Goal: Task Accomplishment & Management: Manage account settings

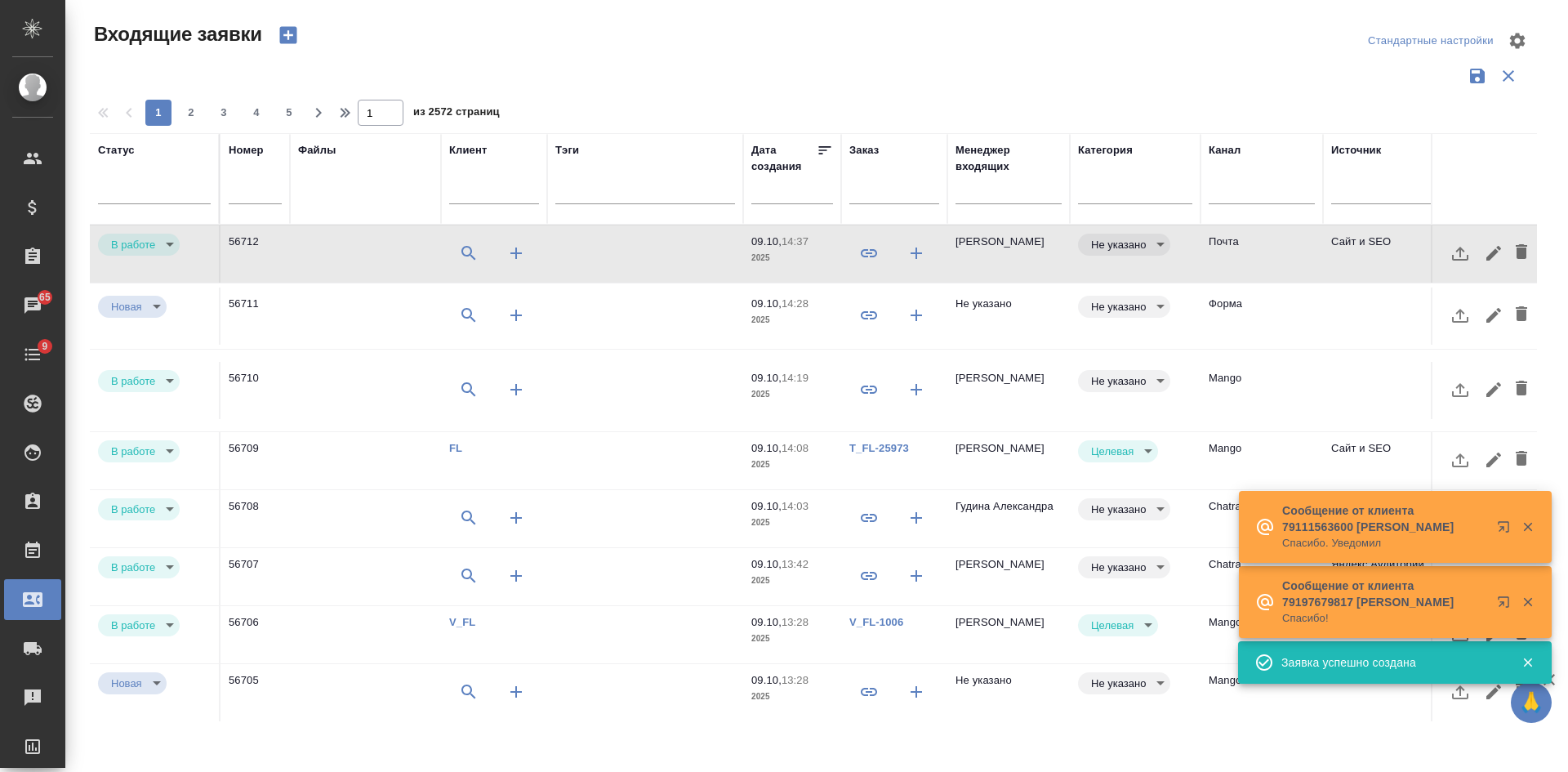
select select "RU"
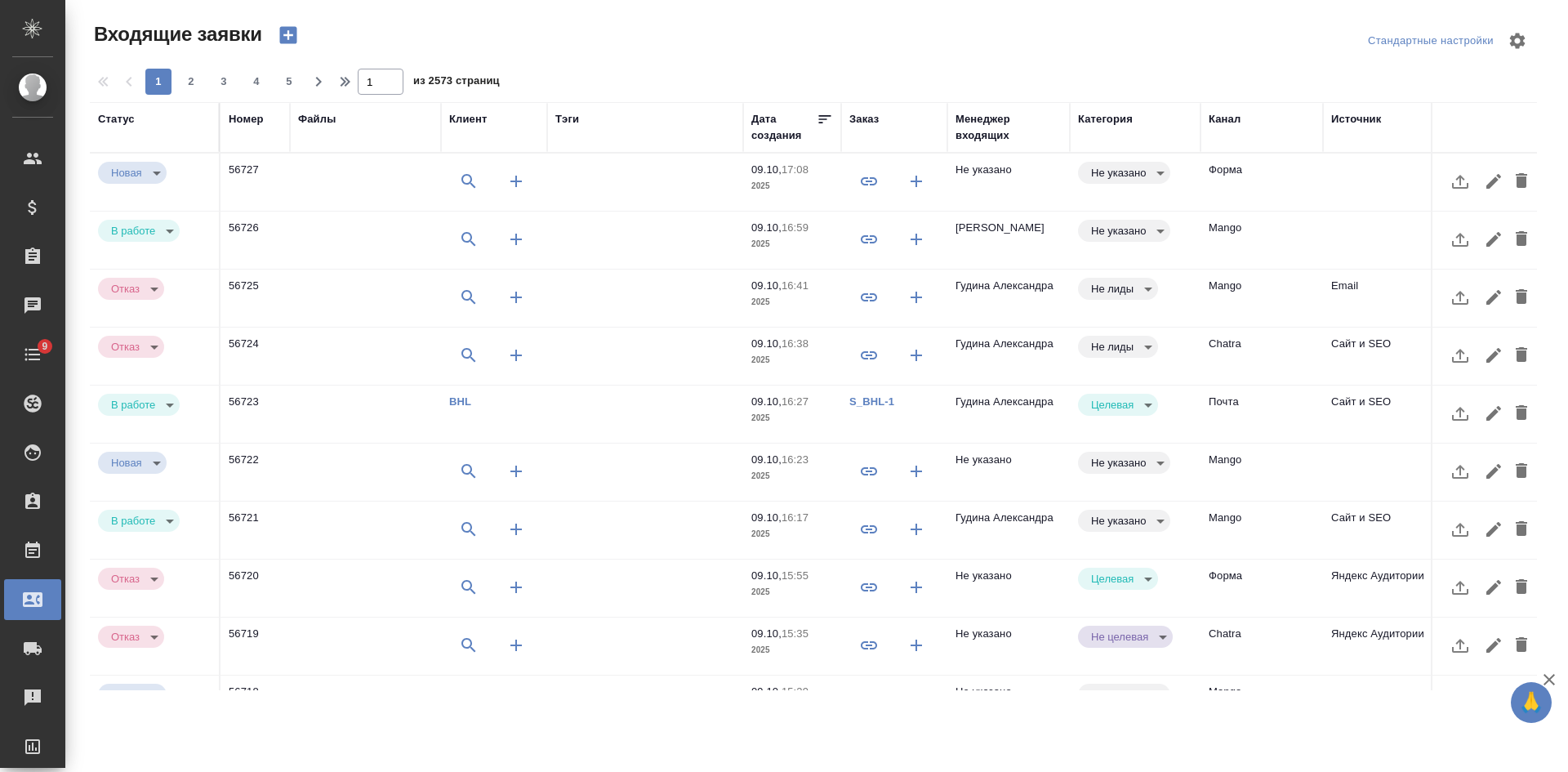
select select "RU"
click at [1332, 184] on td at bounding box center [1385, 182] width 123 height 57
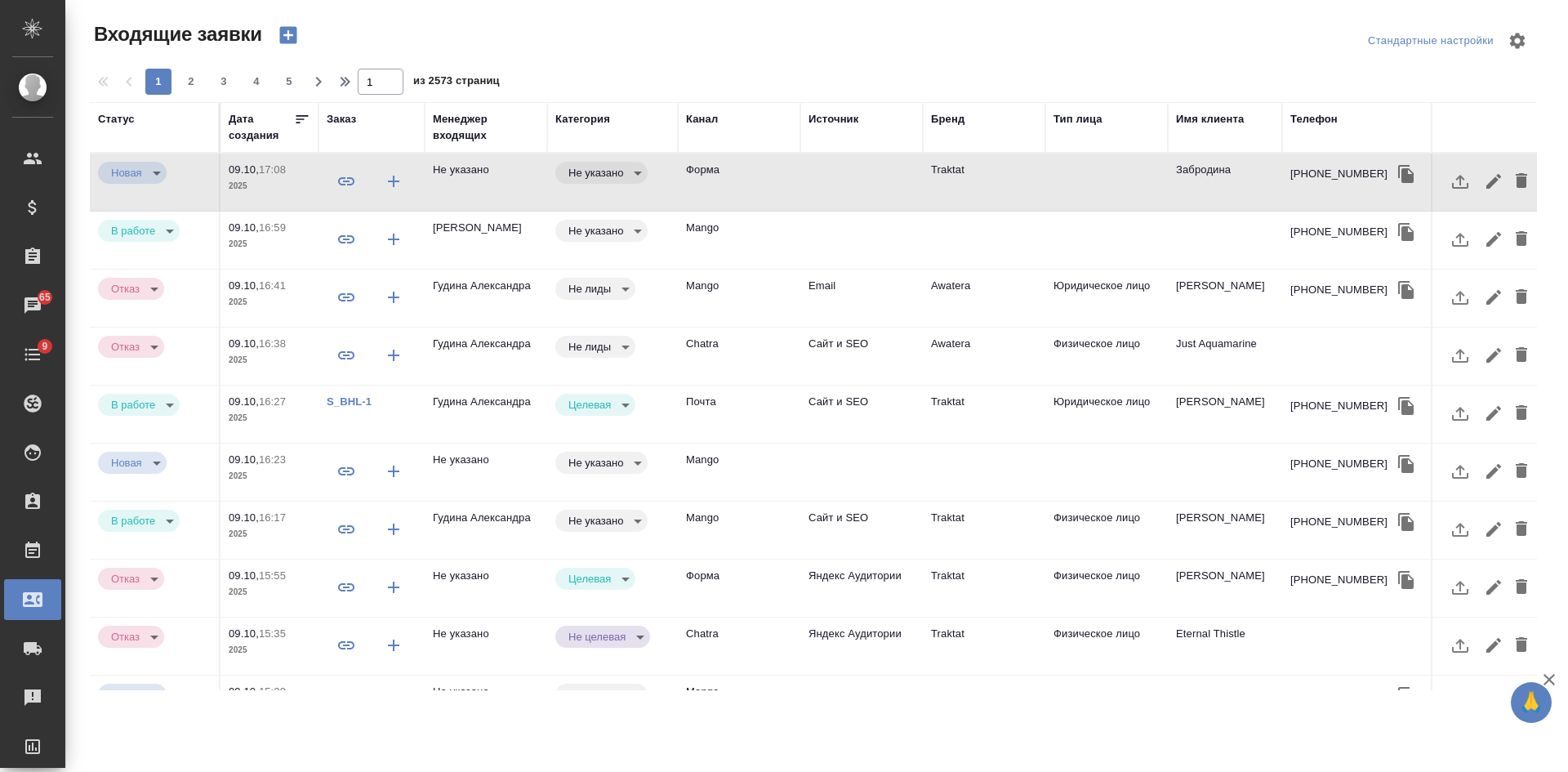
scroll to position [0, 555]
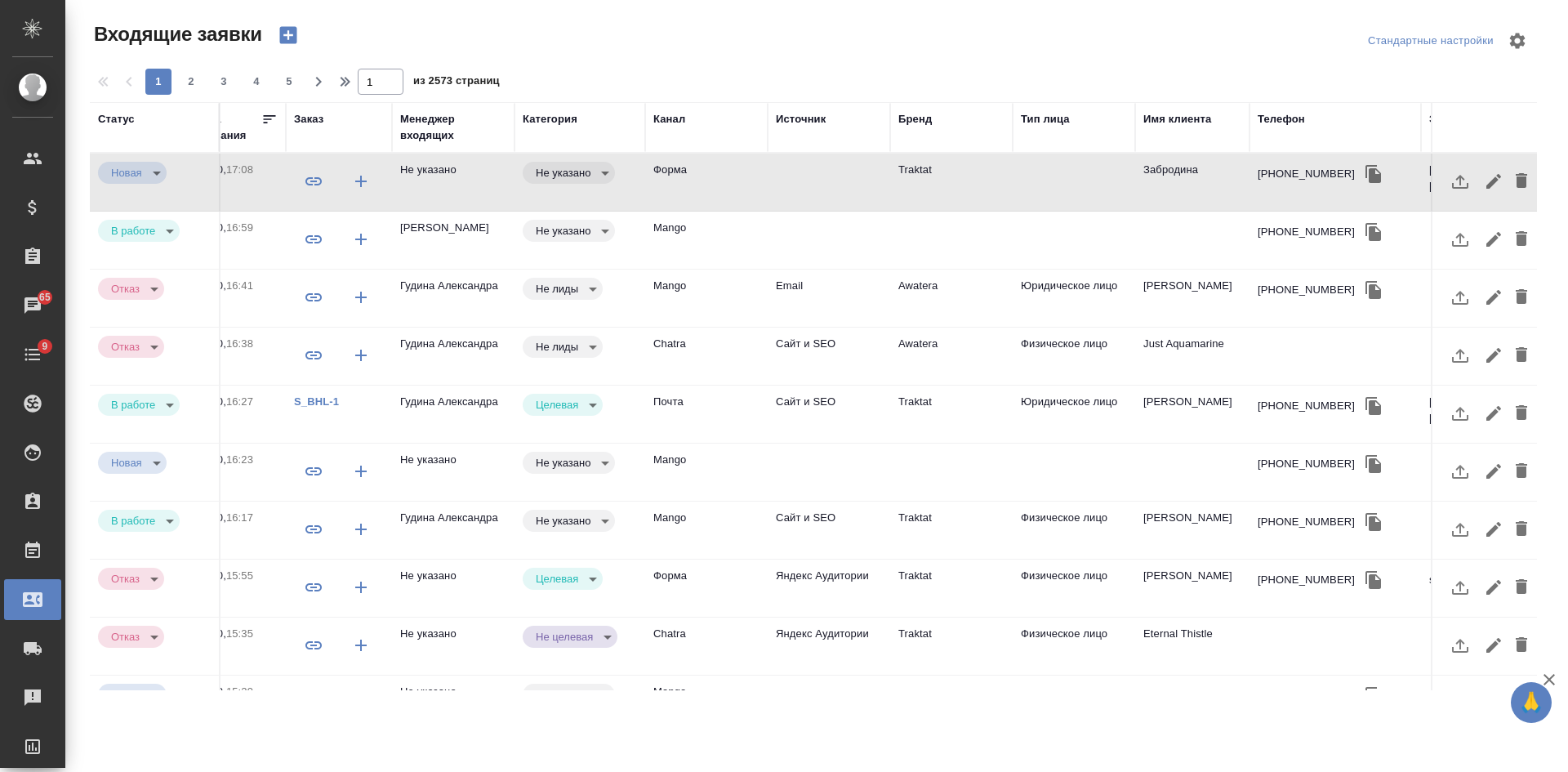
click at [1066, 191] on td at bounding box center [1074, 182] width 123 height 57
click at [1365, 174] on icon "button" at bounding box center [1373, 174] width 16 height 18
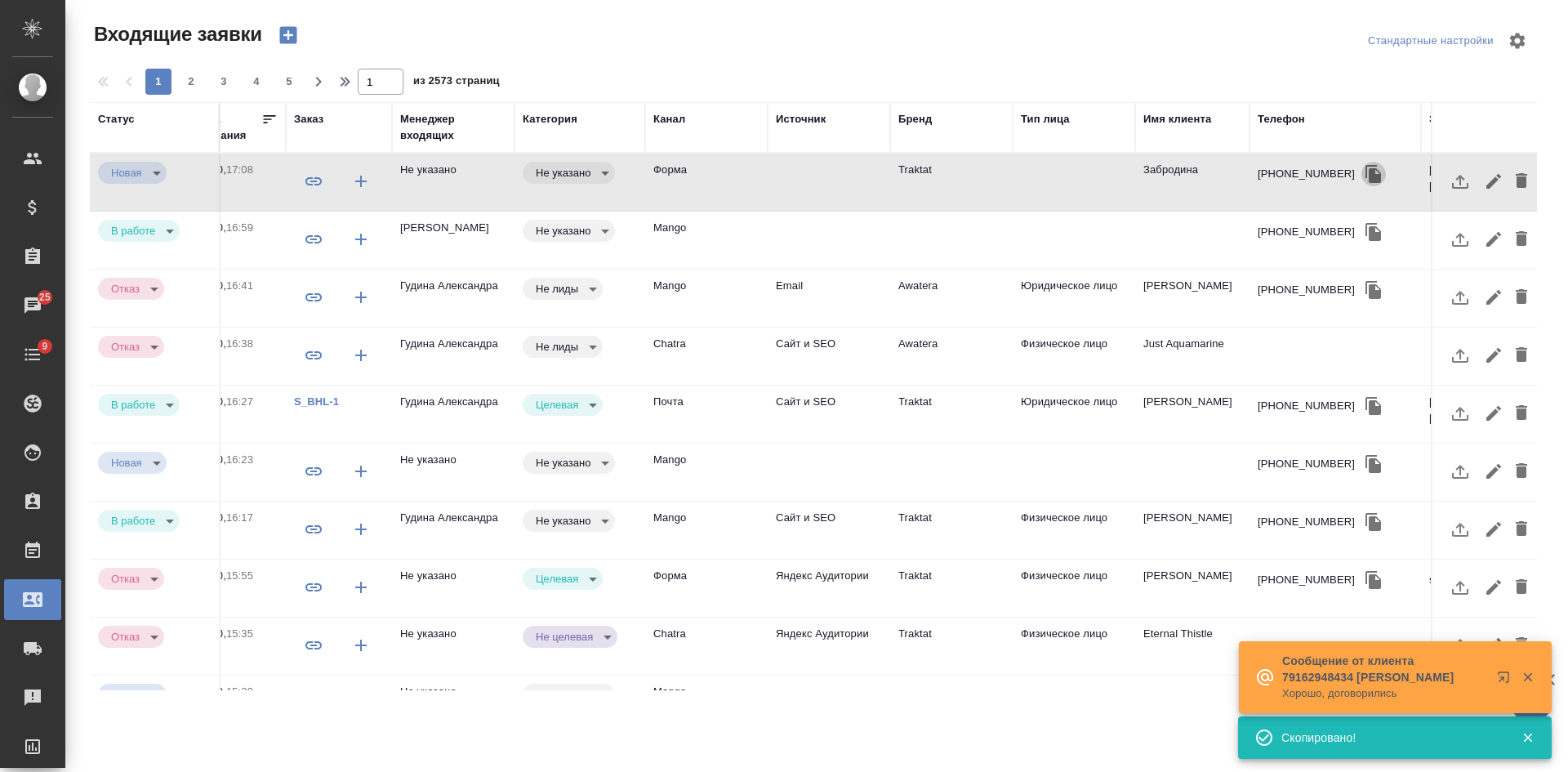
click at [1365, 177] on icon "button" at bounding box center [1373, 174] width 16 height 18
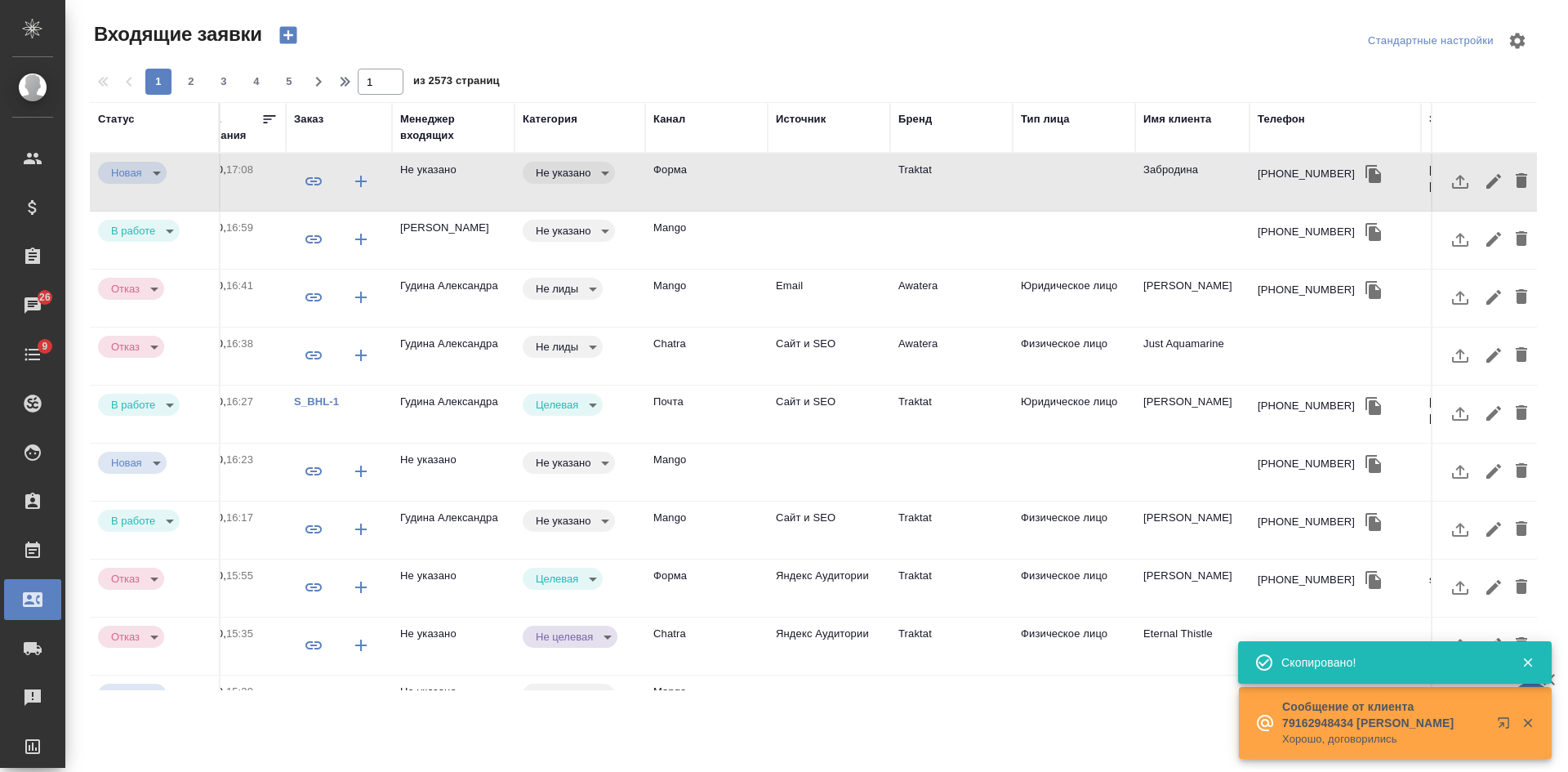
click at [977, 40] on div at bounding box center [819, 40] width 487 height 39
click at [990, 184] on td "Traktat" at bounding box center [951, 182] width 123 height 57
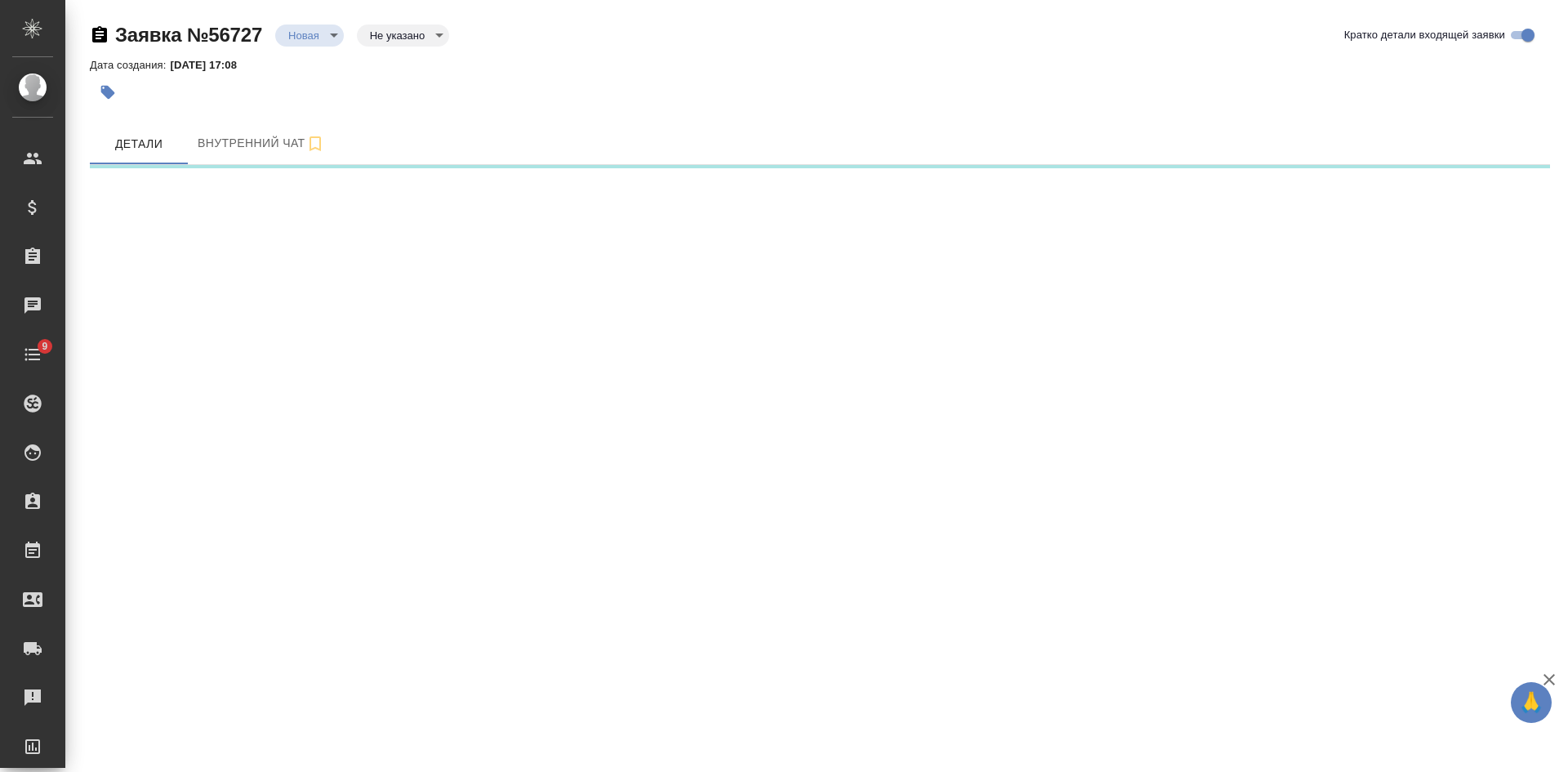
select select "RU"
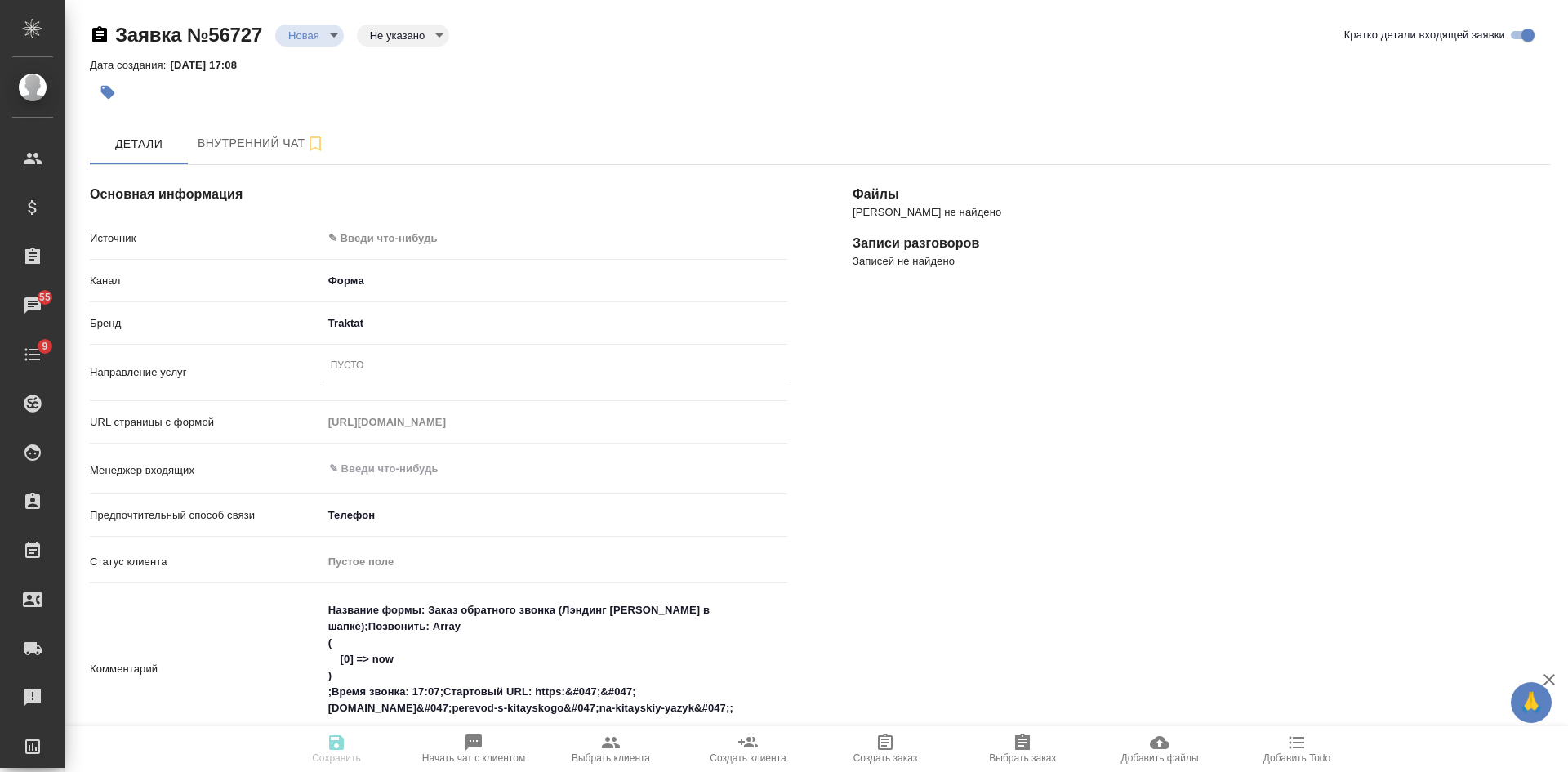
type textarea "x"
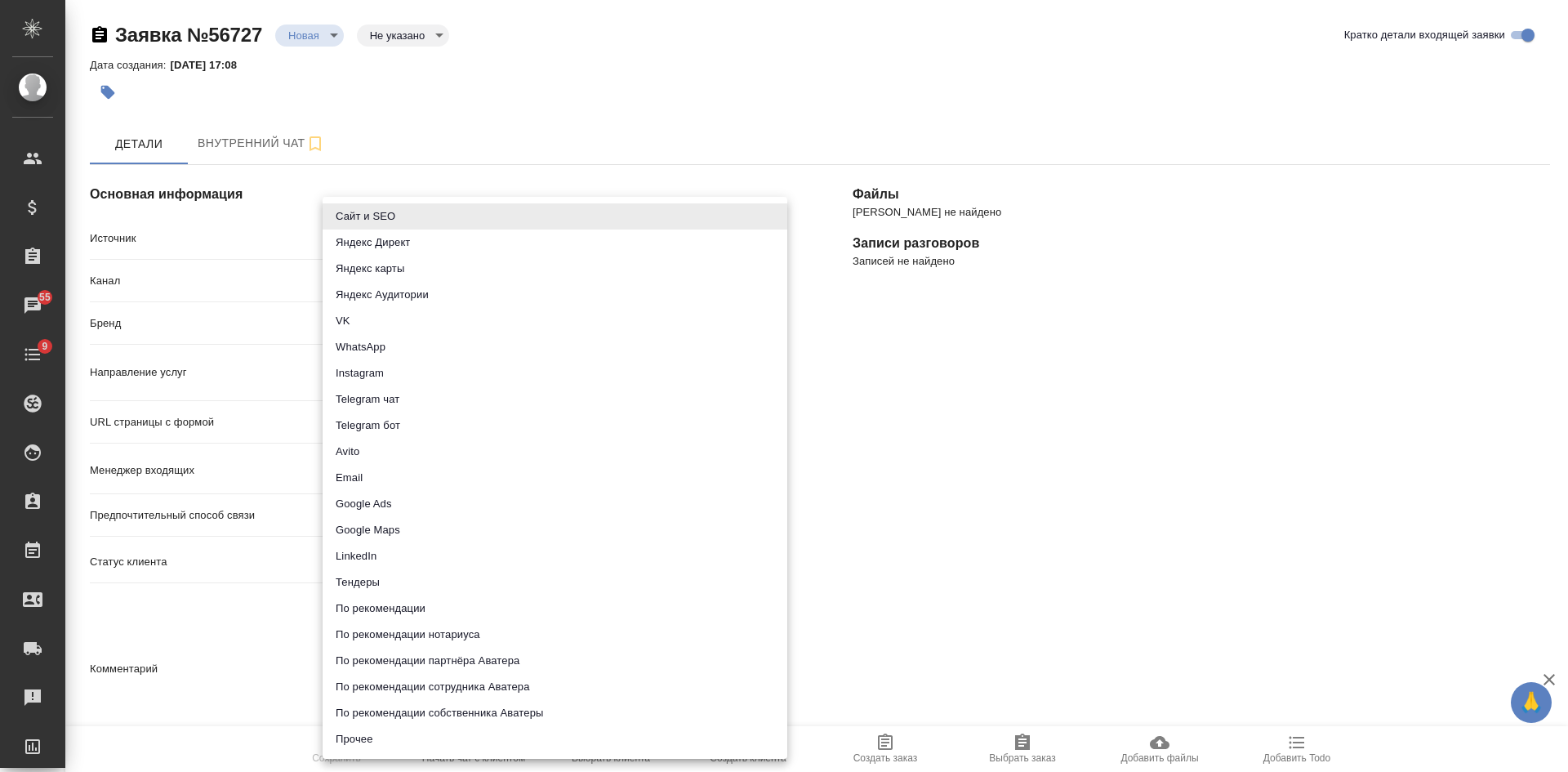
click at [396, 234] on body "🙏 .cls-1 fill:#fff; AWATERA [PERSON_NAME] Спецификации Заказы 55 Чаты 9 Todo Пр…" at bounding box center [784, 386] width 1568 height 772
click at [396, 219] on li "Сайт и SEO" at bounding box center [554, 216] width 465 height 27
type input "seo"
type textarea "x"
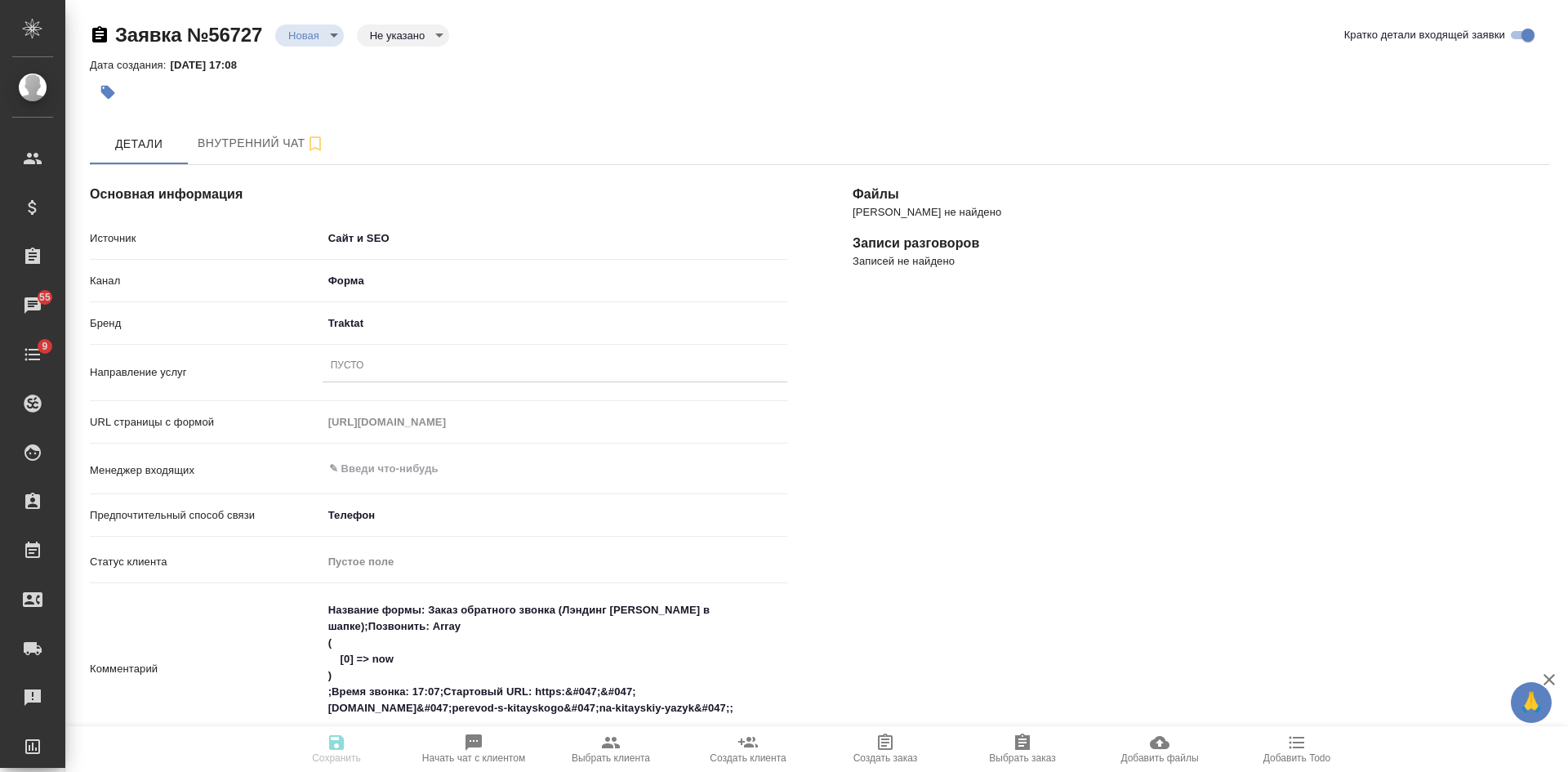
click at [383, 370] on div "Пусто" at bounding box center [554, 367] width 465 height 24
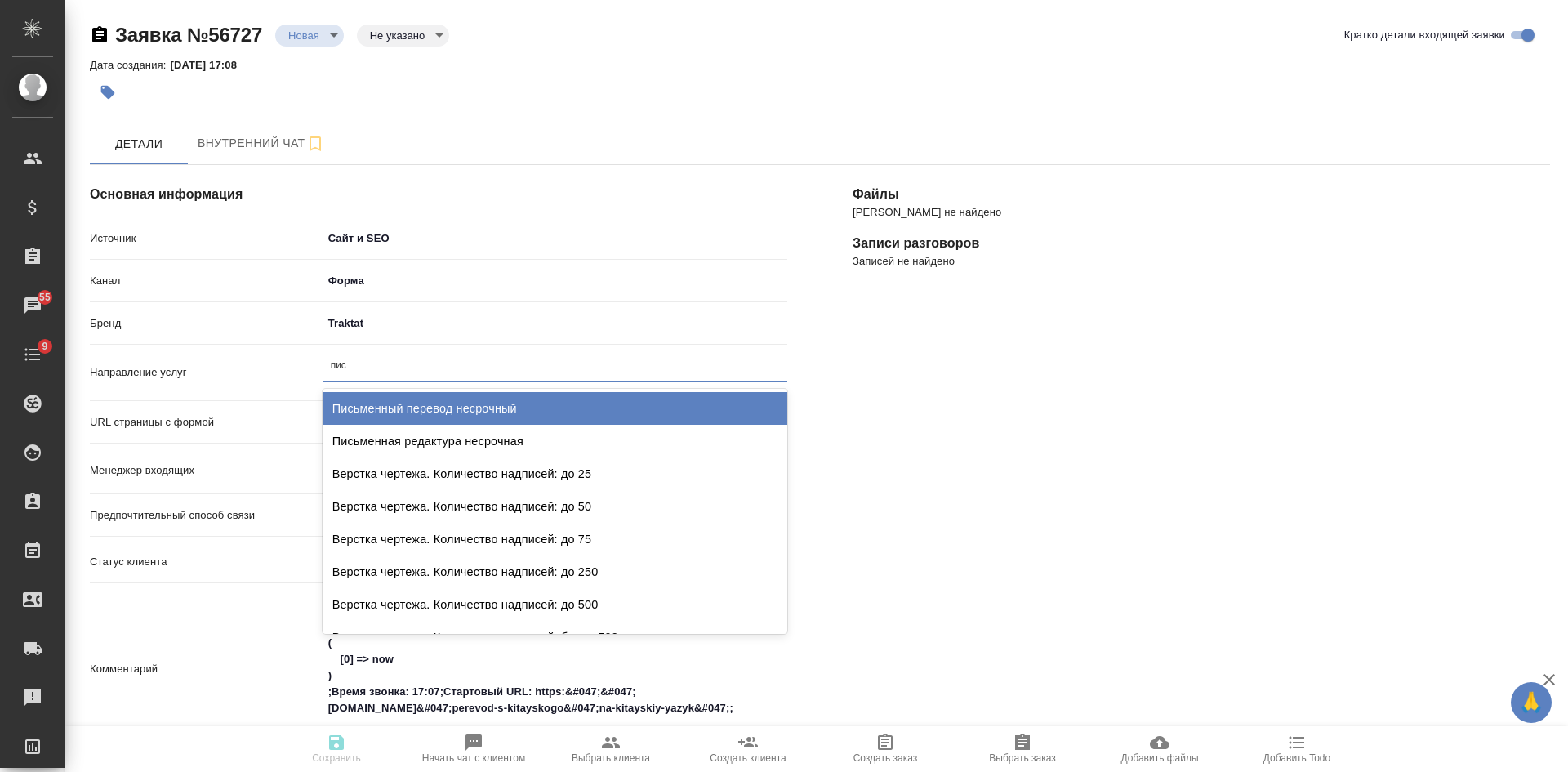
type input "пись"
click at [394, 403] on div "Письменный перевод несрочный" at bounding box center [554, 409] width 465 height 33
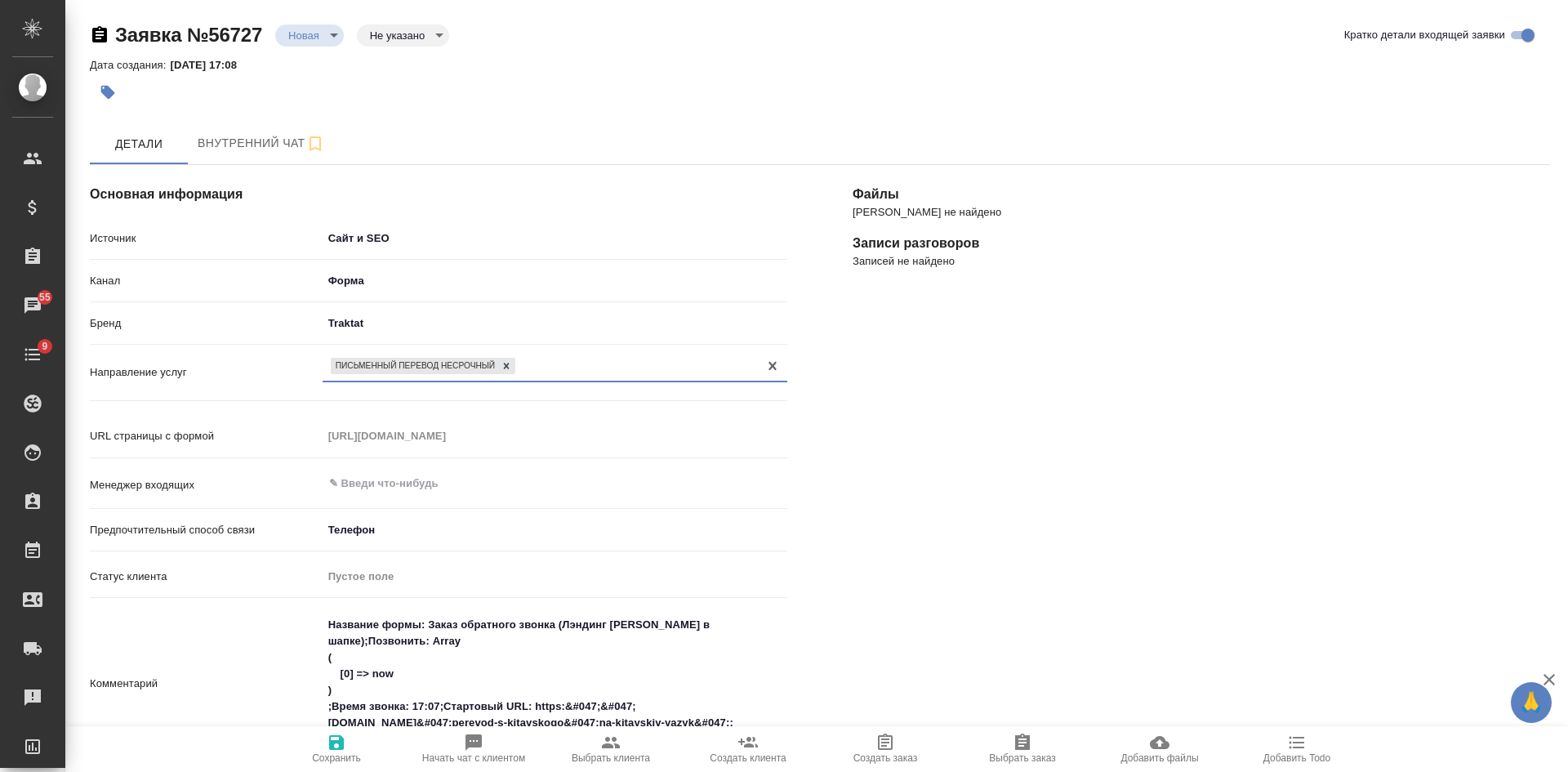
scroll to position [326, 0]
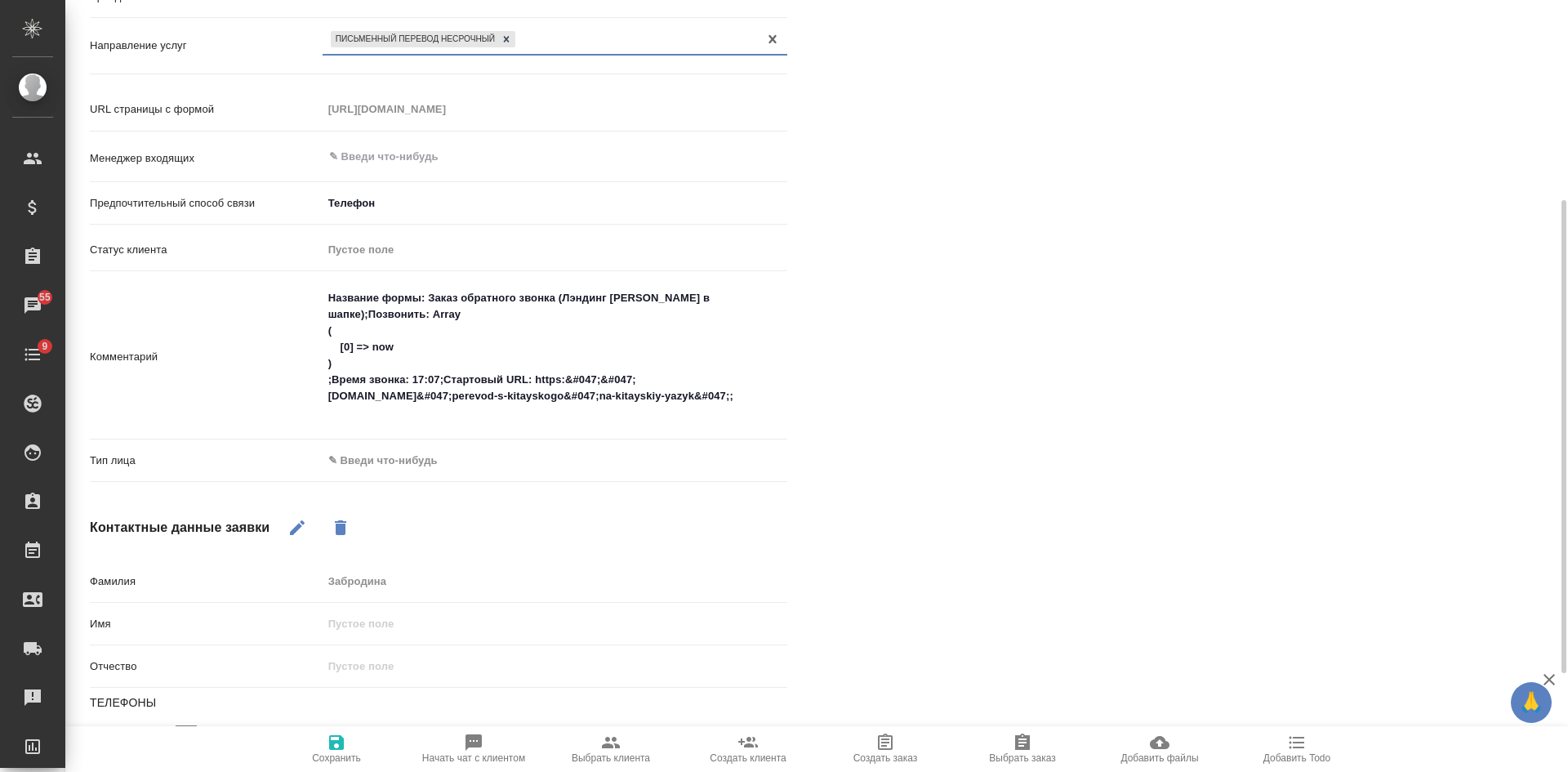
click at [429, 454] on body "🙏 .cls-1 fill:#fff; AWATERA Kasatkina Aleksandra Клиенты Спецификации Заказы 55…" at bounding box center [784, 386] width 1568 height 772
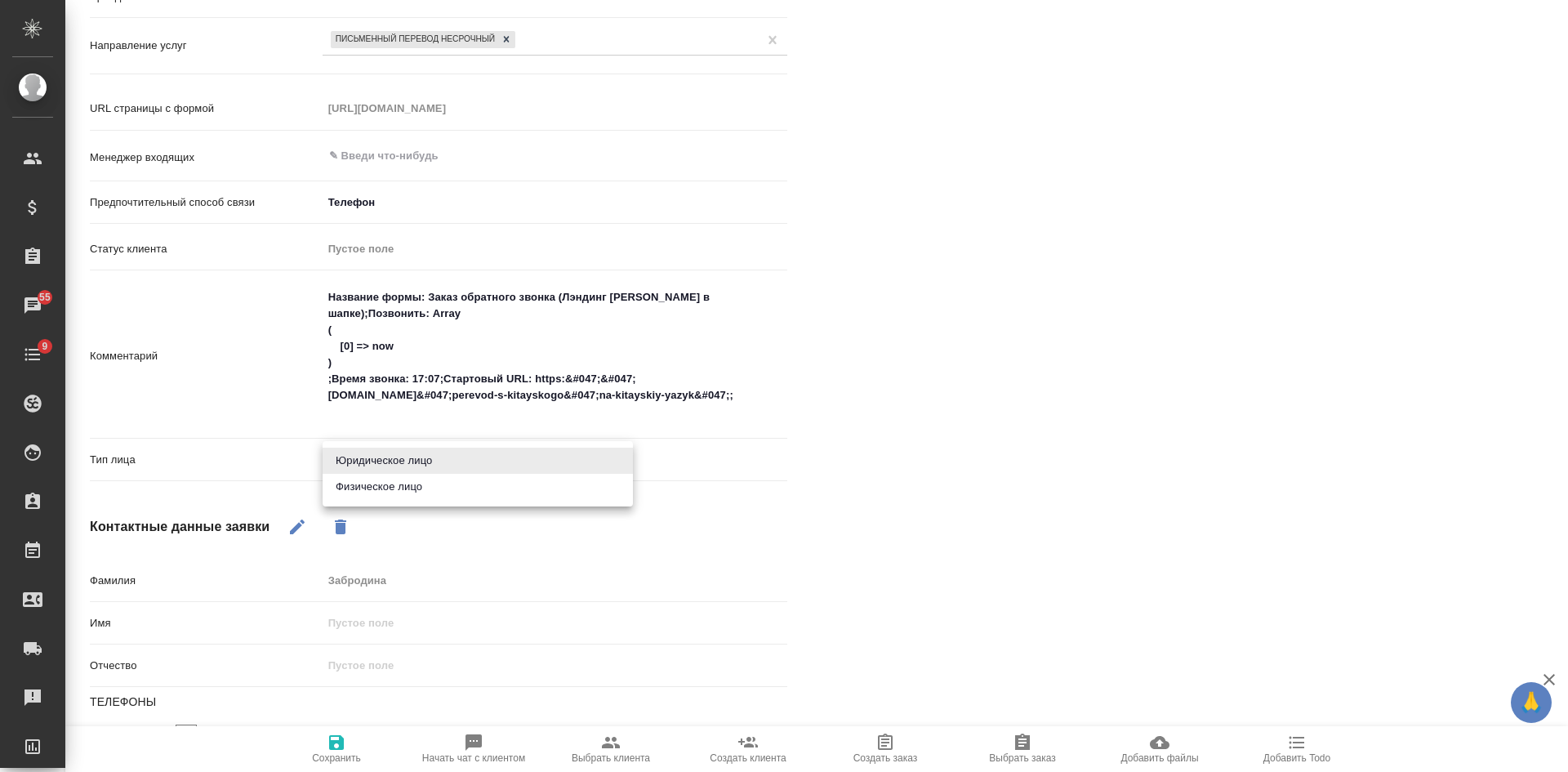
click at [403, 484] on li "Физическое лицо" at bounding box center [477, 487] width 311 height 27
type textarea "x"
type input "private"
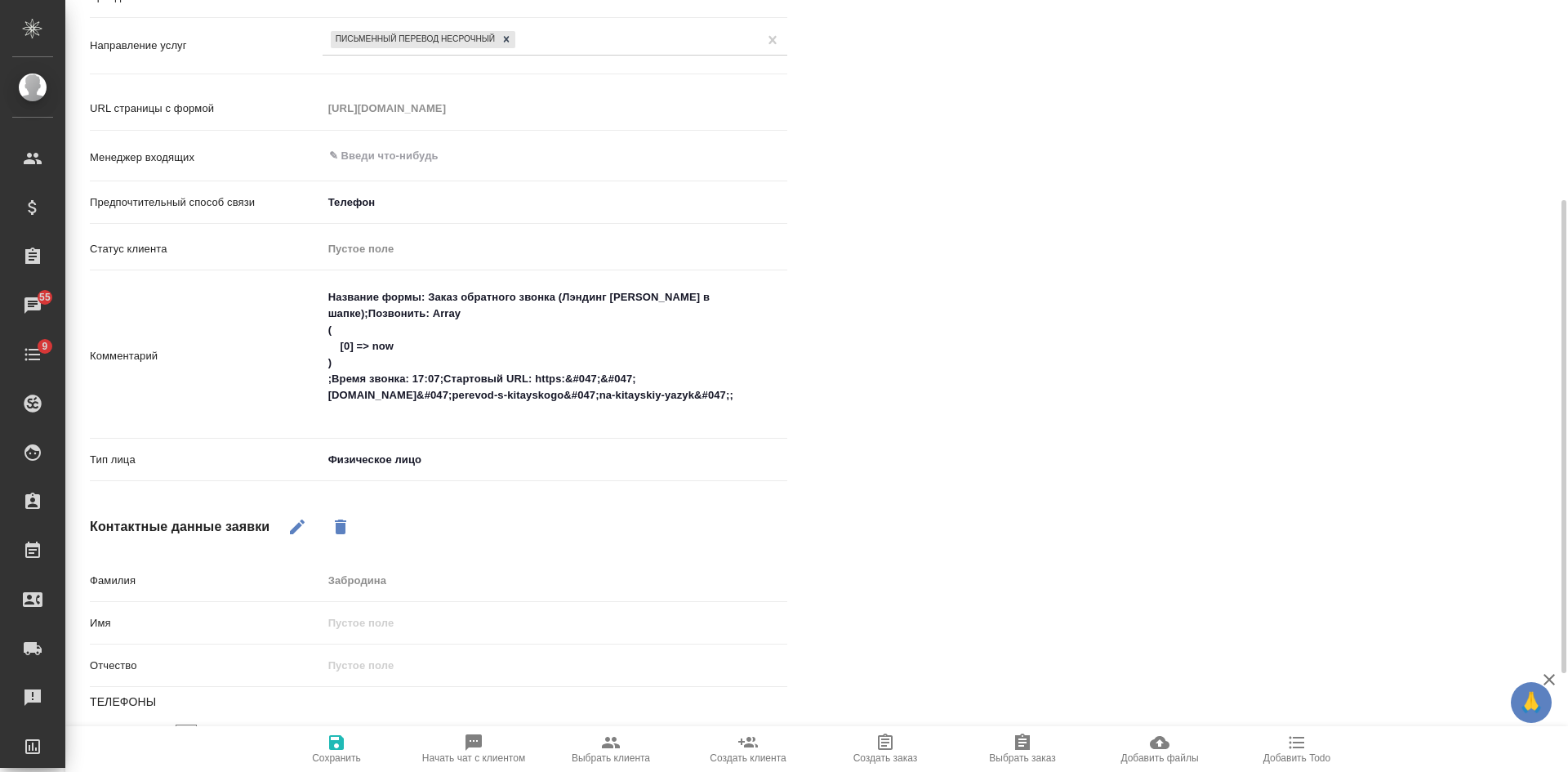
click at [433, 138] on div "URL страницы с формой https://www.traktat.com/perevod-s-kitayskogo/na-kitayskiy…" at bounding box center [438, 117] width 697 height 47
click at [432, 158] on input "text" at bounding box center [527, 156] width 400 height 19
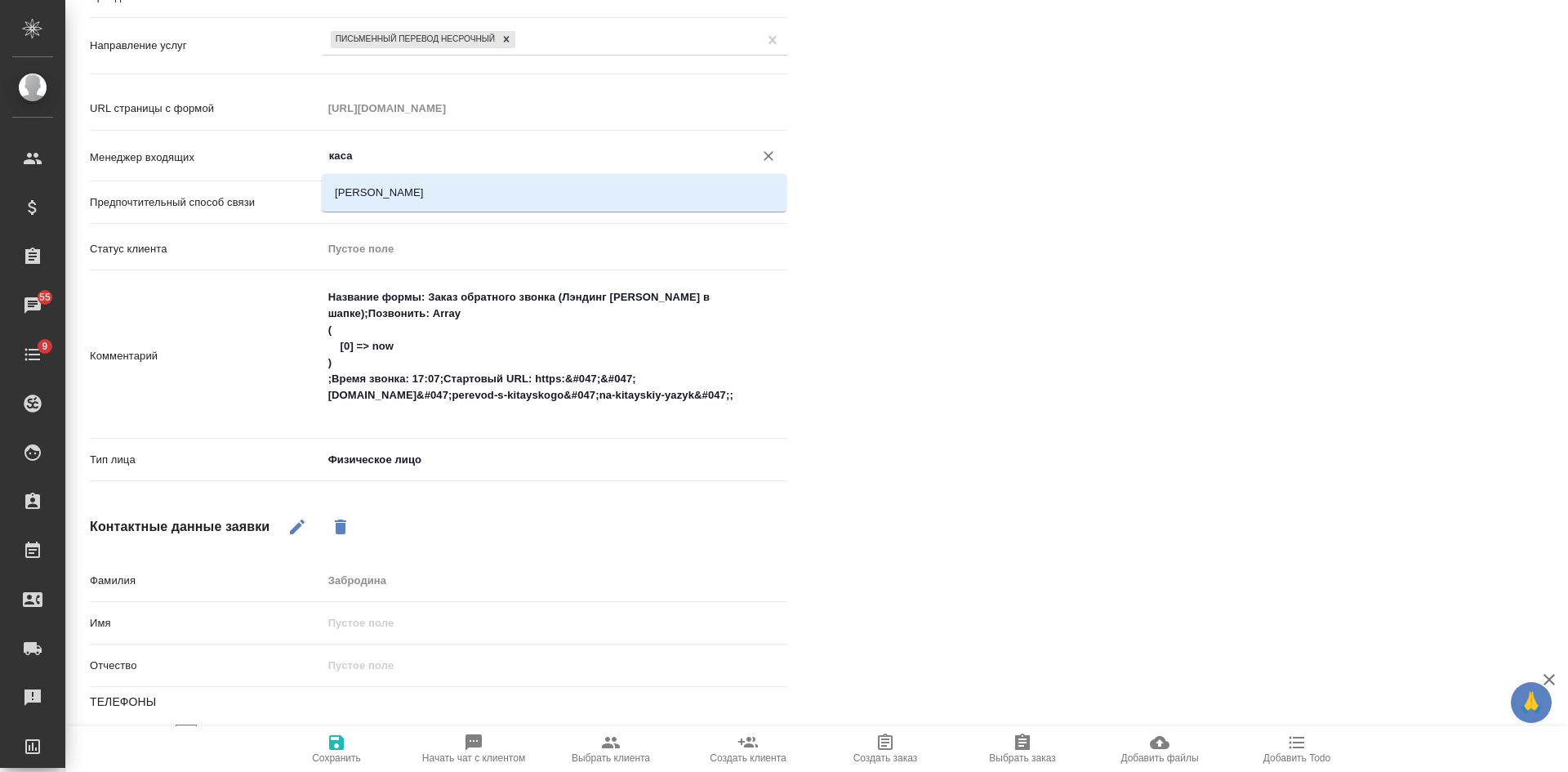
click at [433, 192] on li "Касаткина Александра" at bounding box center [554, 193] width 465 height 29
type input "Касаткина Александра"
type textarea "x"
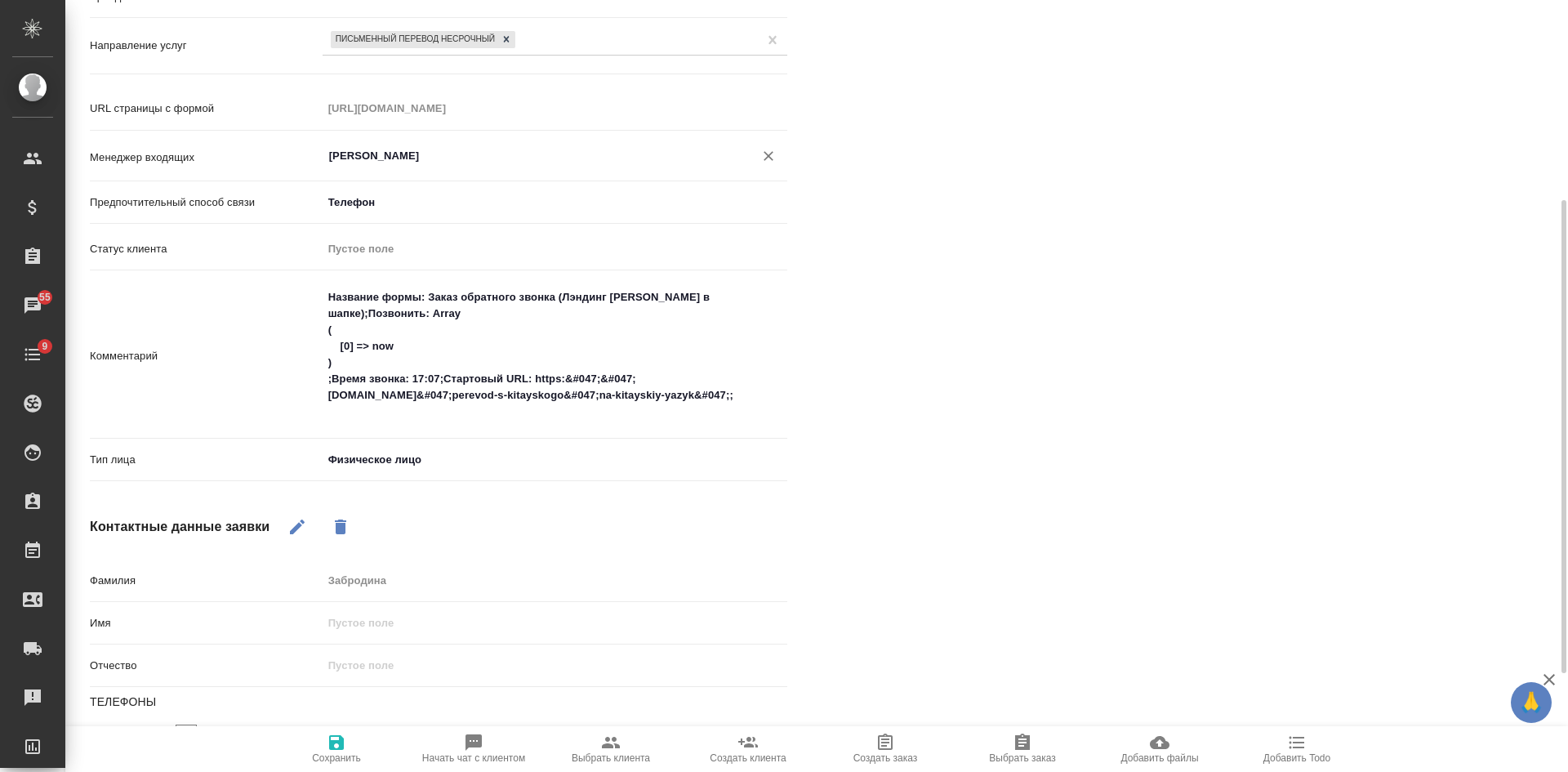
type input "Касаткина Александра"
click at [337, 751] on icon "button" at bounding box center [335, 742] width 19 height 19
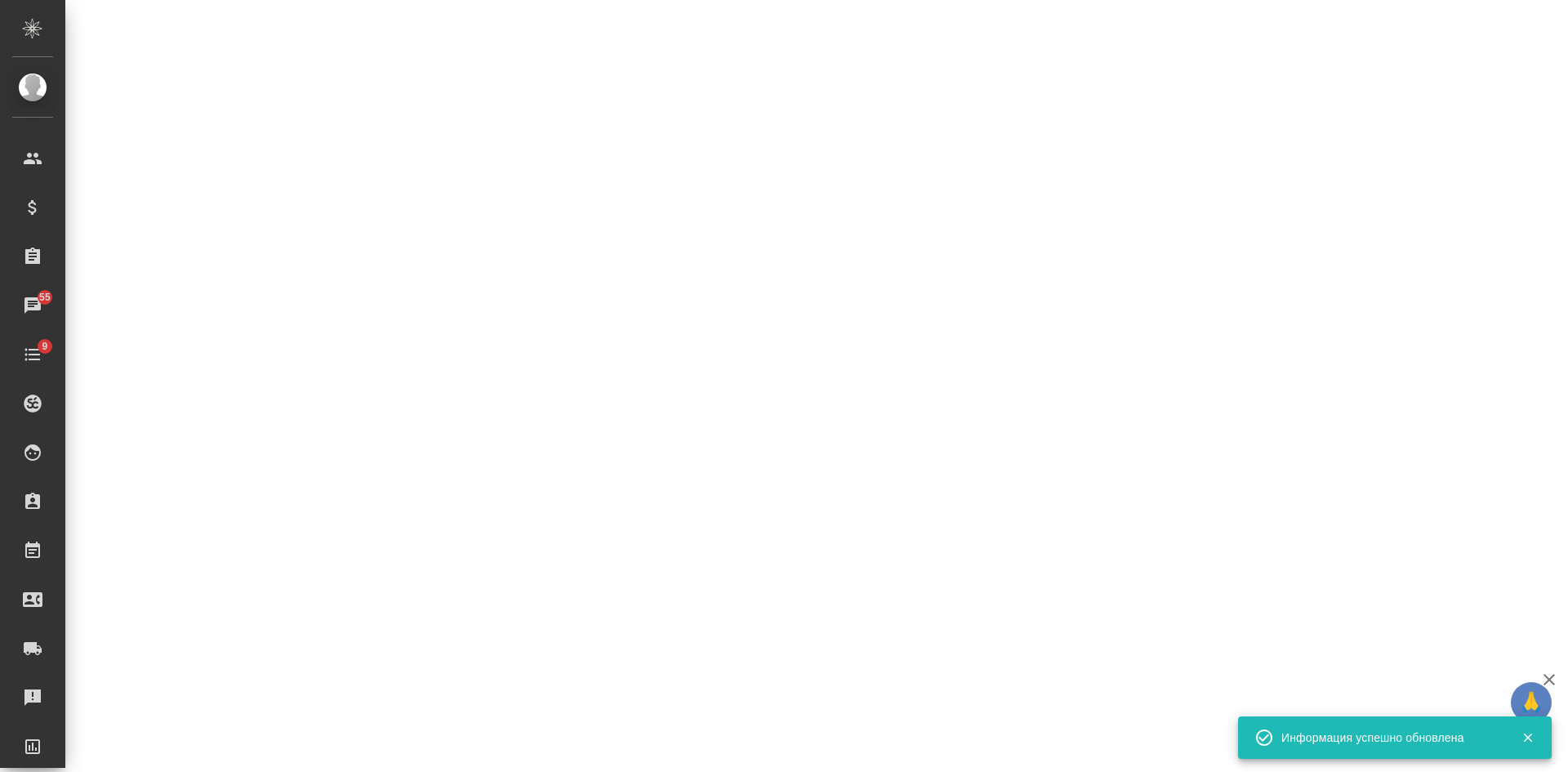
select select "RU"
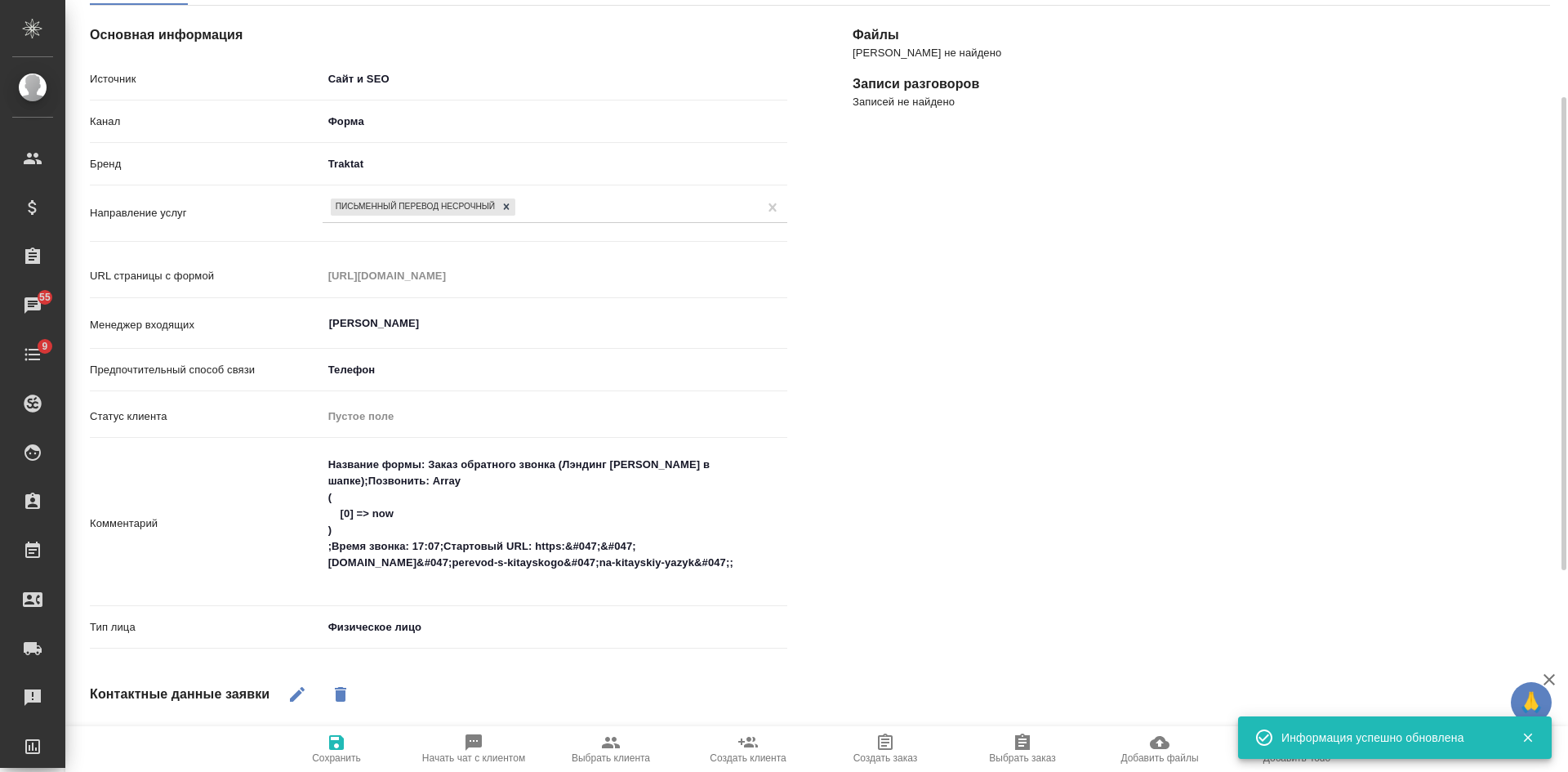
scroll to position [0, 0]
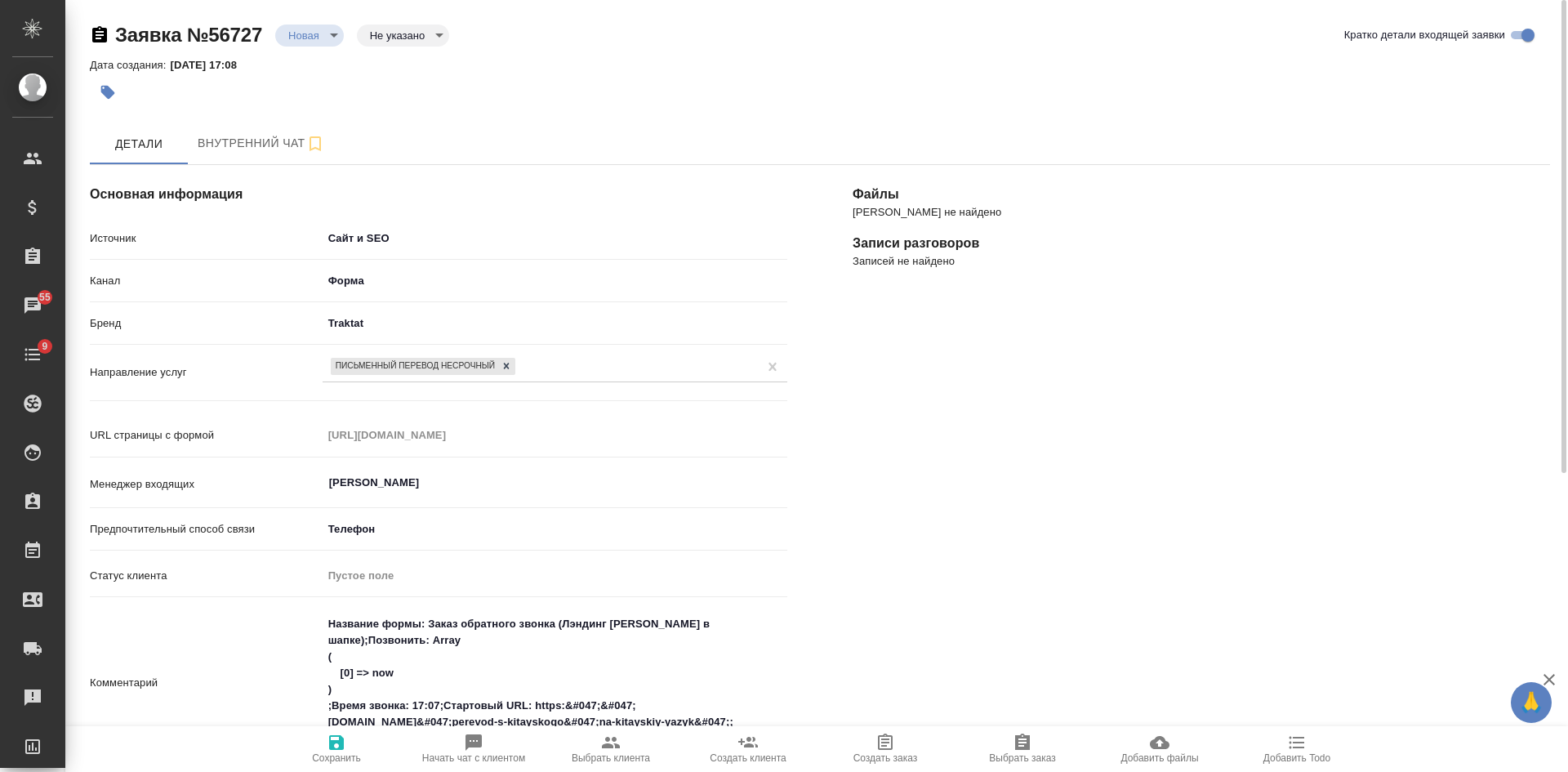
type textarea "x"
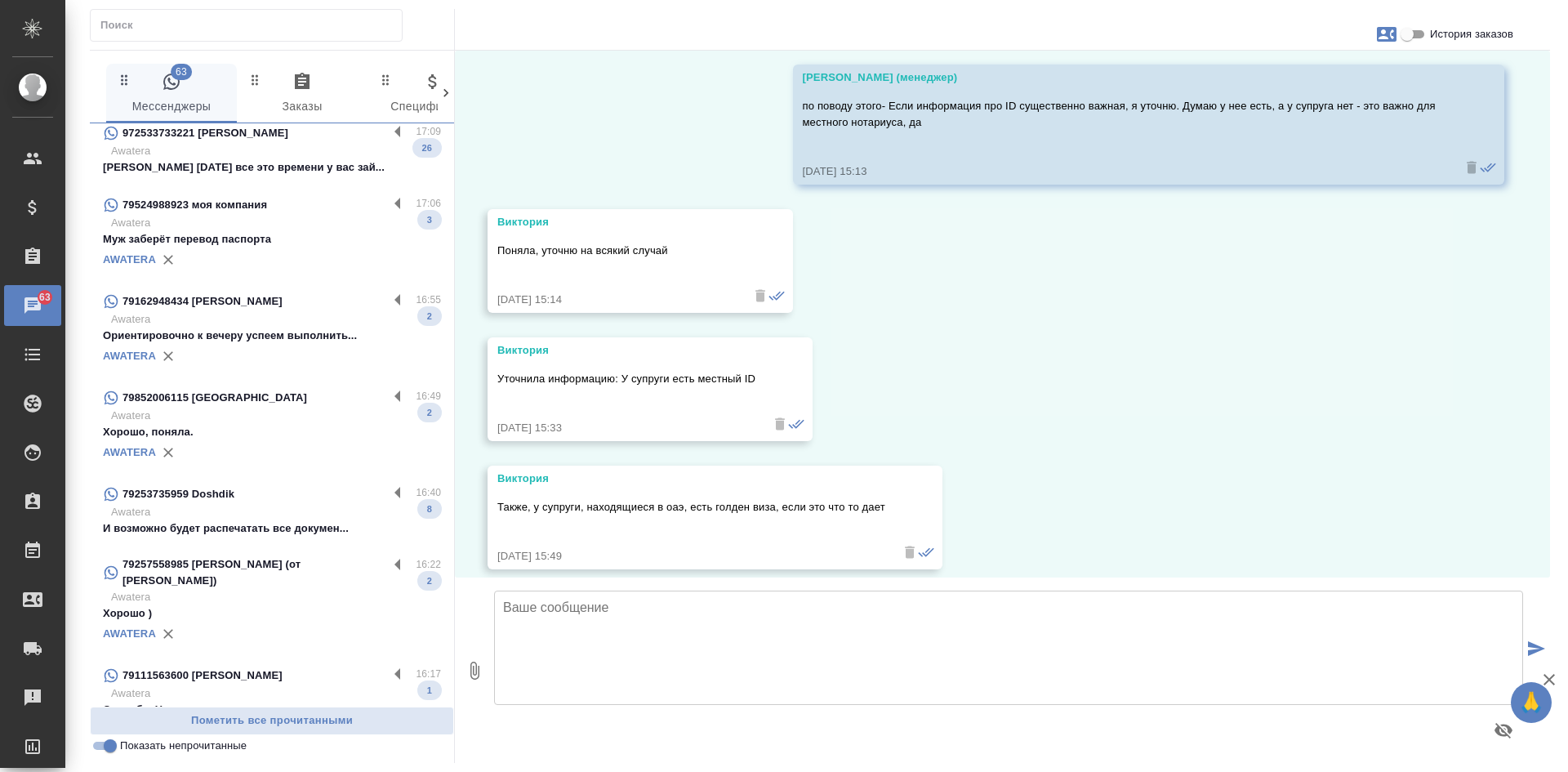
scroll to position [163, 0]
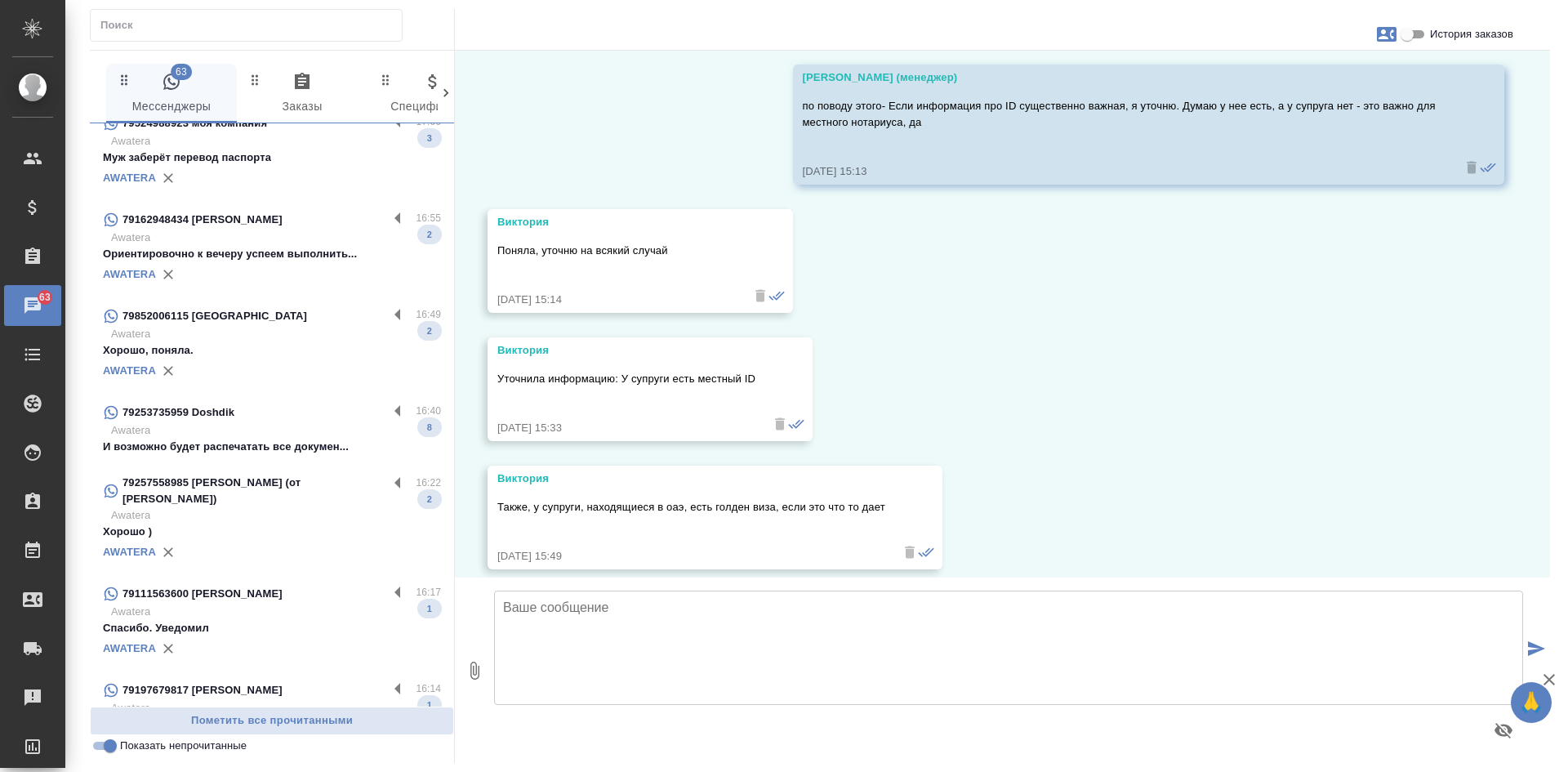
click at [247, 442] on p "И возможно будет распечатать все докумен..." at bounding box center [271, 447] width 338 height 17
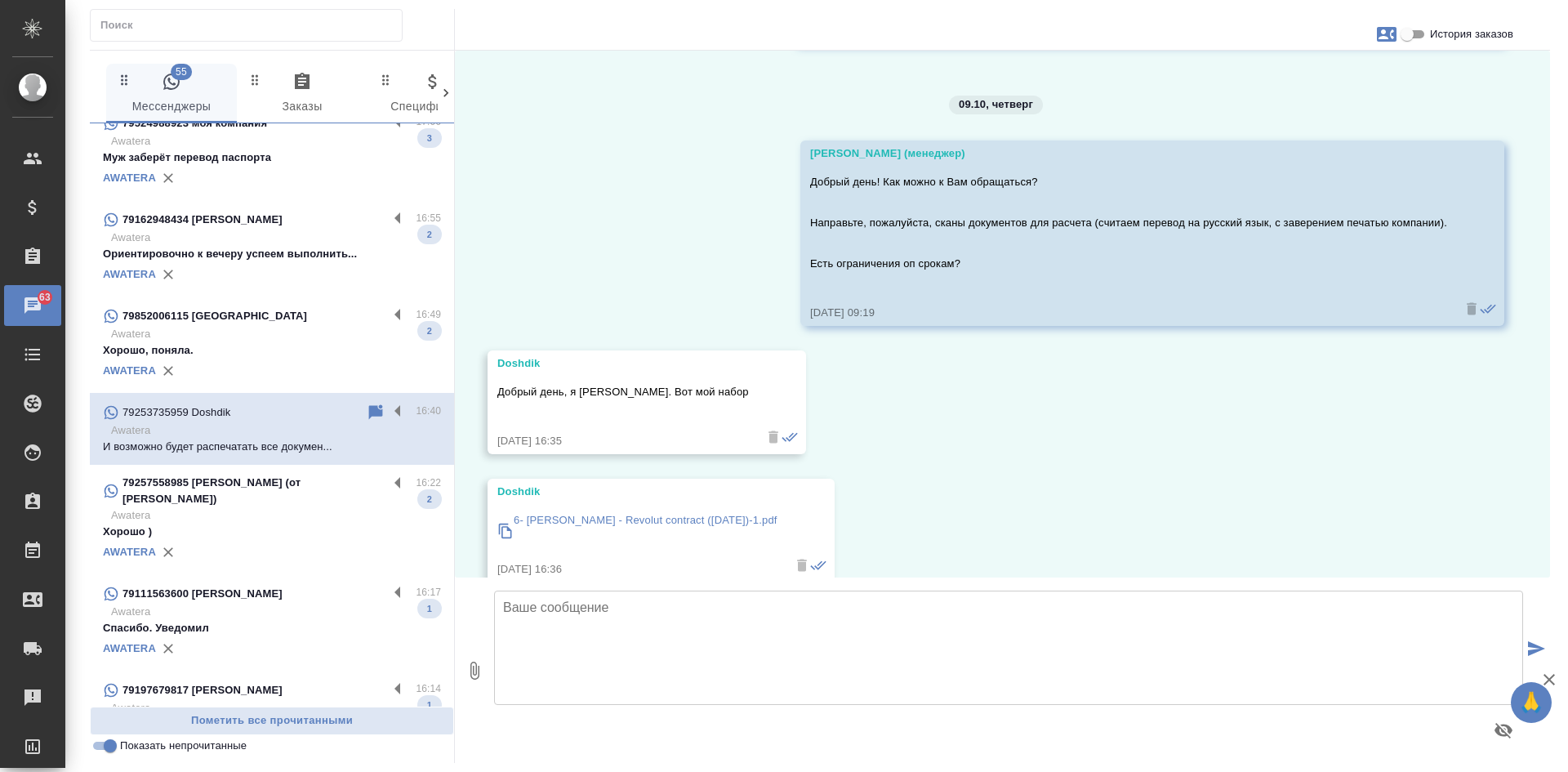
scroll to position [629, 0]
click at [1387, 34] on icon "button" at bounding box center [1387, 34] width 19 height 15
click at [1303, 111] on span "Заявка №56688" at bounding box center [1313, 115] width 80 height 17
click at [934, 458] on div at bounding box center [784, 386] width 1568 height 772
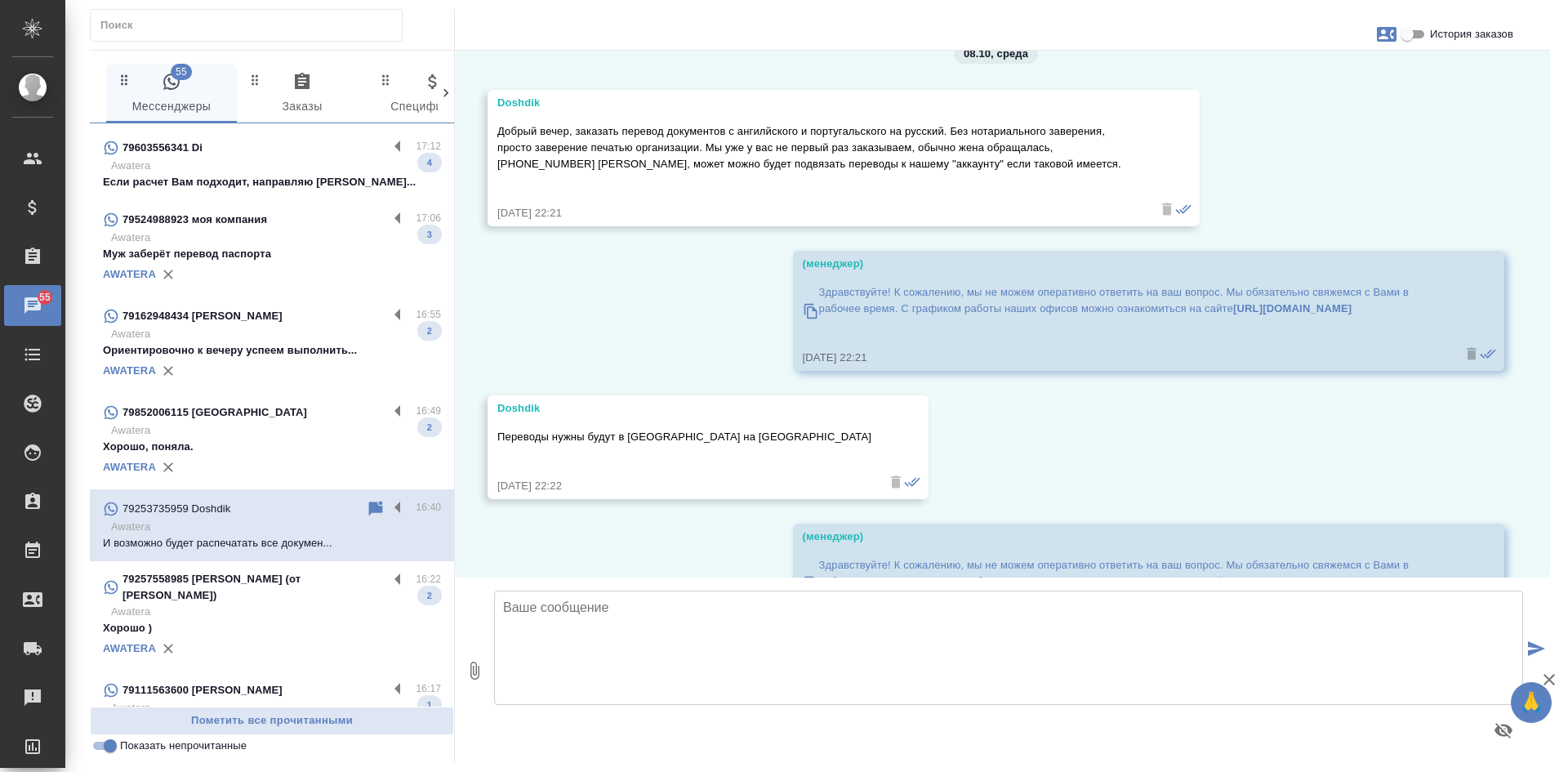
scroll to position [0, 0]
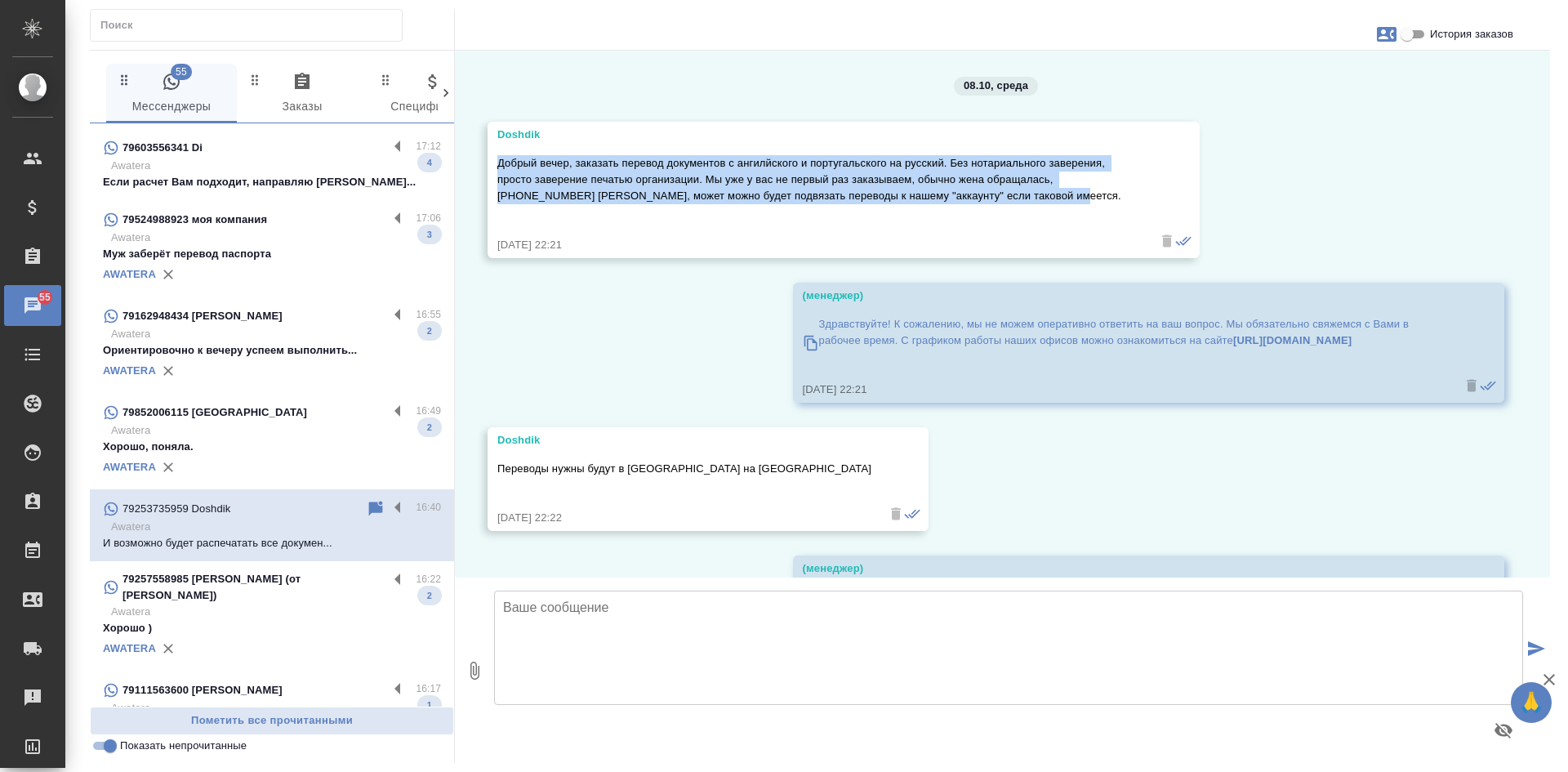
drag, startPoint x: 499, startPoint y: 160, endPoint x: 1025, endPoint y: 194, distance: 527.1
click at [1025, 194] on p "Добрый вечер, заказать перевод документов с ангилйского и португальского на рус…" at bounding box center [820, 179] width 645 height 49
copy p "Добрый вечер, заказать перевод документов с ангилйского и португальского на рус…"
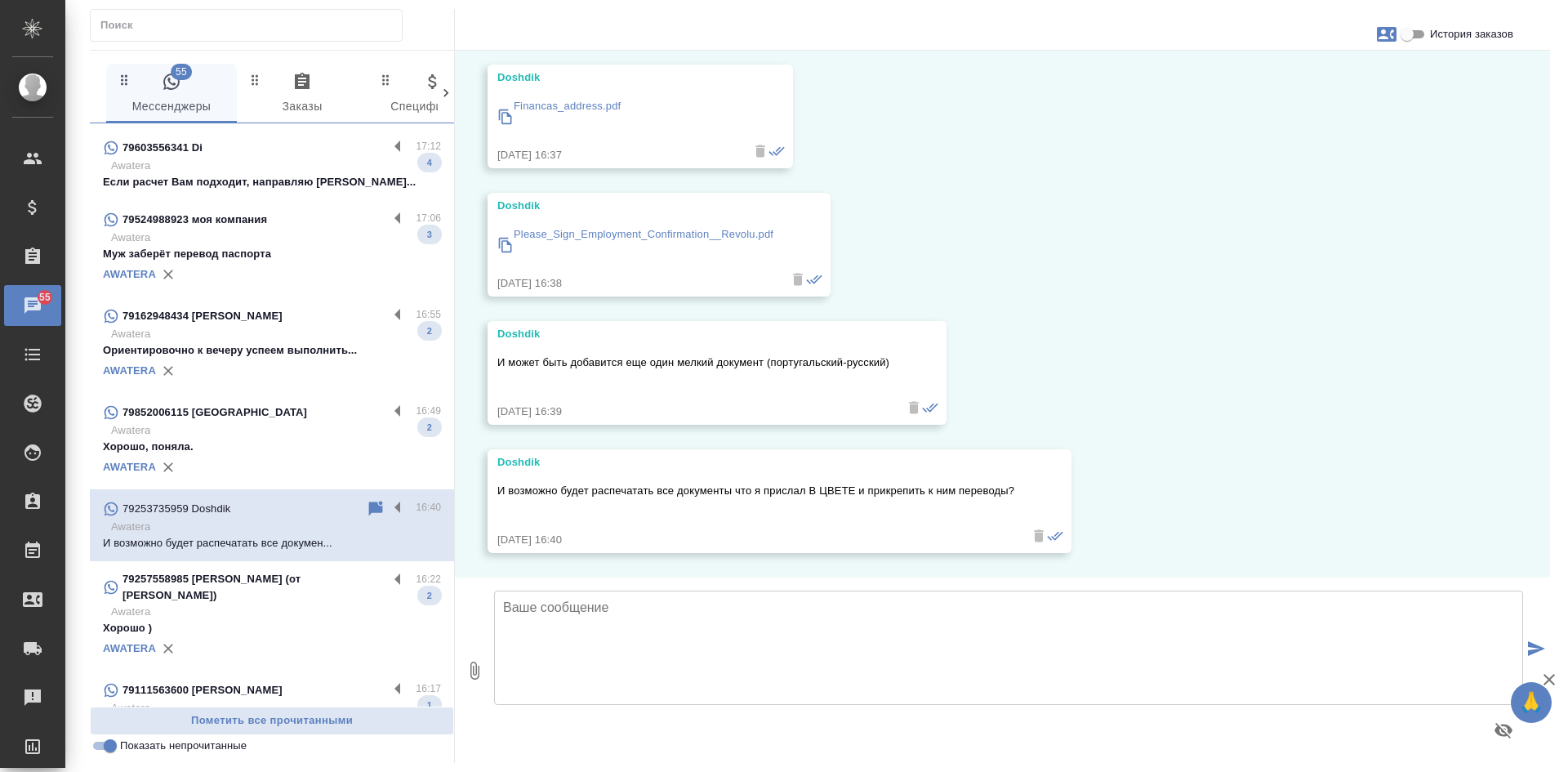
scroll to position [1446, 0]
drag, startPoint x: 496, startPoint y: 355, endPoint x: 900, endPoint y: 364, distance: 404.1
click at [900, 364] on div "Doshdik И может быть добавится еще один мелкий документ (португальский-русский)…" at bounding box center [717, 372] width 459 height 104
click at [731, 381] on div "И может быть добавится еще один мелкий документ (португальский-русский)" at bounding box center [694, 372] width 392 height 45
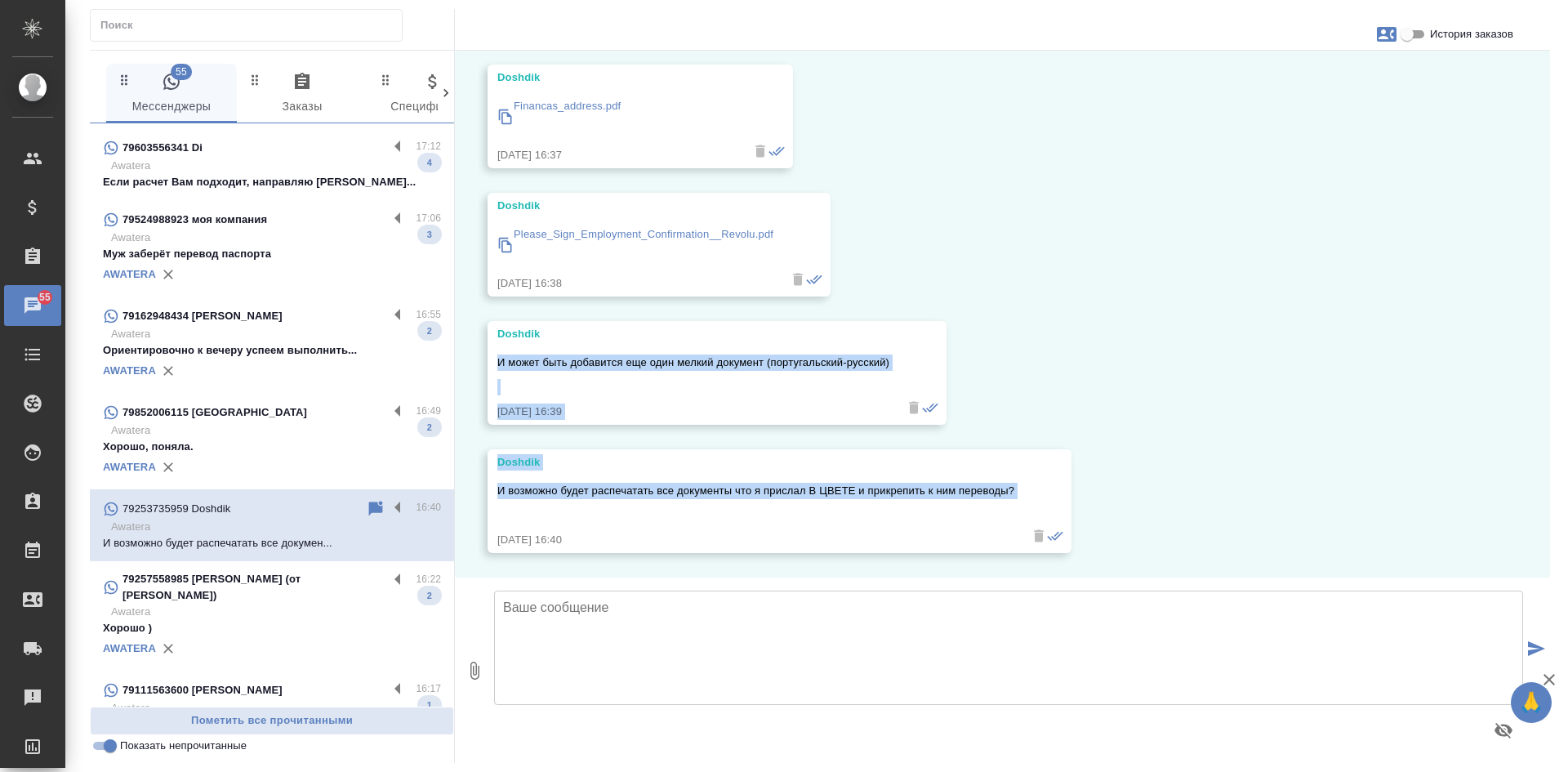
drag, startPoint x: 497, startPoint y: 361, endPoint x: 1003, endPoint y: 497, distance: 524.0
click at [1009, 505] on div "08.10, среда Doshdik Добрый вечер, заказать перевод документов с ангилйского и …" at bounding box center [1002, 314] width 1095 height 527
copy div "И может быть добавится еще один мелкий документ (португальский-русский) 09.10.2…"
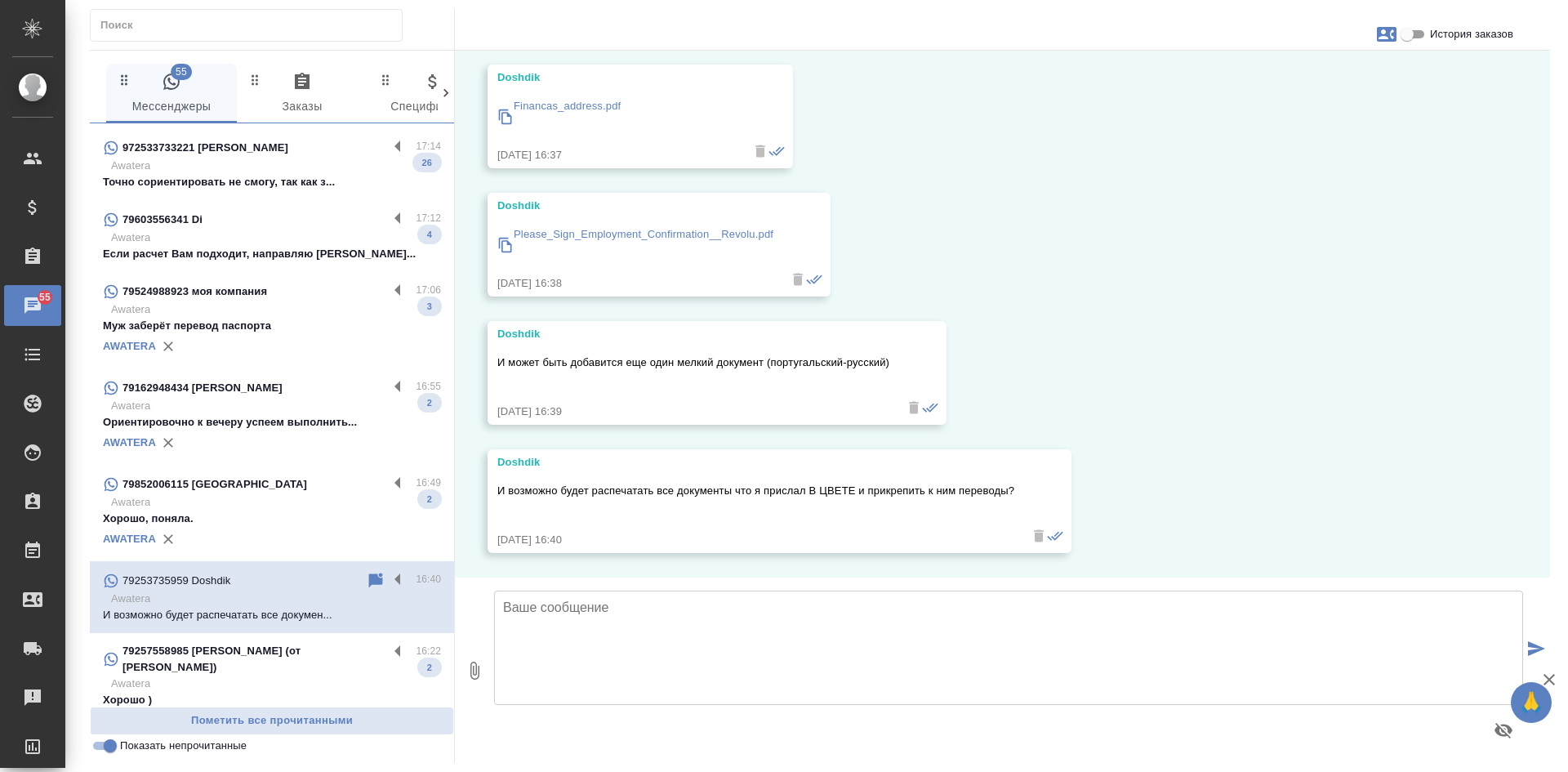
click at [575, 689] on textarea at bounding box center [1008, 647] width 1029 height 115
click at [593, 647] on textarea at bounding box center [1008, 647] width 1029 height 115
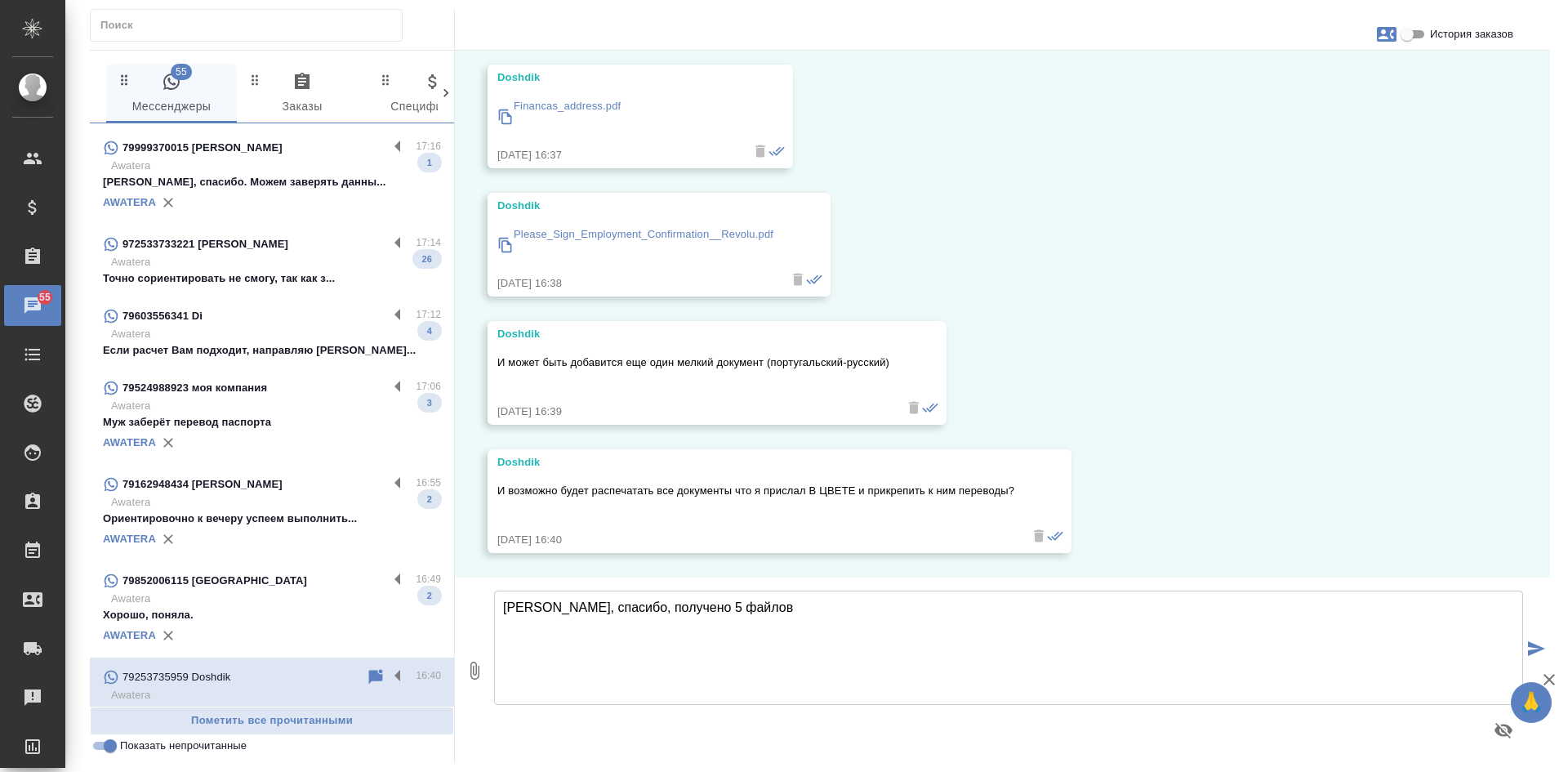
click at [758, 612] on textarea "Дмитрий, спасибо, получено 5 файлов" at bounding box center [1008, 647] width 1029 height 115
drag, startPoint x: 591, startPoint y: 624, endPoint x: 663, endPoint y: 222, distance: 408.4
click at [659, 222] on div "Please_Sign_Employment_Confirmation__Revolu.pdf" at bounding box center [635, 242] width 276 height 49
click at [739, 622] on textarea "Дмитрий, спасибо, получено 5 файлов. Менеджер направит расчет в этот чат" at bounding box center [1008, 647] width 1029 height 115
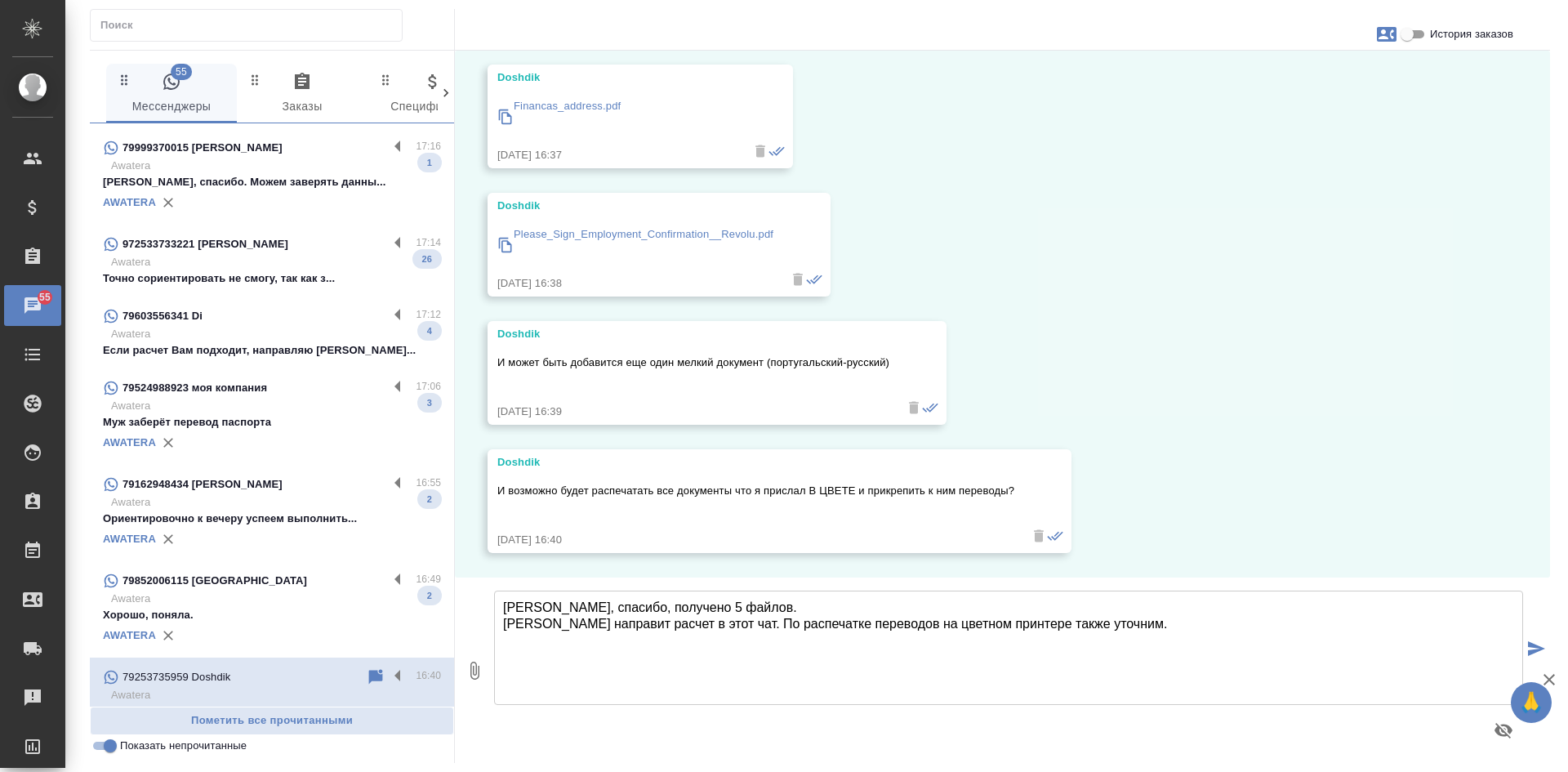
click at [800, 607] on textarea "Дмитрий, спасибо, получено 5 файлов. Менеджер направит расчет в этот чат. По ра…" at bounding box center [1008, 647] width 1029 height 115
drag, startPoint x: 623, startPoint y: 601, endPoint x: 624, endPoint y: 587, distance: 14.0
click at [625, 601] on textarea "Дмитрий, спасибо, получено 5 файлов. Менеджер направит расчет в этот чат. По ра…" at bounding box center [1008, 647] width 1029 height 115
type textarea "Дмитрий, спасибо! П олучено 5 файлов. Менеджер направит расчет в этот чат. По р…"
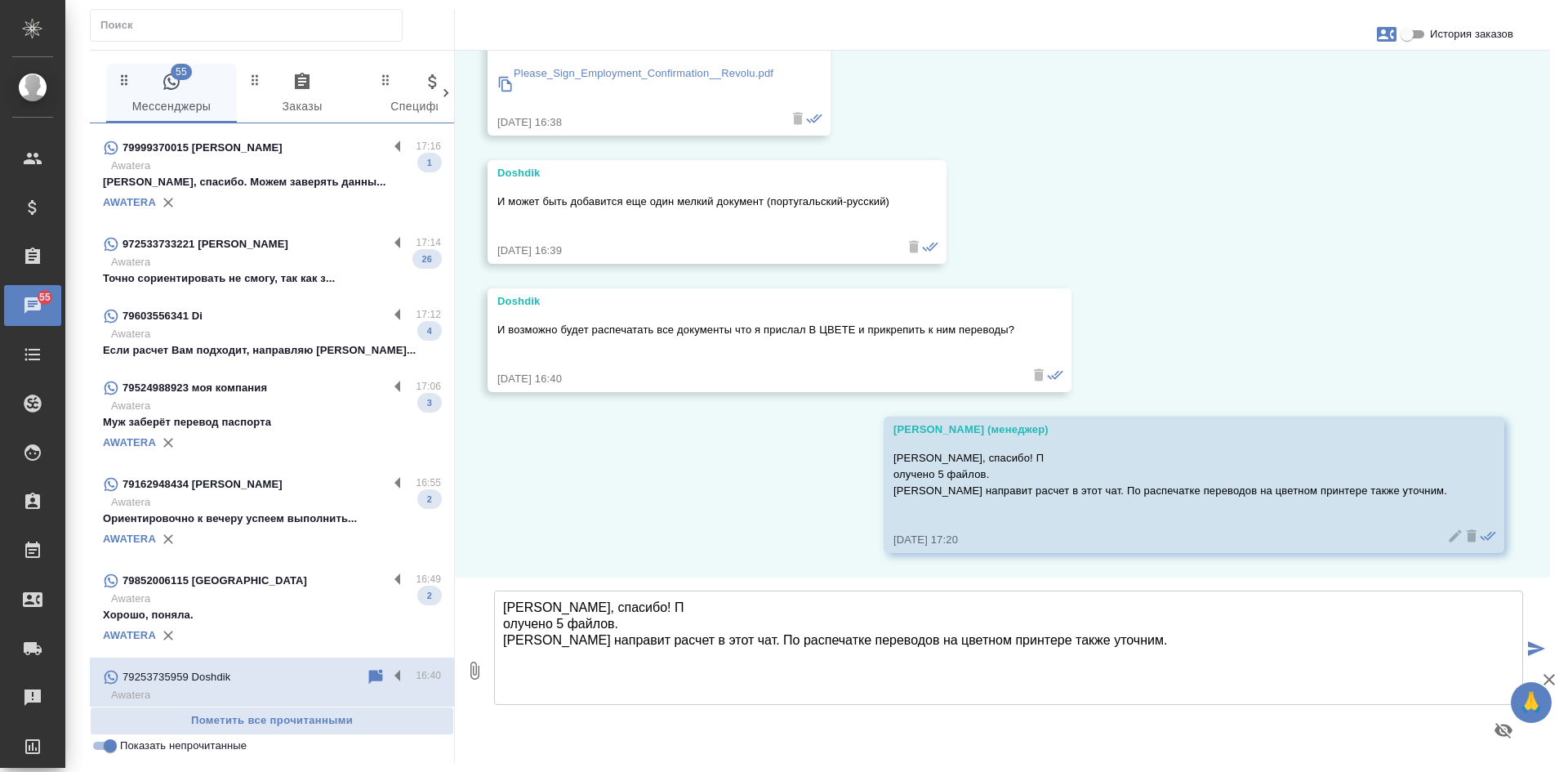
scroll to position [0, 0]
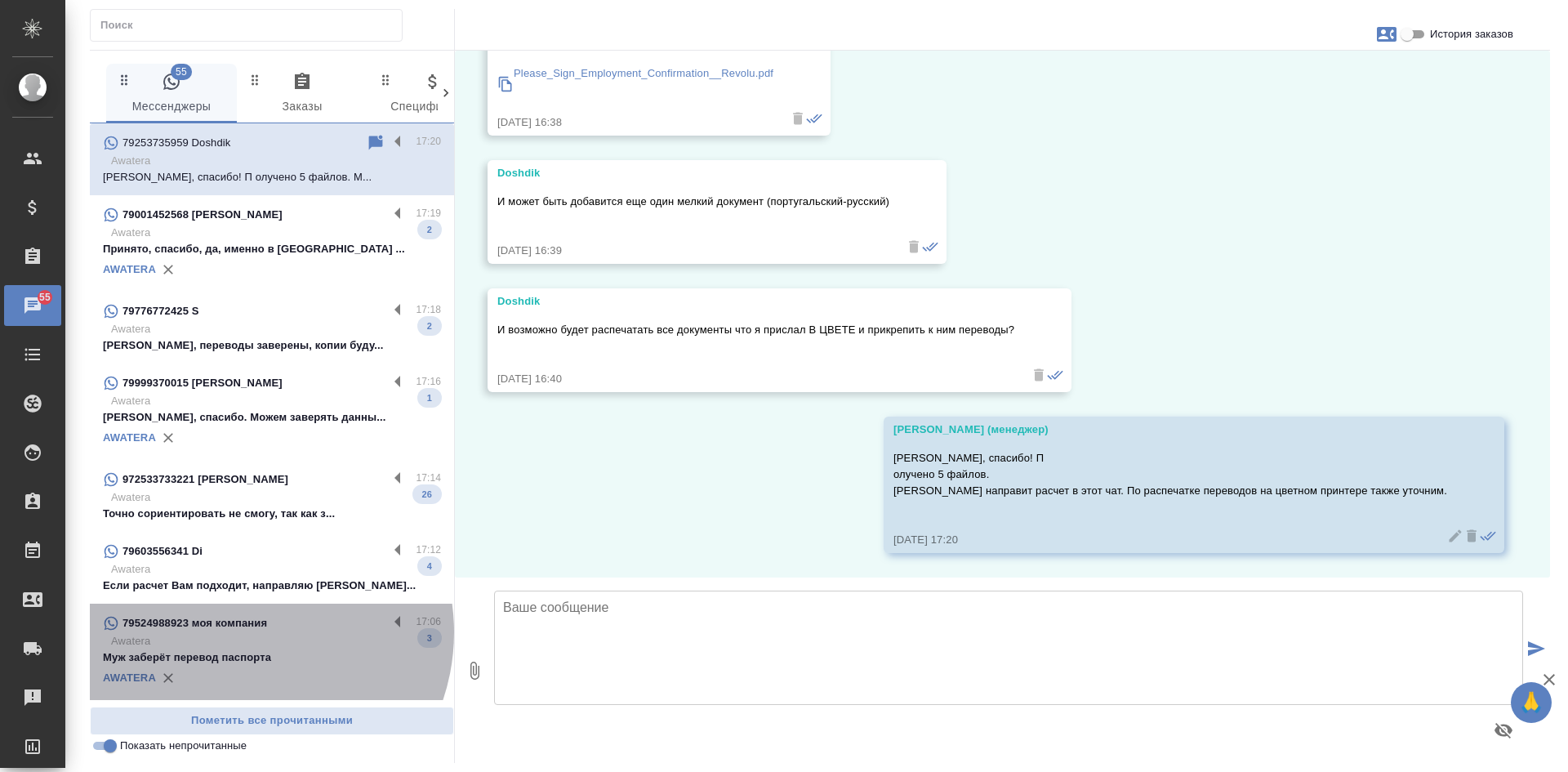
click at [242, 633] on div "79524988923 моя компания" at bounding box center [245, 623] width 285 height 19
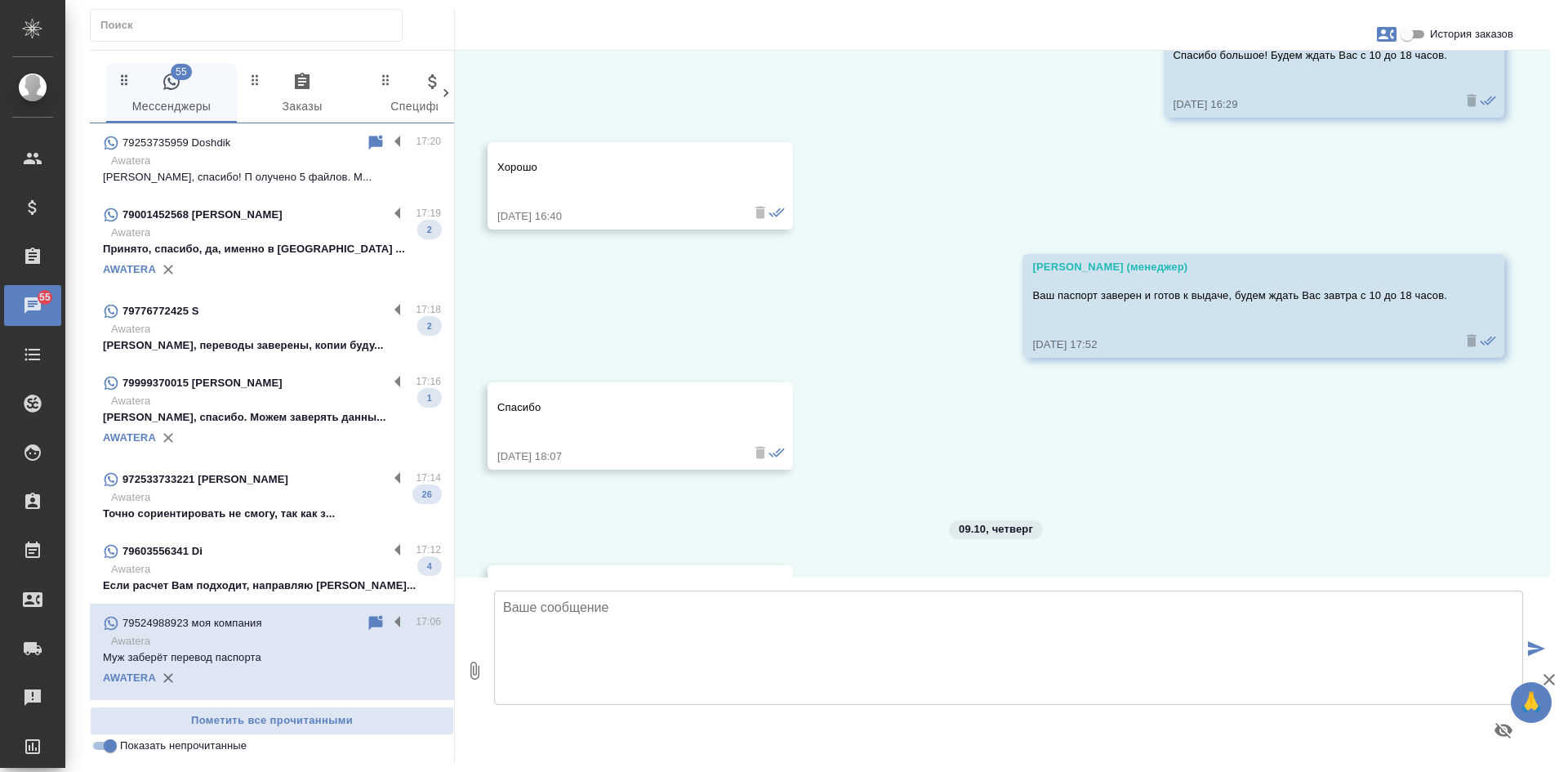
scroll to position [1994, 0]
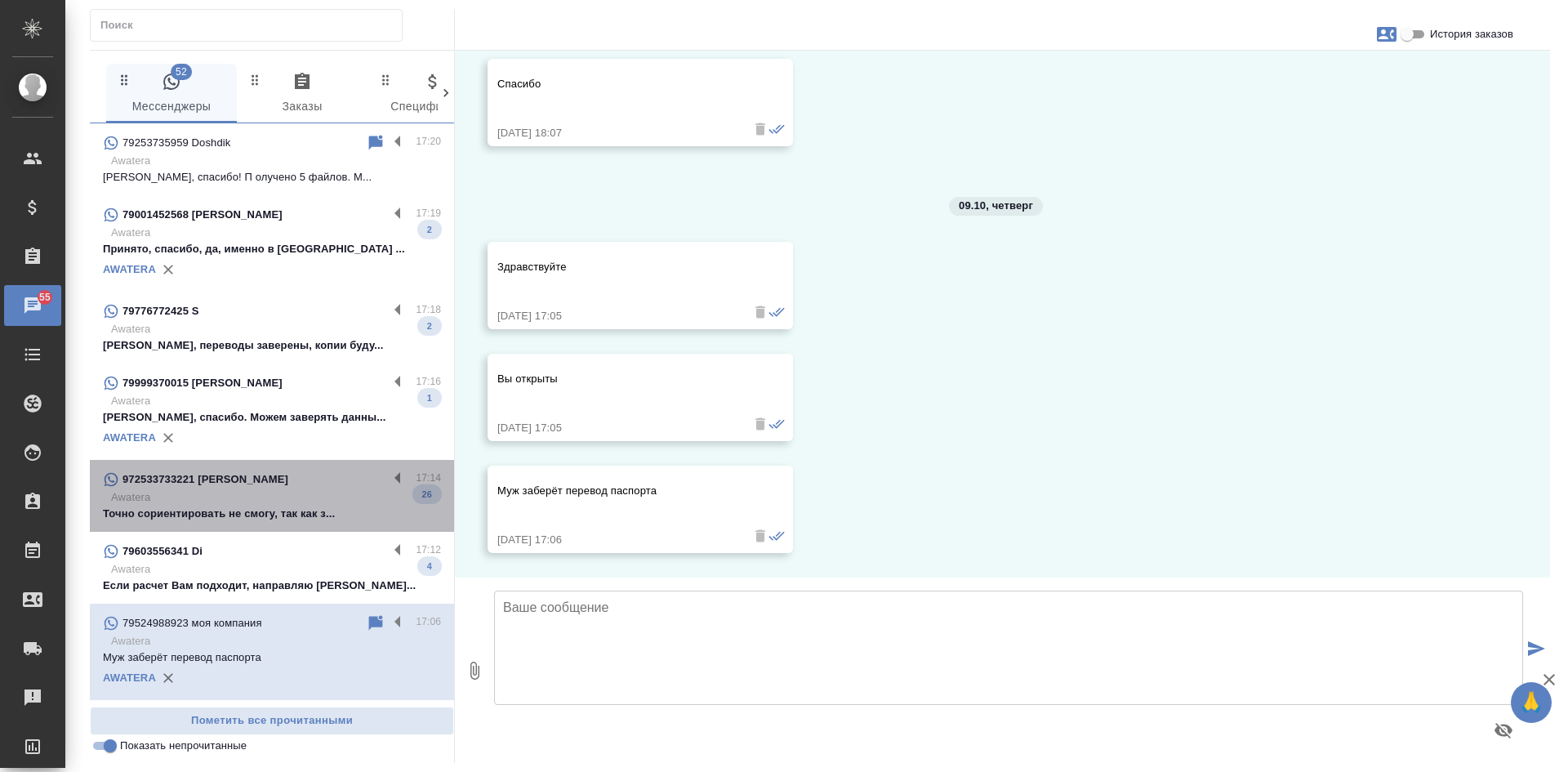
click at [276, 508] on p "Точно сориентировать не смогу, так как з..." at bounding box center [271, 514] width 338 height 17
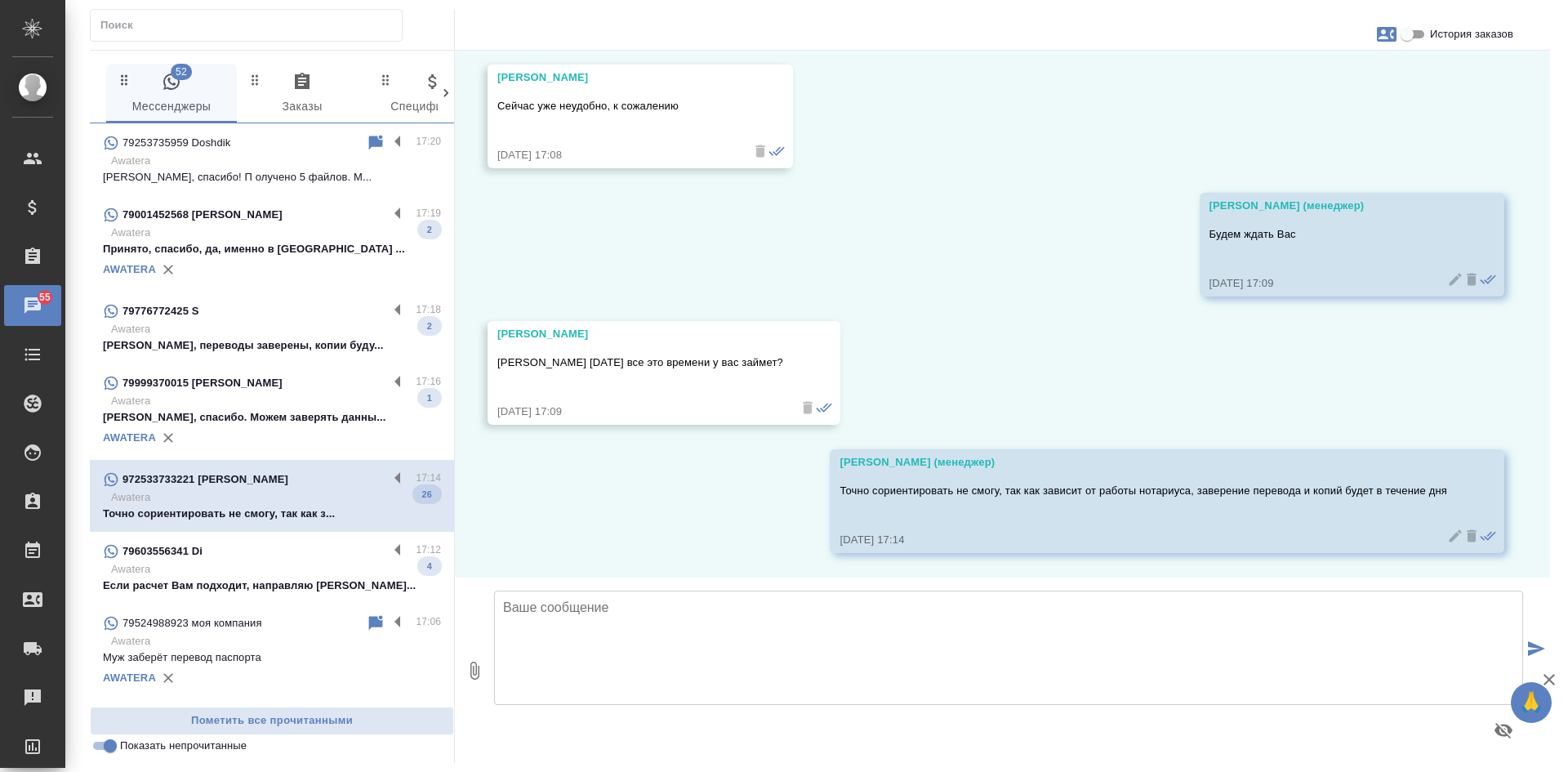
scroll to position [7561, 0]
click at [224, 430] on div "AWATERA" at bounding box center [271, 437] width 338 height 25
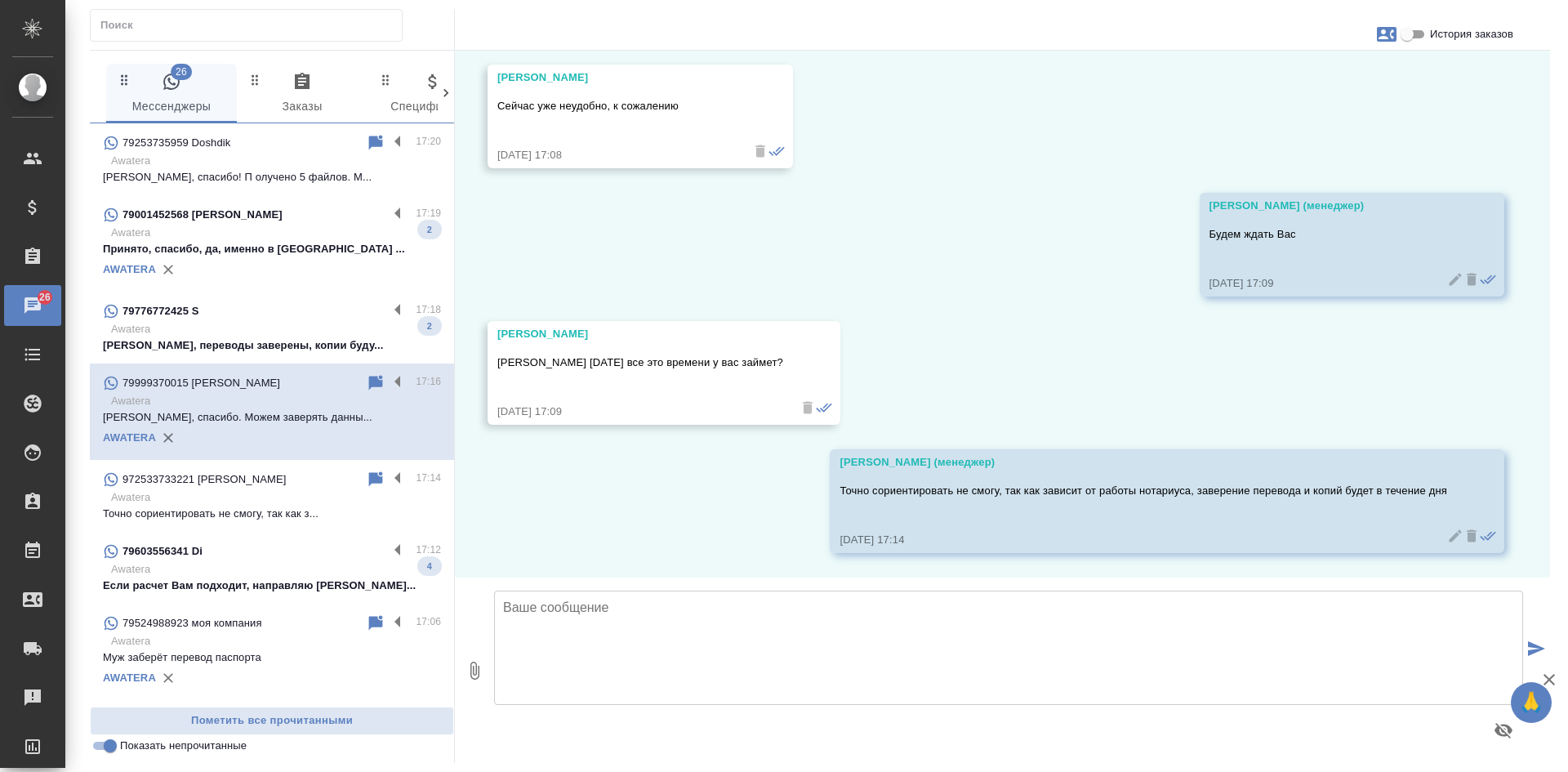
scroll to position [1984, 0]
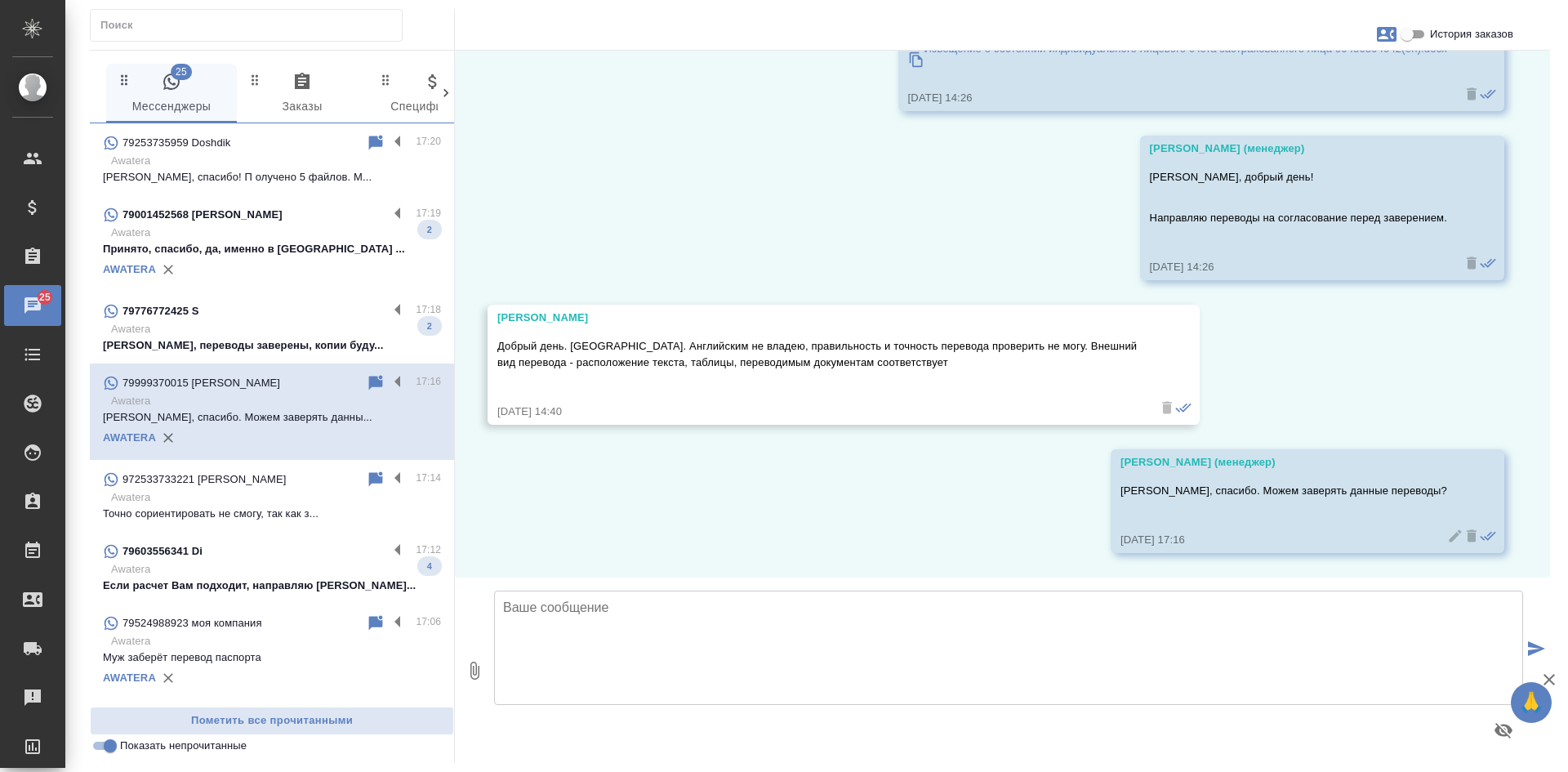
click at [251, 336] on p "Awatera" at bounding box center [276, 329] width 330 height 17
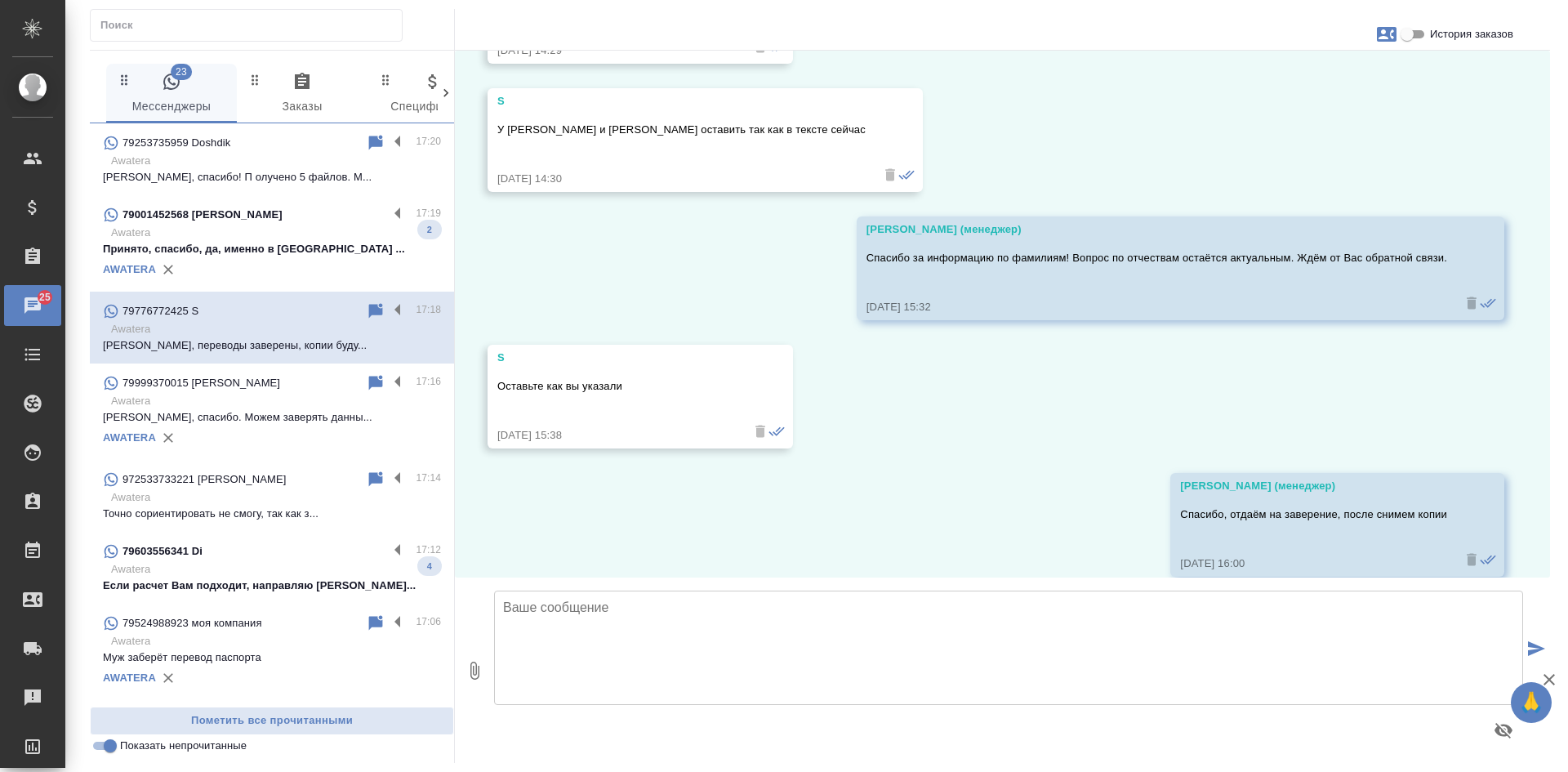
scroll to position [11482, 0]
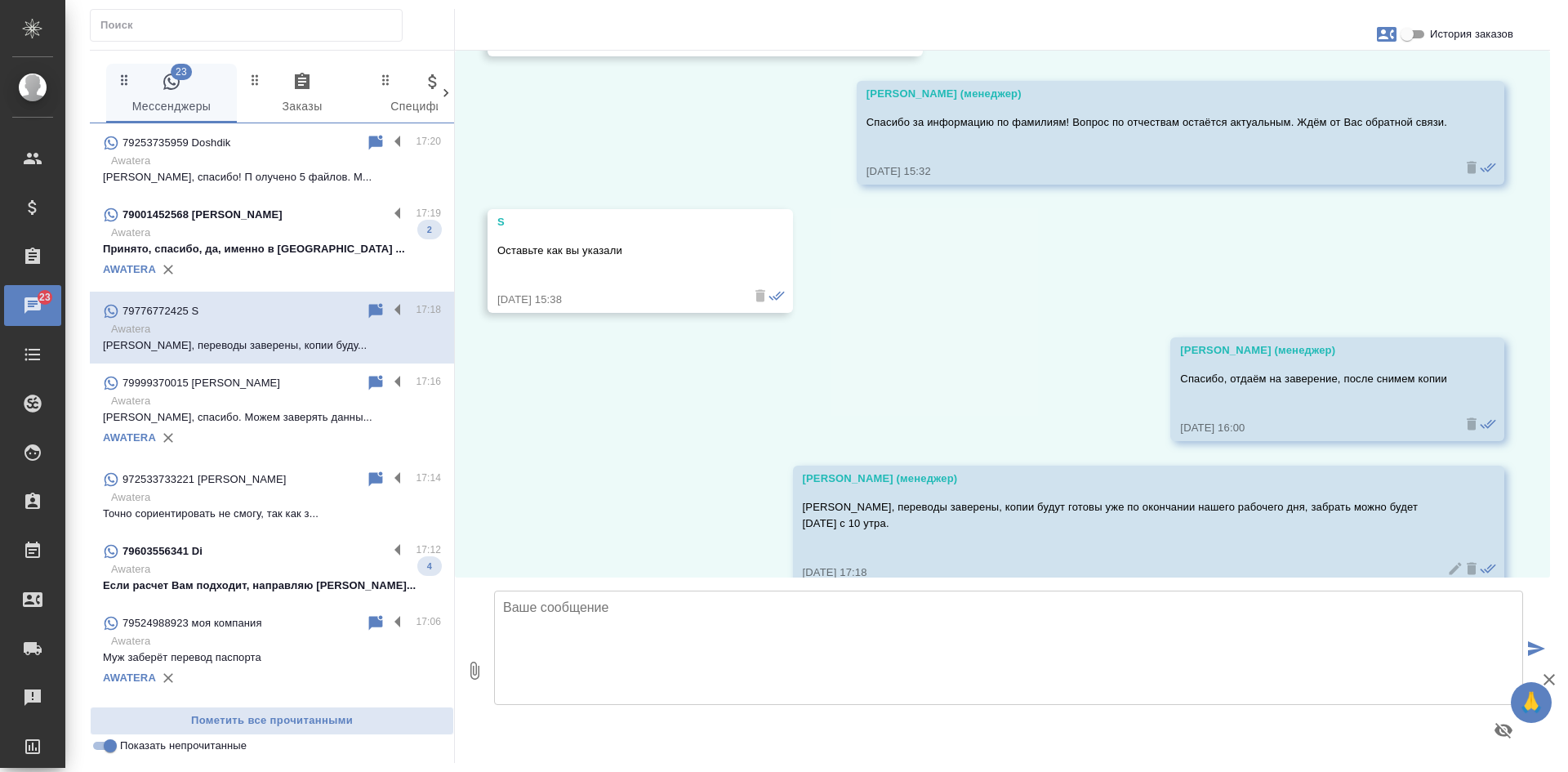
click at [108, 747] on input "Показать непрочитанные" at bounding box center [110, 745] width 59 height 19
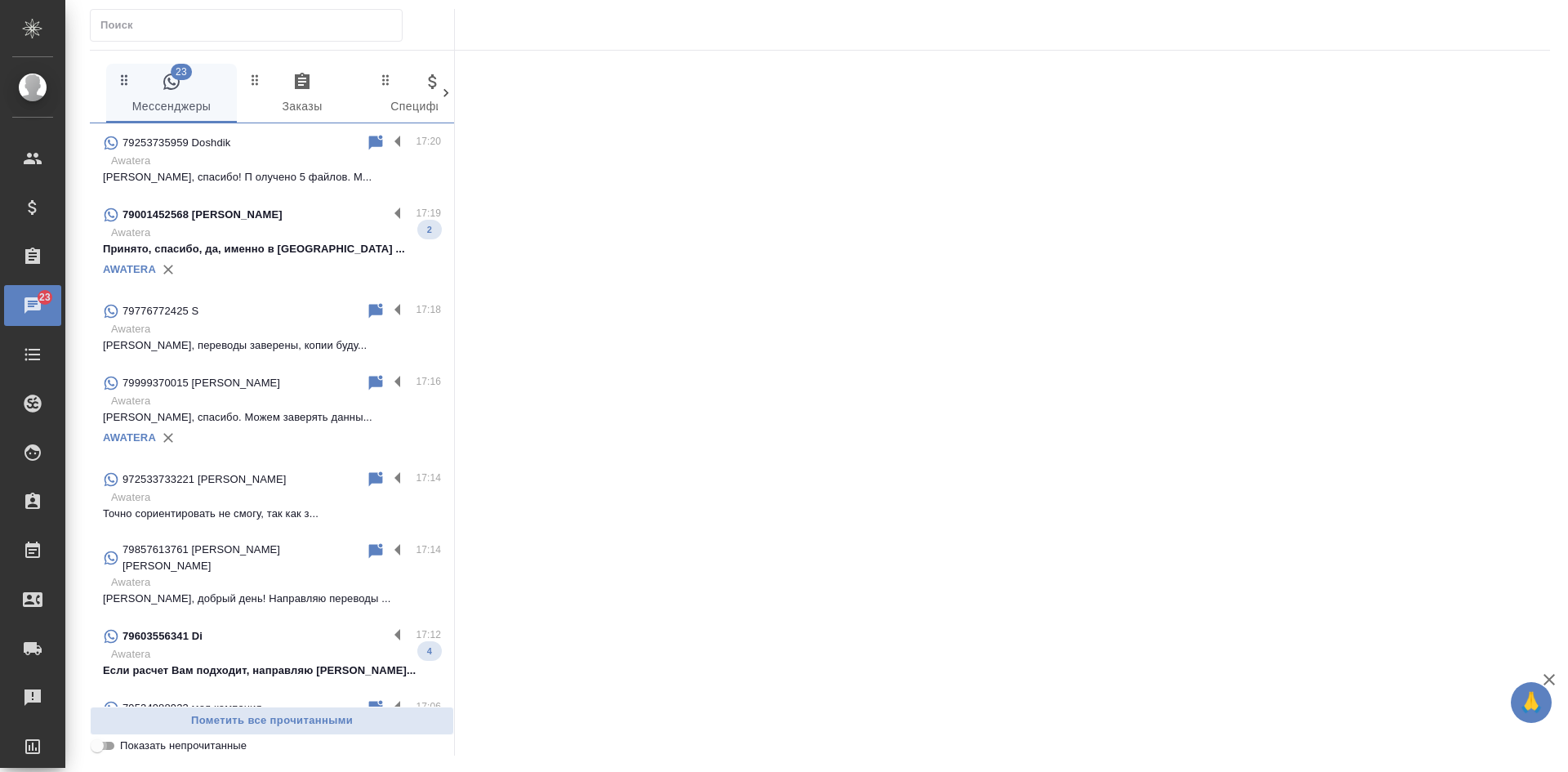
click at [108, 747] on input "Показать непрочитанные" at bounding box center [97, 745] width 59 height 19
checkbox input "true"
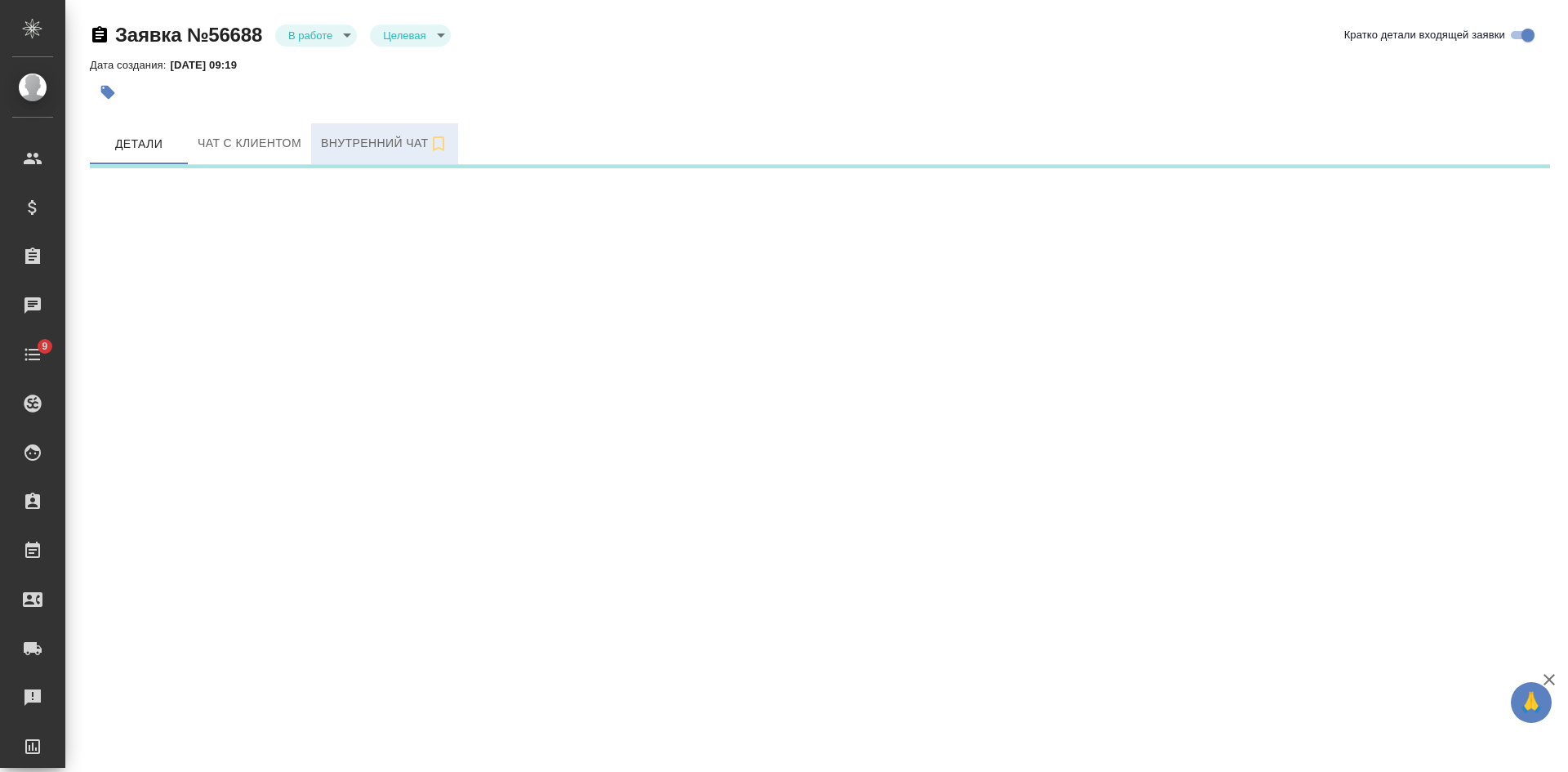
select select "RU"
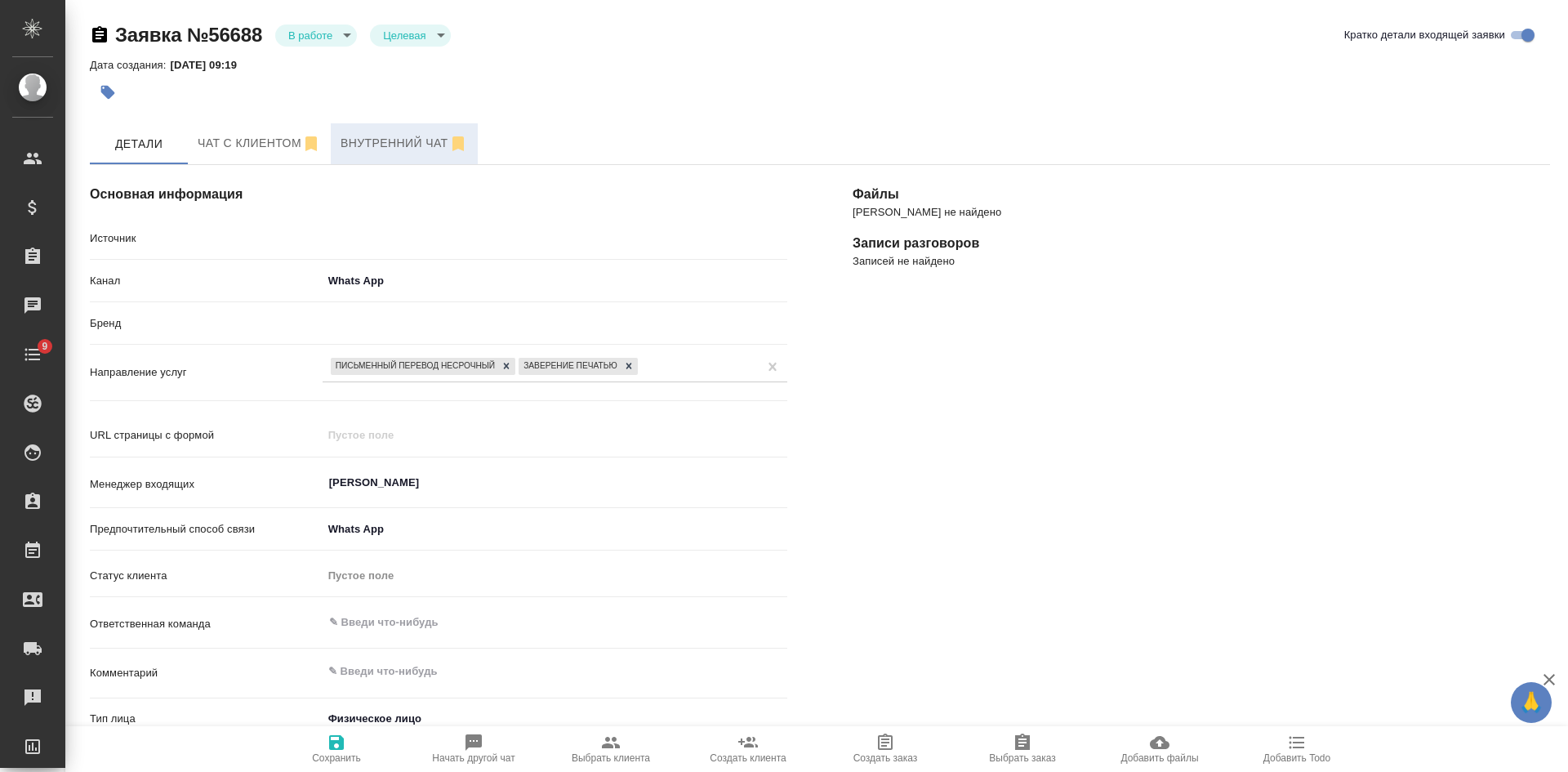
type textarea "x"
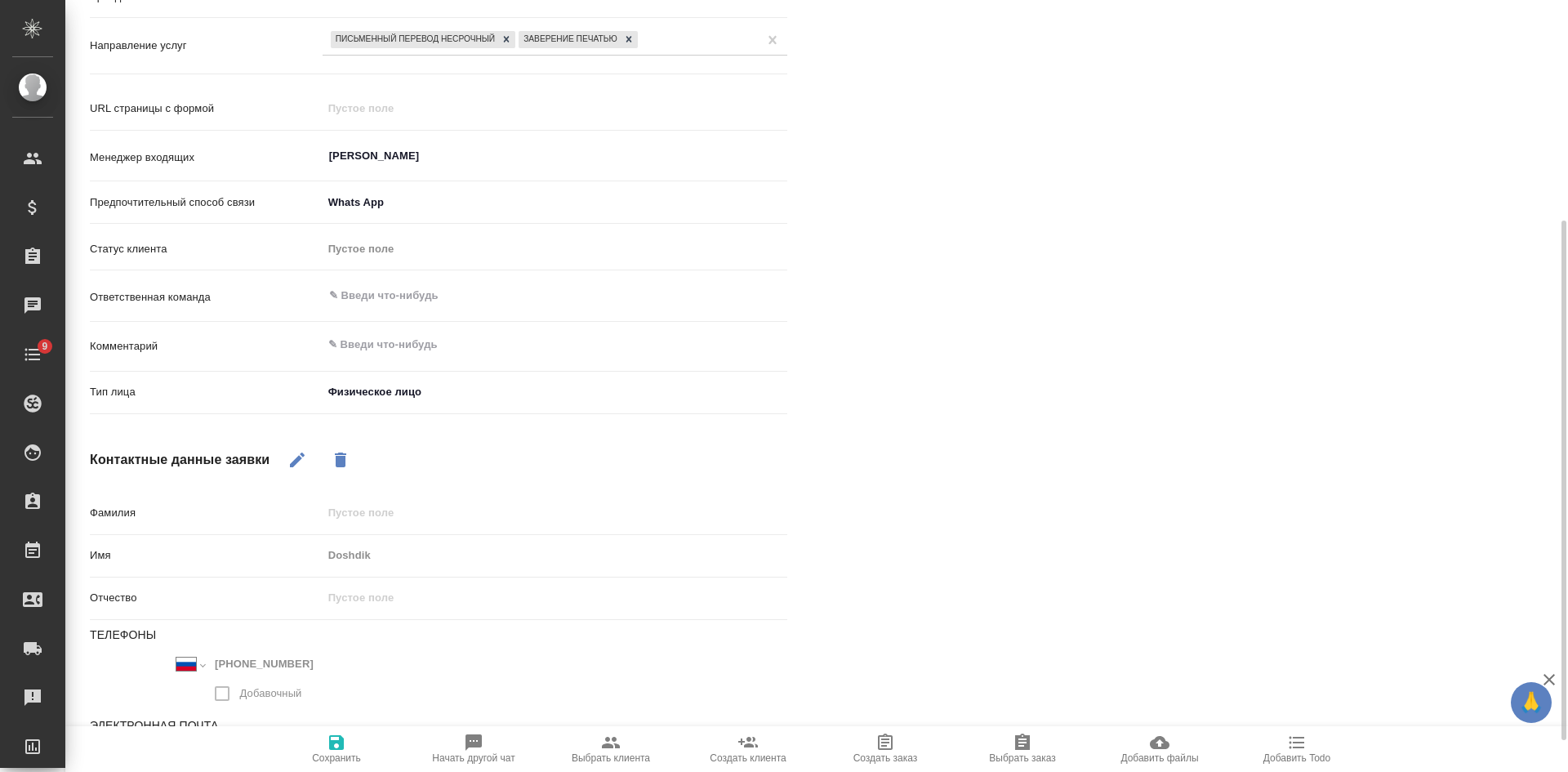
scroll to position [373, 0]
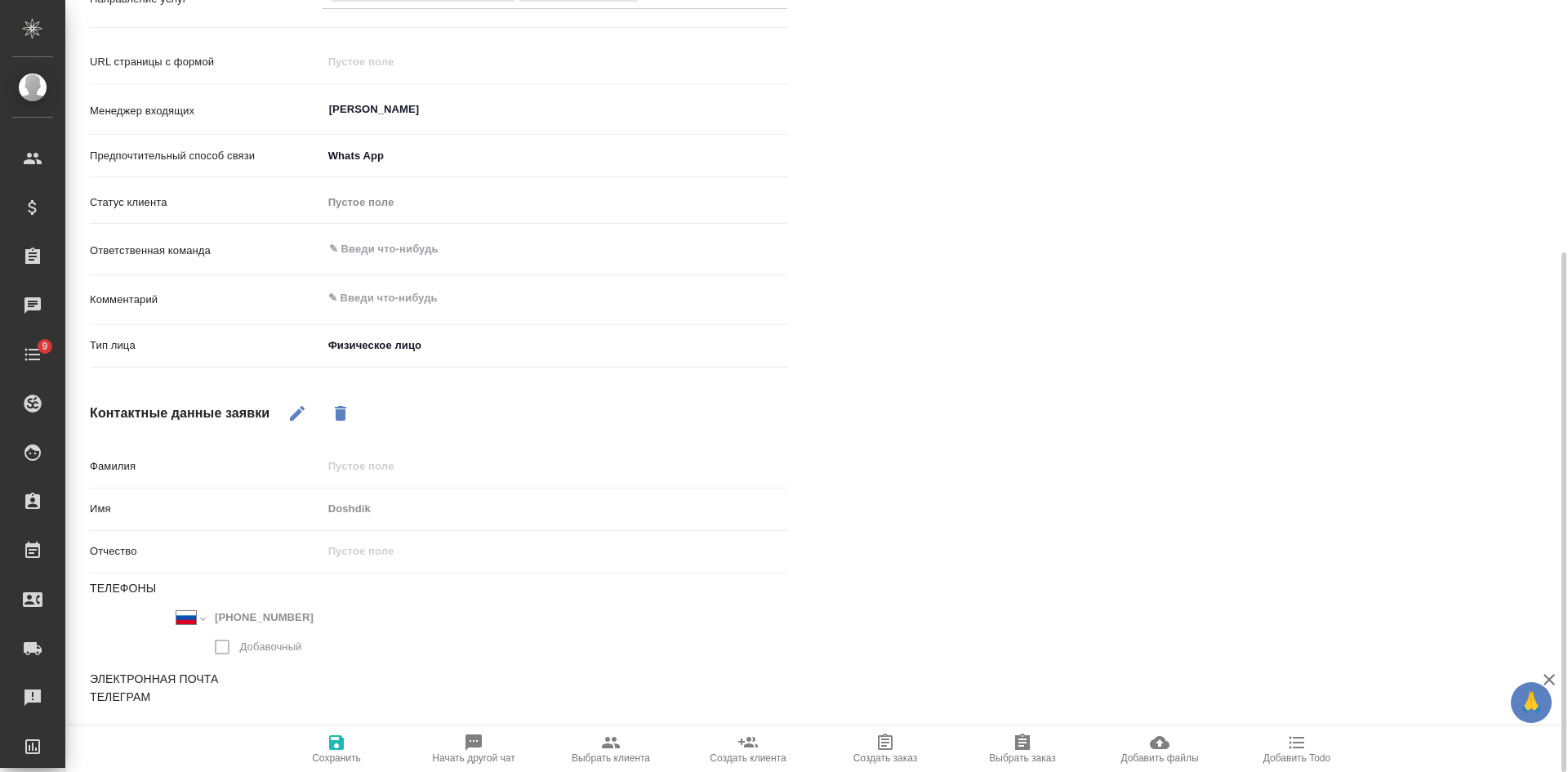
click at [302, 414] on icon "button" at bounding box center [297, 413] width 19 height 19
drag, startPoint x: 390, startPoint y: 513, endPoint x: 255, endPoint y: 486, distance: 137.7
click at [255, 486] on div "Фамилия Имя Doshdik Отчество Телефоны Международный Австралия Австрия Азербайдж…" at bounding box center [438, 634] width 697 height 362
type textarea "x"
type input "Д"
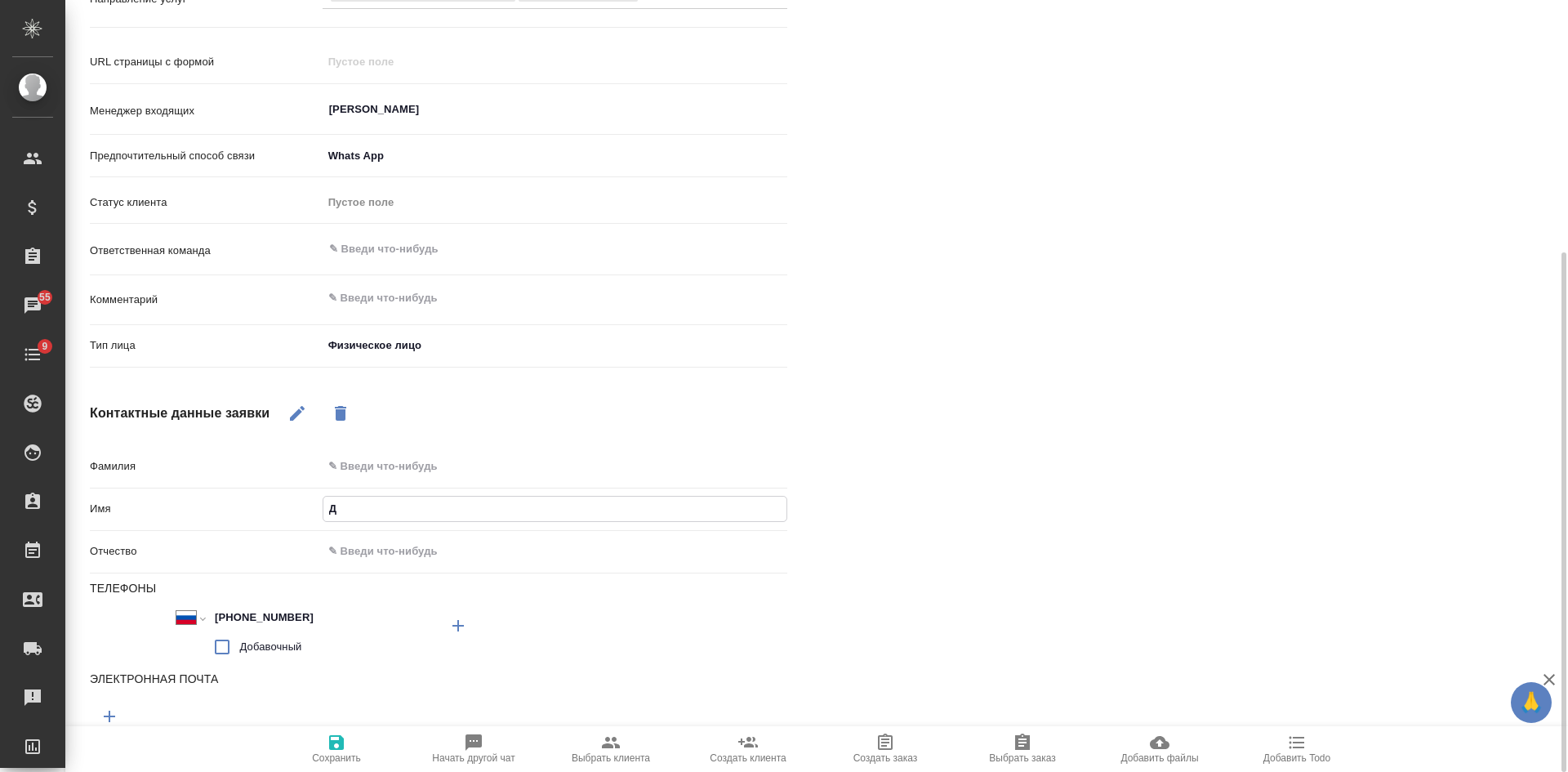
type textarea "x"
type input "Дми"
type textarea "x"
type input "Дмитр"
type textarea "x"
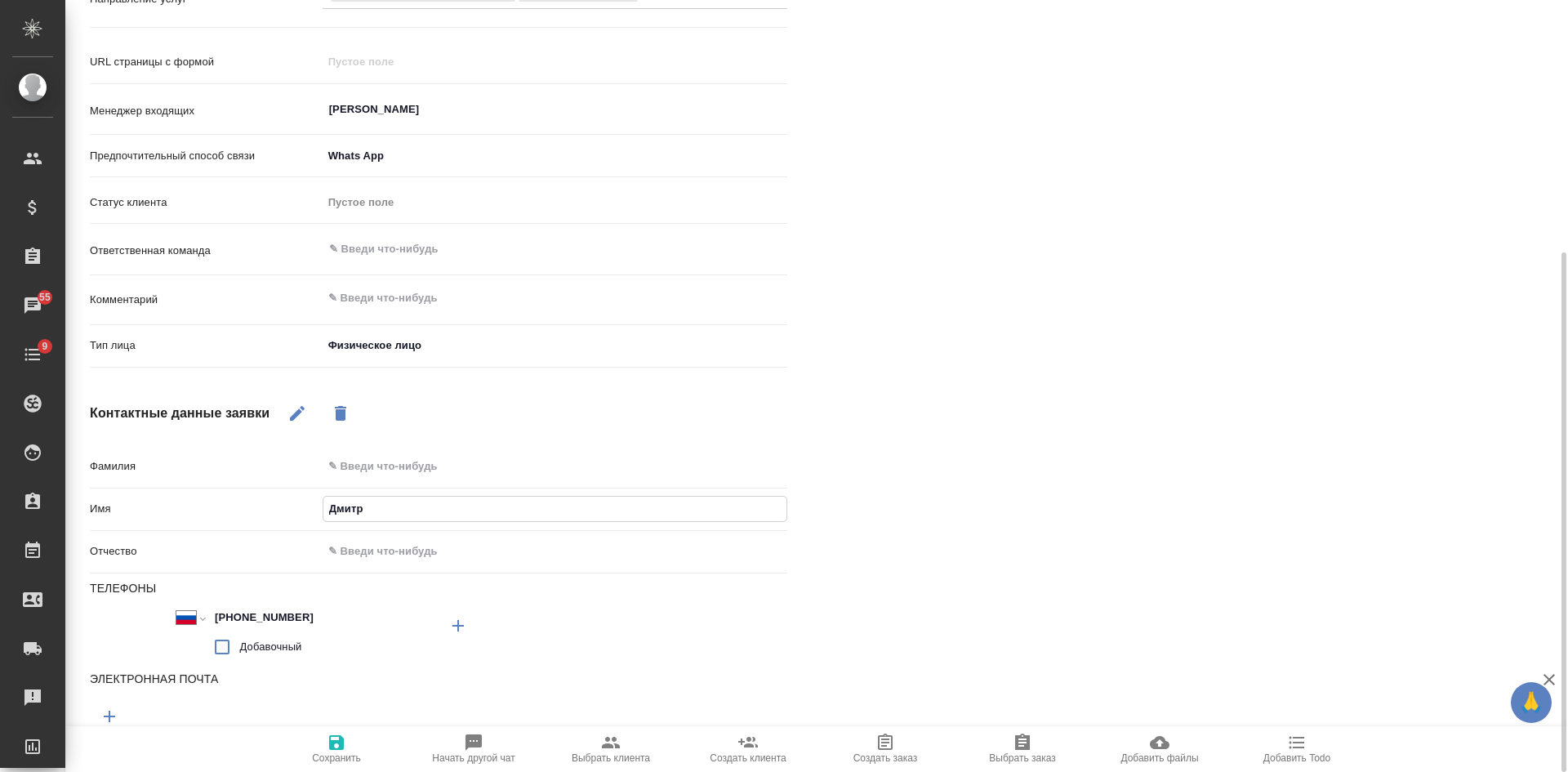
type input "Дмитри"
type textarea "x"
type input "Дмитрий"
click at [349, 755] on span "Сохранить" at bounding box center [335, 758] width 49 height 11
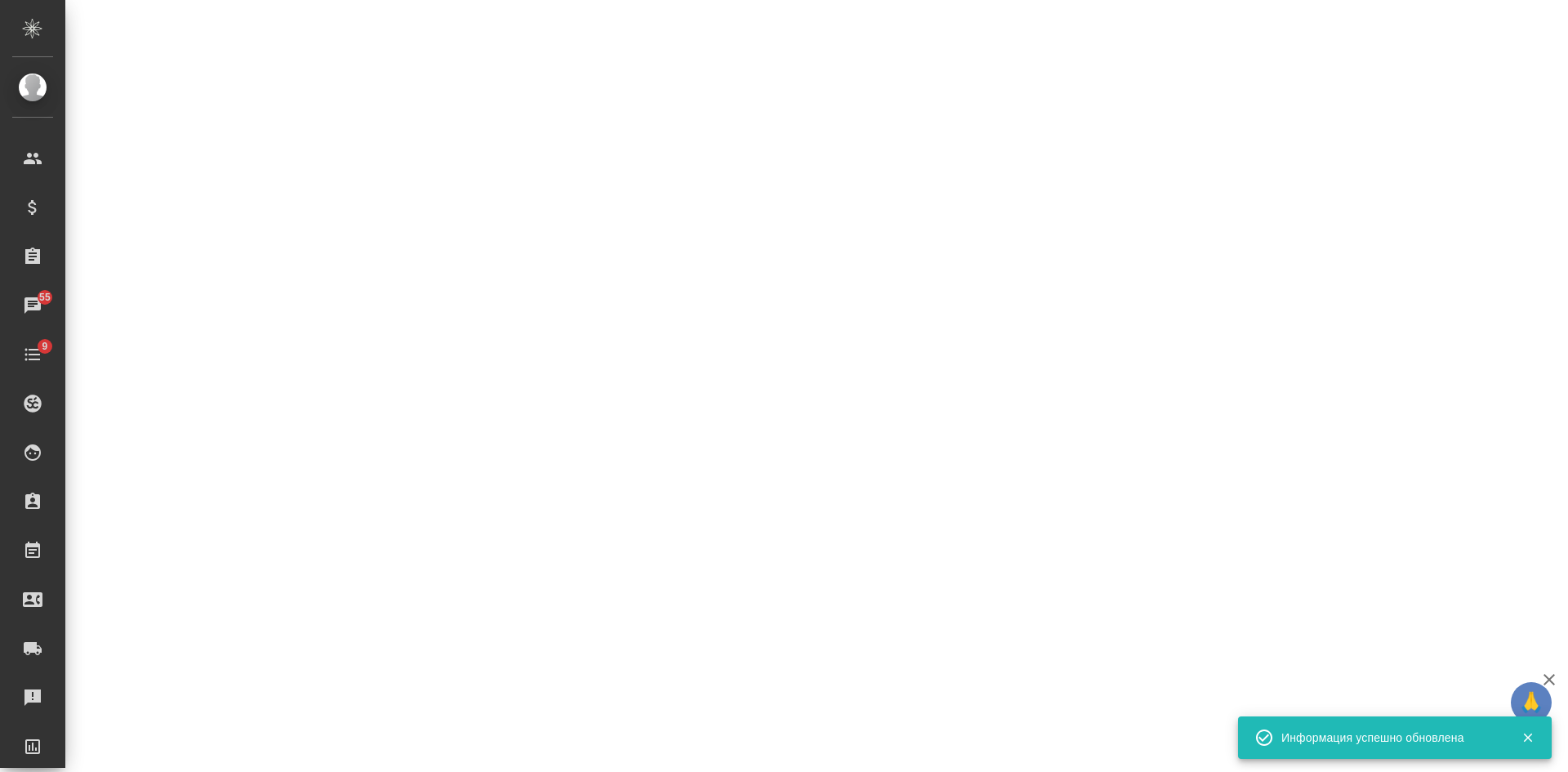
select select "RU"
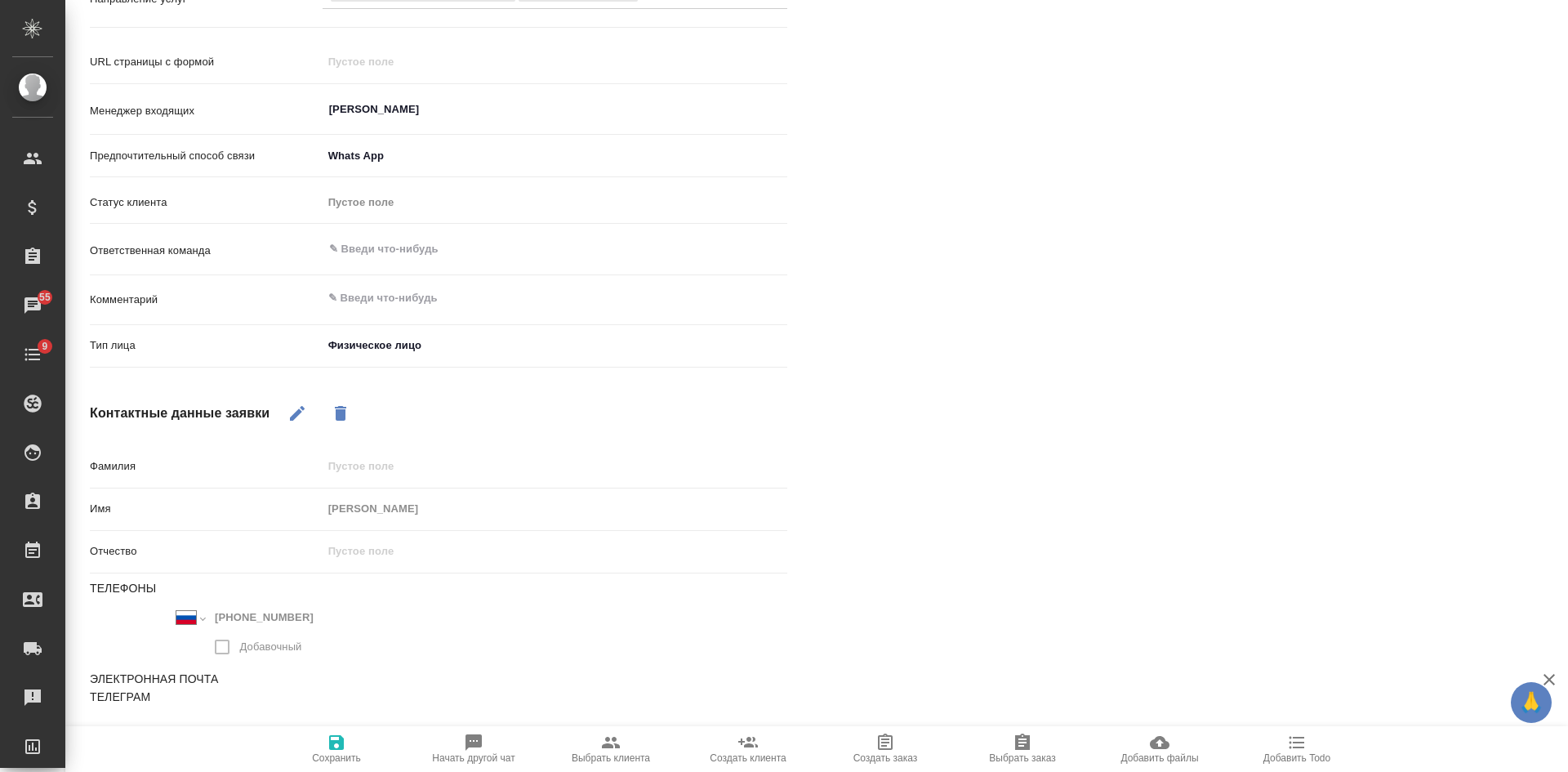
click at [1149, 536] on div "Файлы Файлов не найдено Записи разговоров Записей не найдено" at bounding box center [1201, 265] width 762 height 1013
type textarea "x"
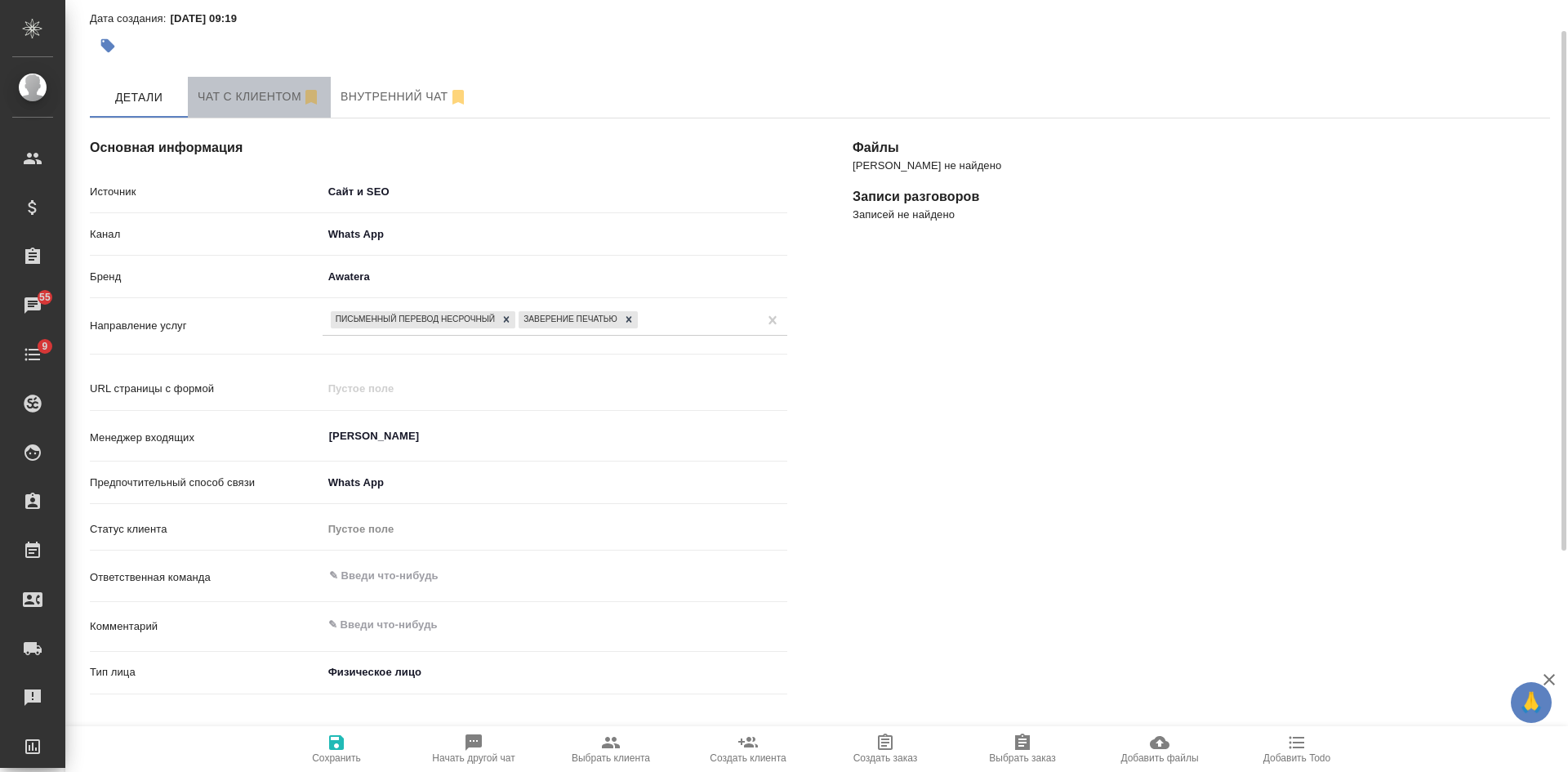
drag, startPoint x: 248, startPoint y: 106, endPoint x: 269, endPoint y: 130, distance: 31.9
click at [251, 106] on span "Чат с клиентом" at bounding box center [259, 96] width 124 height 20
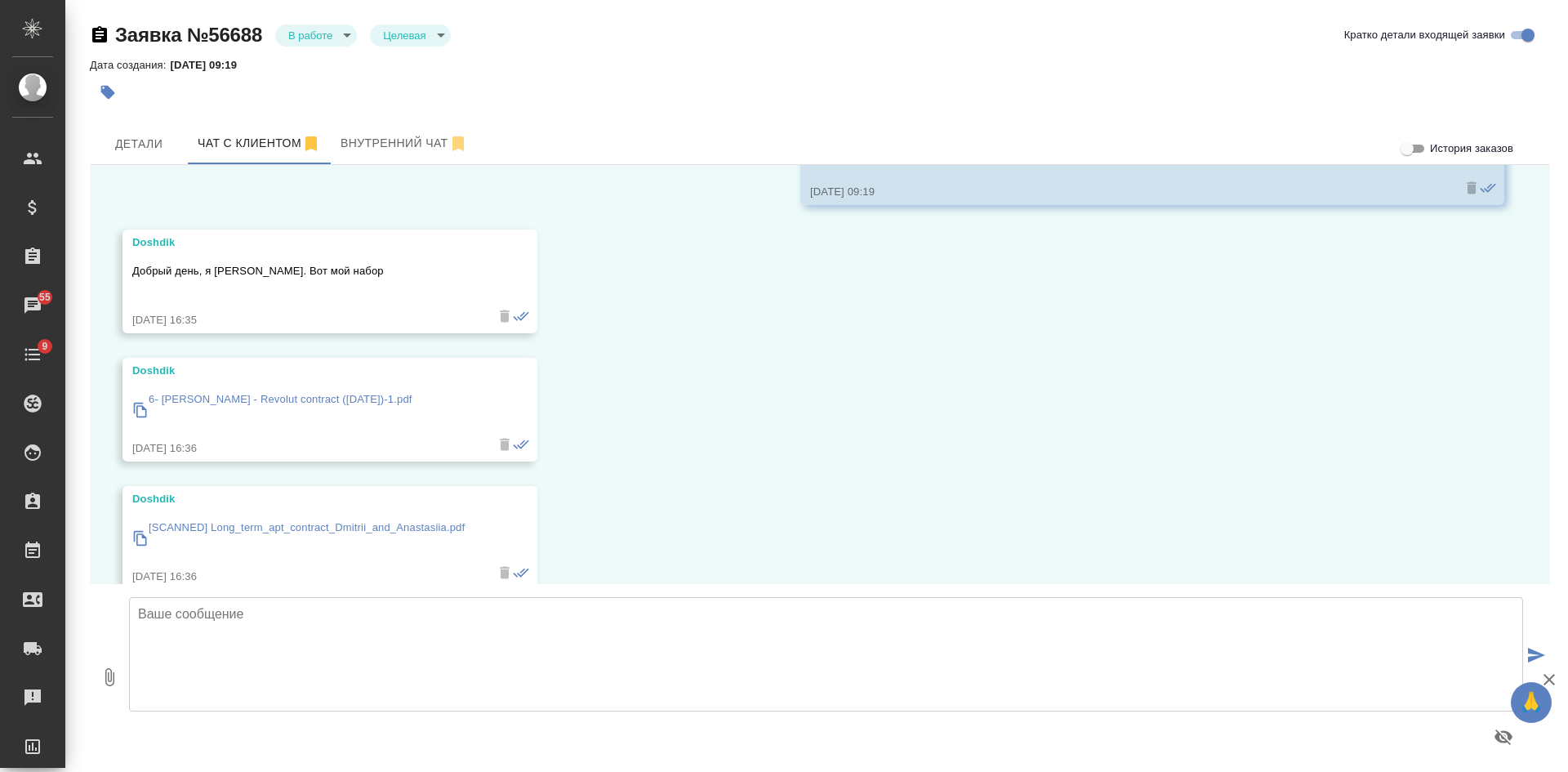
scroll to position [867, 0]
click at [370, 390] on p "6- Dmitrii Galkin - Revolut contract (09-12-2024)-1.pdf" at bounding box center [280, 398] width 264 height 17
click at [389, 518] on p "[SCANNED] Long_term_apt_contract_Dmitrii_and_Anastasiia.pdf" at bounding box center [306, 526] width 316 height 17
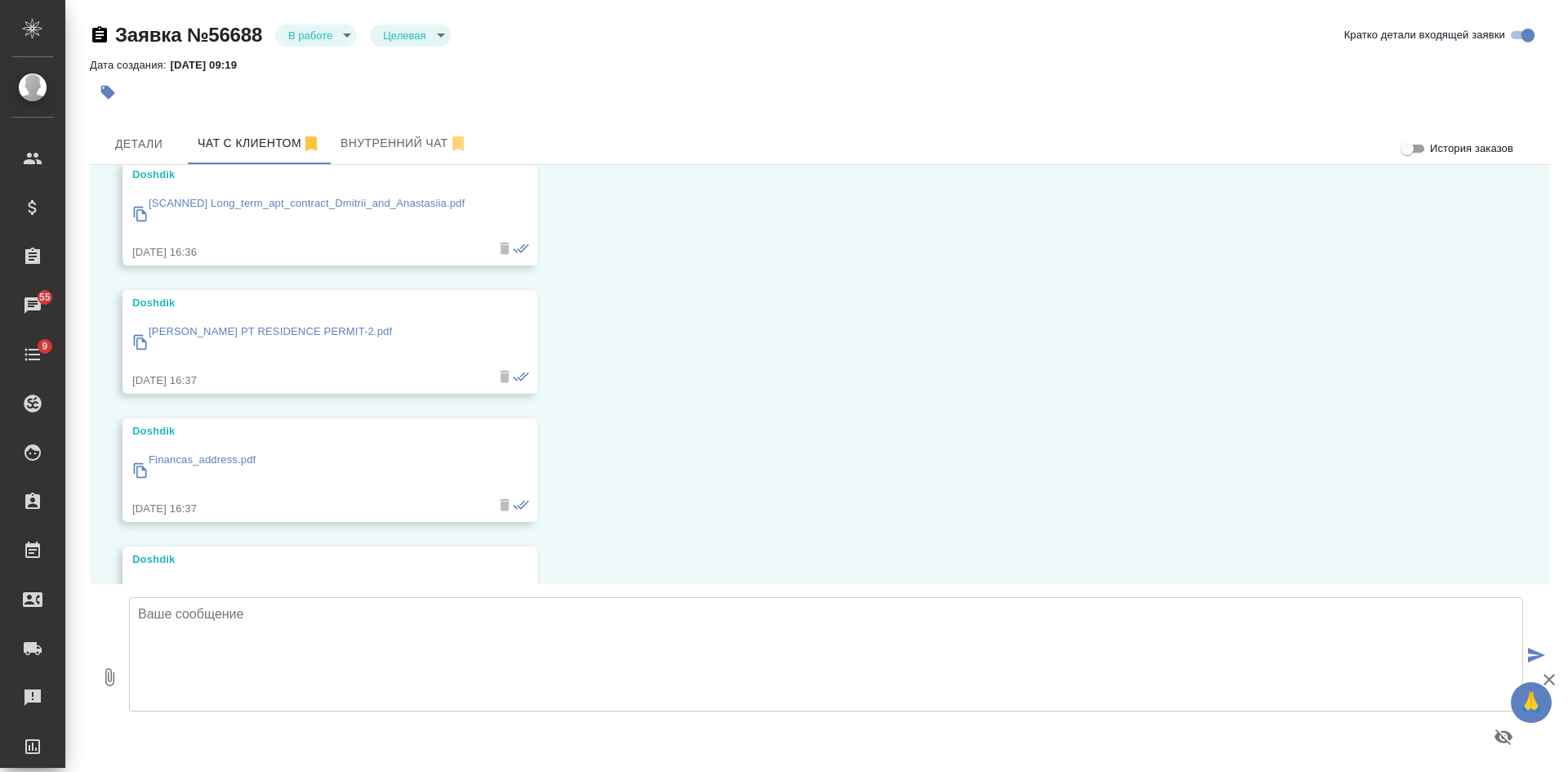
scroll to position [1195, 0]
click at [359, 319] on p "DMITRII GALKIN PT RESIDENCE PERMIT-2.pdf" at bounding box center [270, 327] width 244 height 17
click at [242, 447] on p "Financas_address.pdf" at bounding box center [202, 456] width 107 height 17
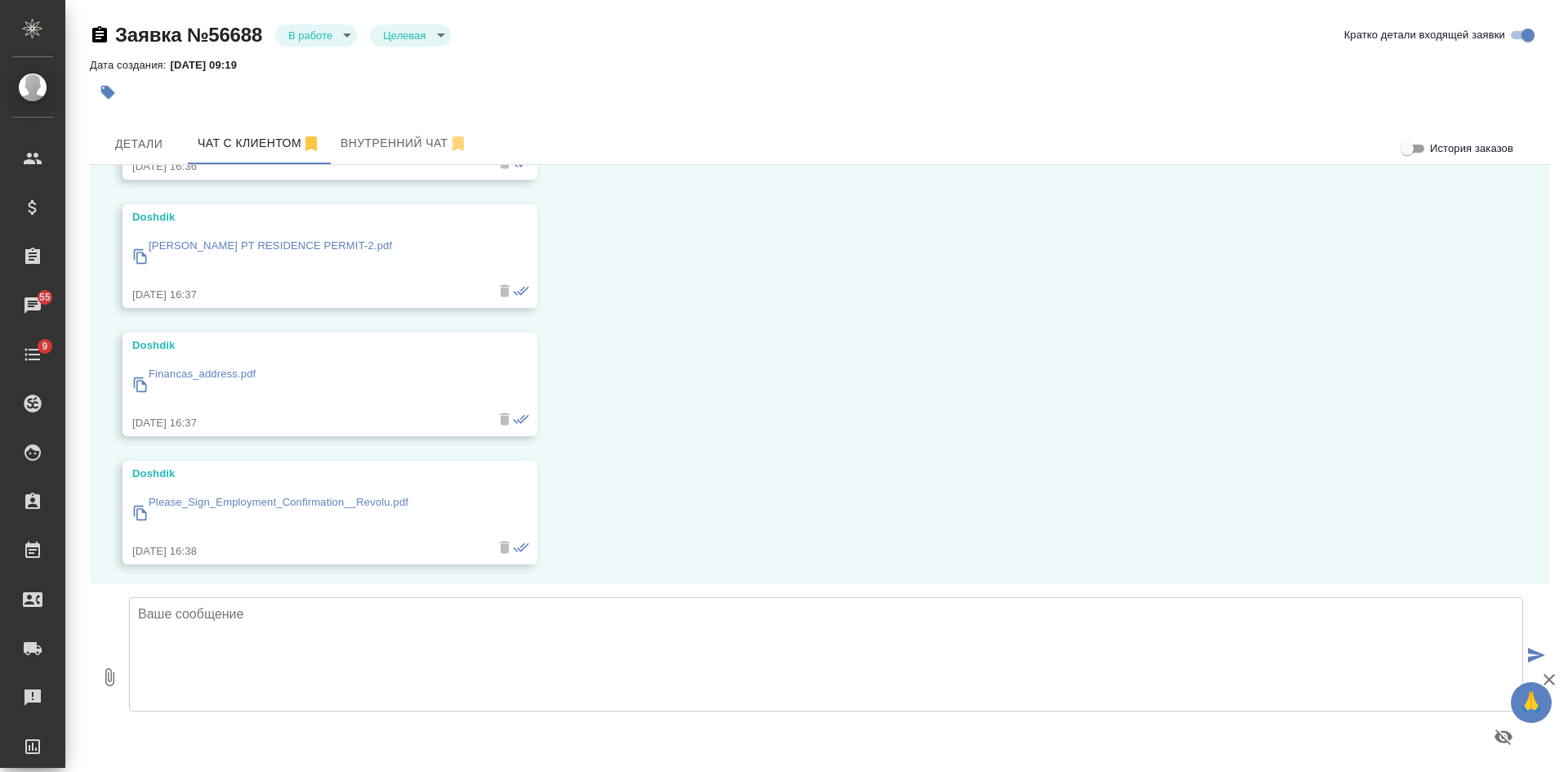
click at [363, 494] on p "Please_Sign_Employment_Confirmation__Revolu.pdf" at bounding box center [278, 502] width 259 height 17
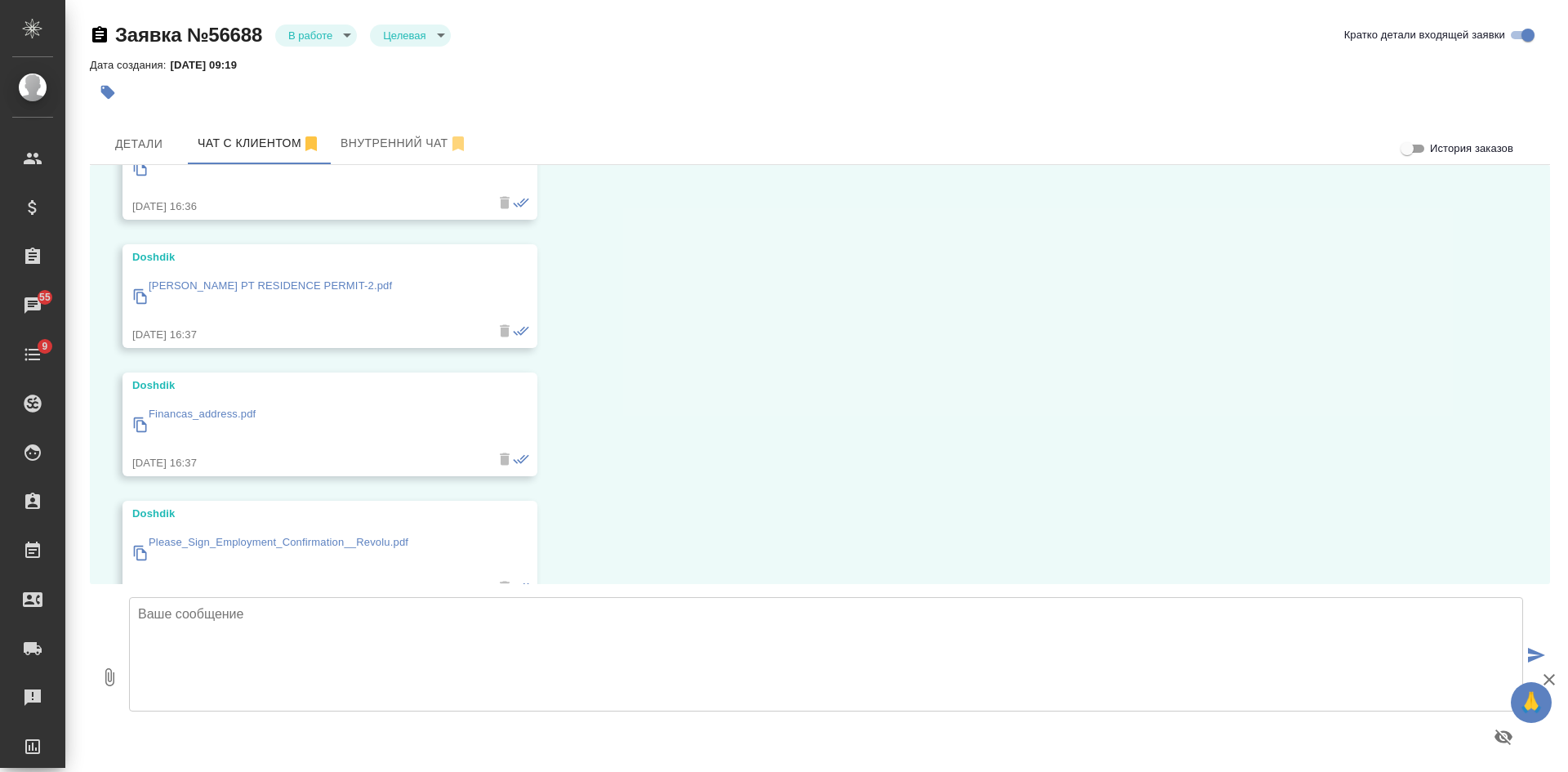
scroll to position [1358, 0]
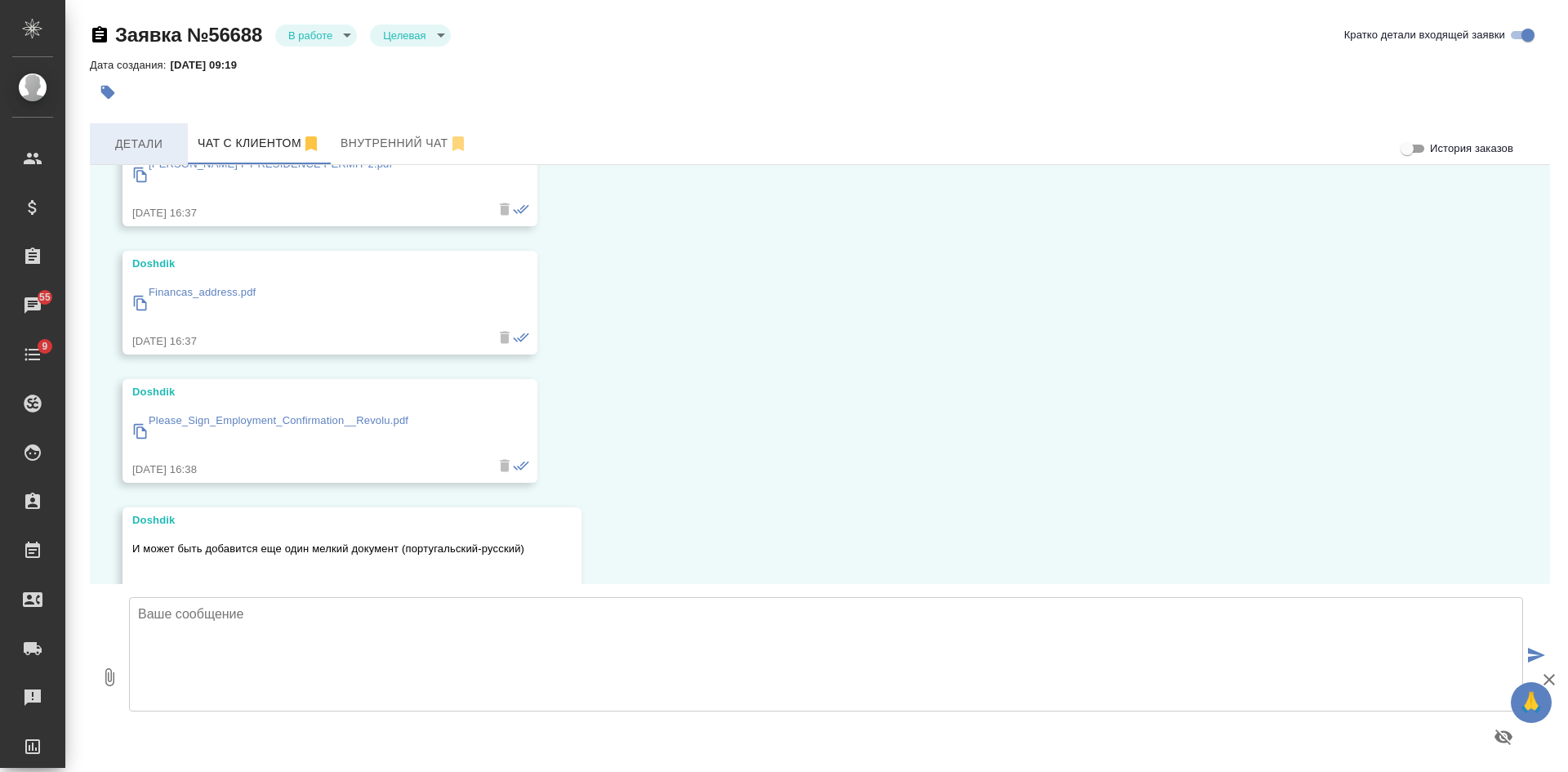
click at [133, 154] on button "Детали" at bounding box center [138, 144] width 98 height 41
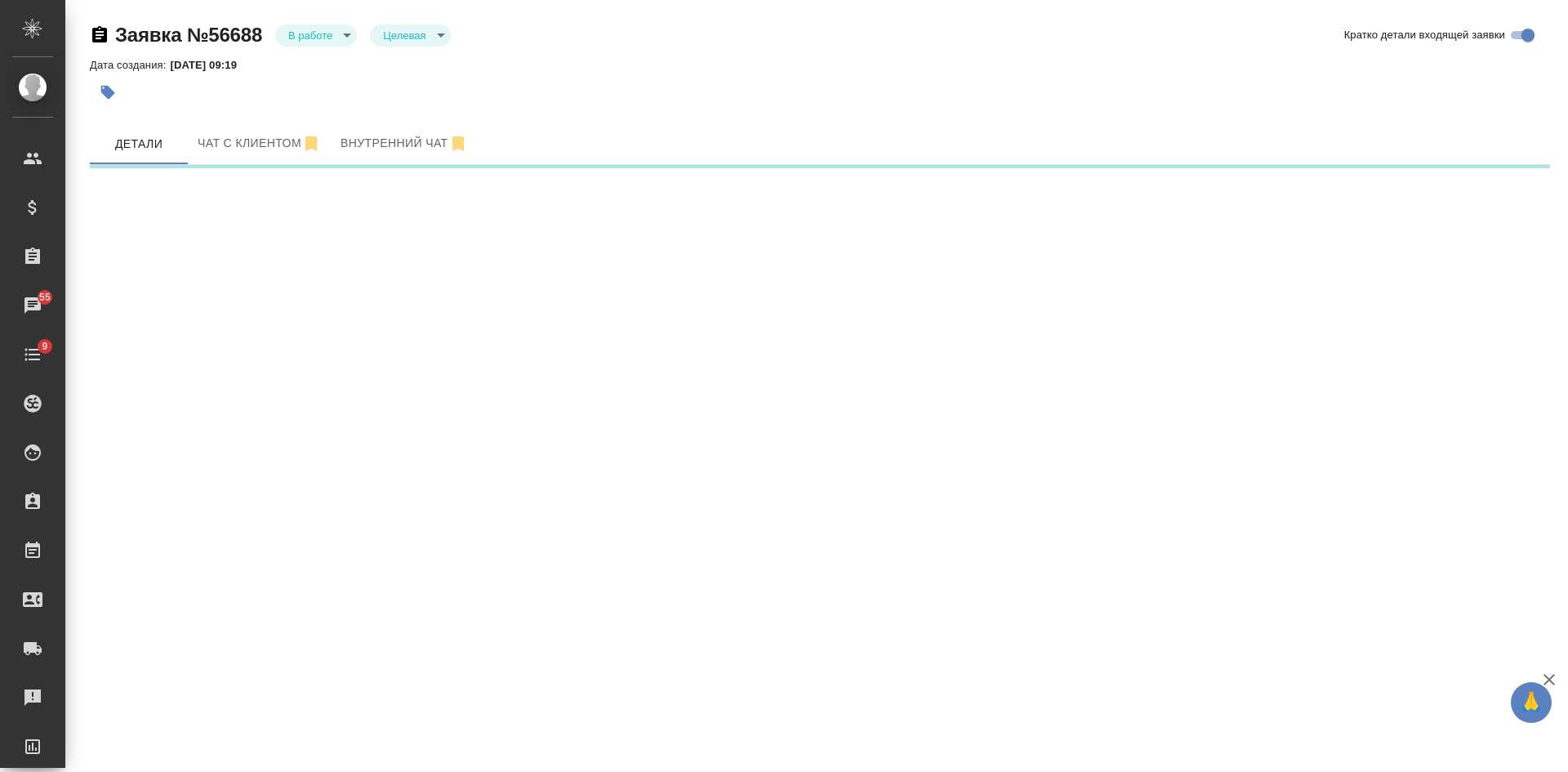
select select "RU"
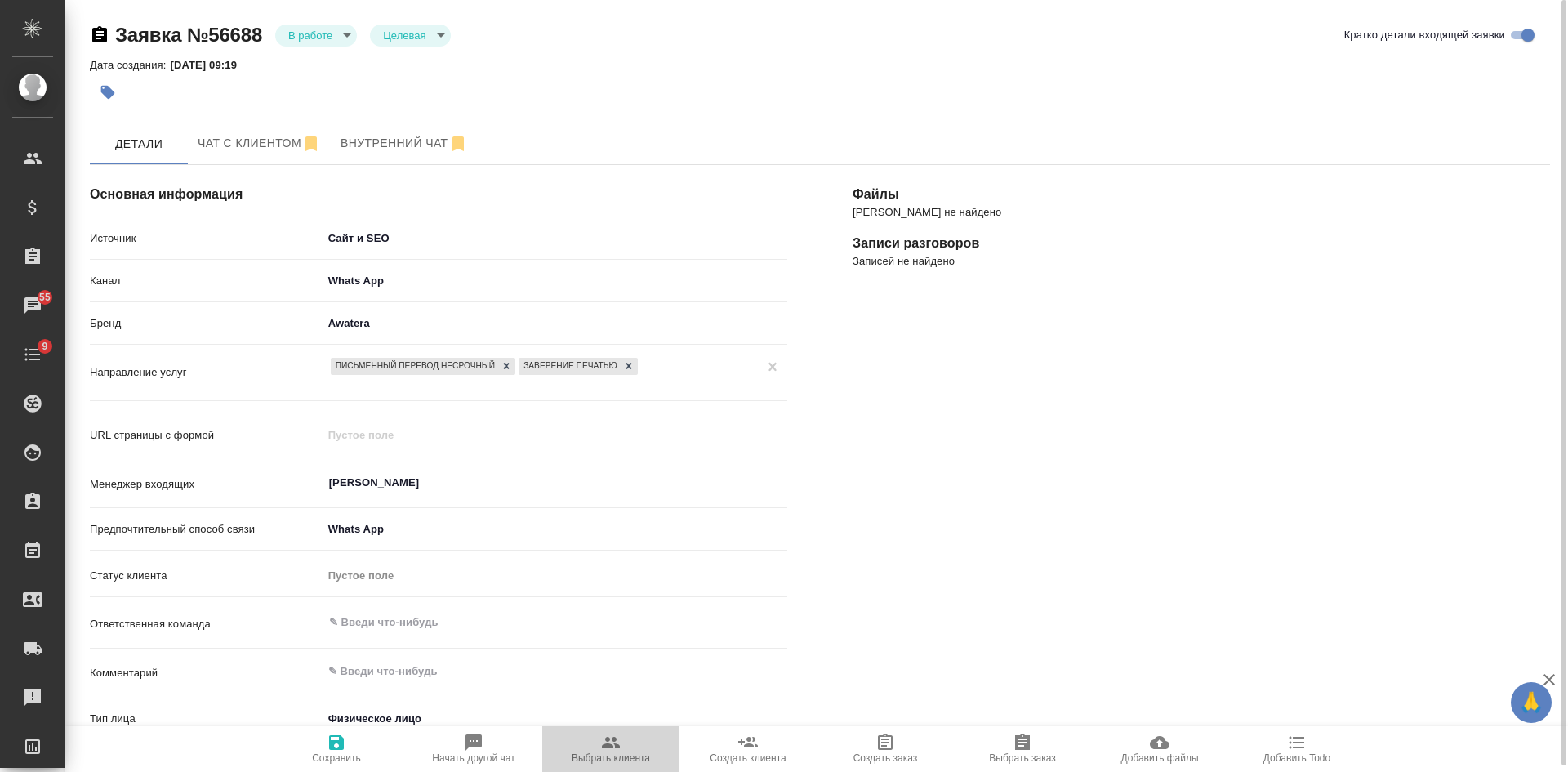
click at [618, 753] on span "Выбрать клиента" at bounding box center [611, 758] width 79 height 11
type textarea "x"
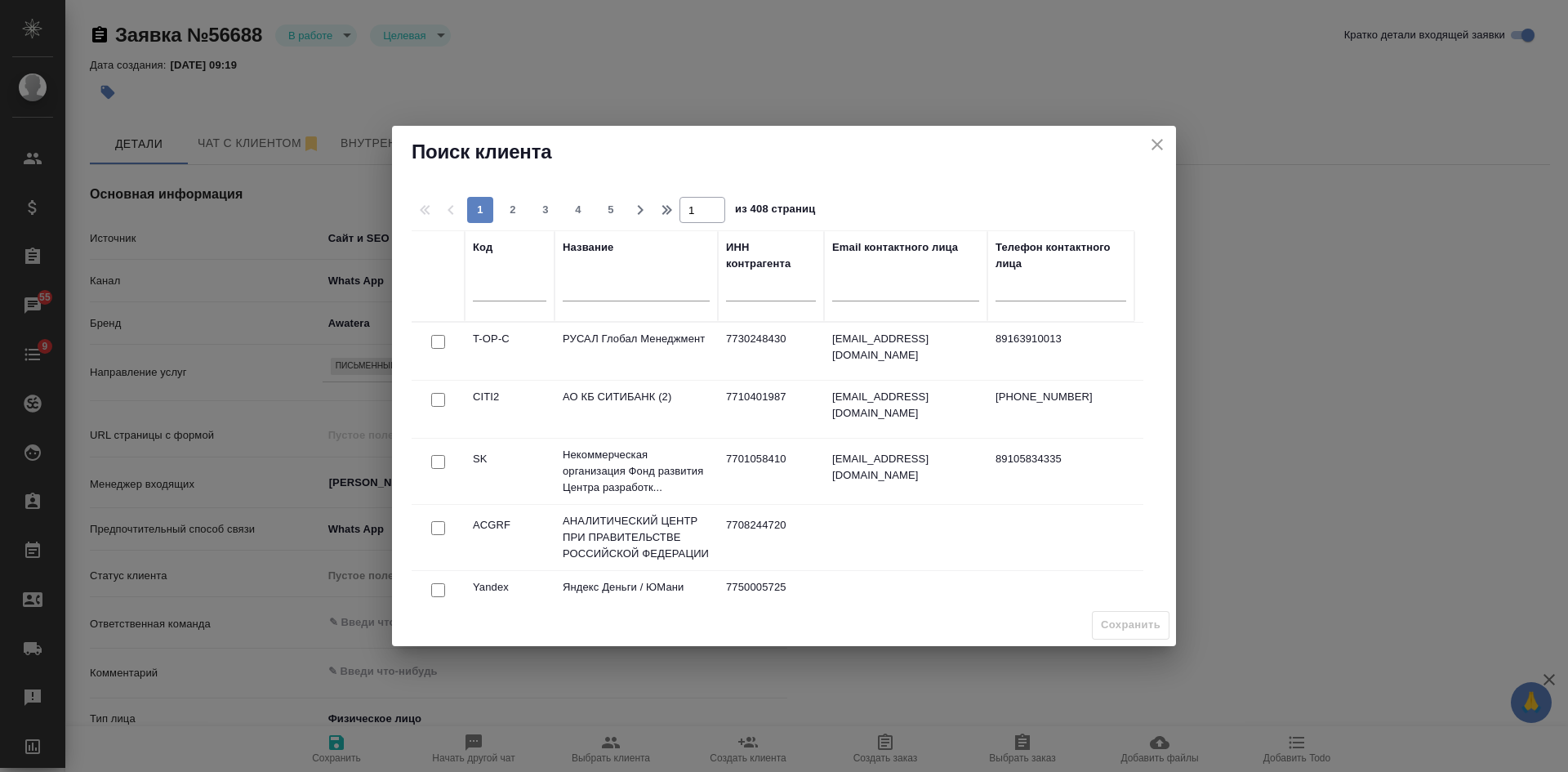
click at [618, 292] on input "text" at bounding box center [636, 291] width 147 height 20
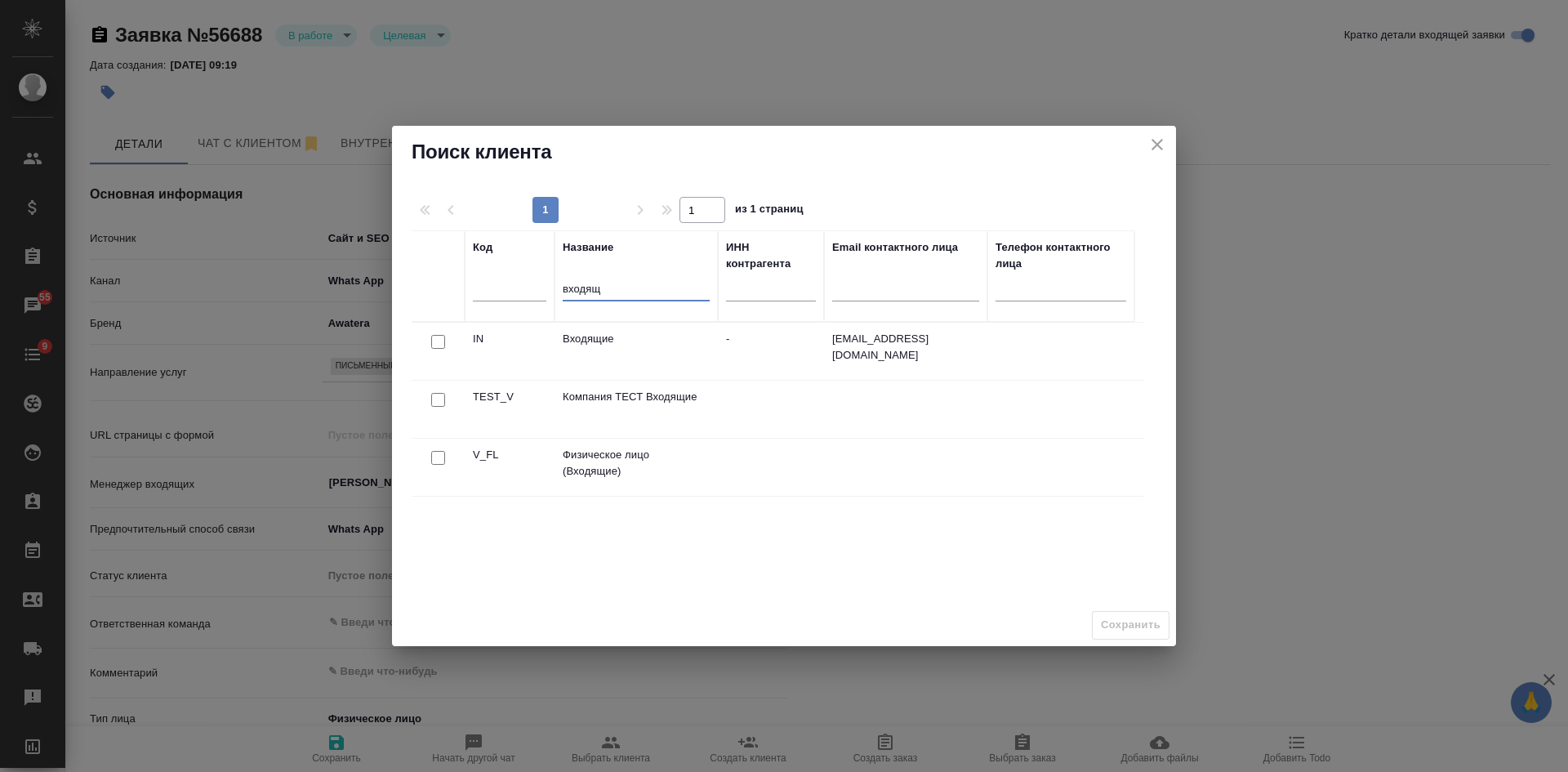
type input "входящ"
click at [442, 458] on input "checkbox" at bounding box center [438, 458] width 14 height 14
checkbox input "true"
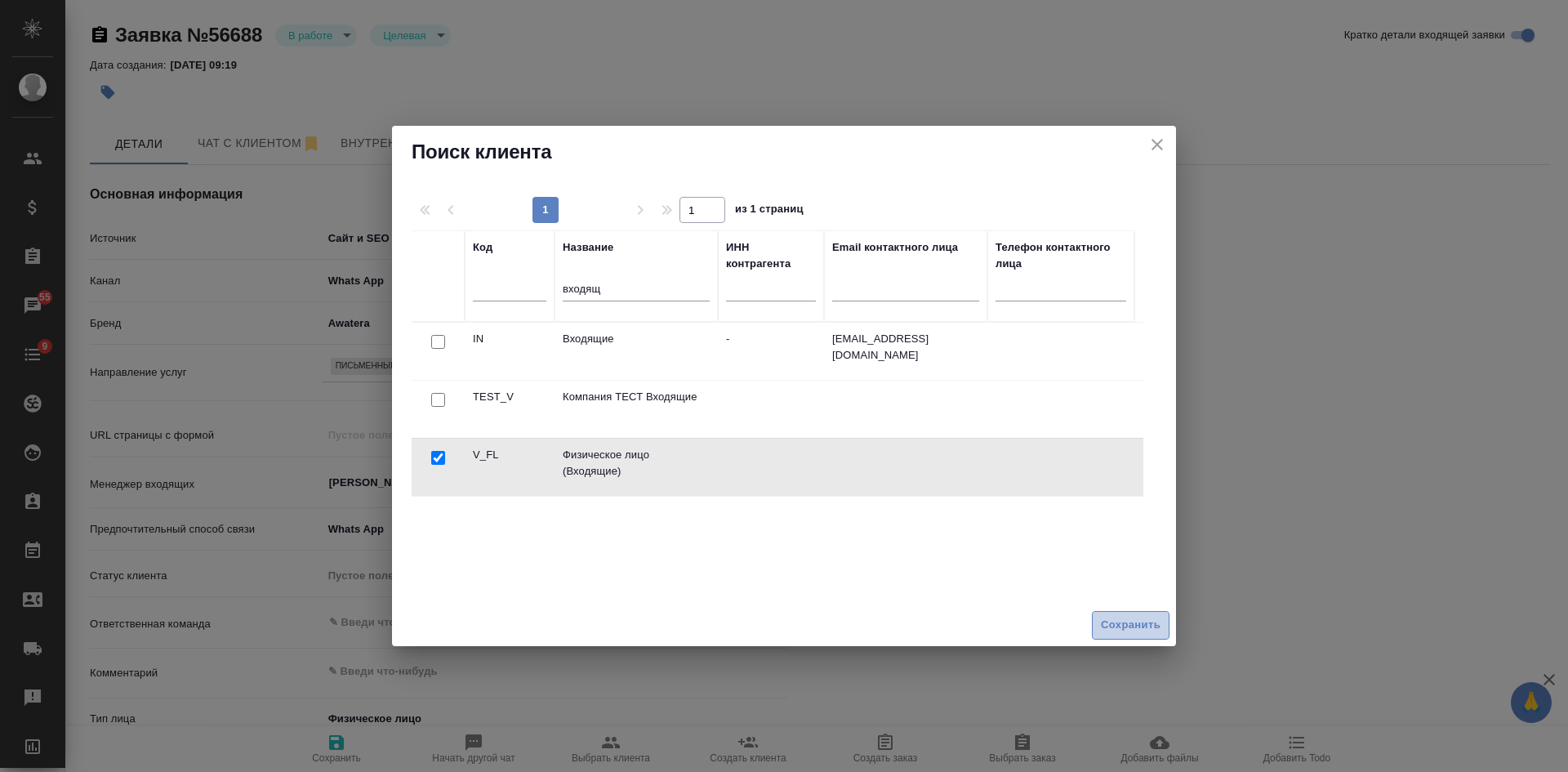
click at [1160, 632] on button "Сохранить" at bounding box center [1130, 625] width 78 height 28
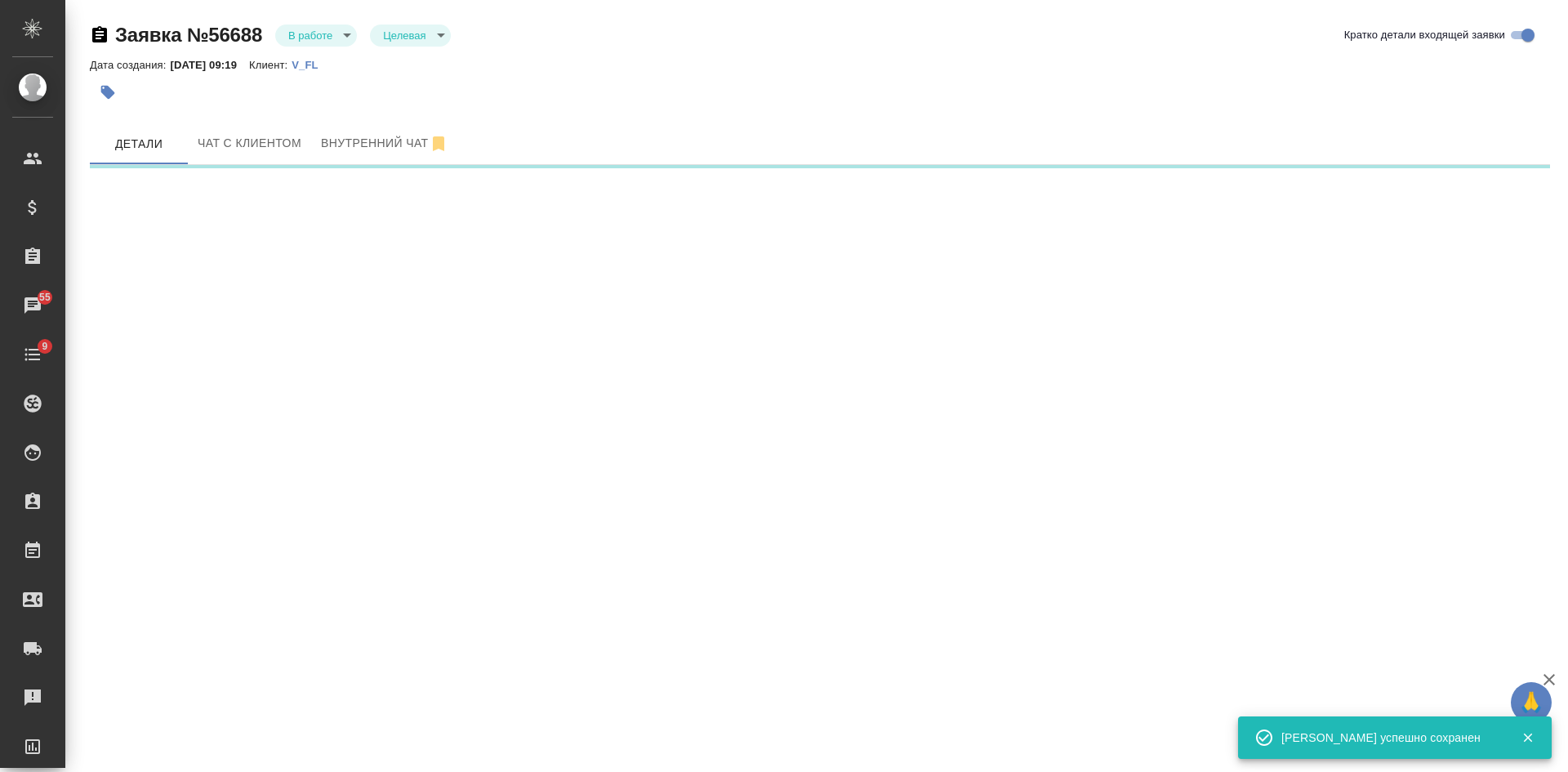
select select "RU"
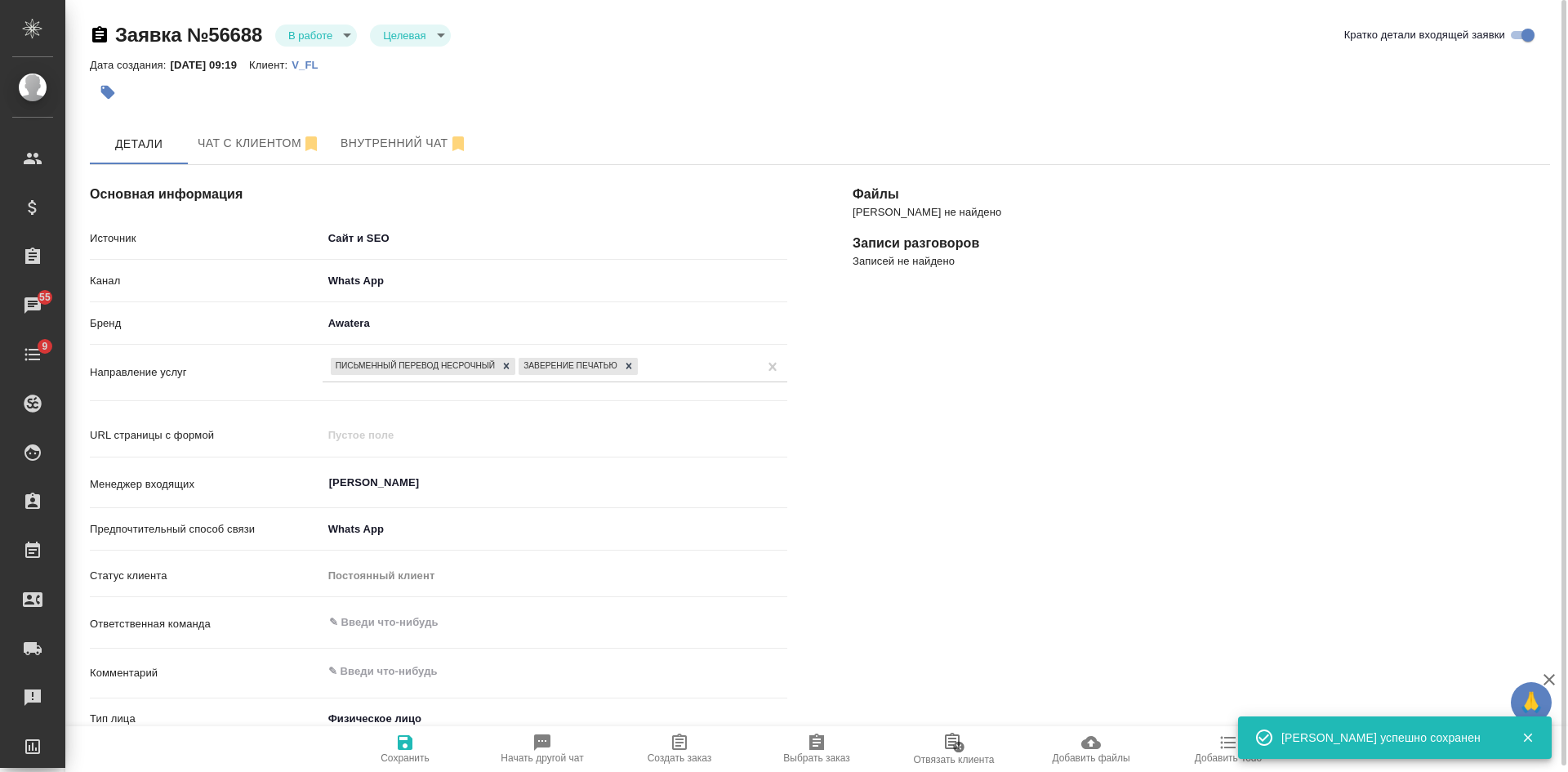
click at [681, 752] on icon "button" at bounding box center [679, 742] width 19 height 19
type textarea "x"
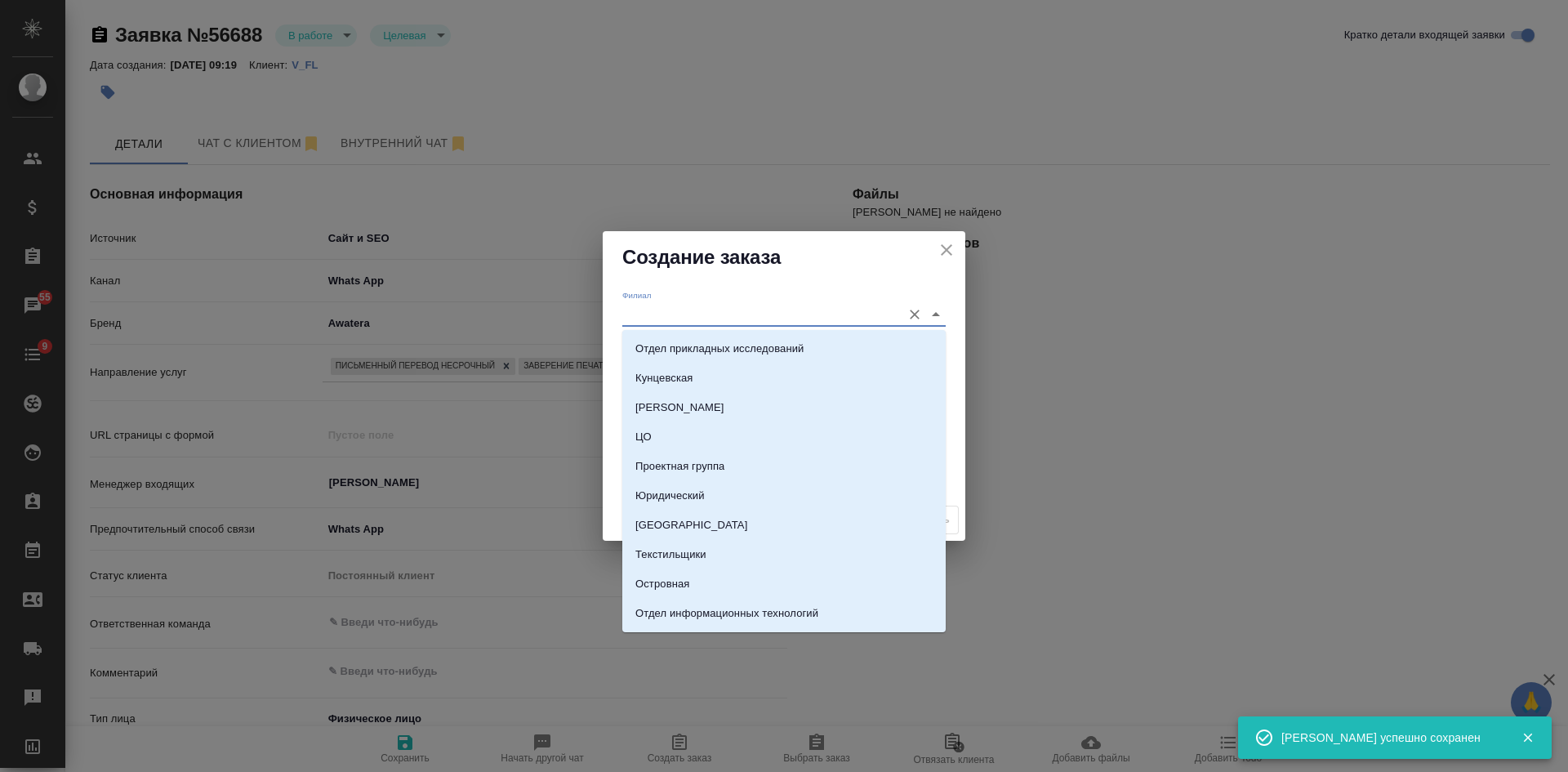
click at [673, 311] on input "Филиал" at bounding box center [758, 314] width 271 height 22
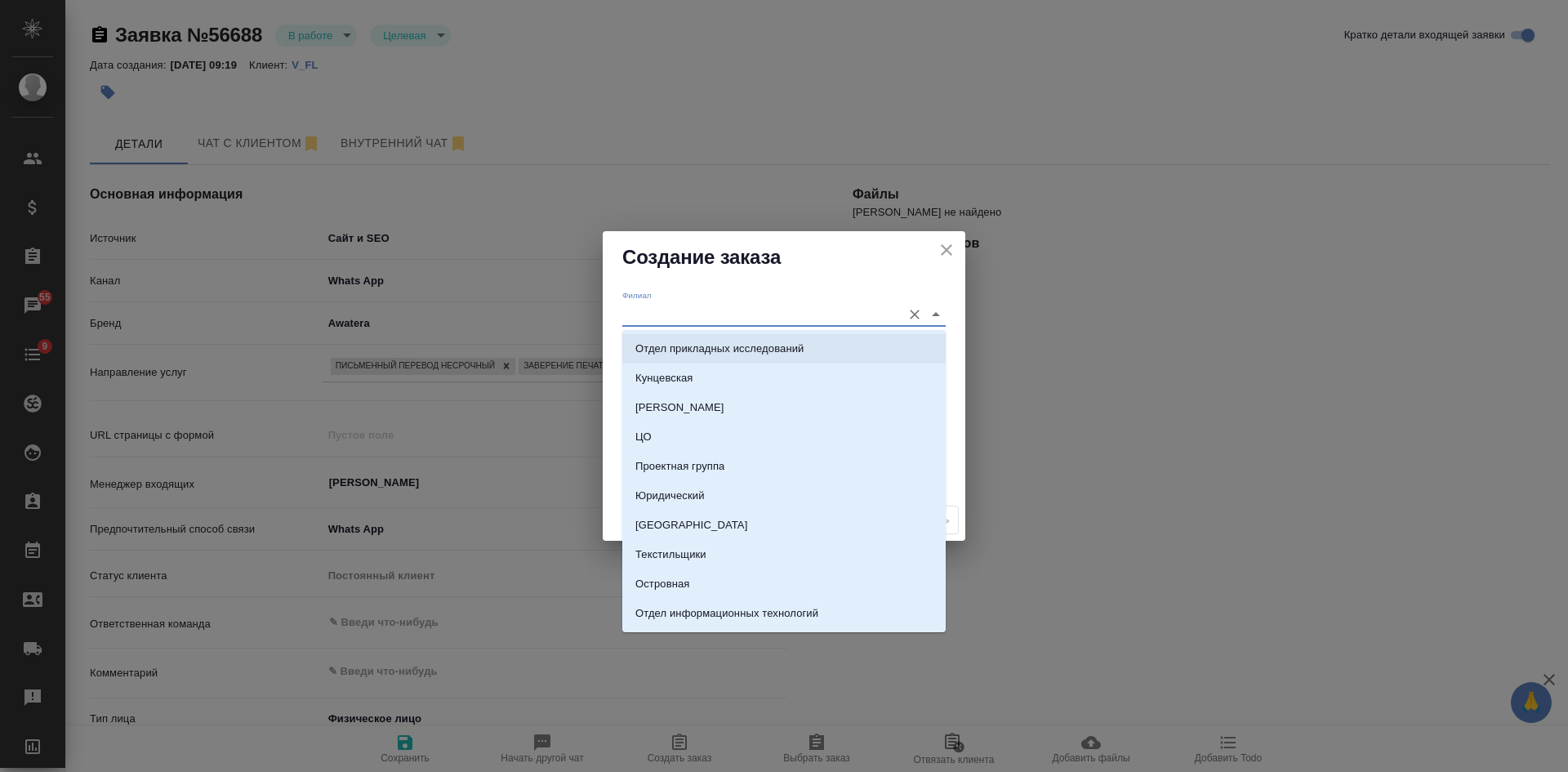
click at [611, 352] on div "Филиал Клиентский менеджер Проект по умолчанию Комментарии для КМ x" at bounding box center [784, 391] width 363 height 215
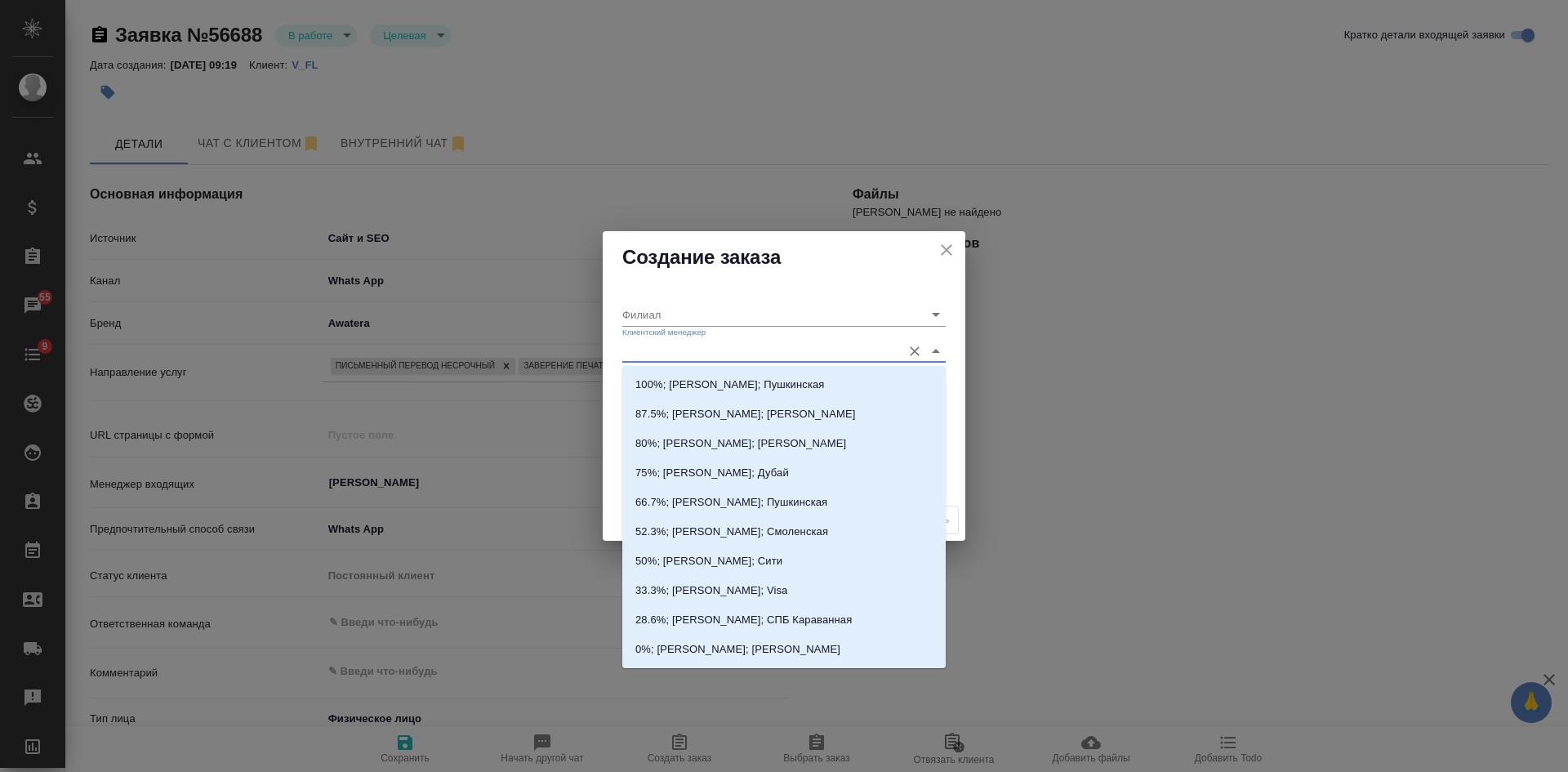
click at [641, 351] on input "Клиентский менеджер" at bounding box center [758, 351] width 271 height 22
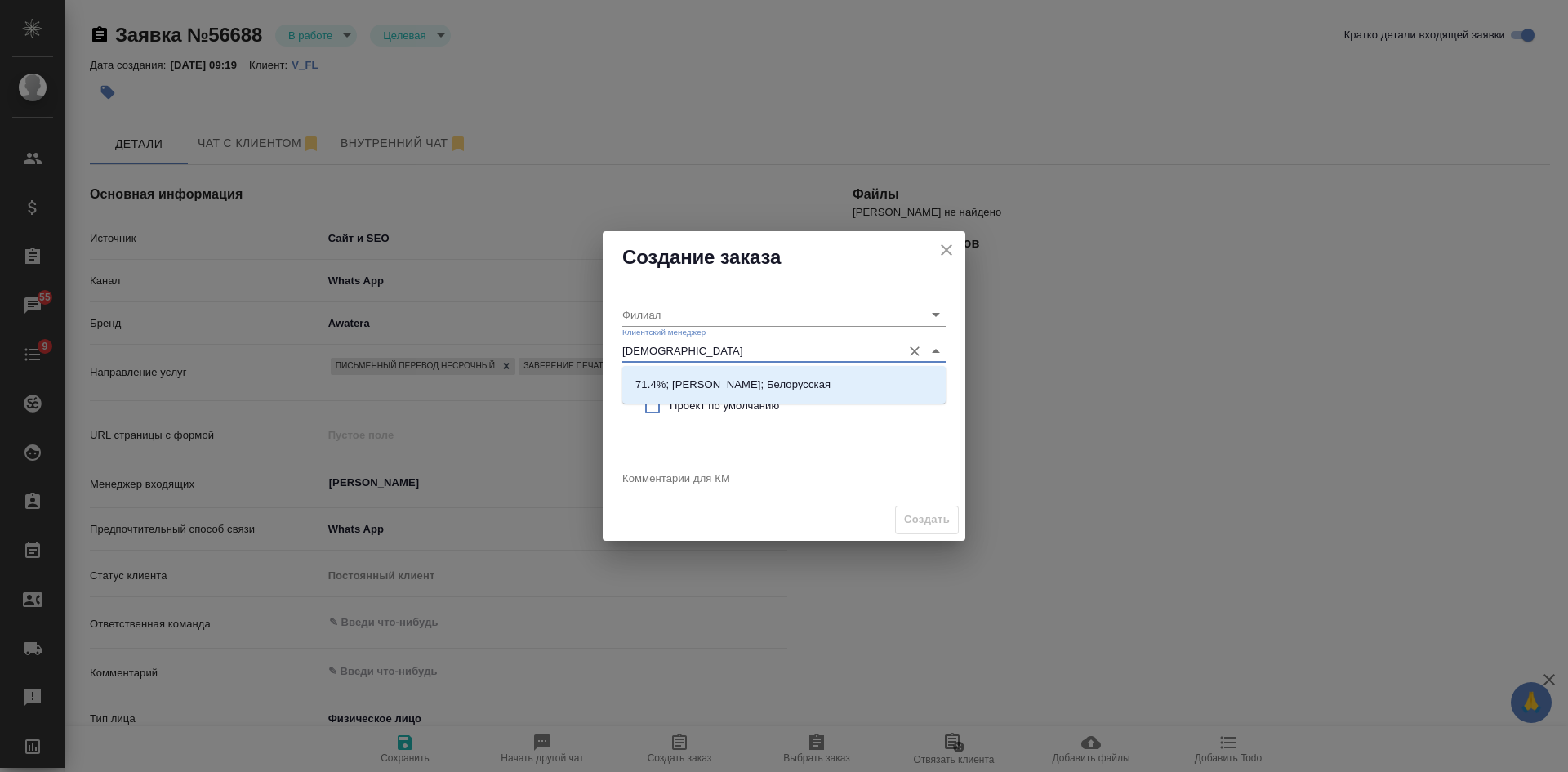
type input "бого"
click at [830, 383] on p "71.4%; Богомолова Анастасия; Белорусская" at bounding box center [732, 385] width 195 height 17
type input "Белорусская"
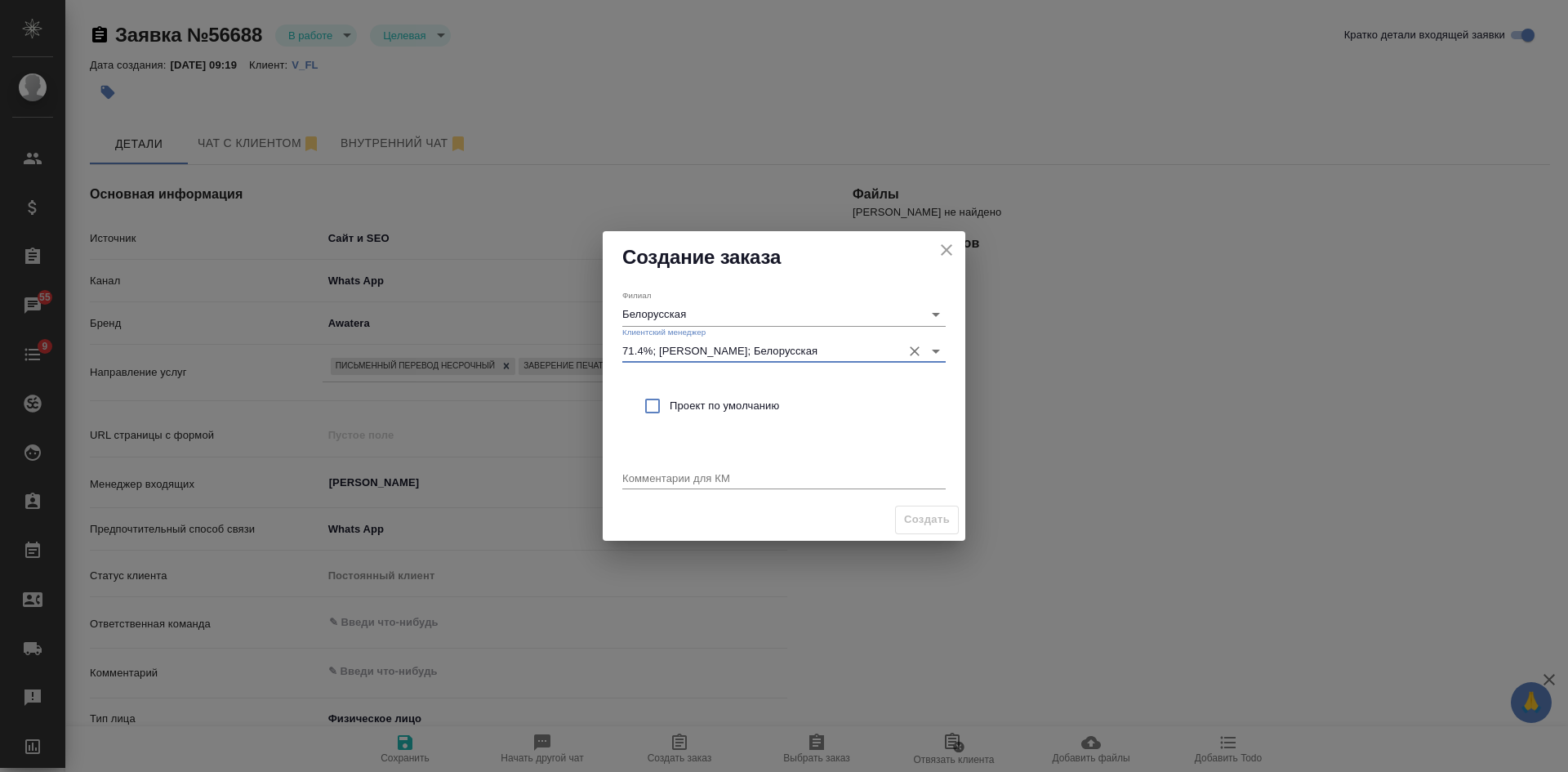
type input "71.4%; Богомолова Анастасия; Белорусская"
click at [754, 409] on span "Проект по умолчанию" at bounding box center [801, 406] width 263 height 17
checkbox input "true"
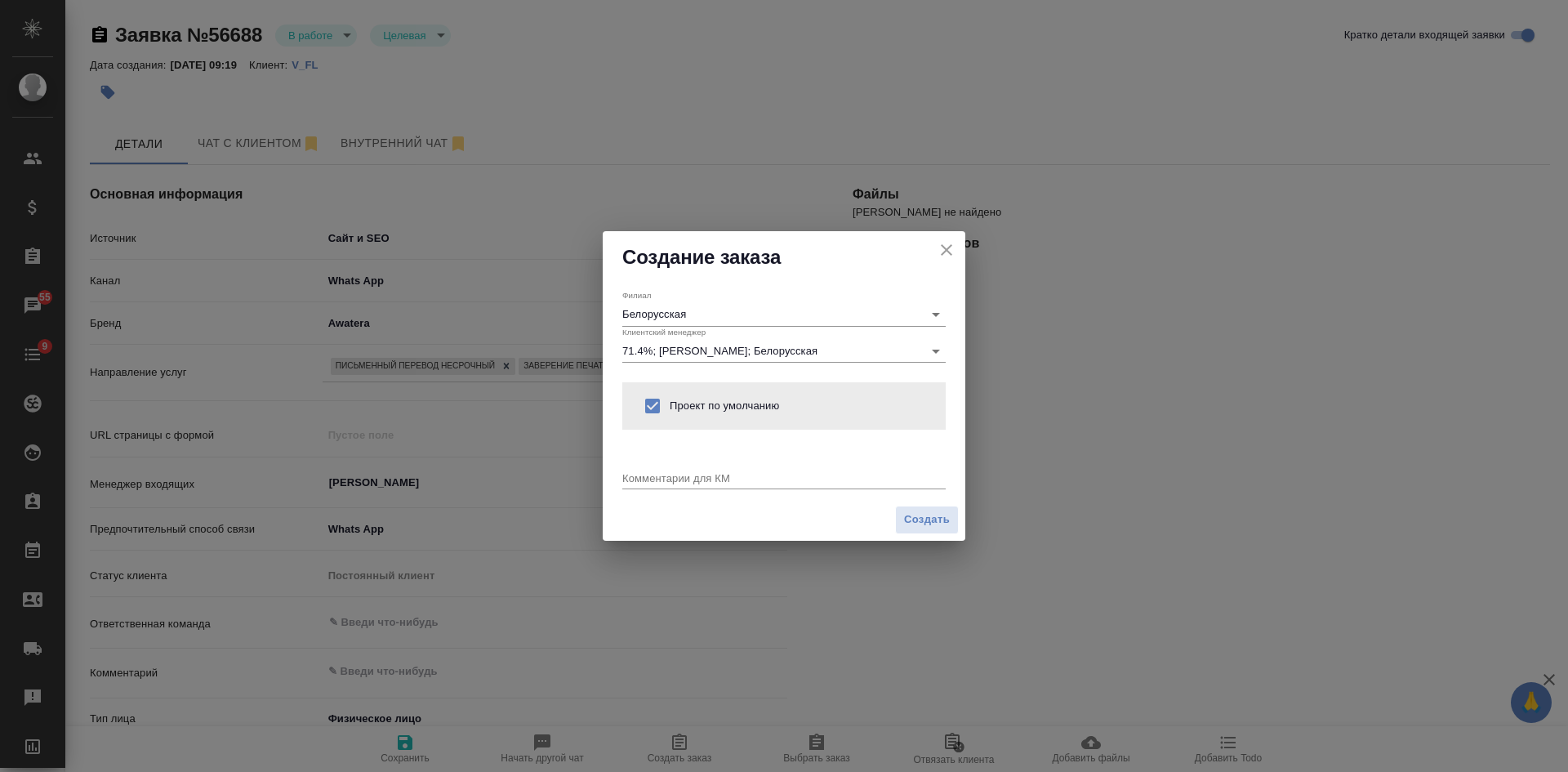
click at [709, 473] on textarea at bounding box center [784, 477] width 323 height 12
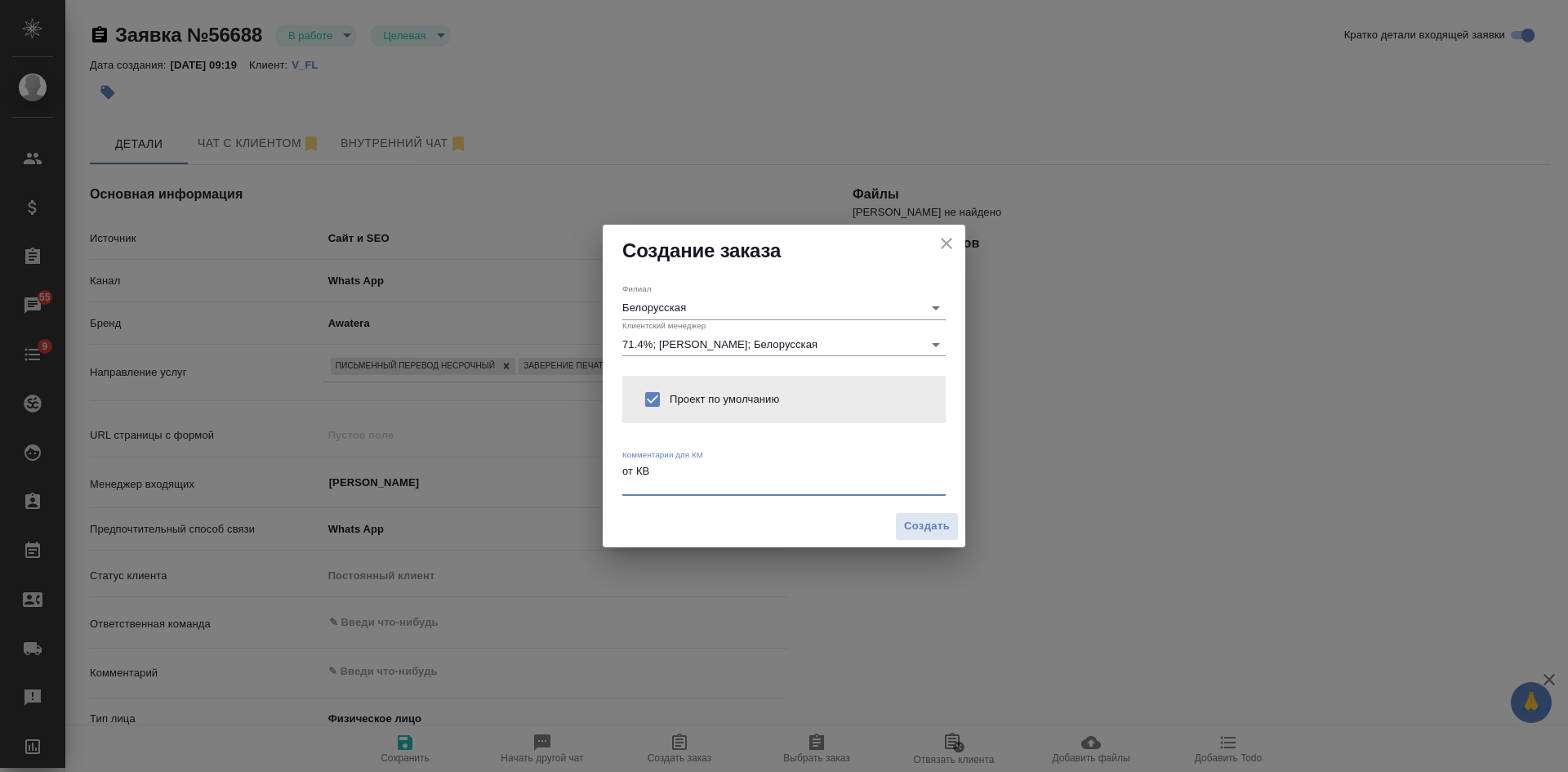
type textarea "от КВ"
type textarea "x"
paste textarea "Добрый вечер, заказать перевод документов с ангилйского и португальского на рус…"
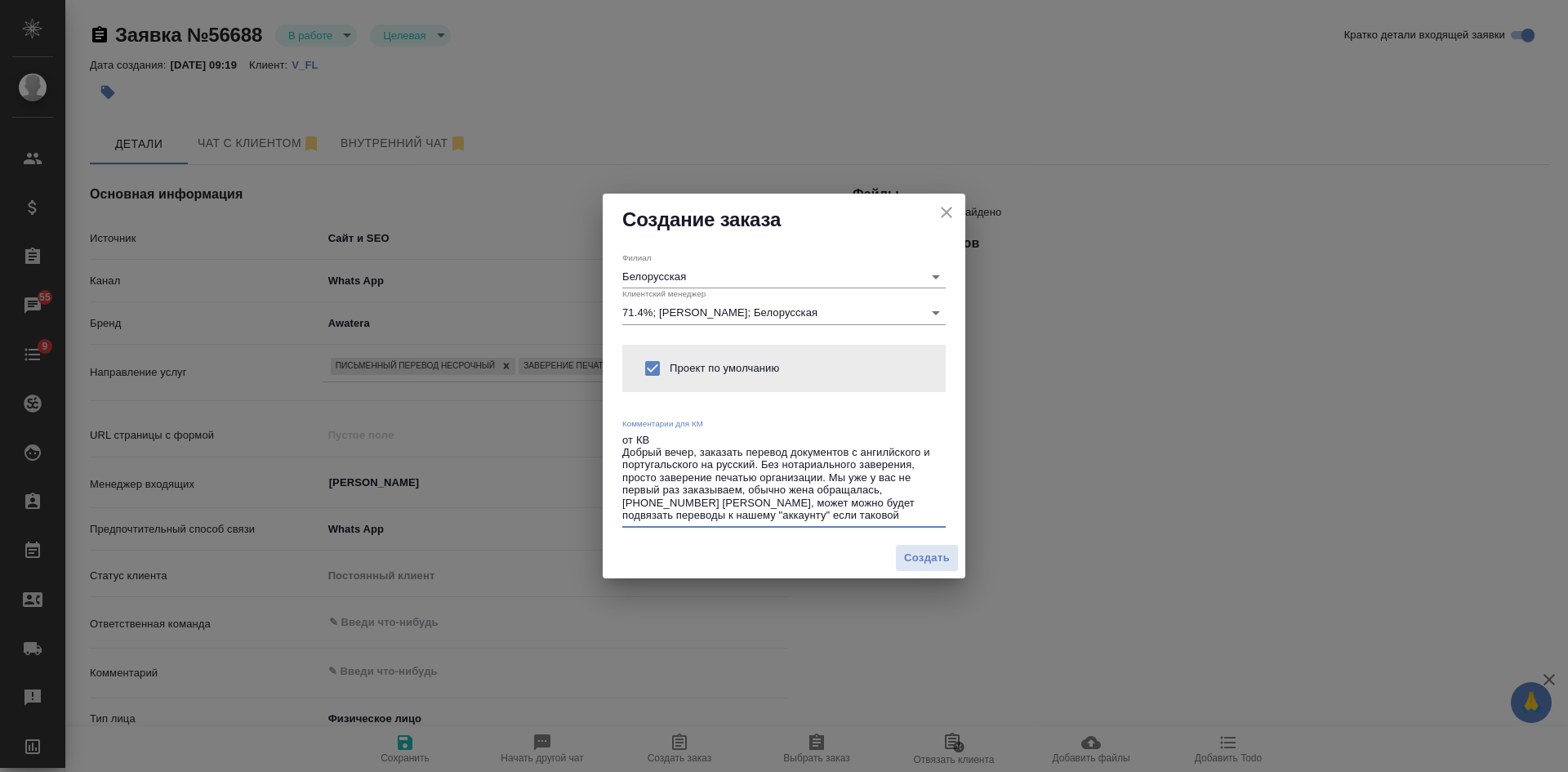
drag, startPoint x: 850, startPoint y: 454, endPoint x: 566, endPoint y: 449, distance: 284.0
click at [566, 449] on div "Создание заказа Филиал Белорусская Клиентский менеджер 71.4%; Богомолова Анаста…" at bounding box center [784, 386] width 1568 height 772
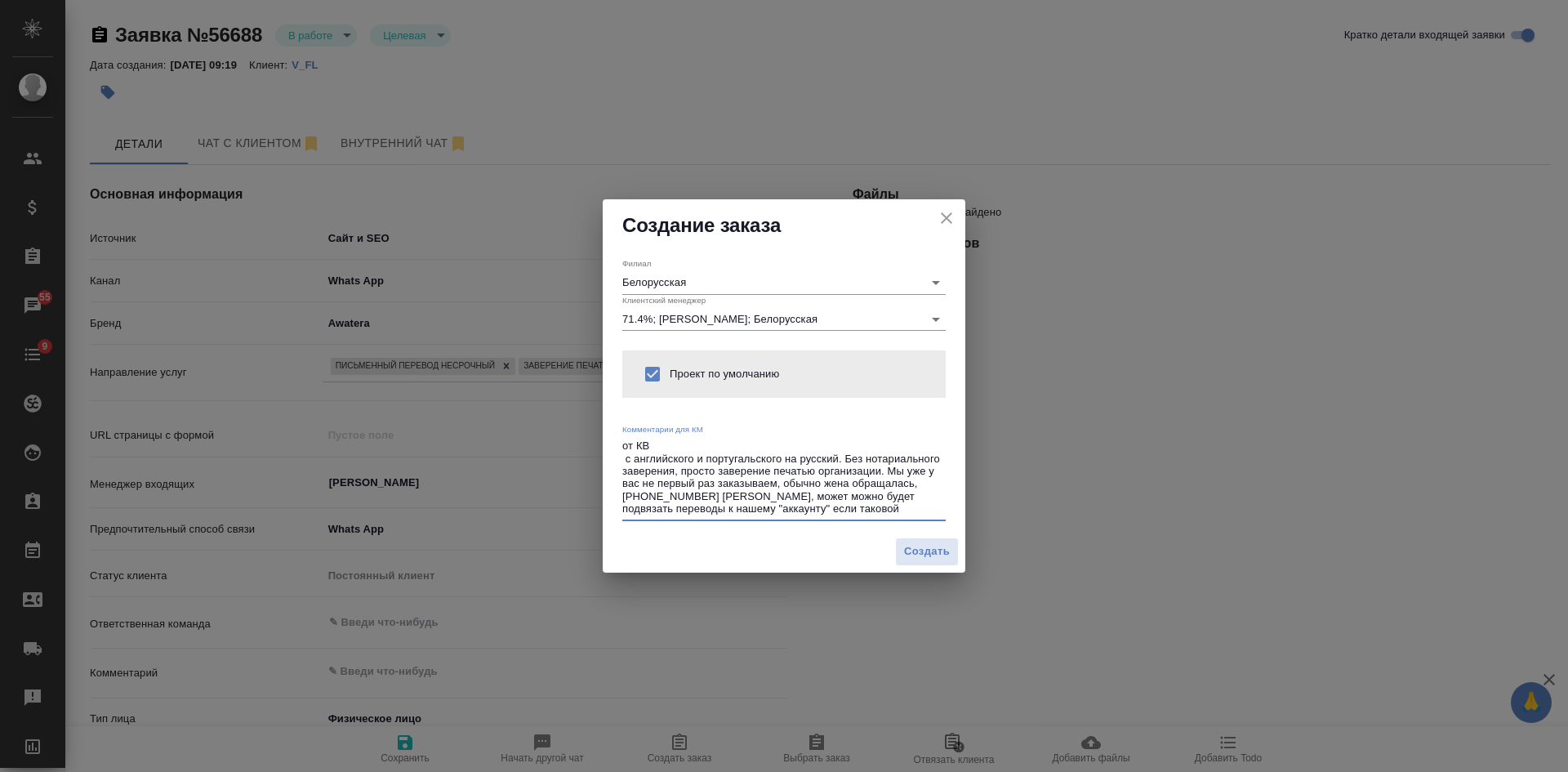
click at [844, 459] on textarea "от КВ с английского и португальского на русский. Без нотариального заверения, п…" at bounding box center [784, 477] width 323 height 76
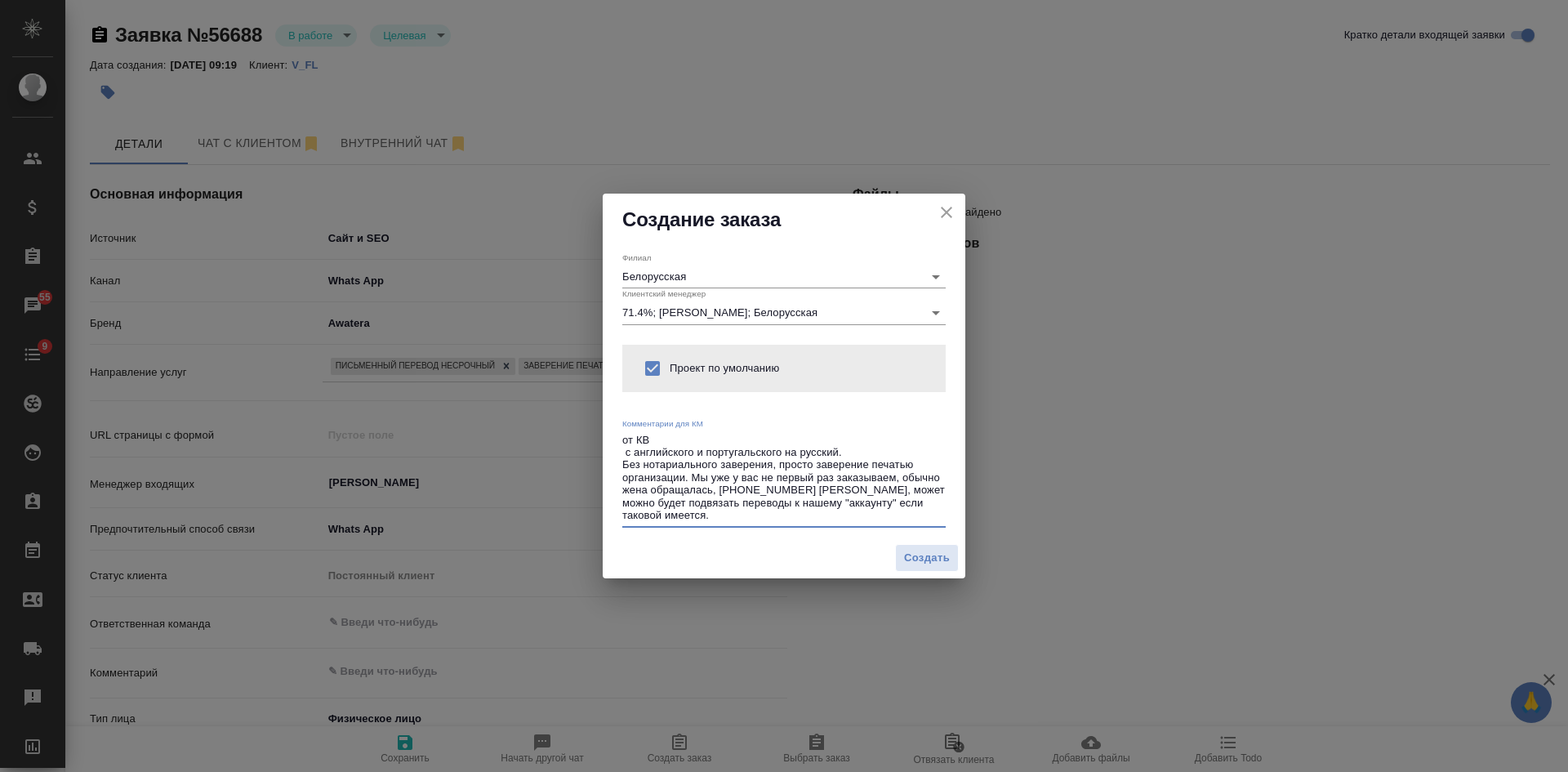
drag, startPoint x: 692, startPoint y: 474, endPoint x: 734, endPoint y: 521, distance: 63.0
click at [734, 521] on textarea "от КВ с английского и португальского на русский. Без нотариального заверения, п…" at bounding box center [784, 478] width 323 height 88
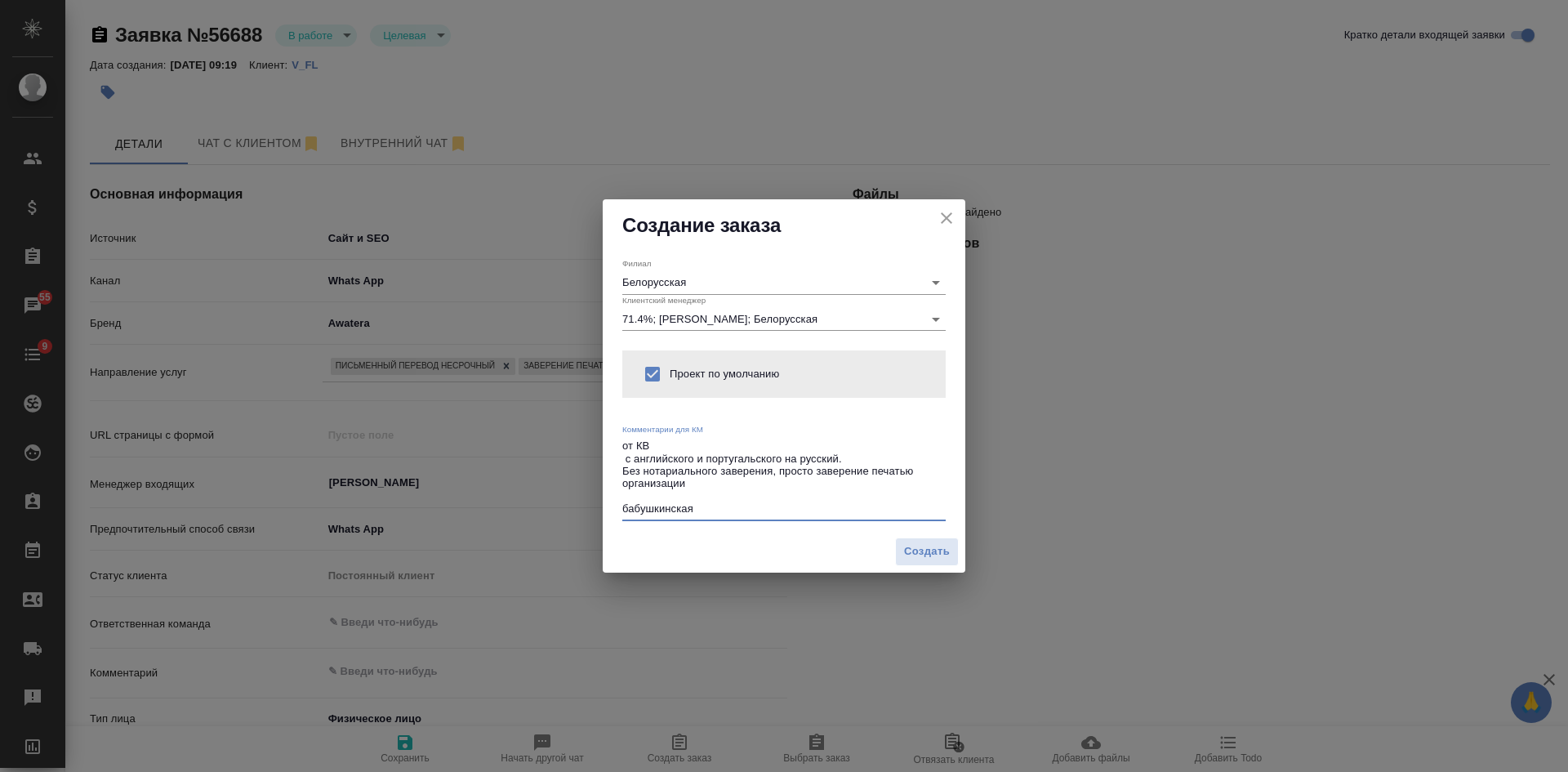
click at [625, 504] on textarea "от КВ с английского и португальского на русский. Без нотариального заверения, п…" at bounding box center [784, 477] width 323 height 76
type textarea "от КВ с английского и португальского на русский. Без нотариального заверения, п…"
type textarea "x"
click at [714, 503] on textarea "от КВ с английского и португальского на русский. Без нотариального заверения, п…" at bounding box center [784, 477] width 323 height 76
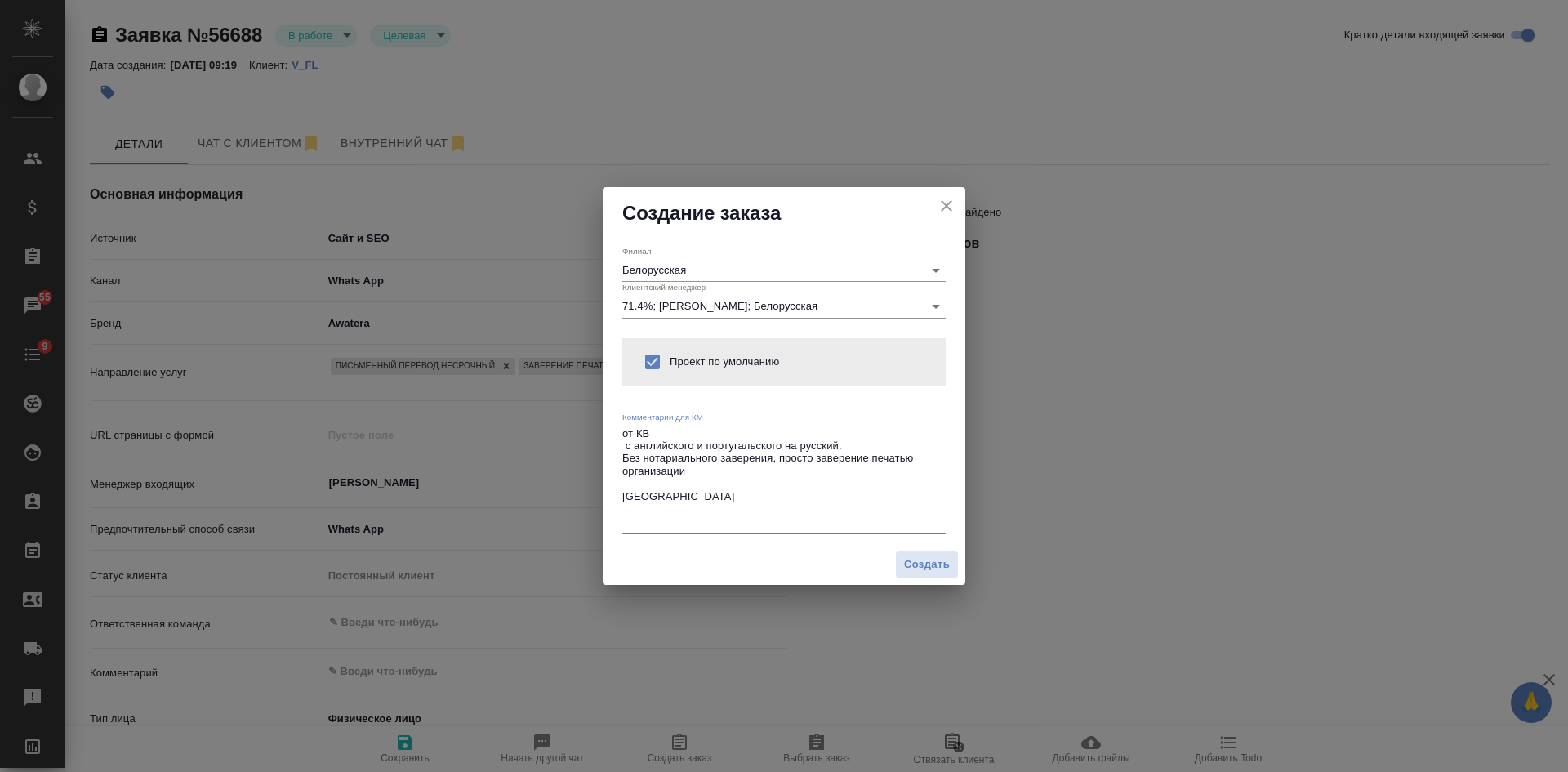
paste textarea "И может быть добавится еще один мелкий документ (португальский-русский) 09.10.2…"
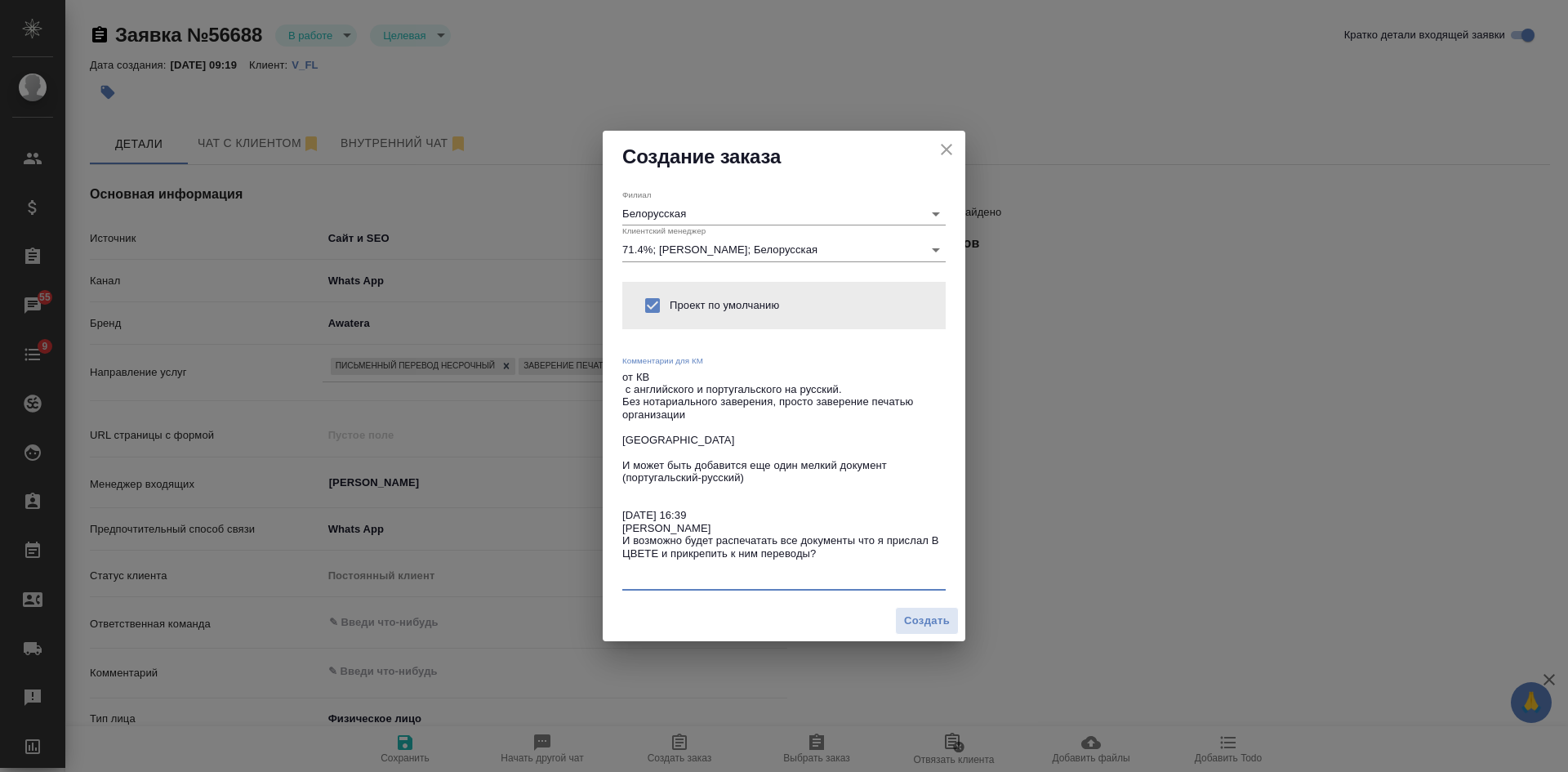
drag, startPoint x: 679, startPoint y: 536, endPoint x: 605, endPoint y: 521, distance: 75.5
click at [605, 521] on div "Филиал Белорусская Клиентский менеджер 71.4%; Богомолова Анастасия; Белорусская…" at bounding box center [784, 392] width 363 height 417
click at [634, 532] on textarea "от КВ с английского и португальского на русский. Без нотариального заверения, п…" at bounding box center [784, 478] width 323 height 214
drag, startPoint x: 683, startPoint y: 532, endPoint x: 615, endPoint y: 512, distance: 70.9
click at [615, 512] on div "Филиал Белорусская Клиентский менеджер 71.4%; Богомолова Анастасия; Белорусская…" at bounding box center [784, 392] width 363 height 417
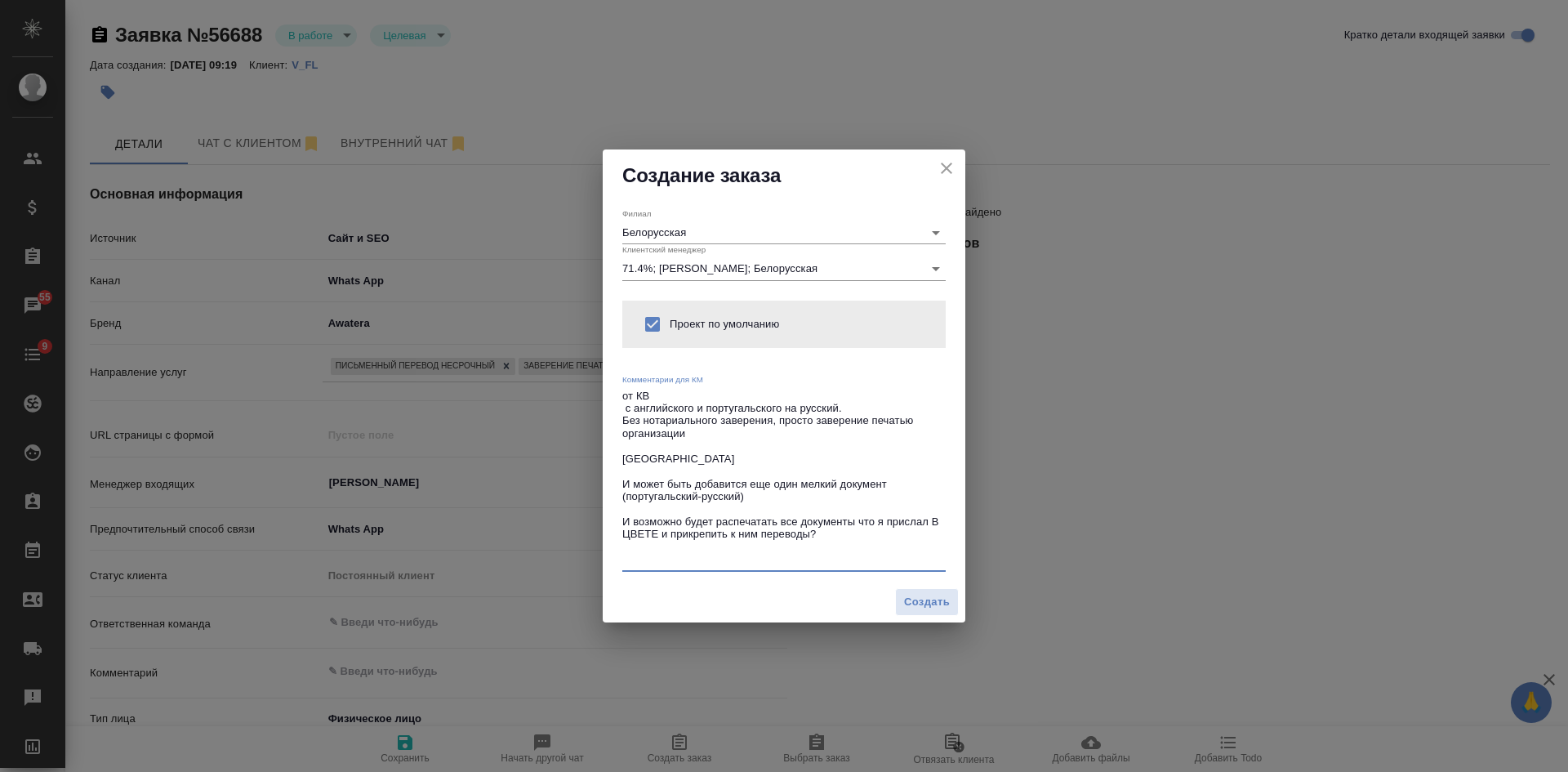
click at [623, 487] on textarea "от КВ с английского и португальского на русский. Без нотариального заверения, п…" at bounding box center [784, 478] width 323 height 176
type textarea "от КВ с английского и португальского на русский. Без нотариального заверения, п…"
click at [927, 604] on span "Создать" at bounding box center [927, 602] width 46 height 18
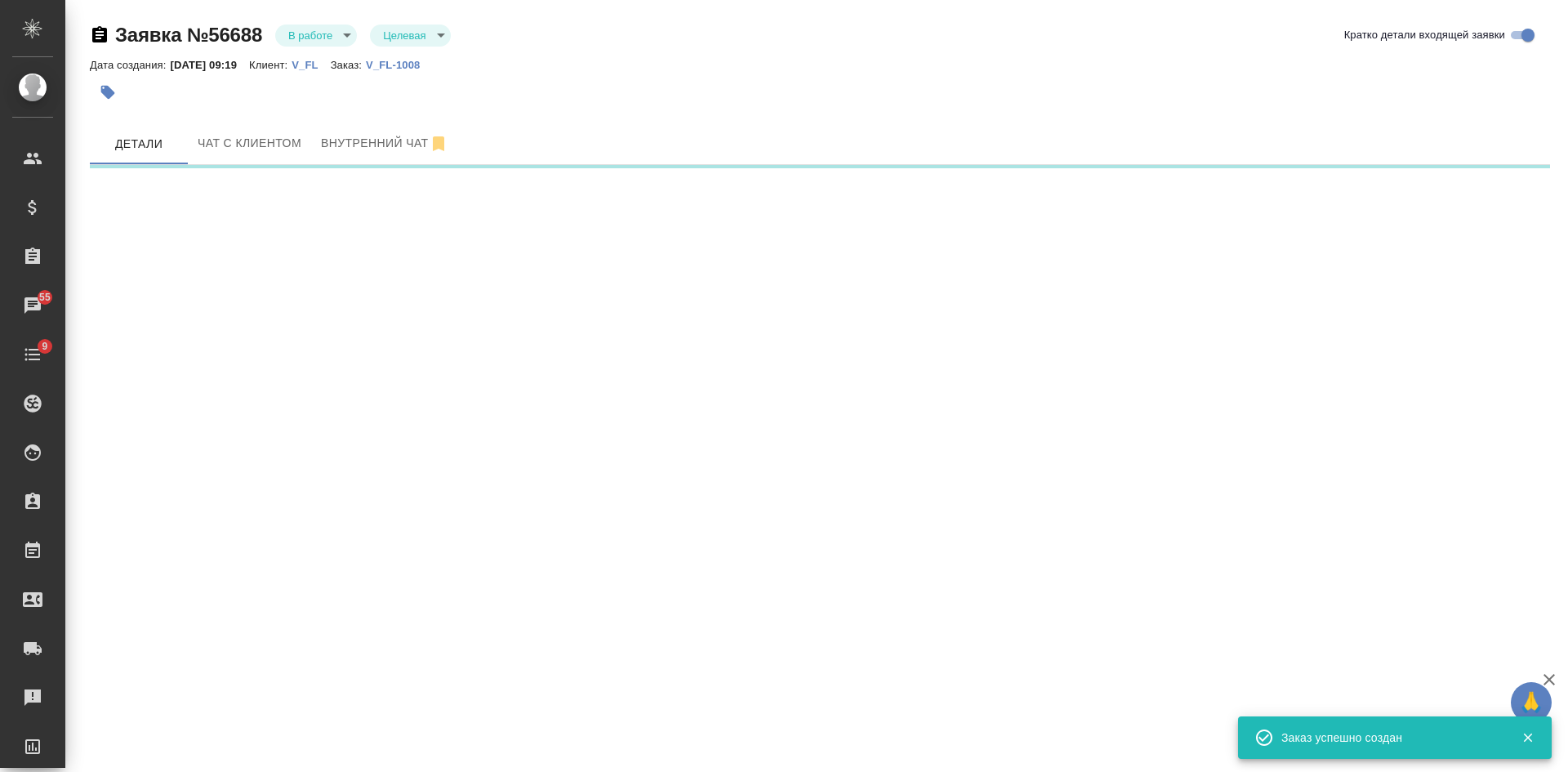
select select "RU"
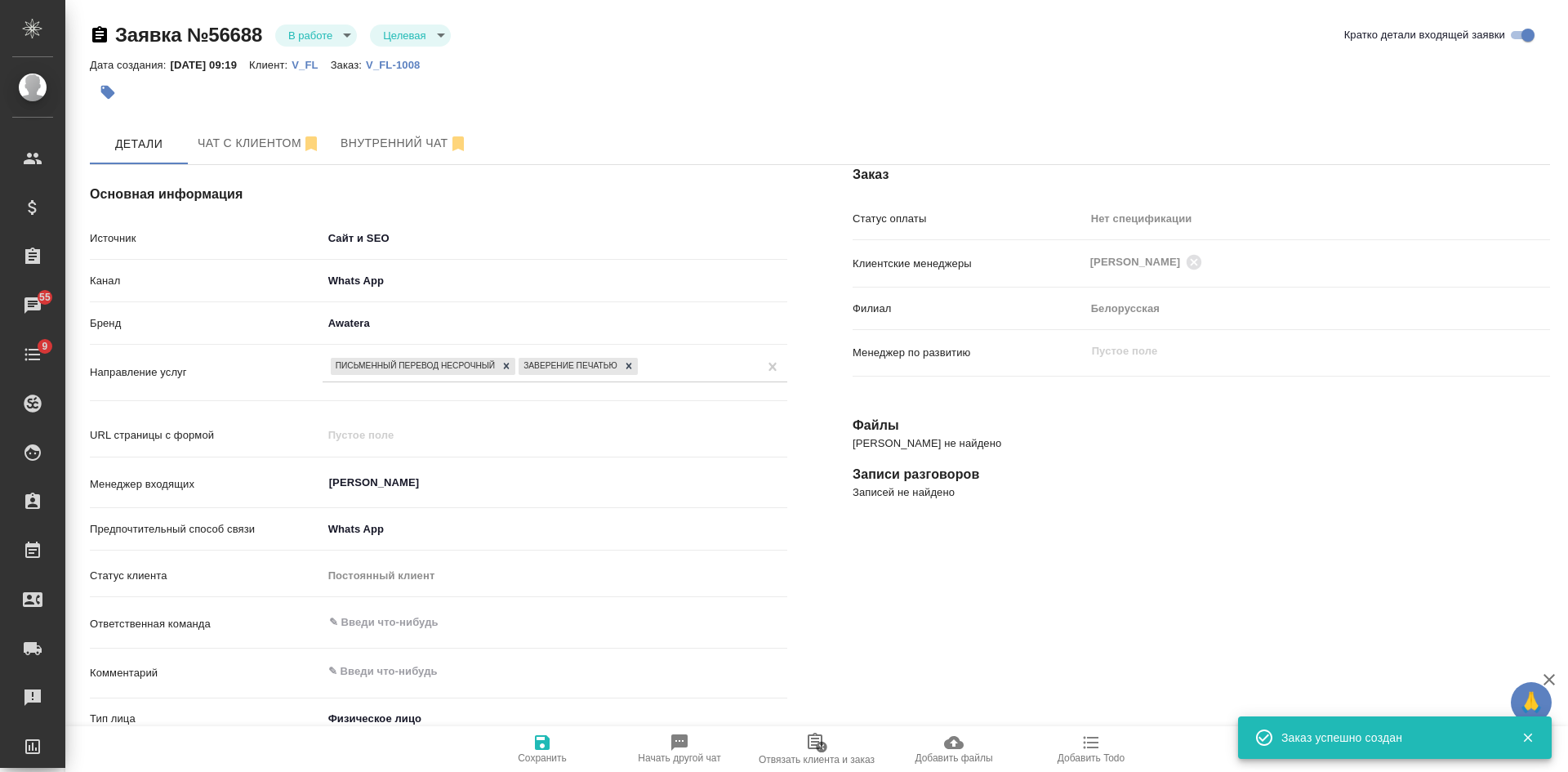
type textarea "x"
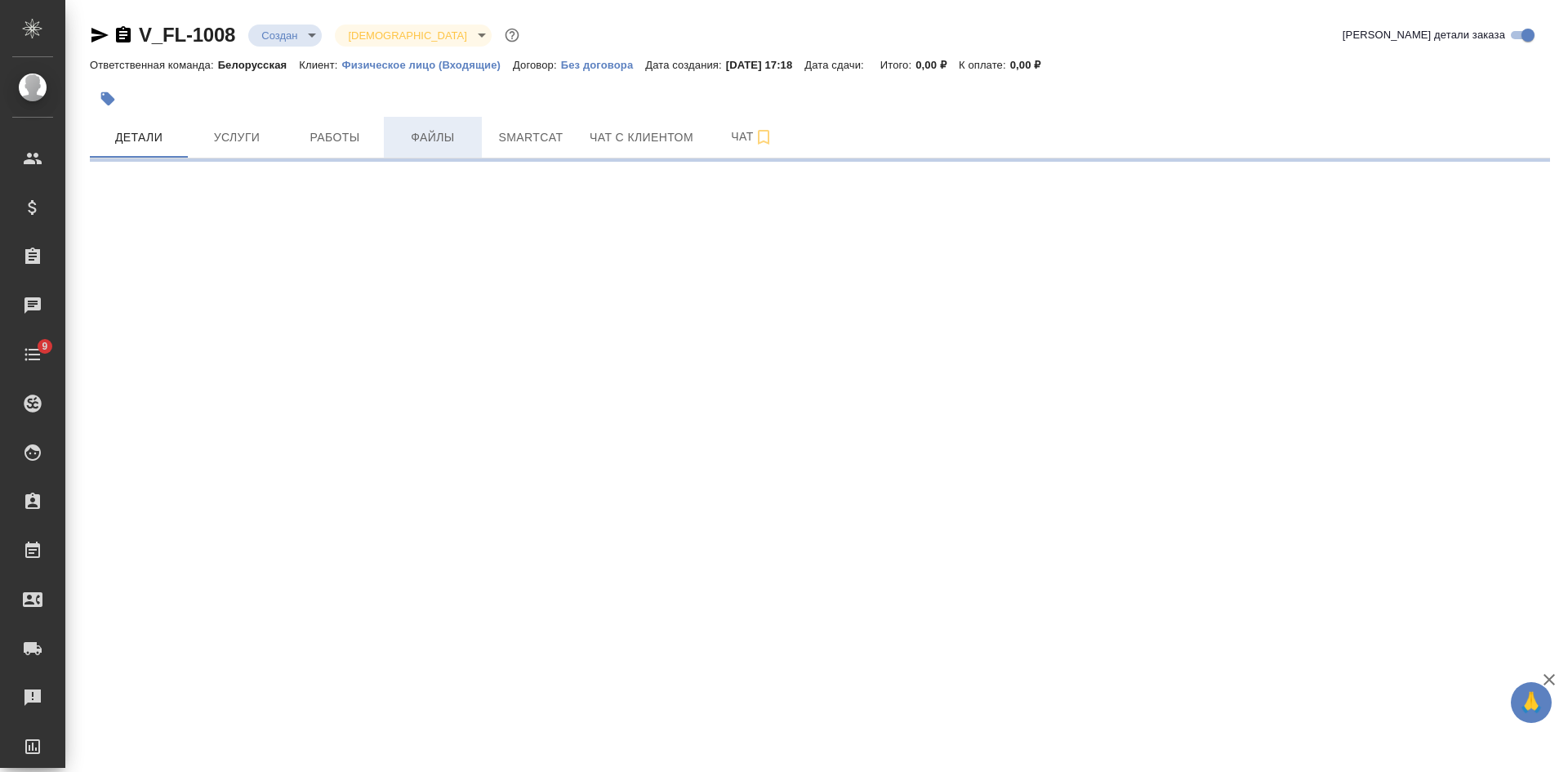
select select "RU"
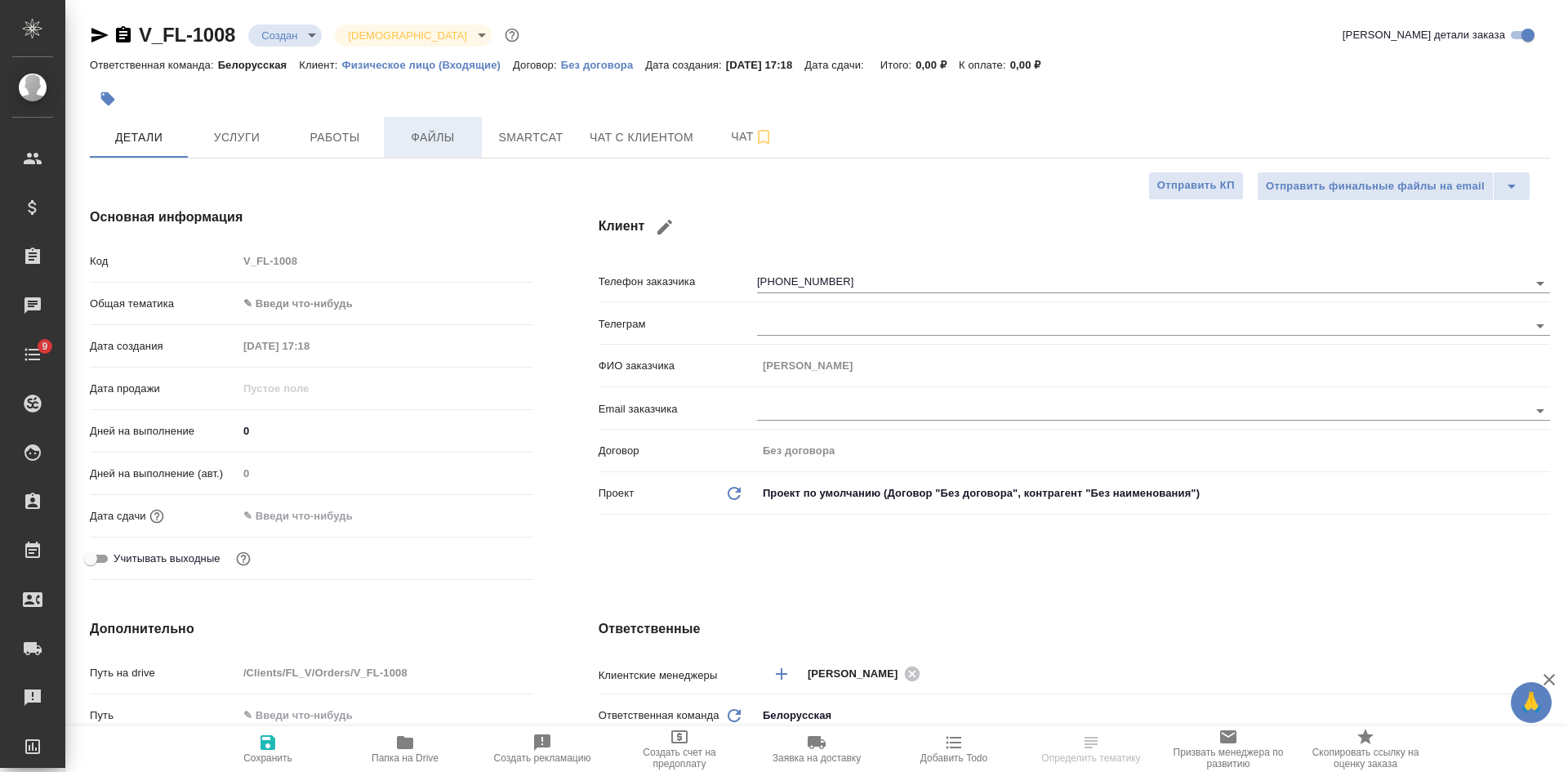
type textarea "x"
click at [446, 138] on span "Файлы" at bounding box center [433, 138] width 79 height 20
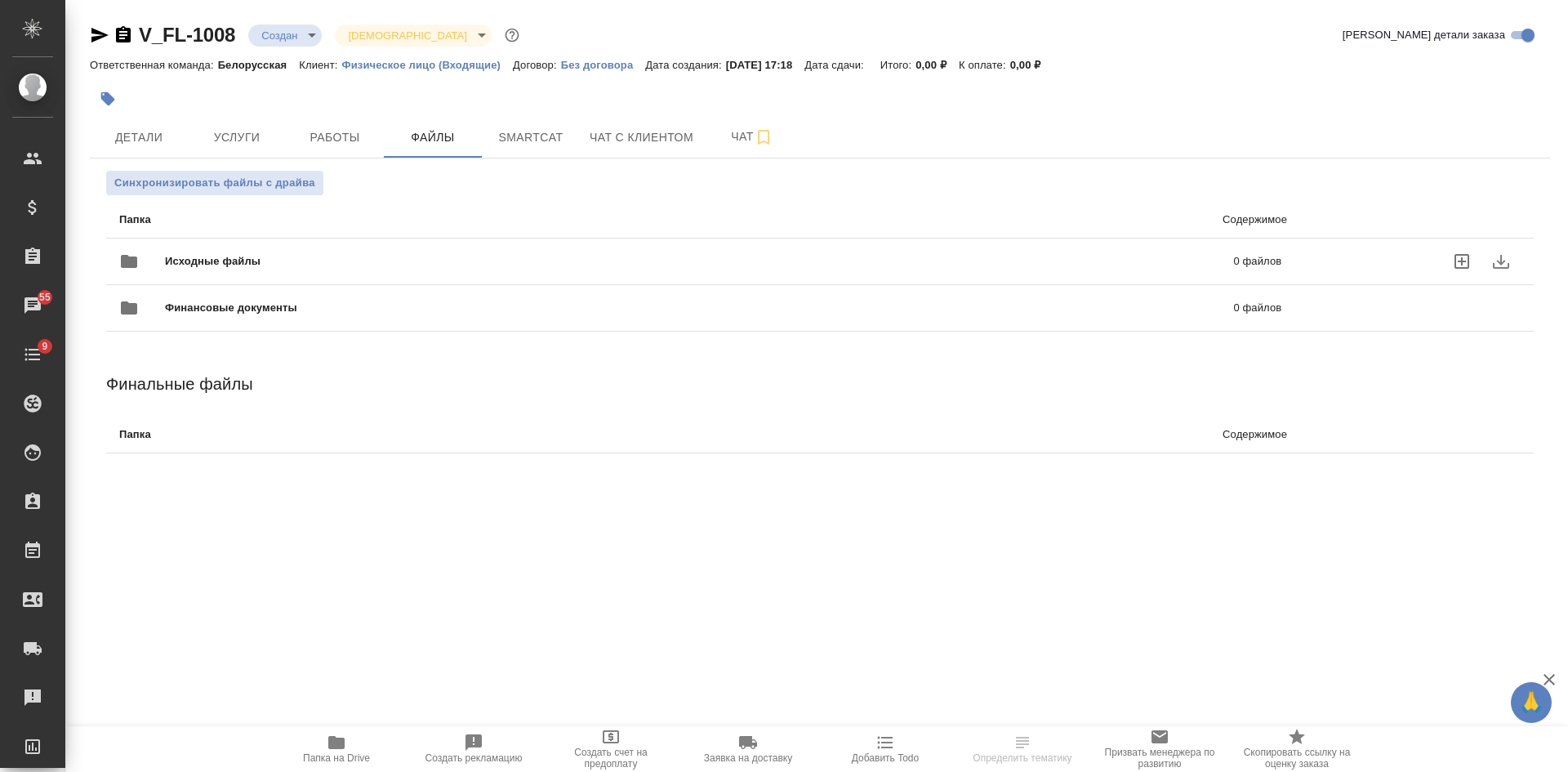
click at [1464, 256] on icon "uploadFiles" at bounding box center [1462, 261] width 15 height 15
click at [0, 0] on input "uploadFiles" at bounding box center [0, 0] width 0 height 0
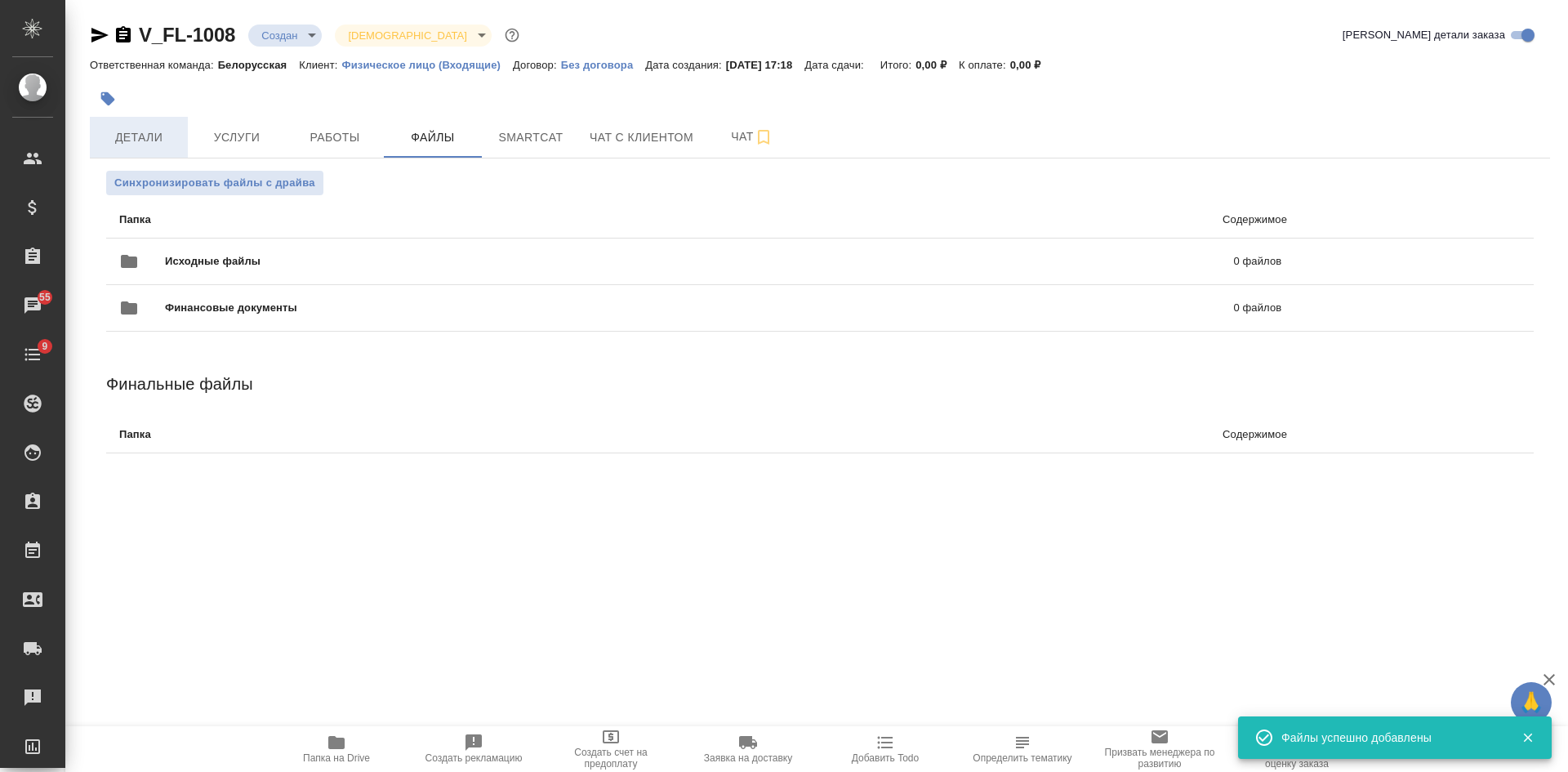
click at [124, 142] on span "Детали" at bounding box center [139, 138] width 79 height 20
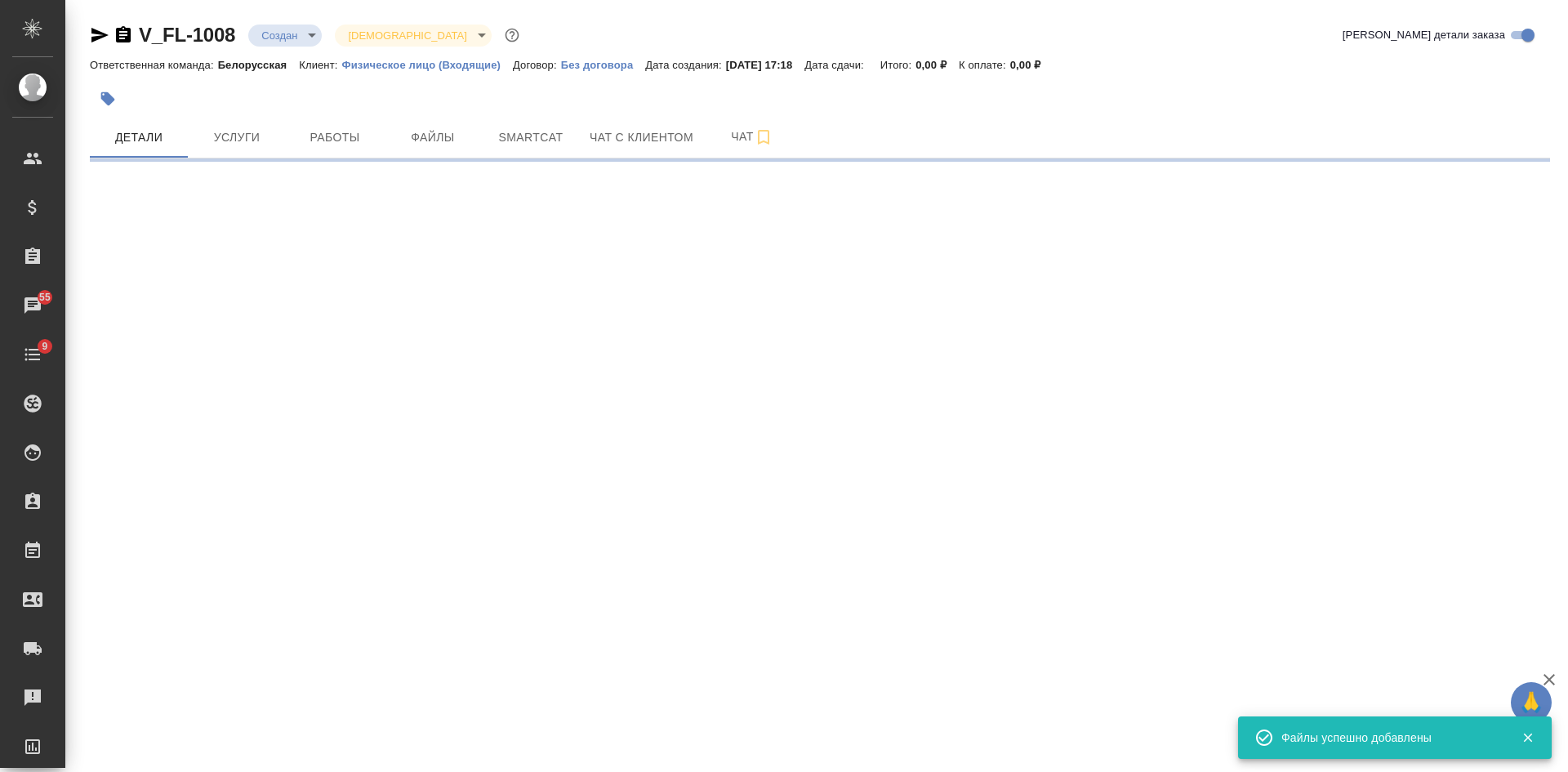
click at [98, 35] on icon "button" at bounding box center [99, 35] width 19 height 19
select select "RU"
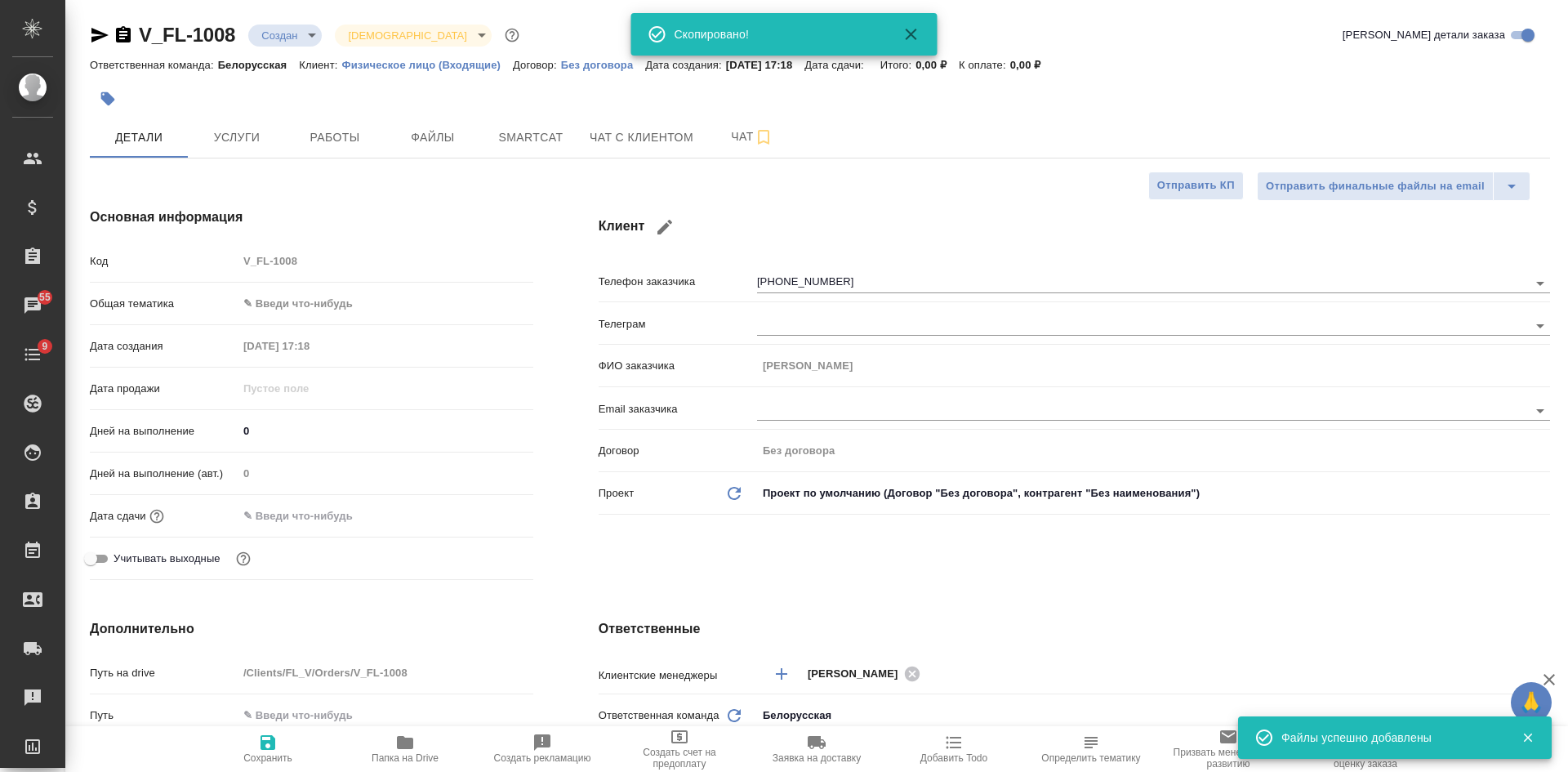
type textarea "x"
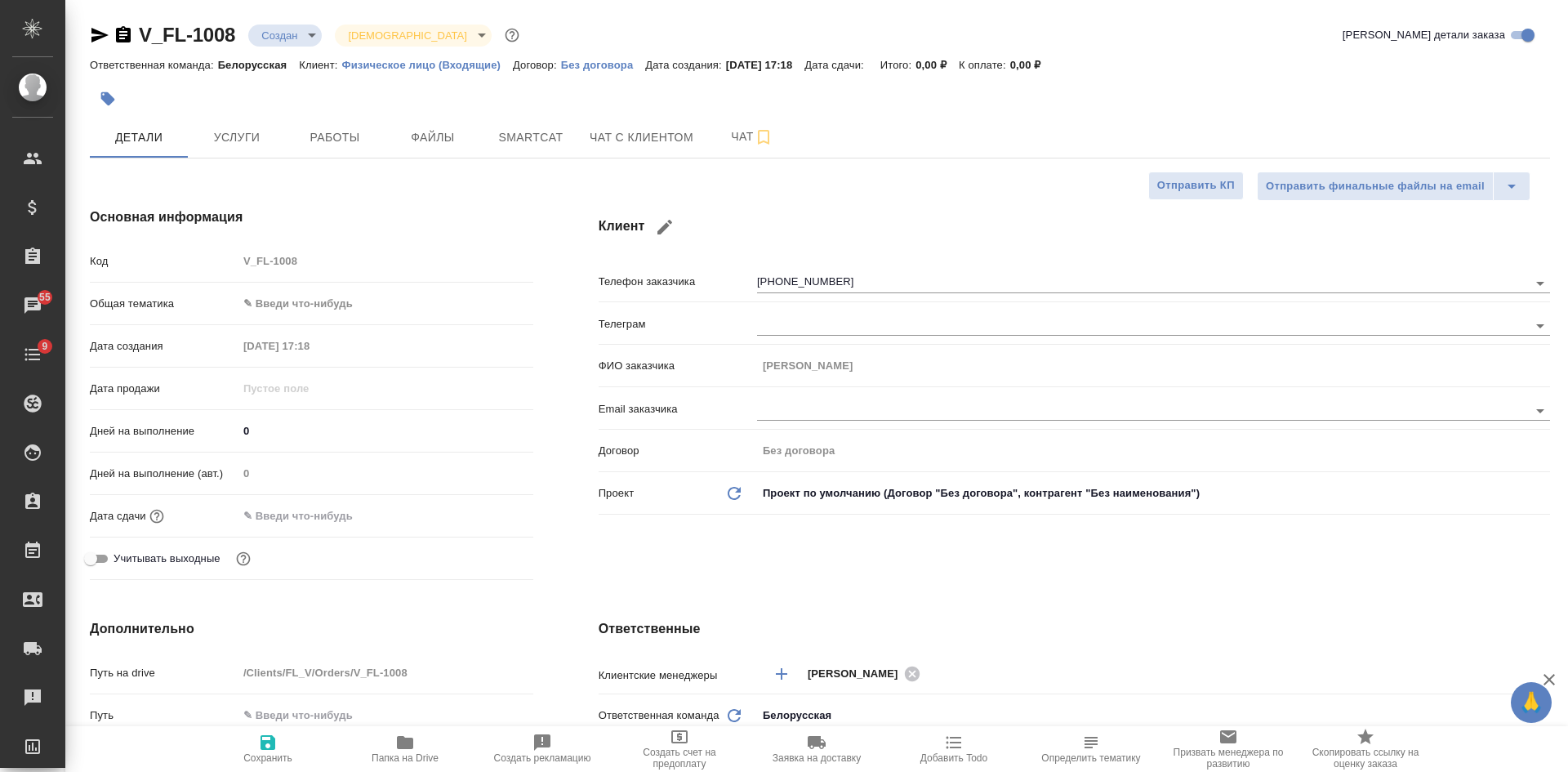
type textarea "x"
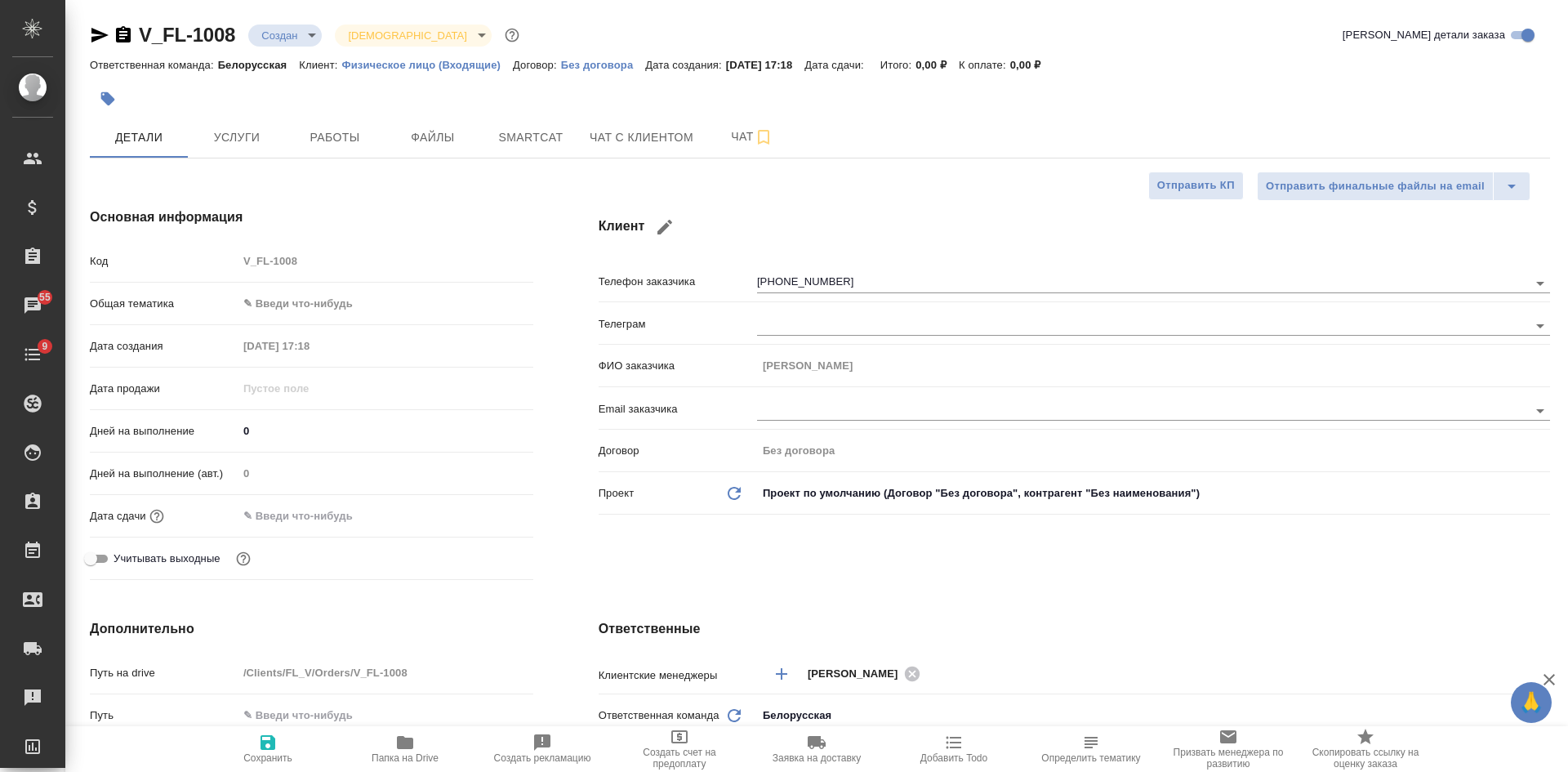
type textarea "x"
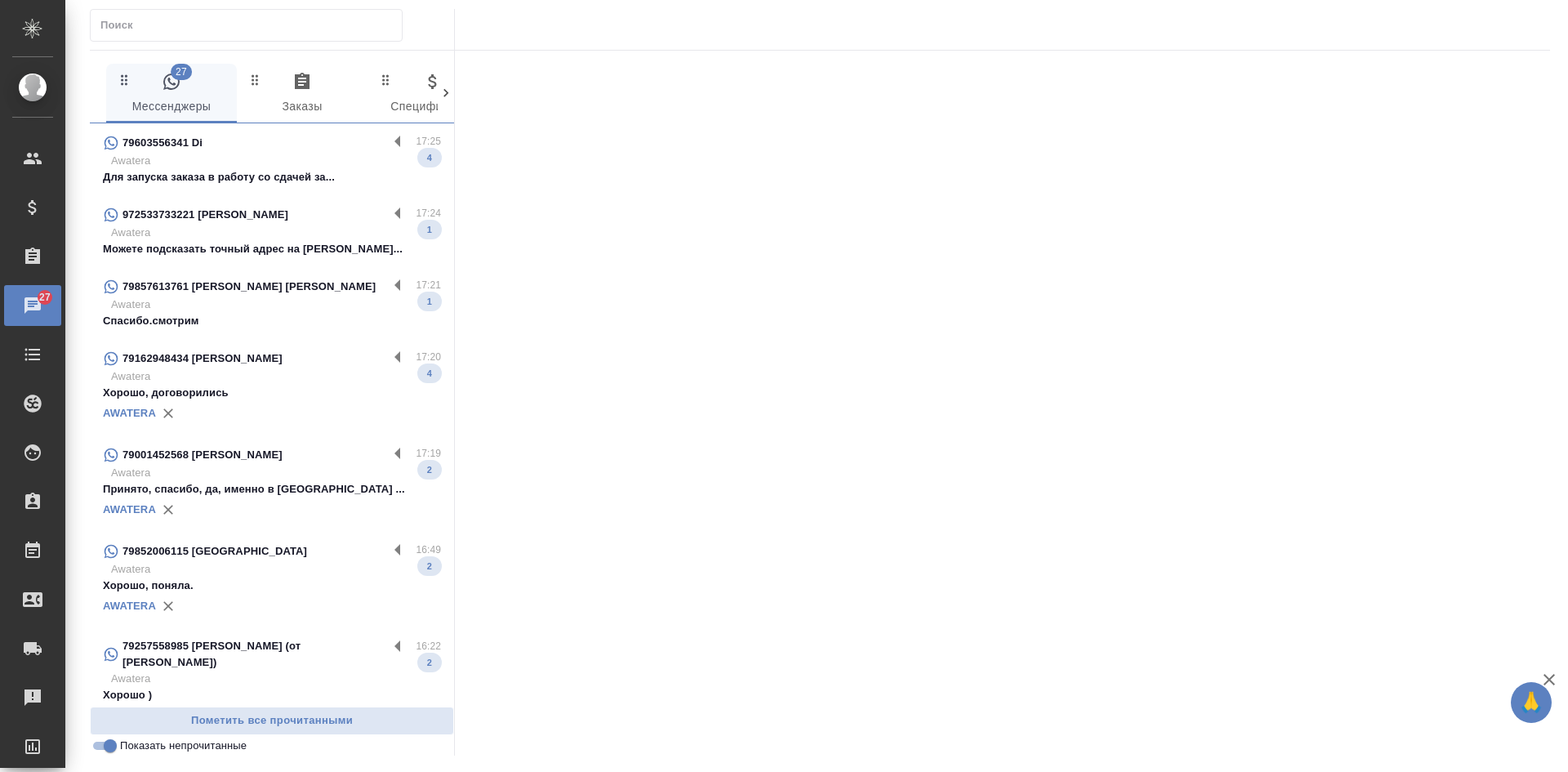
click at [247, 160] on p "Awatera" at bounding box center [276, 161] width 330 height 17
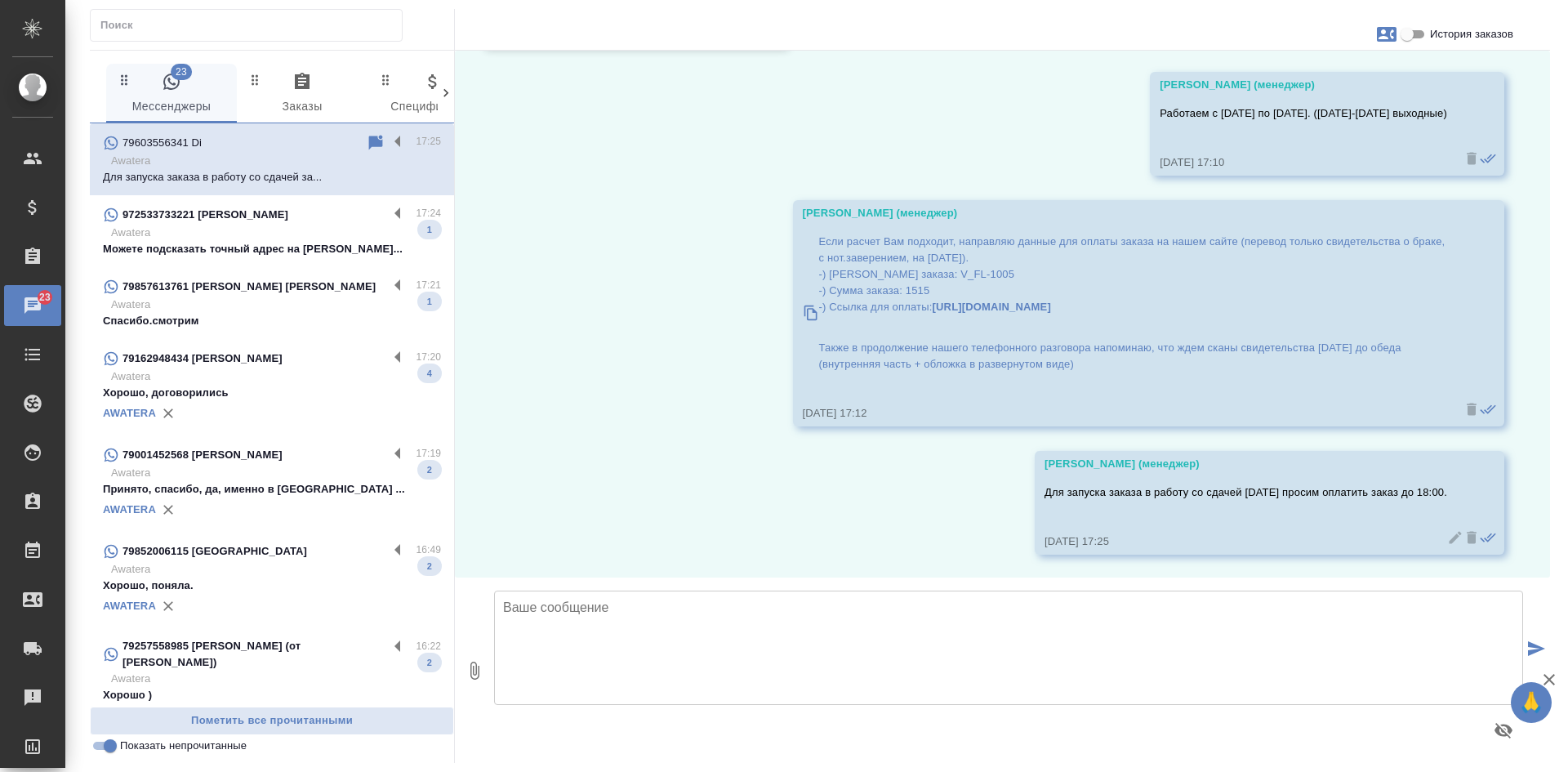
scroll to position [6369, 0]
click at [307, 235] on p "Awatera" at bounding box center [276, 233] width 330 height 17
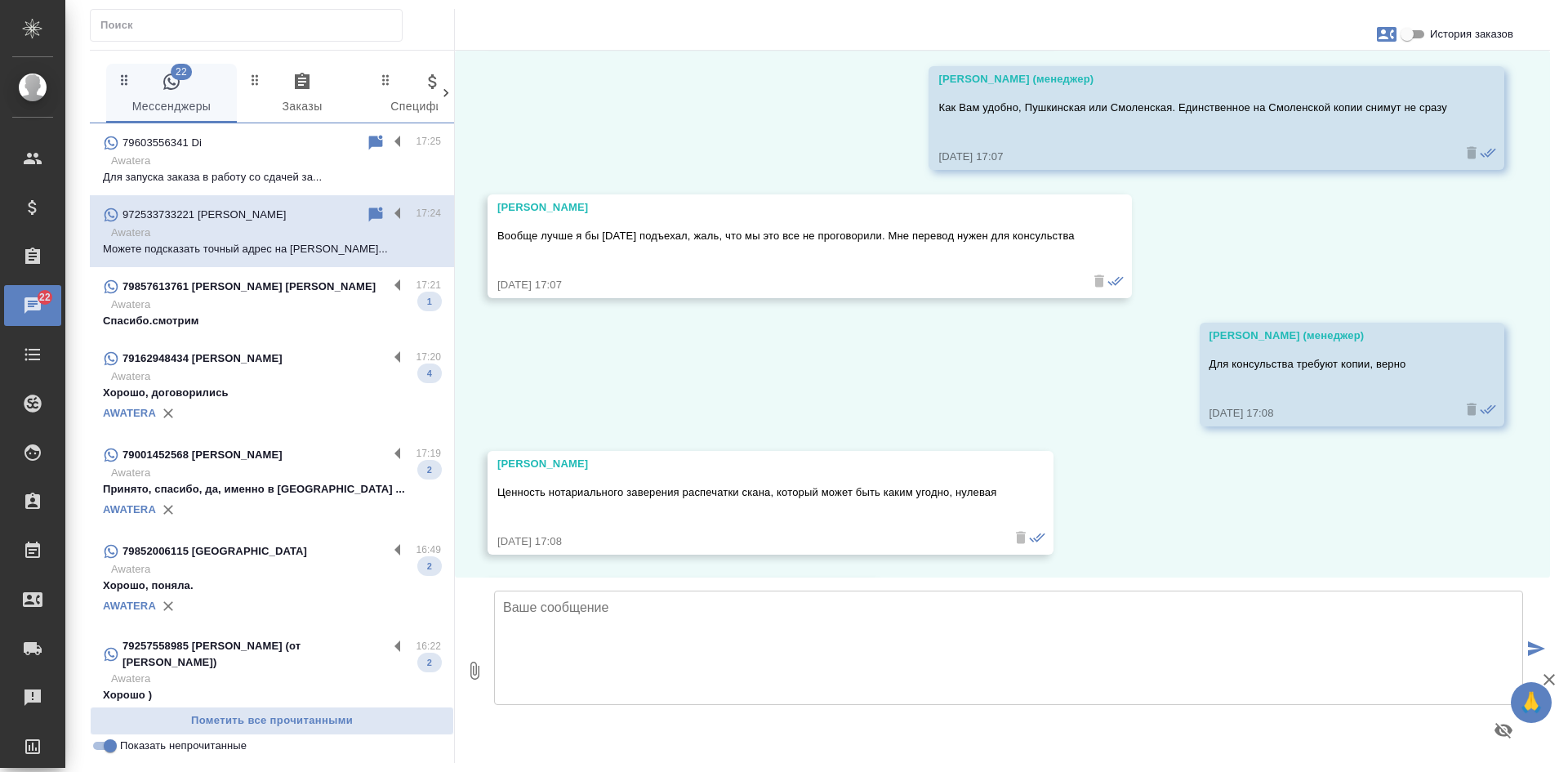
scroll to position [6790, 0]
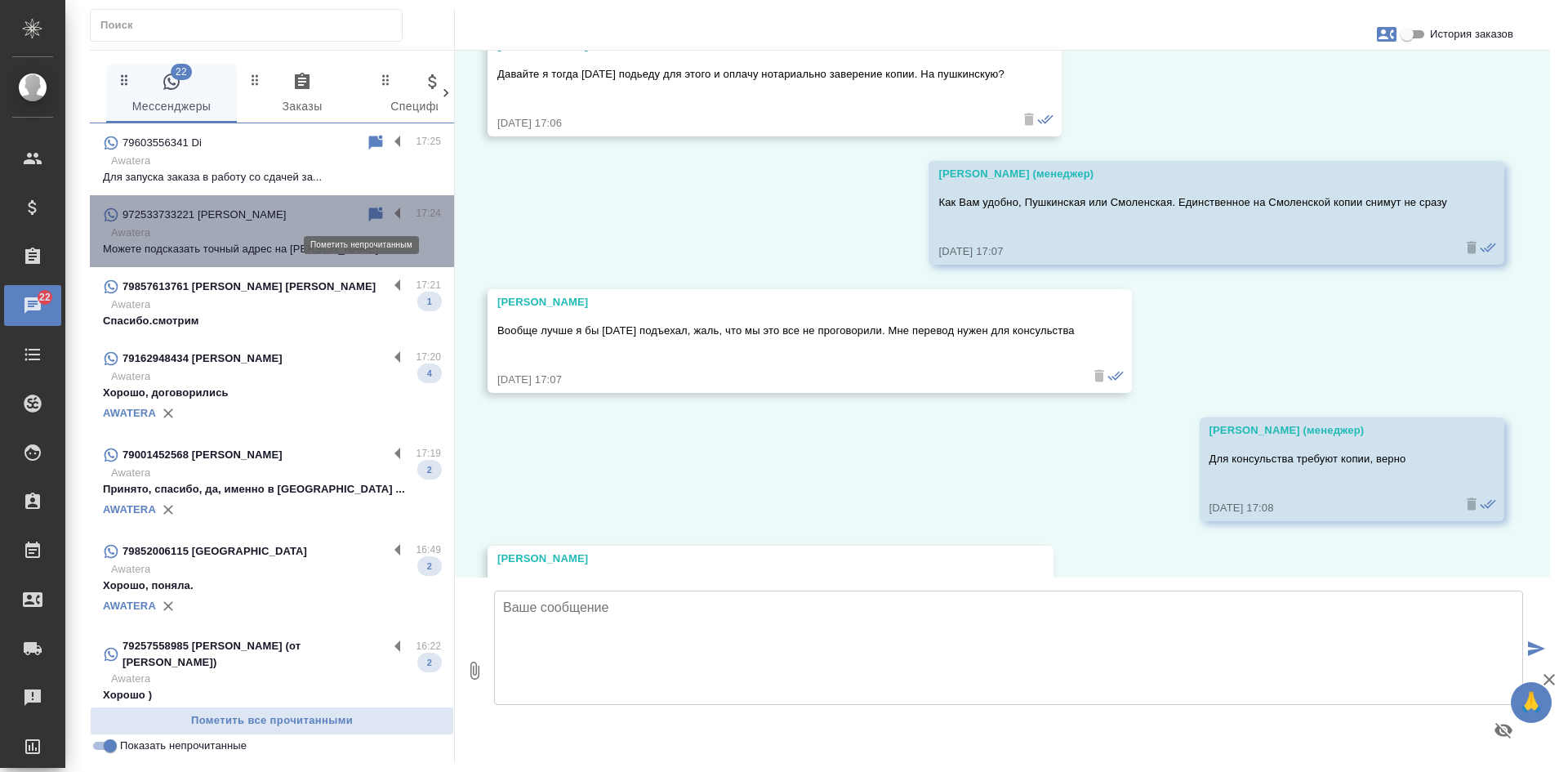
click at [366, 220] on icon at bounding box center [375, 215] width 19 height 19
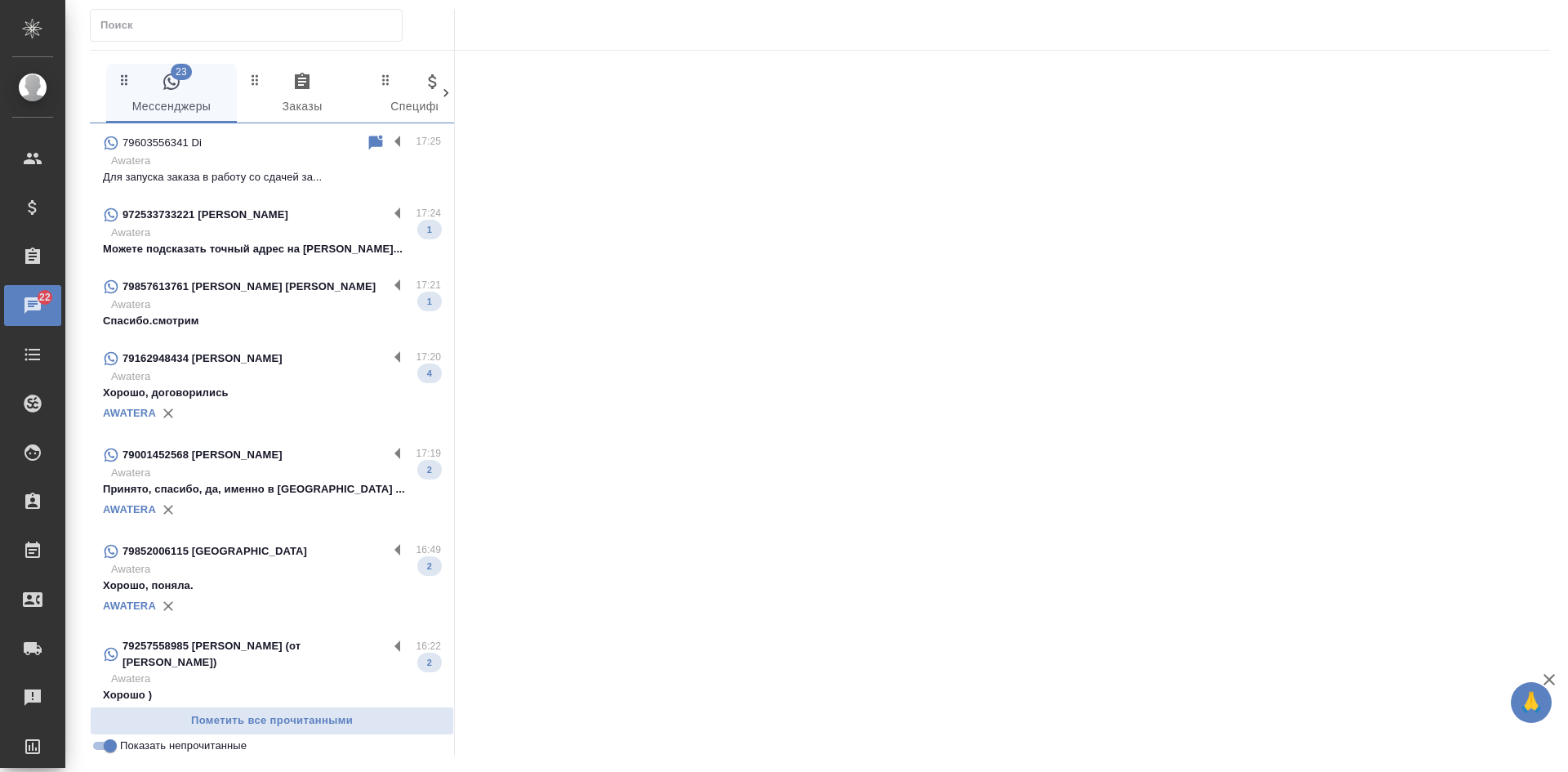
click at [274, 307] on p "Awatera" at bounding box center [276, 304] width 330 height 17
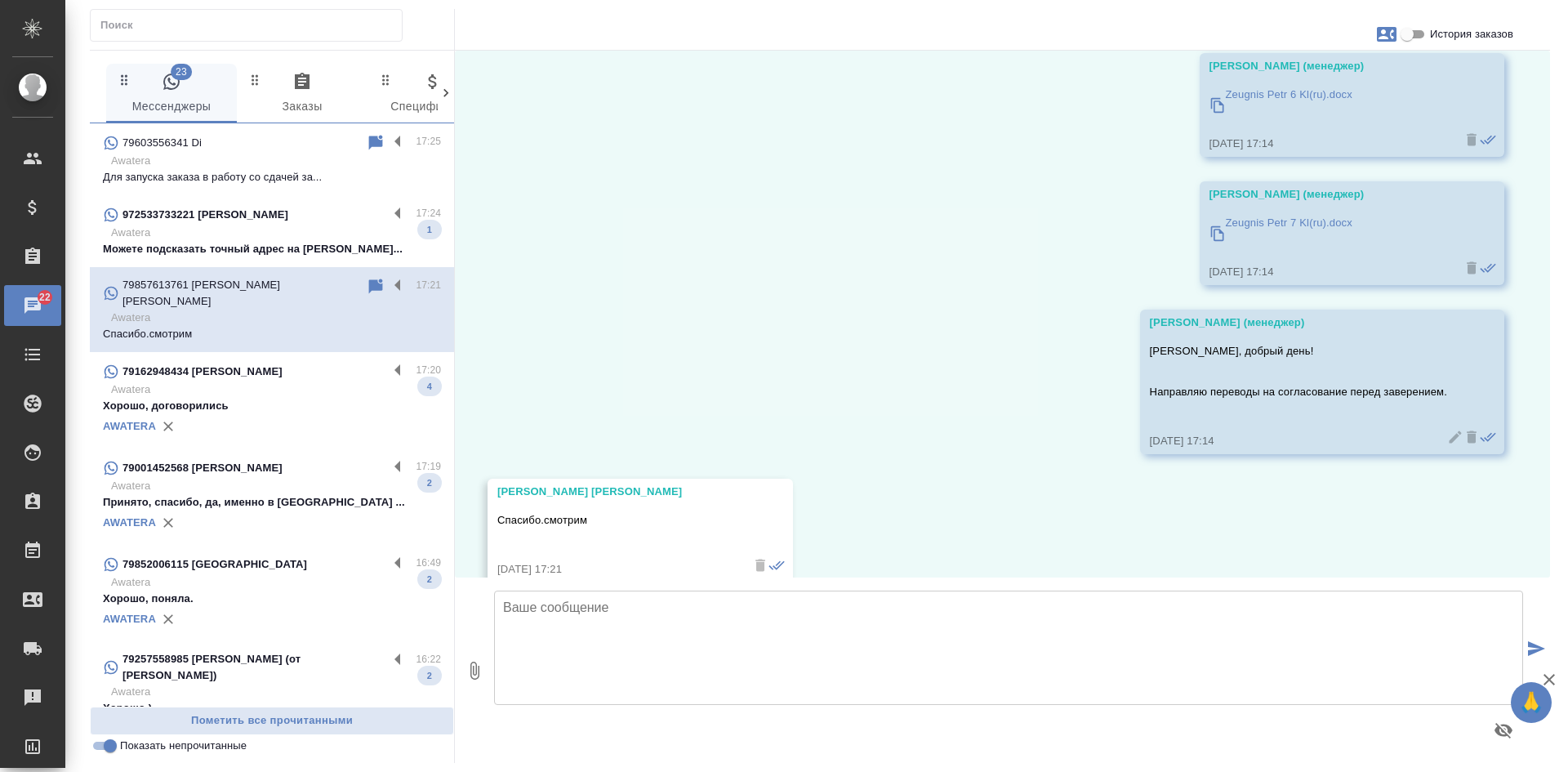
scroll to position [9021, 0]
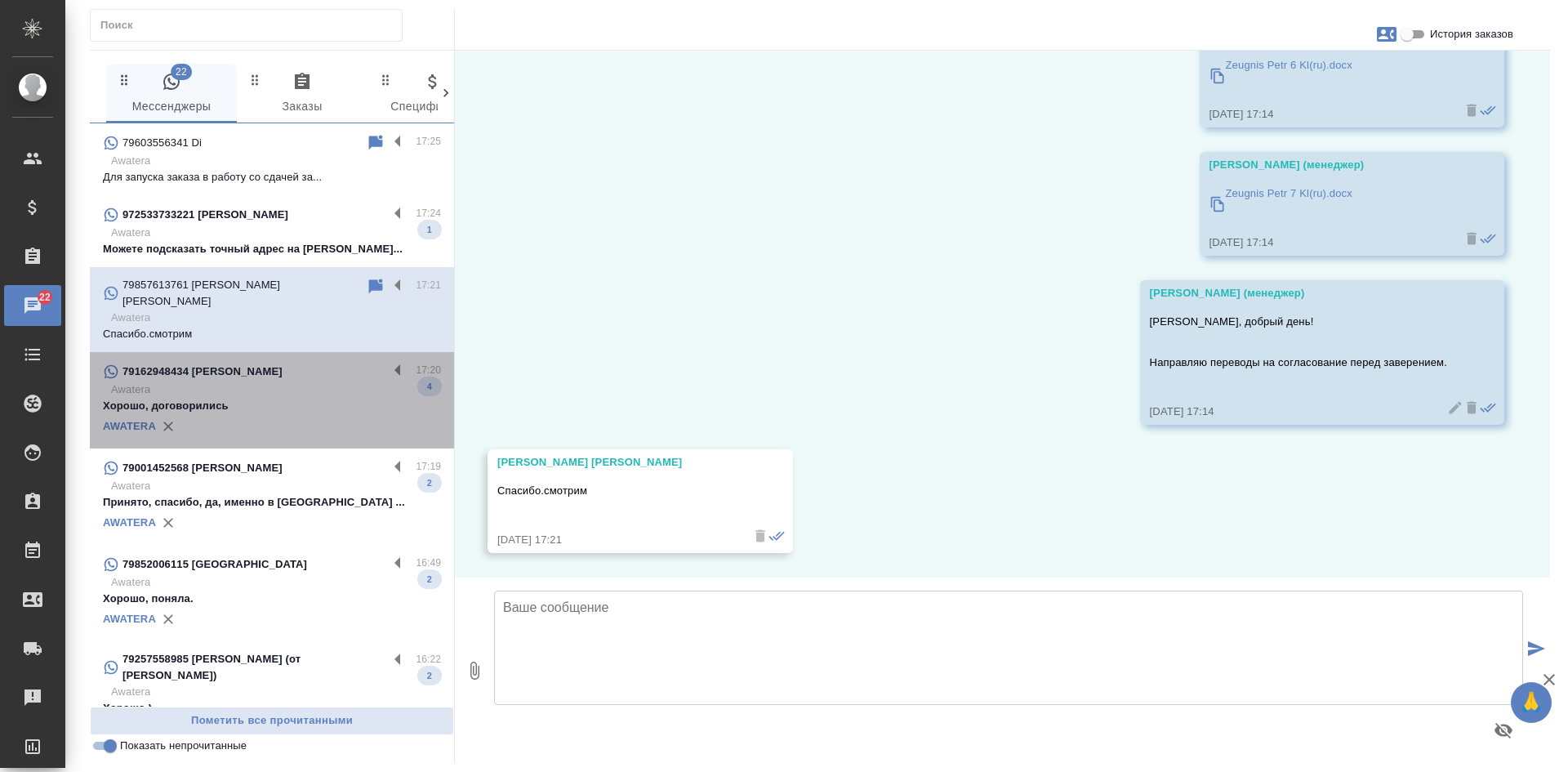
click at [283, 381] on p "Awatera" at bounding box center [276, 390] width 330 height 17
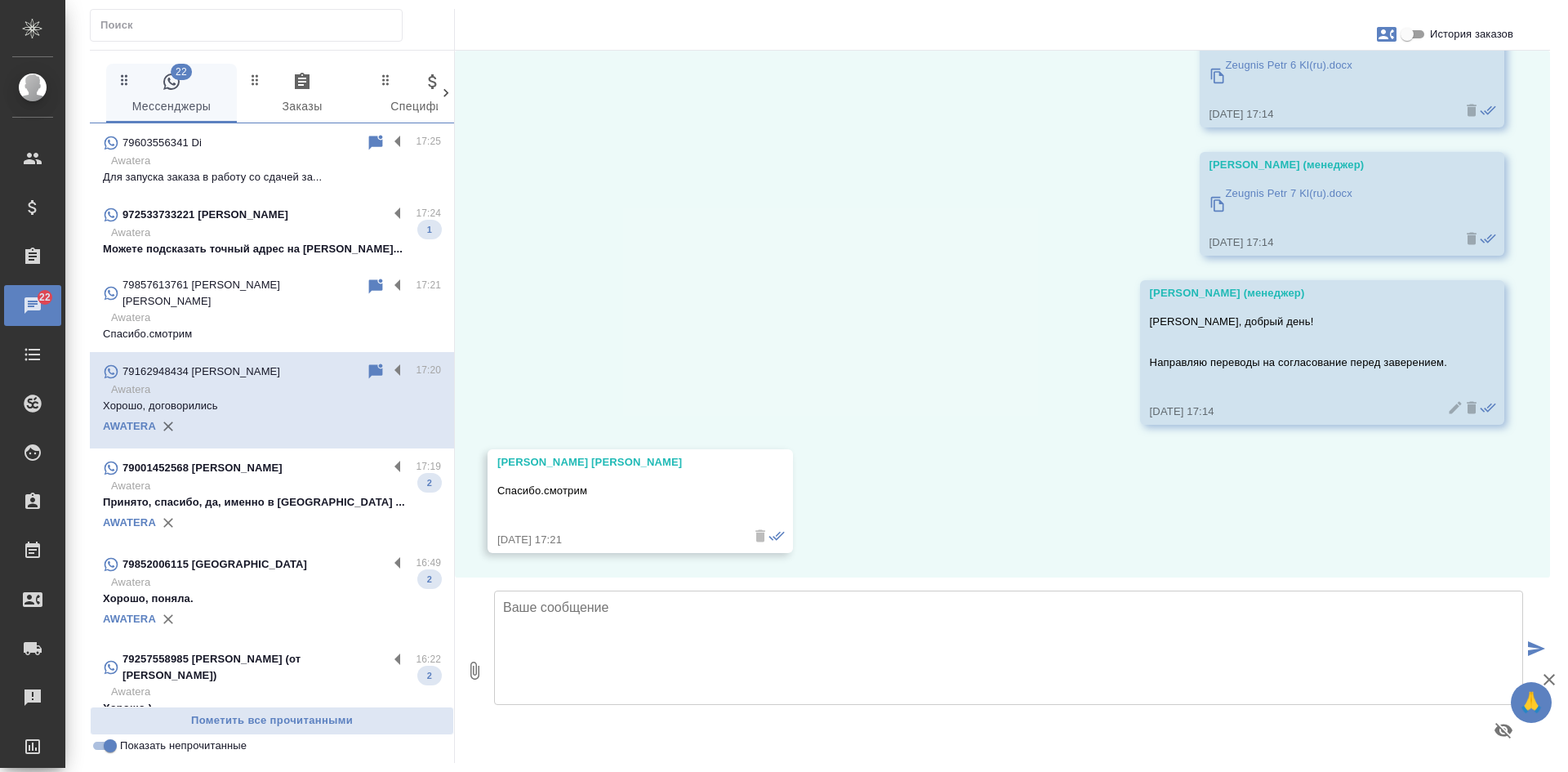
scroll to position [458, 0]
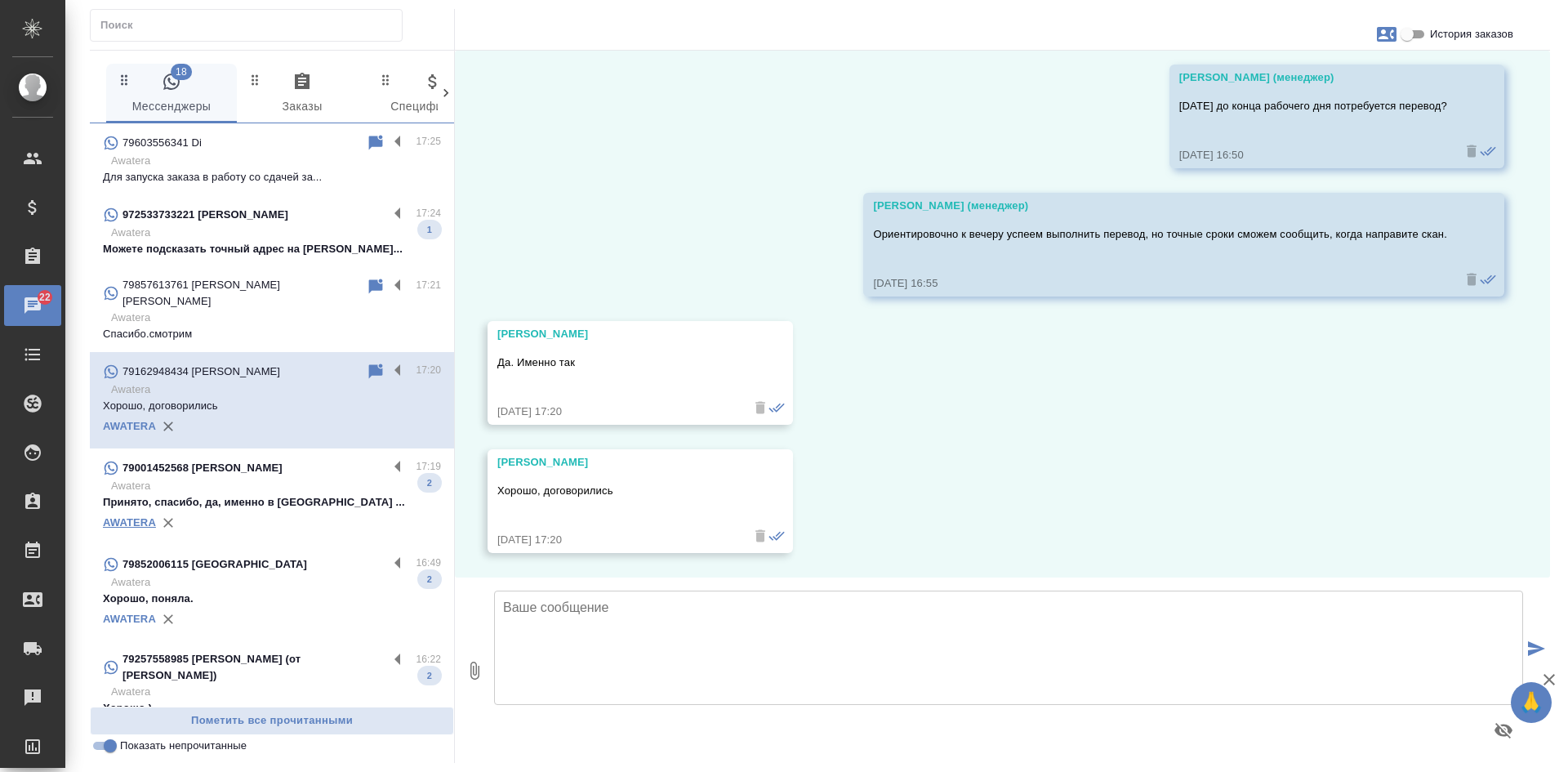
click at [143, 516] on link "AWATERA" at bounding box center [129, 522] width 53 height 12
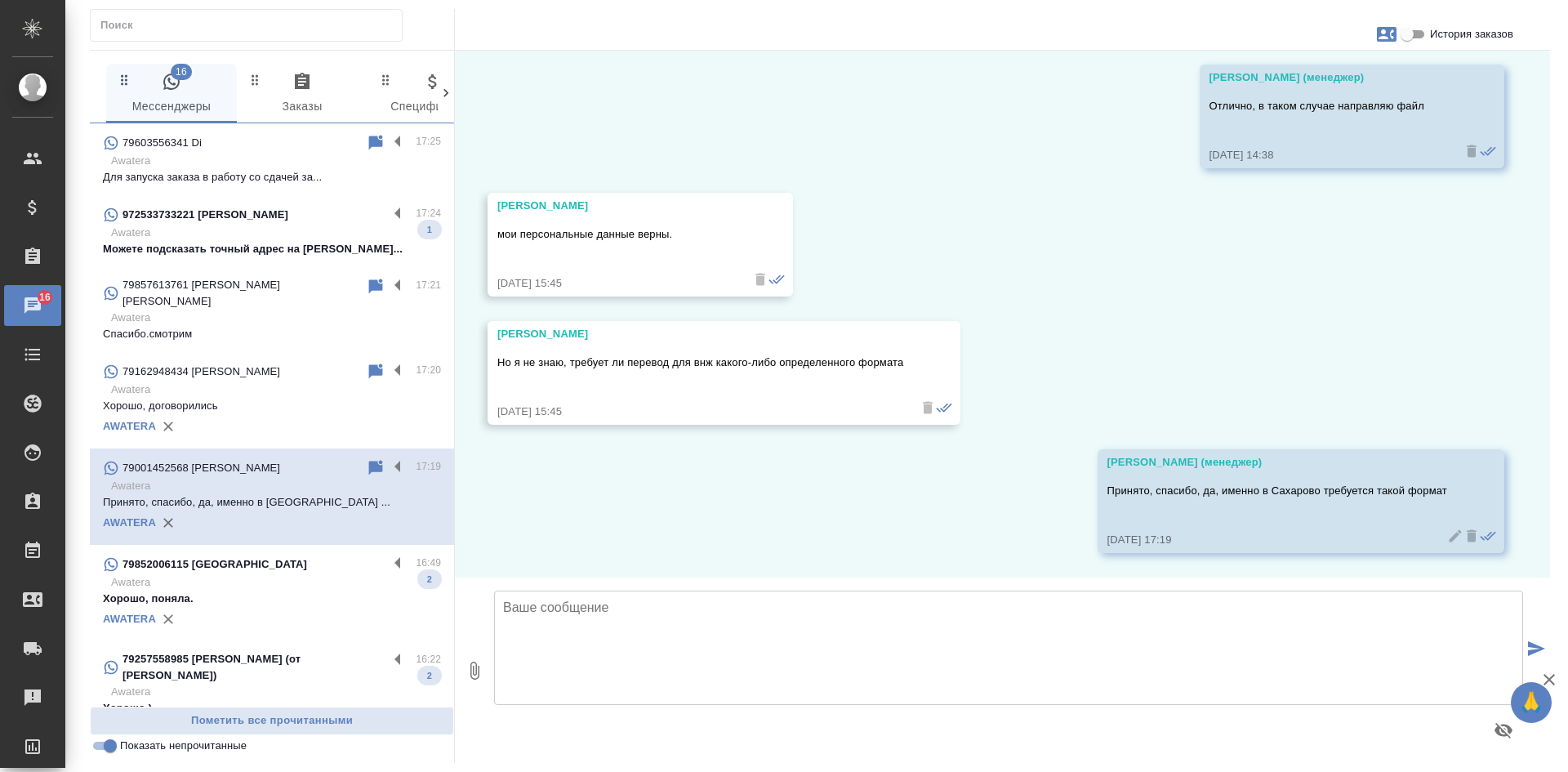
scroll to position [3718, 0]
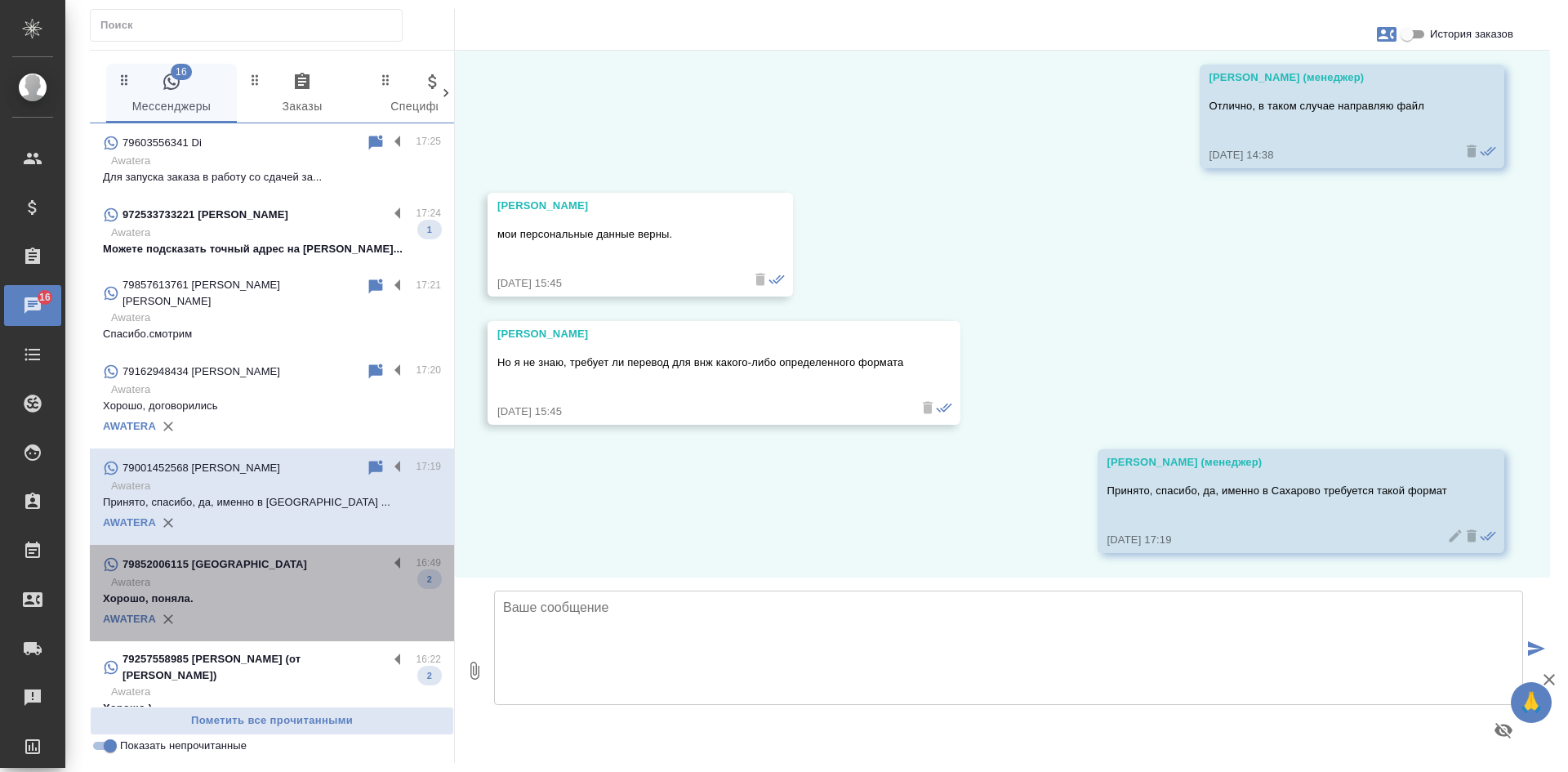
click at [286, 545] on div "79852006115 Владимир 16:49 Awatera Хорошо, поняла. 2 AWATERA" at bounding box center [271, 592] width 364 height 96
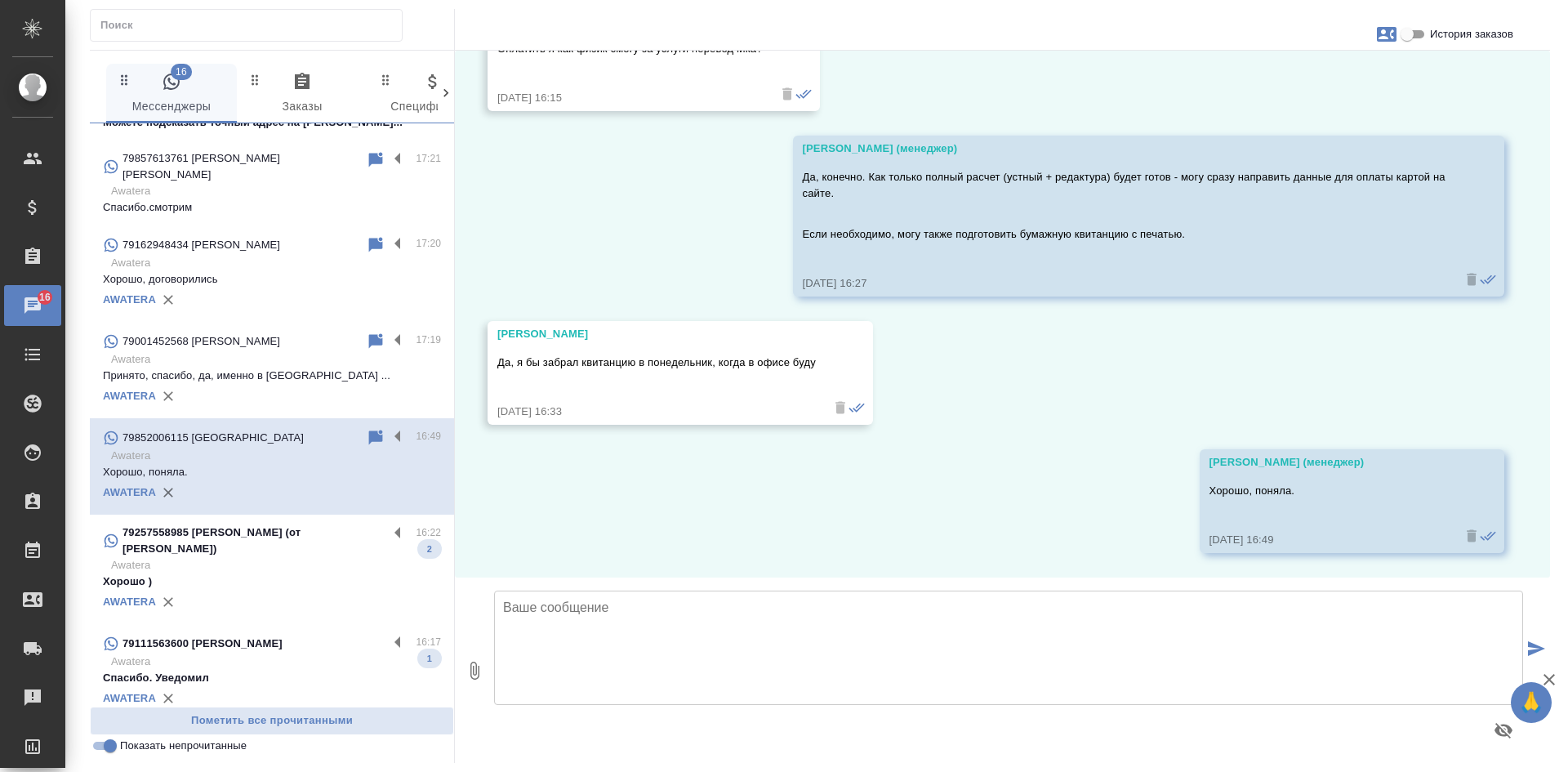
scroll to position [163, 0]
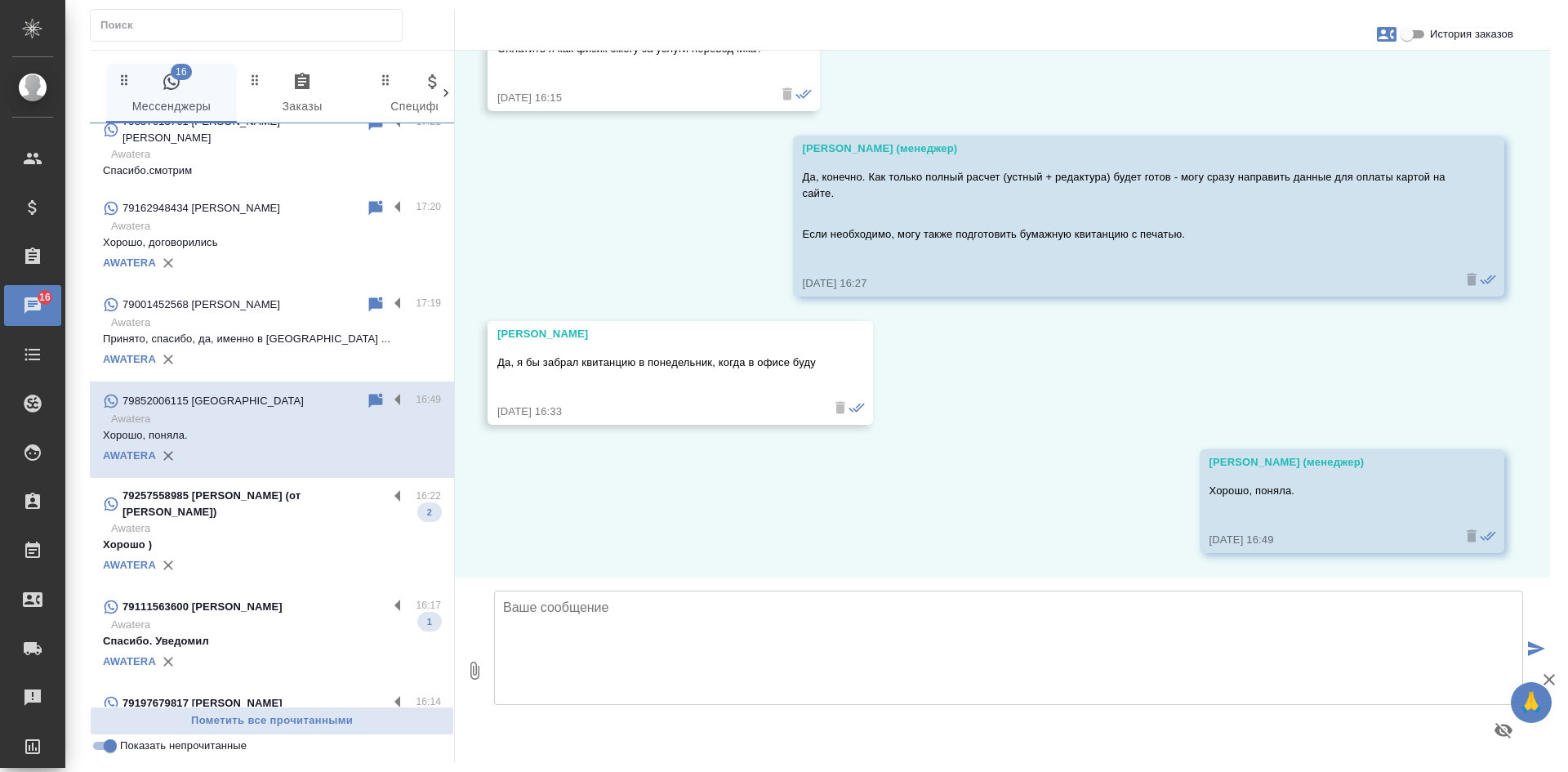
click at [236, 501] on p "79257558985 Солнцева Виктория (от Елены Макаровой)" at bounding box center [256, 504] width 266 height 33
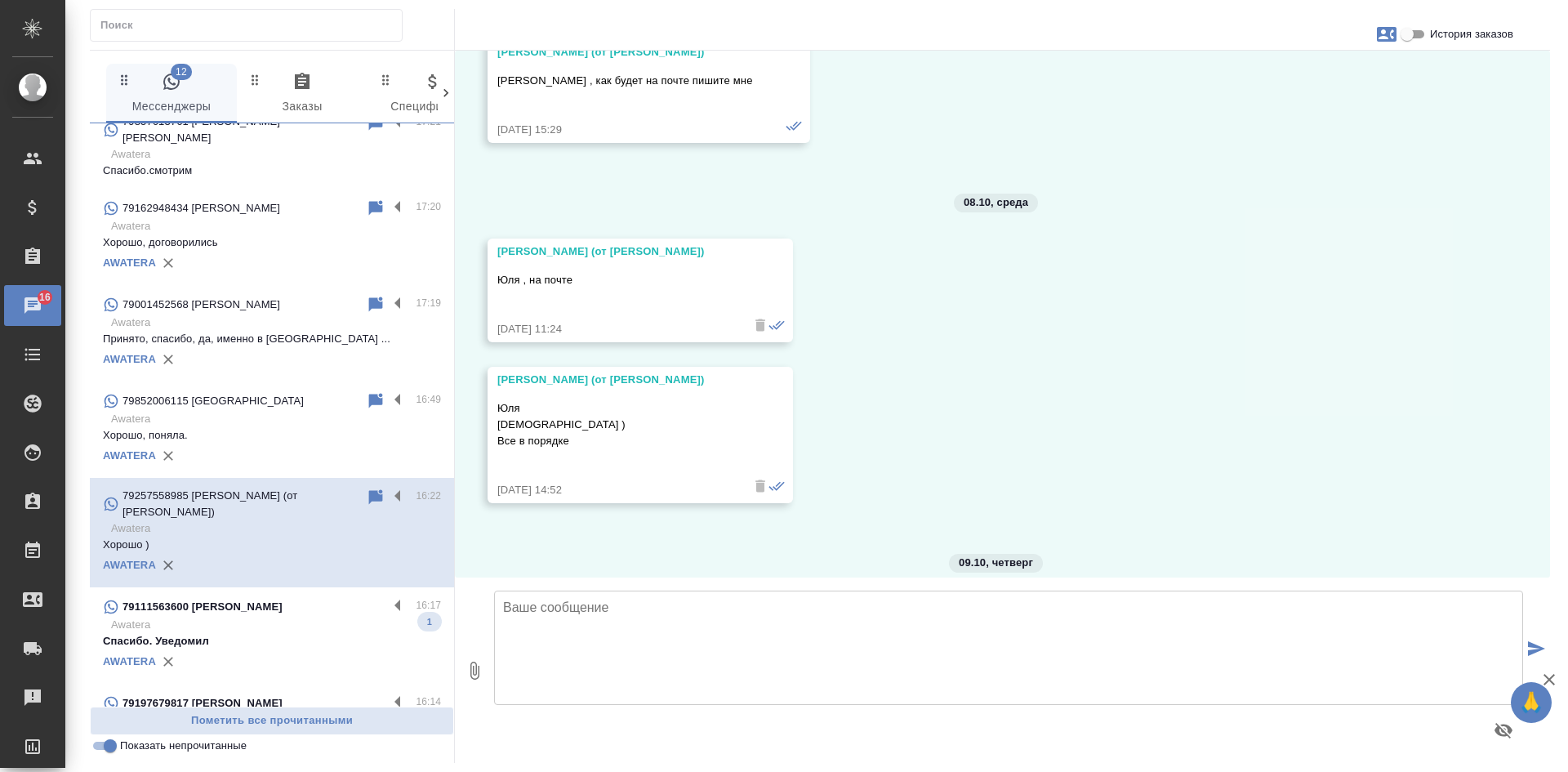
scroll to position [35399, 0]
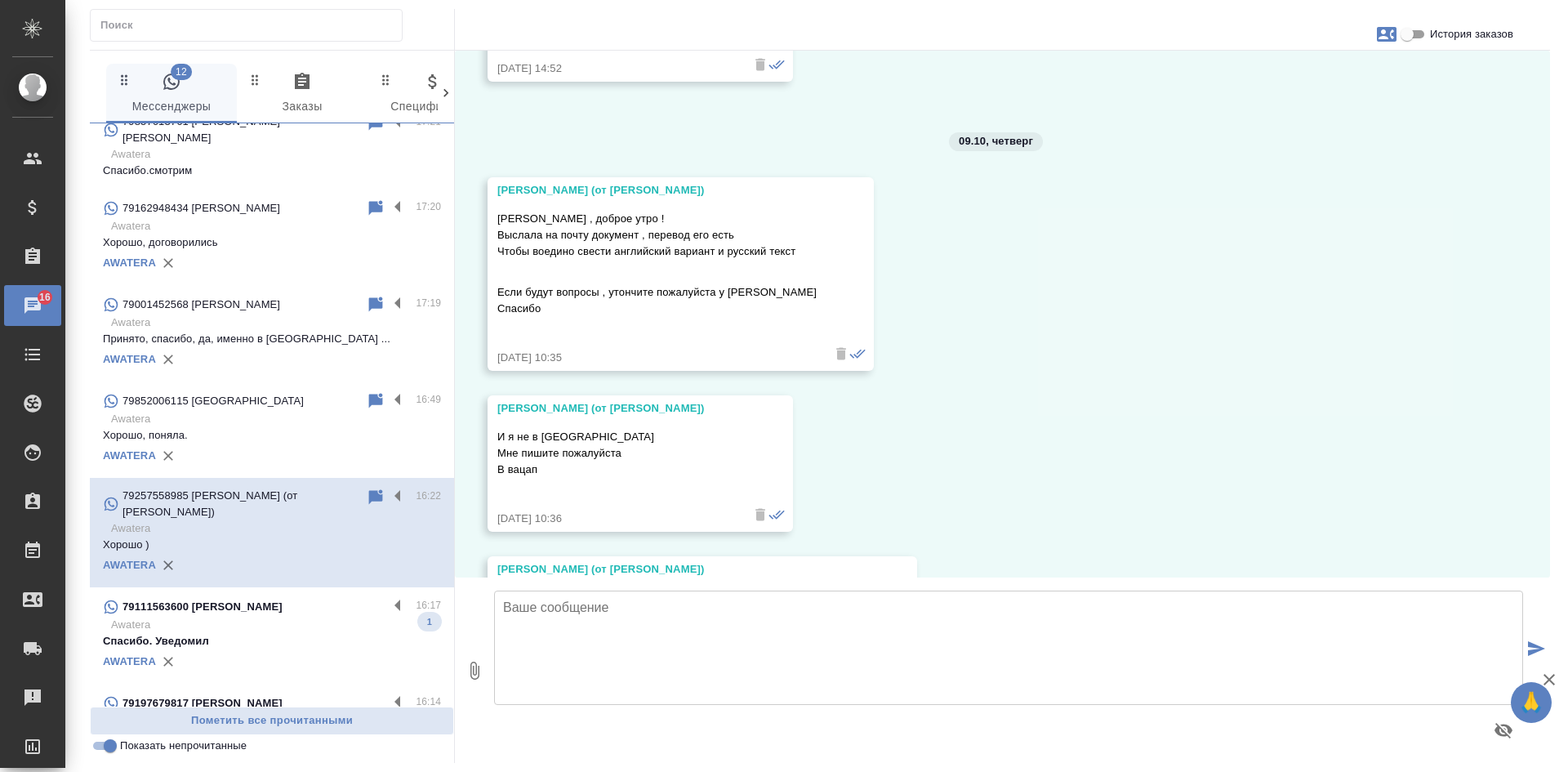
click at [264, 411] on p "Awatera" at bounding box center [276, 419] width 330 height 17
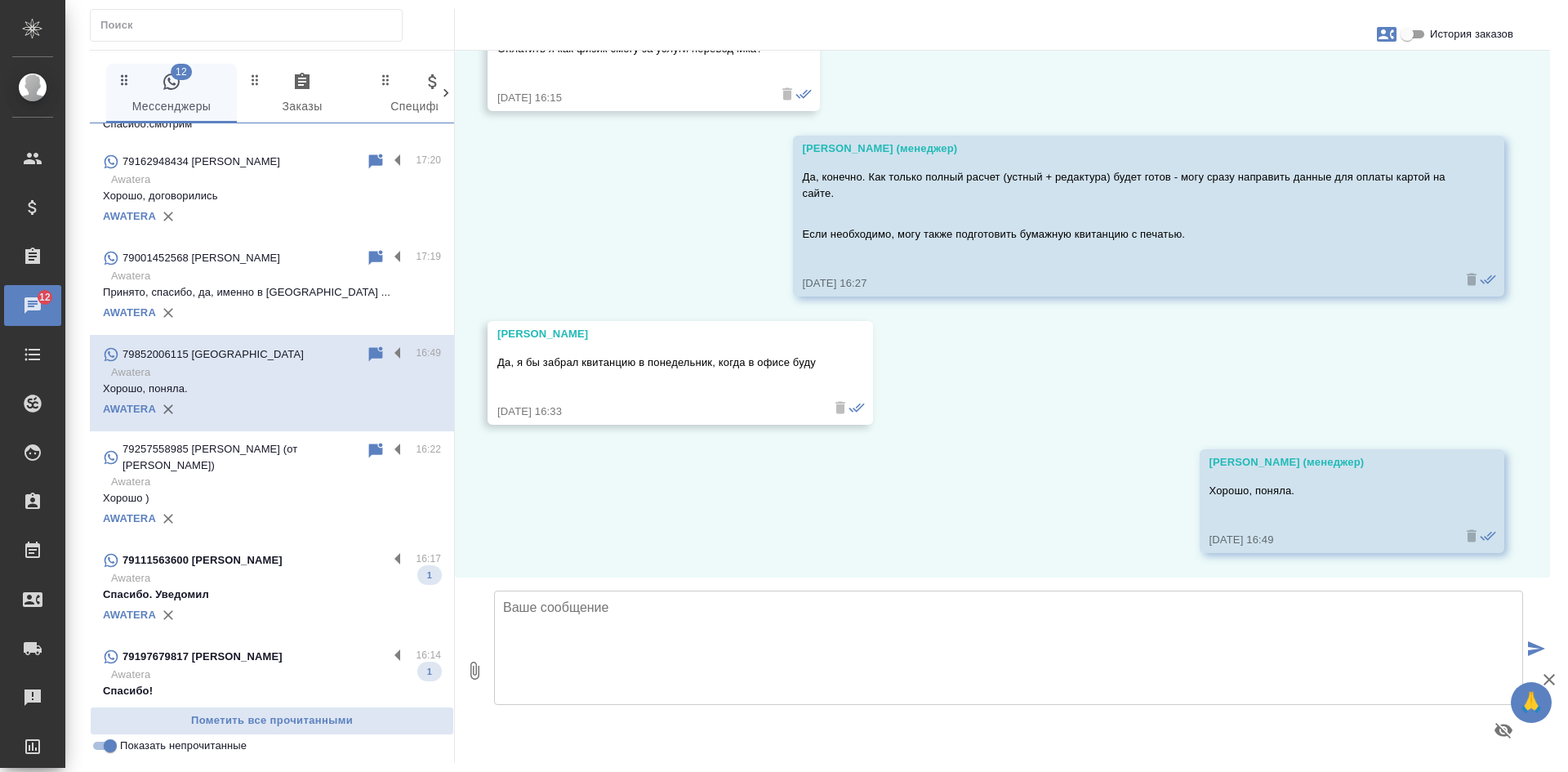
scroll to position [326, 0]
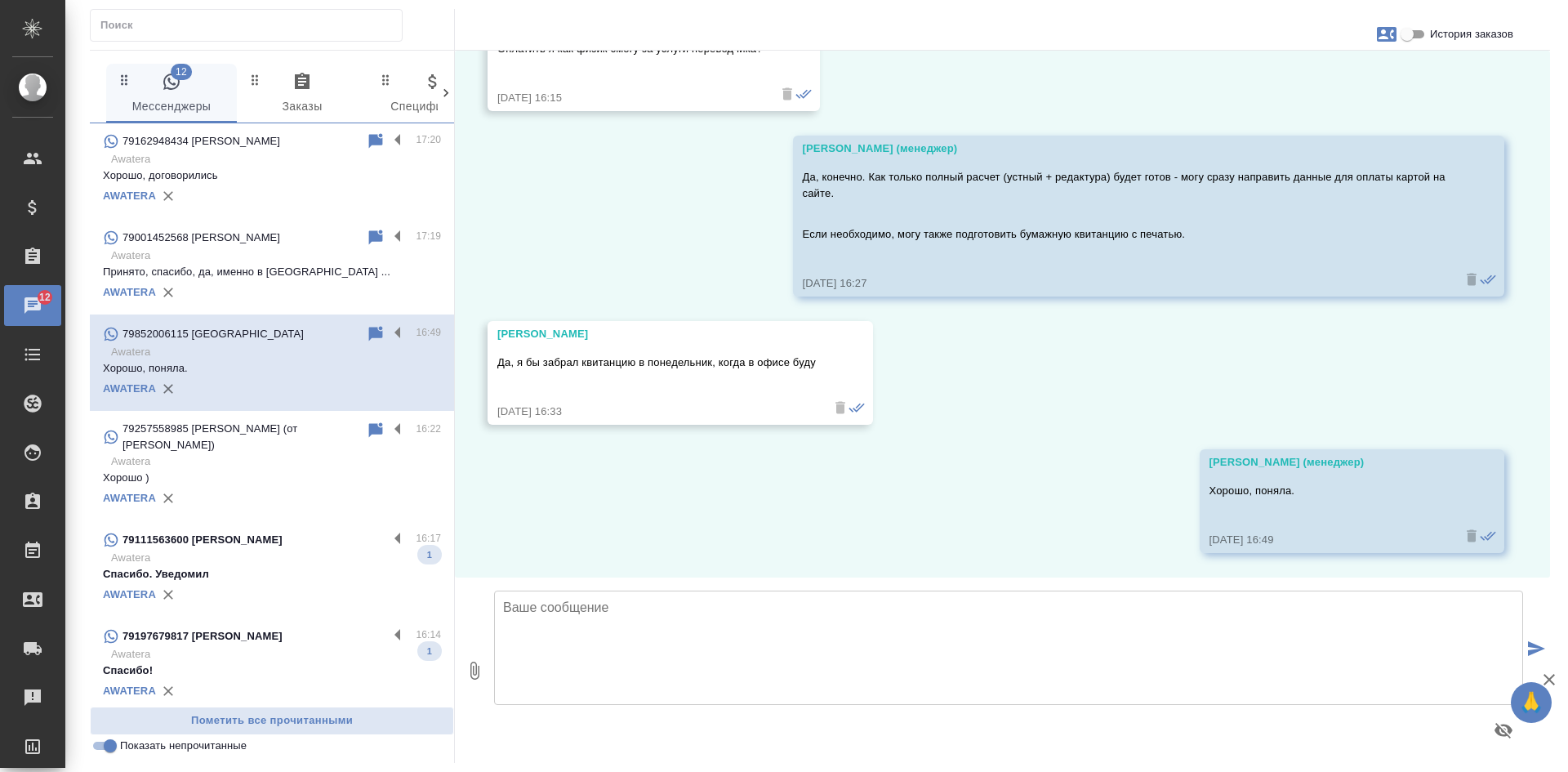
click at [1262, 357] on div "22.09, понедельник Зотова Екатерина (менеджер) Владимир, ещё раз добрый день! В…" at bounding box center [1002, 314] width 1095 height 527
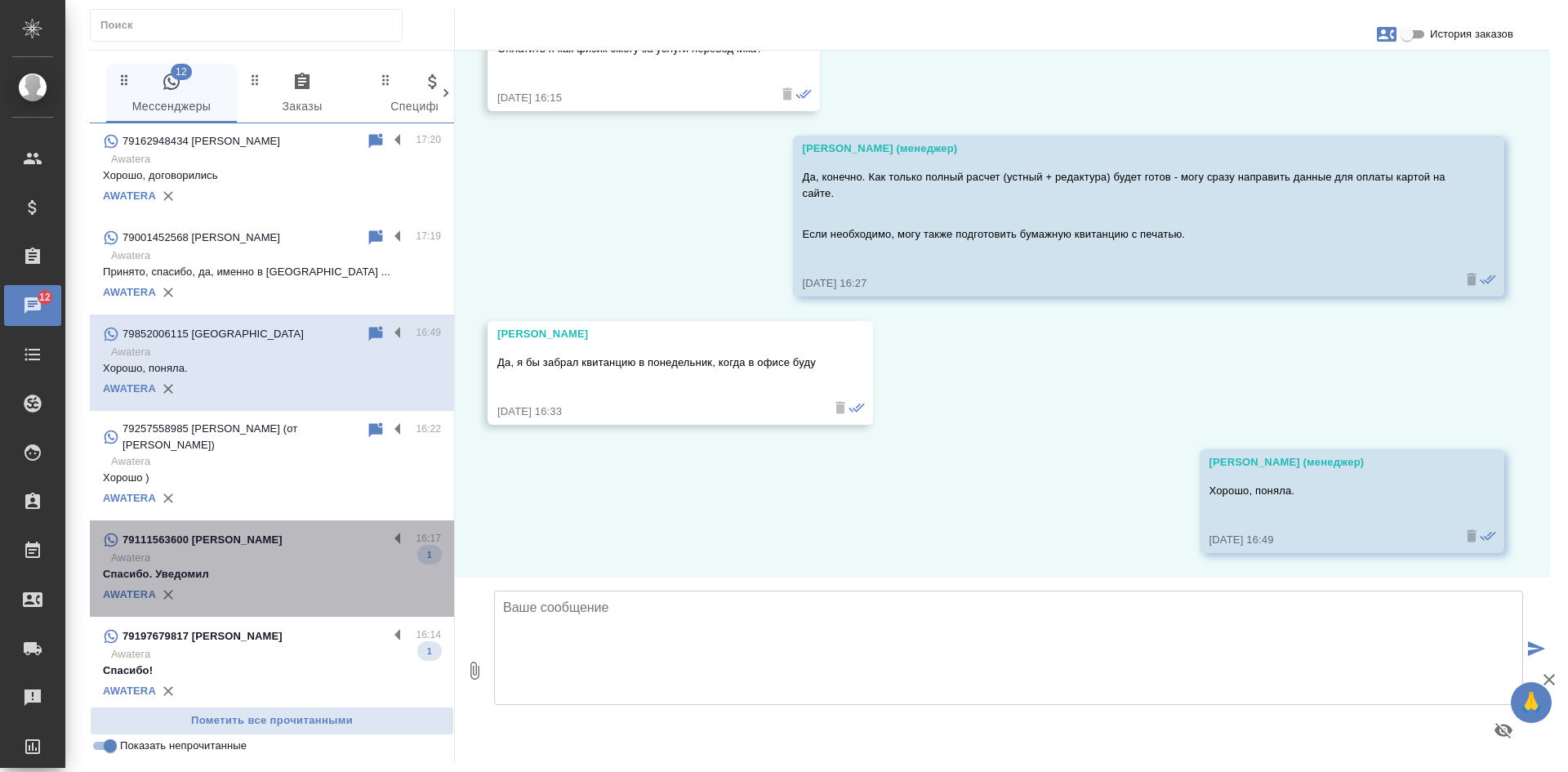
click at [291, 582] on div "AWATERA" at bounding box center [271, 594] width 338 height 25
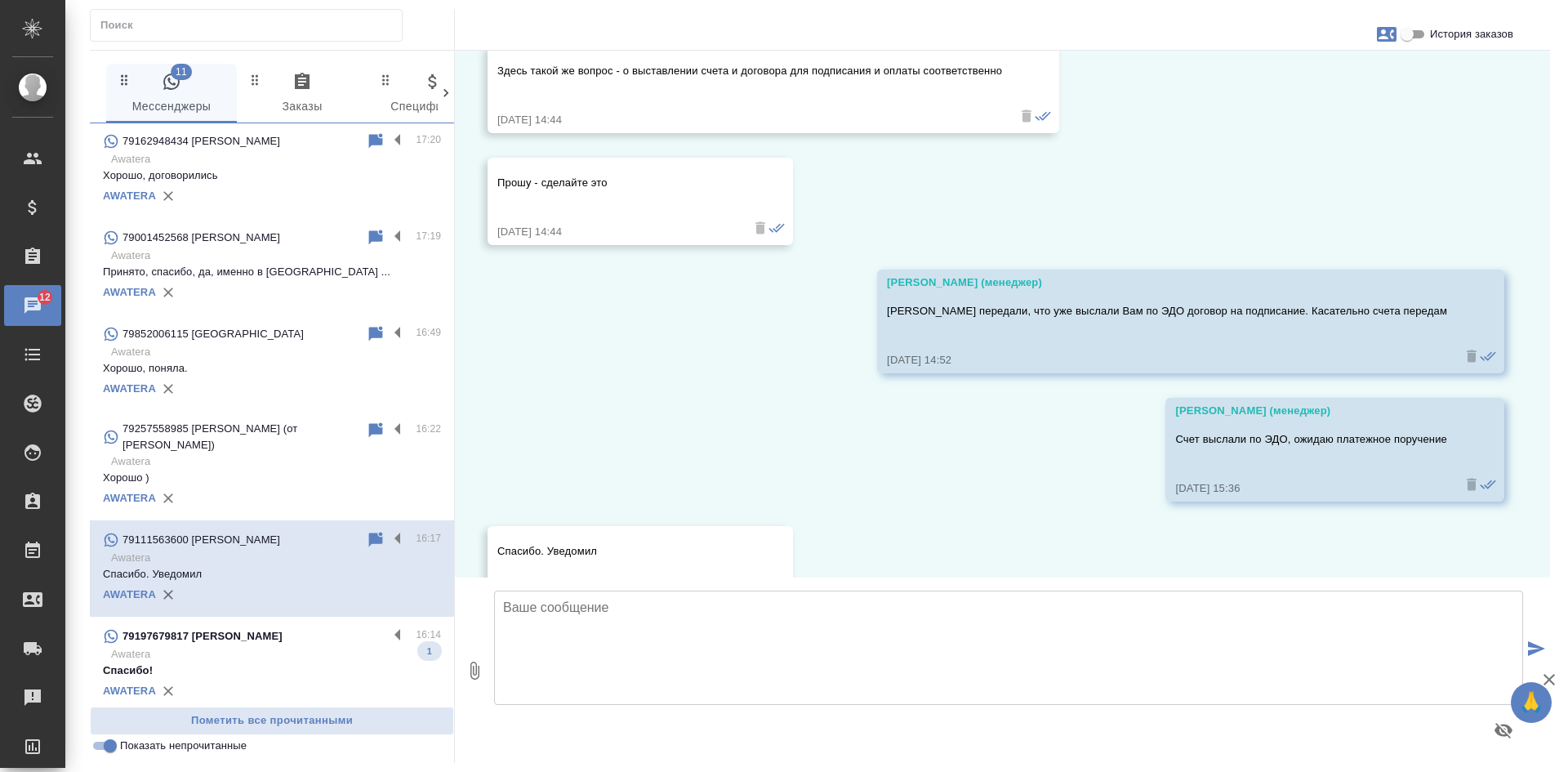
scroll to position [18345, 0]
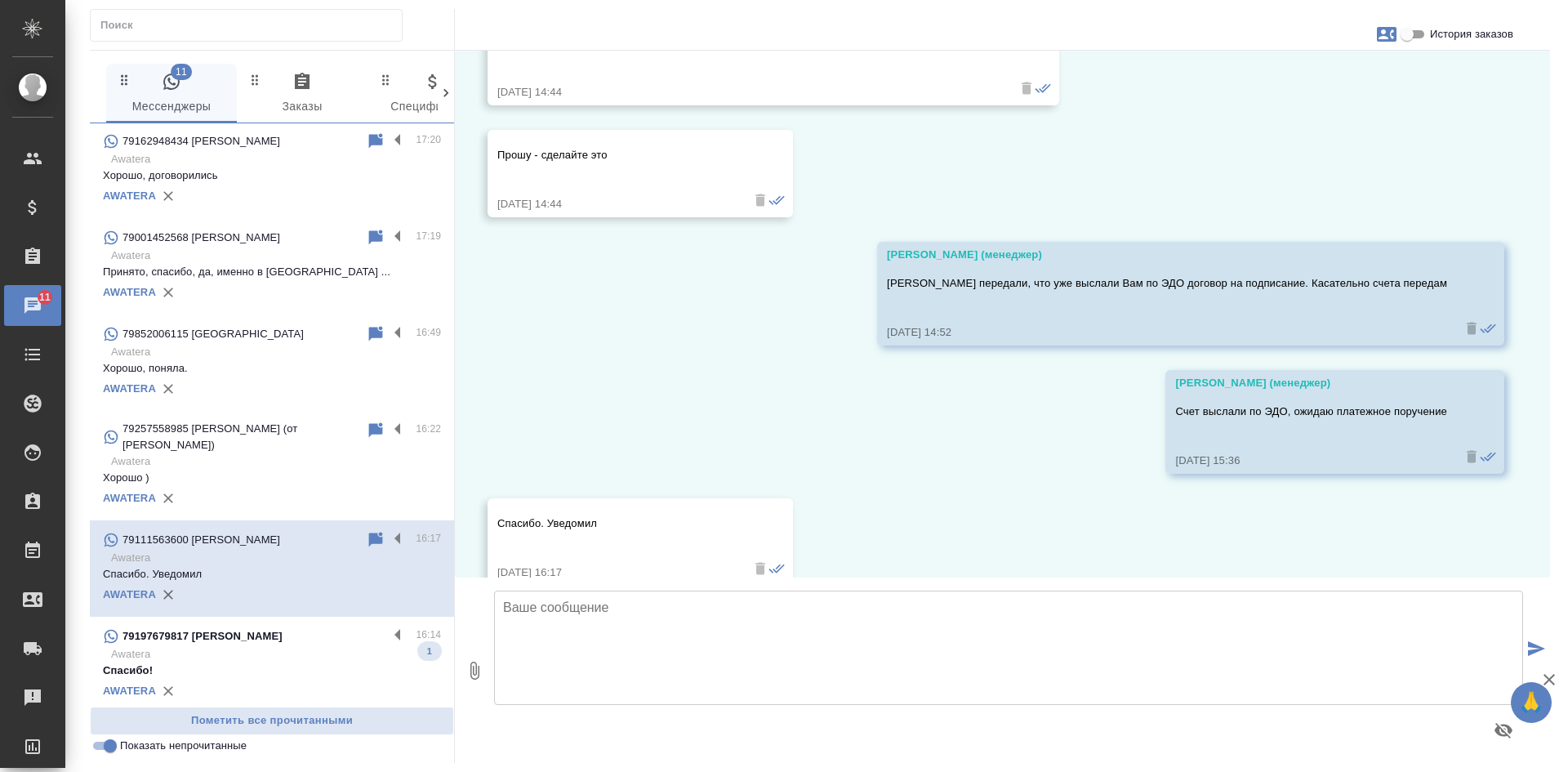
click at [291, 663] on p "Спасибо!" at bounding box center [271, 671] width 338 height 17
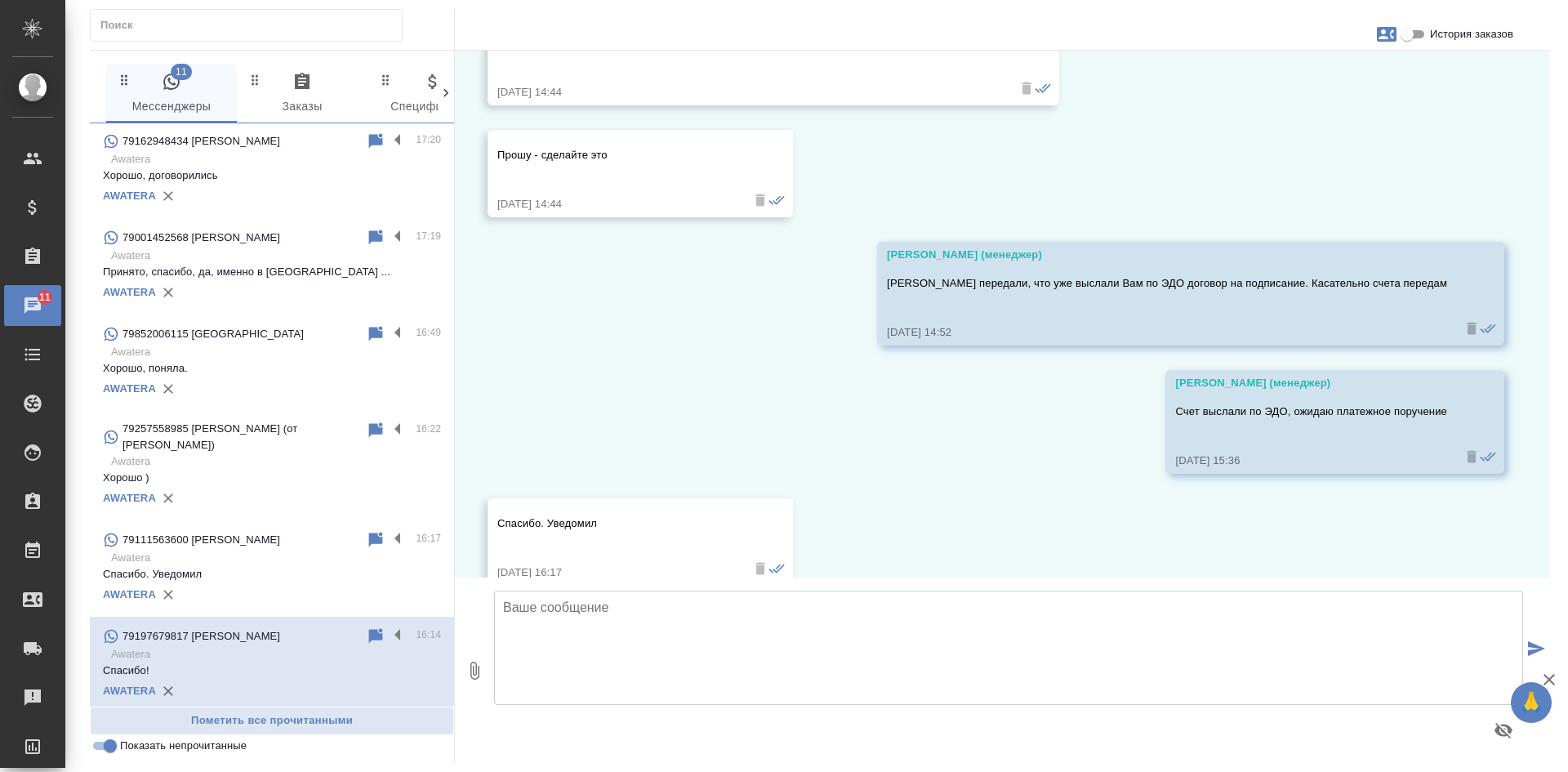
scroll to position [2181, 0]
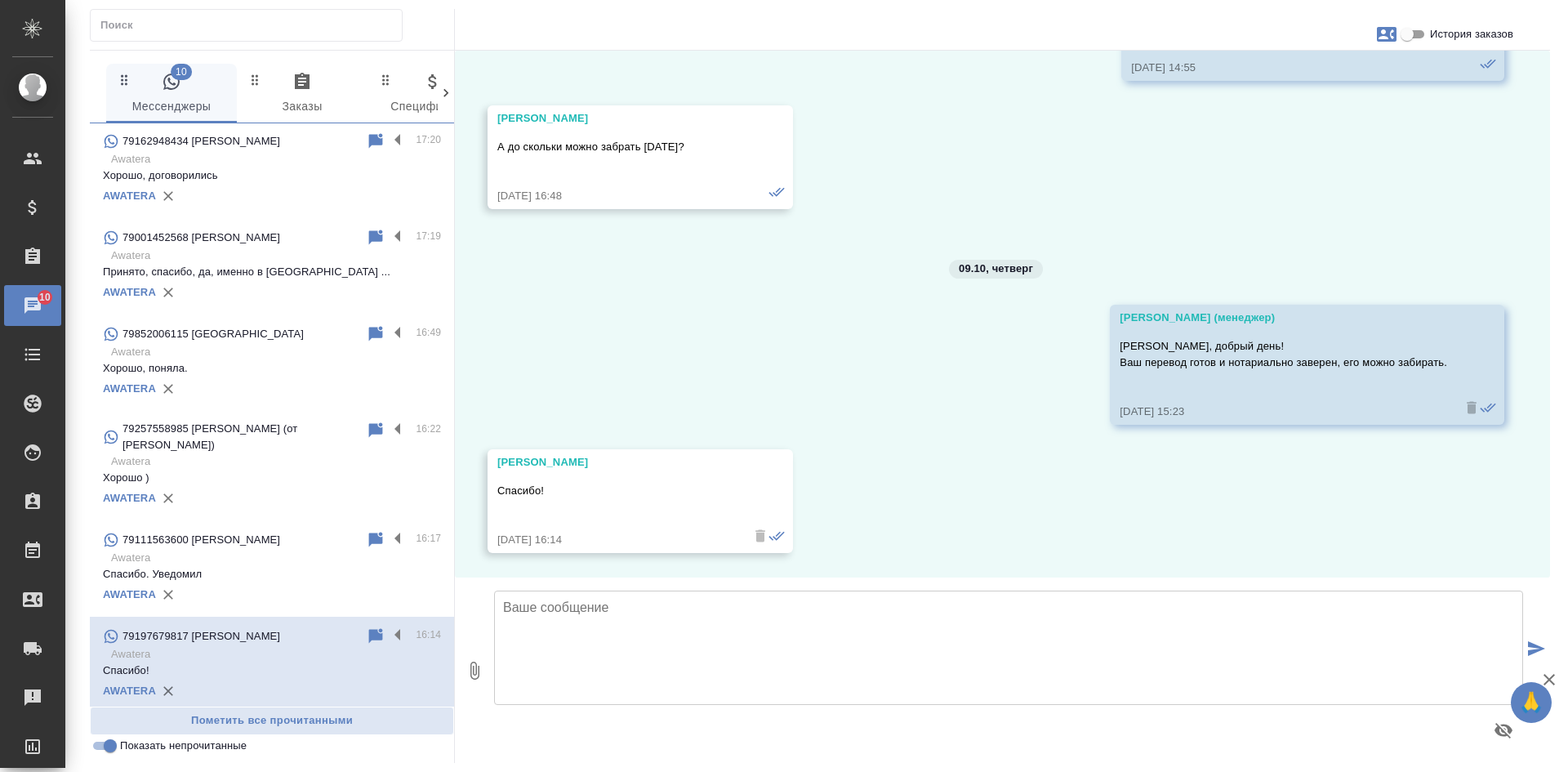
click at [102, 747] on input "Показать непрочитанные" at bounding box center [110, 745] width 59 height 19
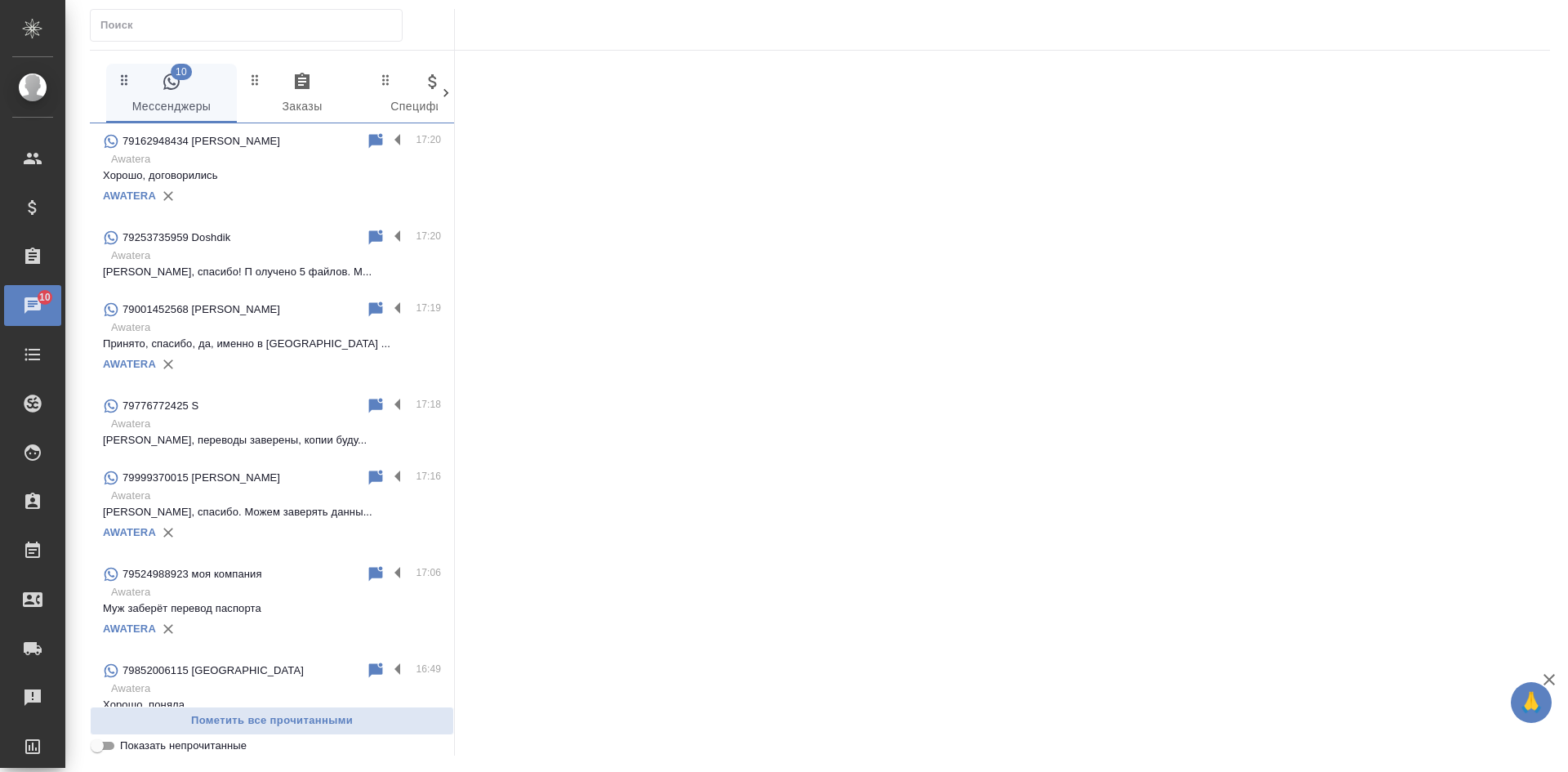
click at [102, 747] on input "Показать непрочитанные" at bounding box center [97, 745] width 59 height 19
checkbox input "true"
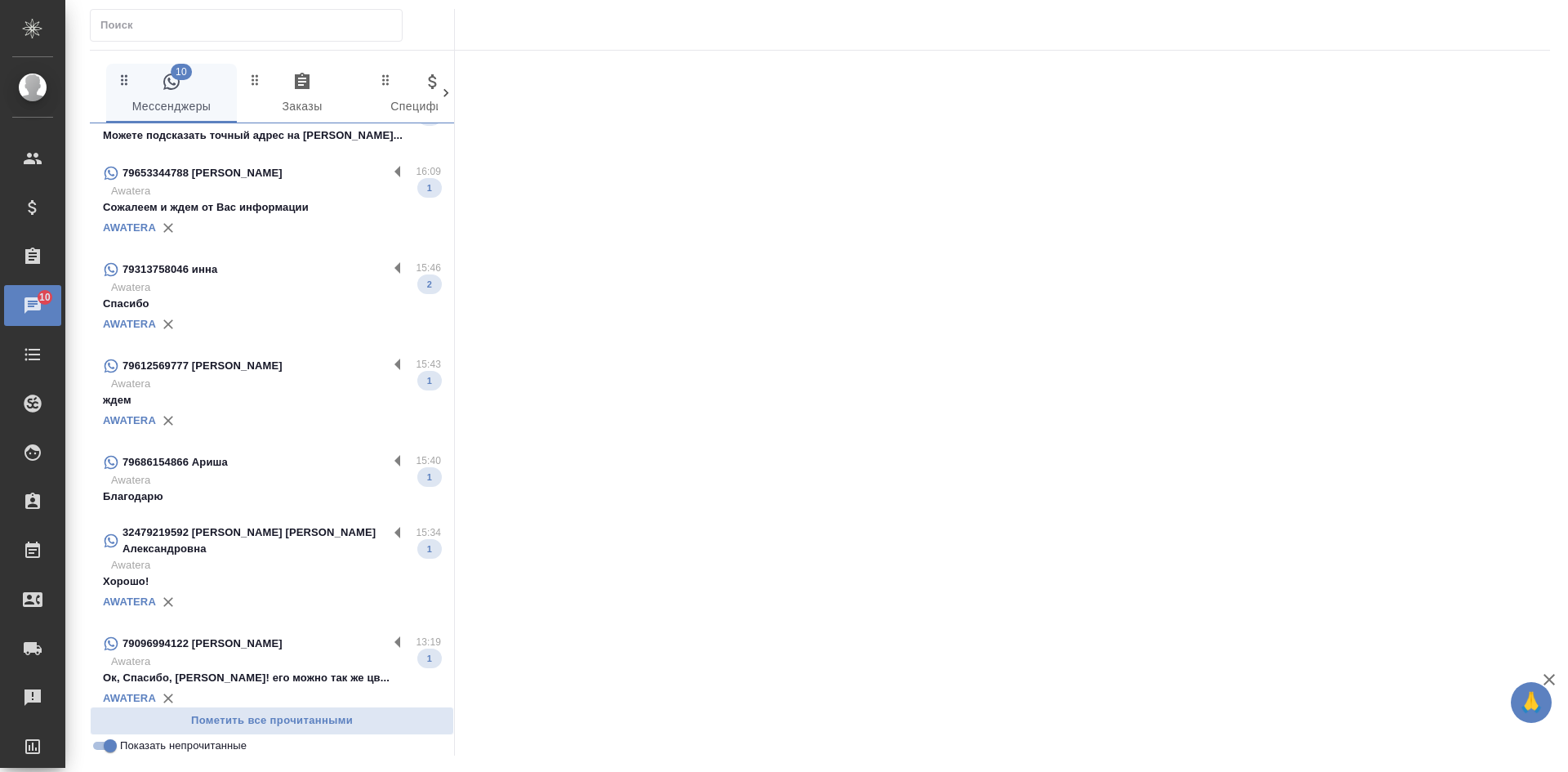
scroll to position [138, 0]
click at [248, 669] on p "Ок, Спасибо, Елена! его можно так же цв..." at bounding box center [271, 678] width 338 height 17
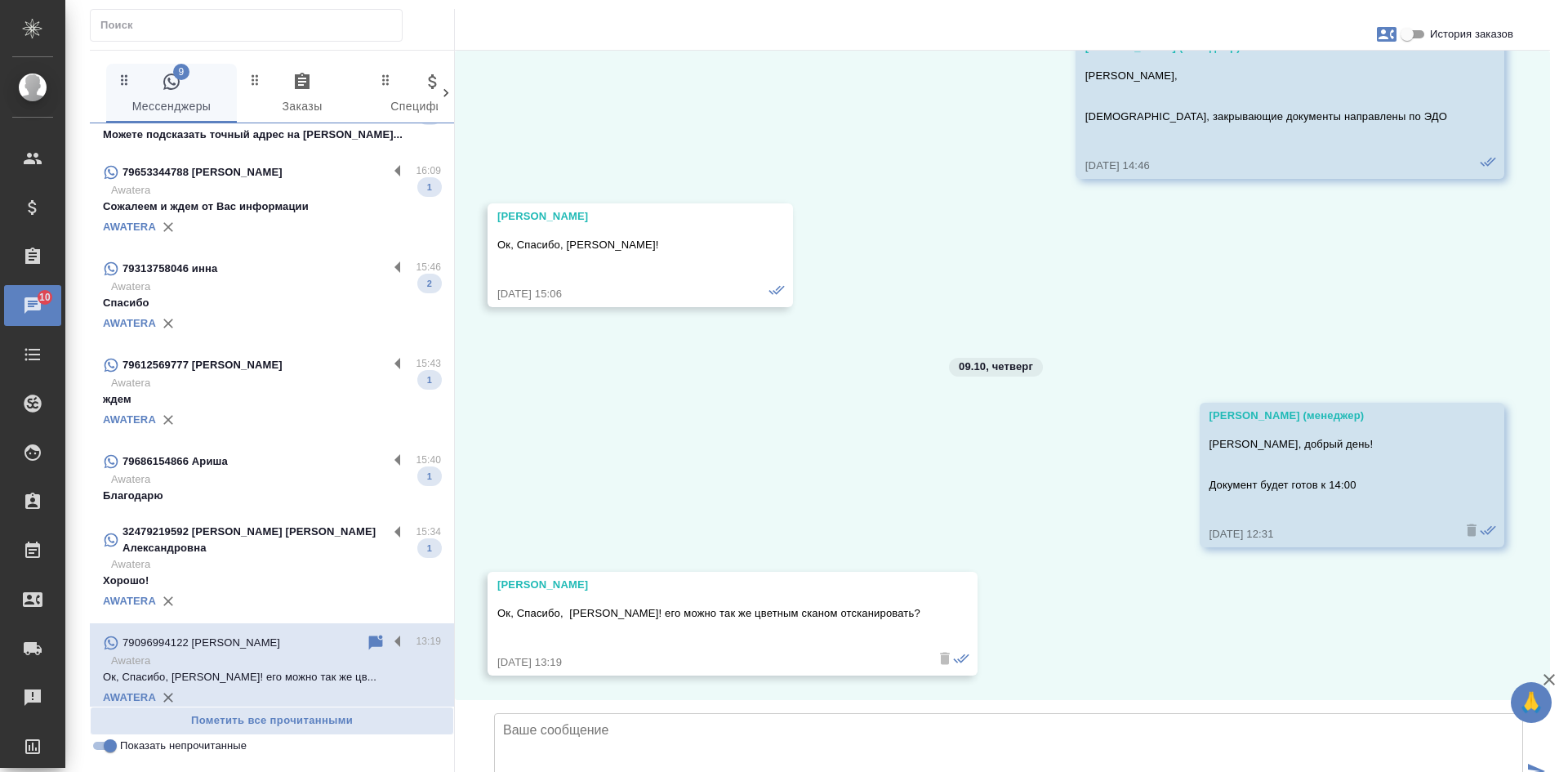
scroll to position [6228, 0]
click at [1415, 31] on input "История заказов" at bounding box center [1407, 34] width 59 height 19
checkbox input "true"
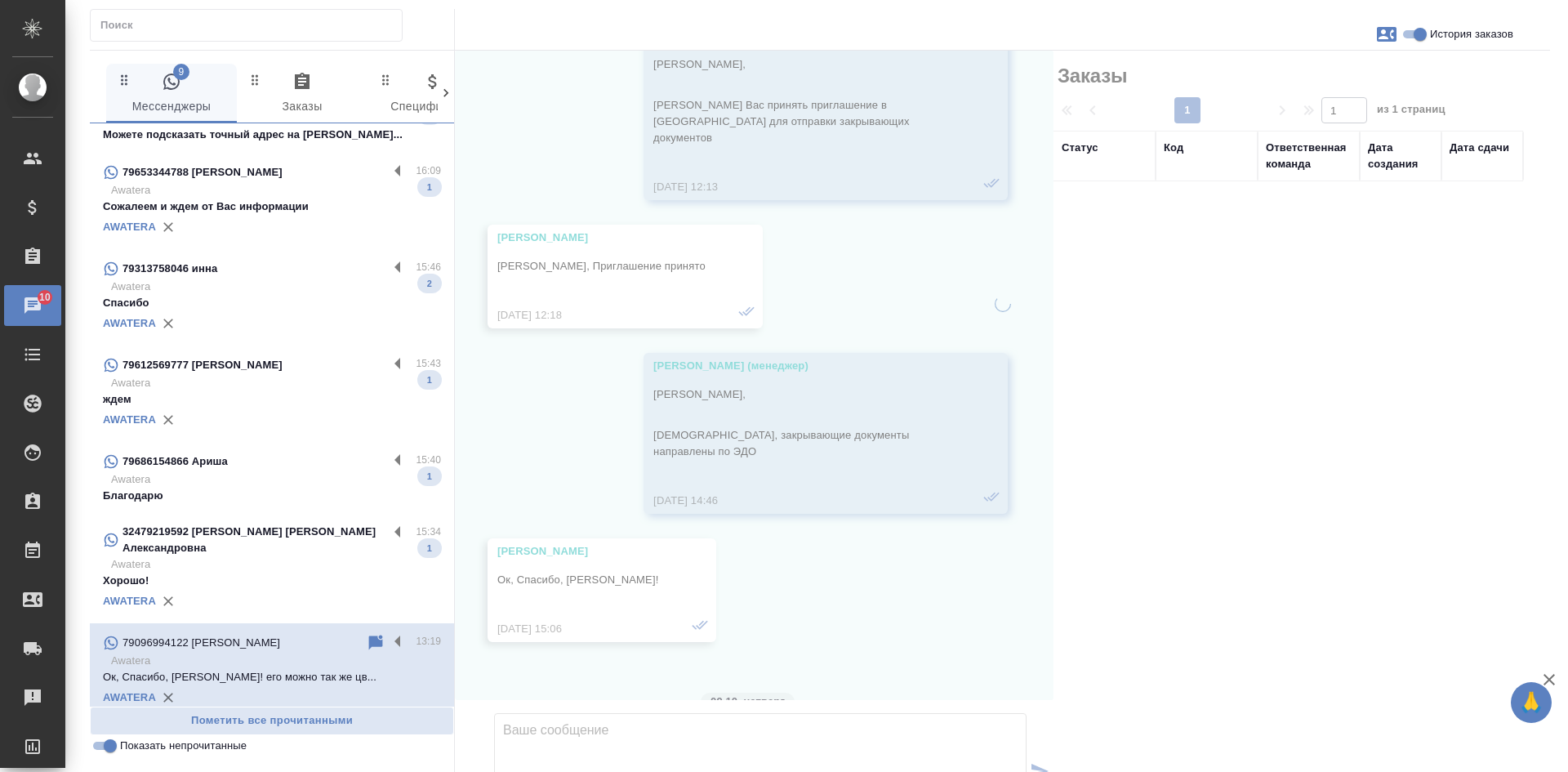
scroll to position [6621, 0]
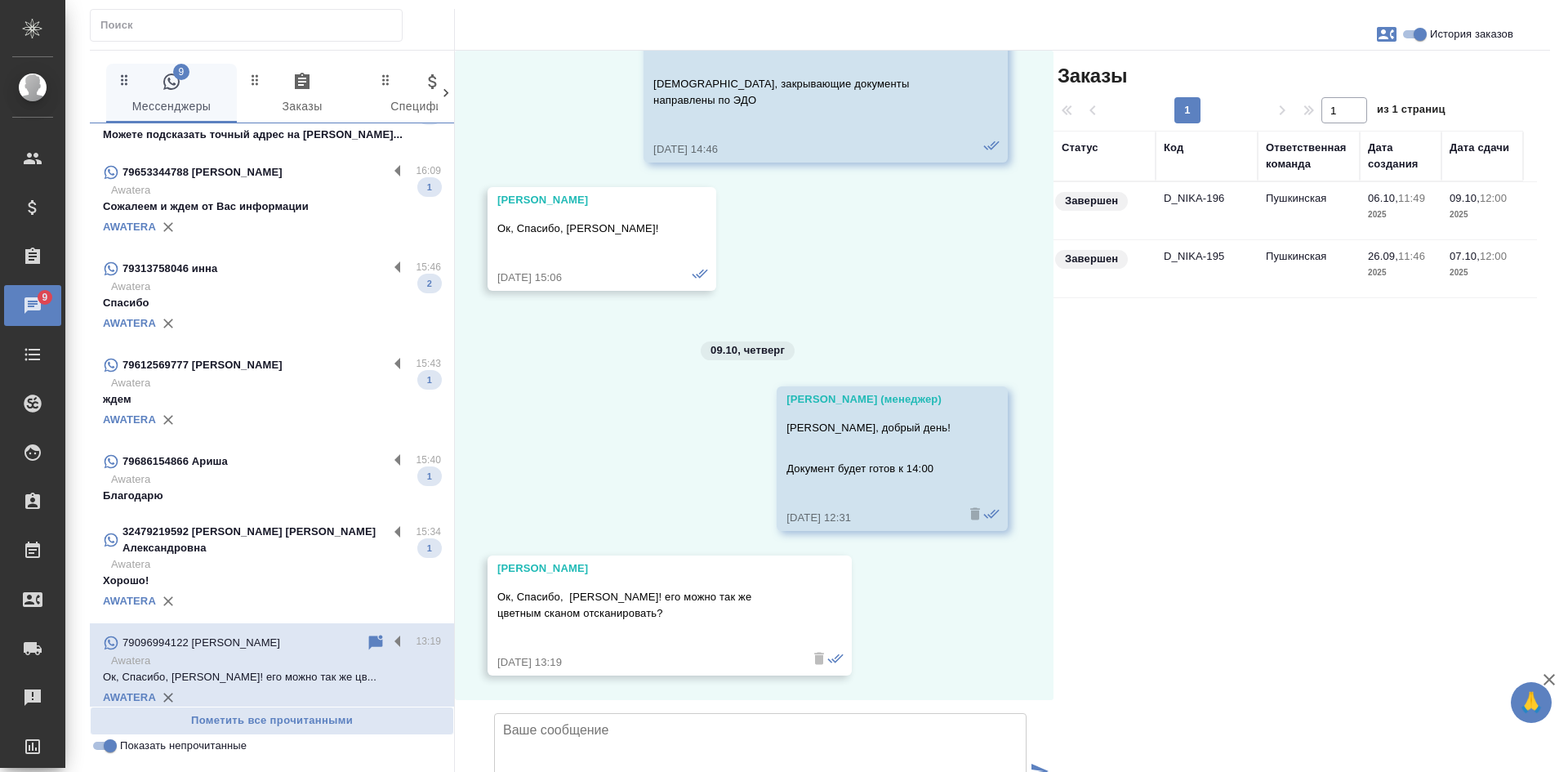
click at [1282, 204] on td "Пушкинская" at bounding box center [1308, 211] width 102 height 57
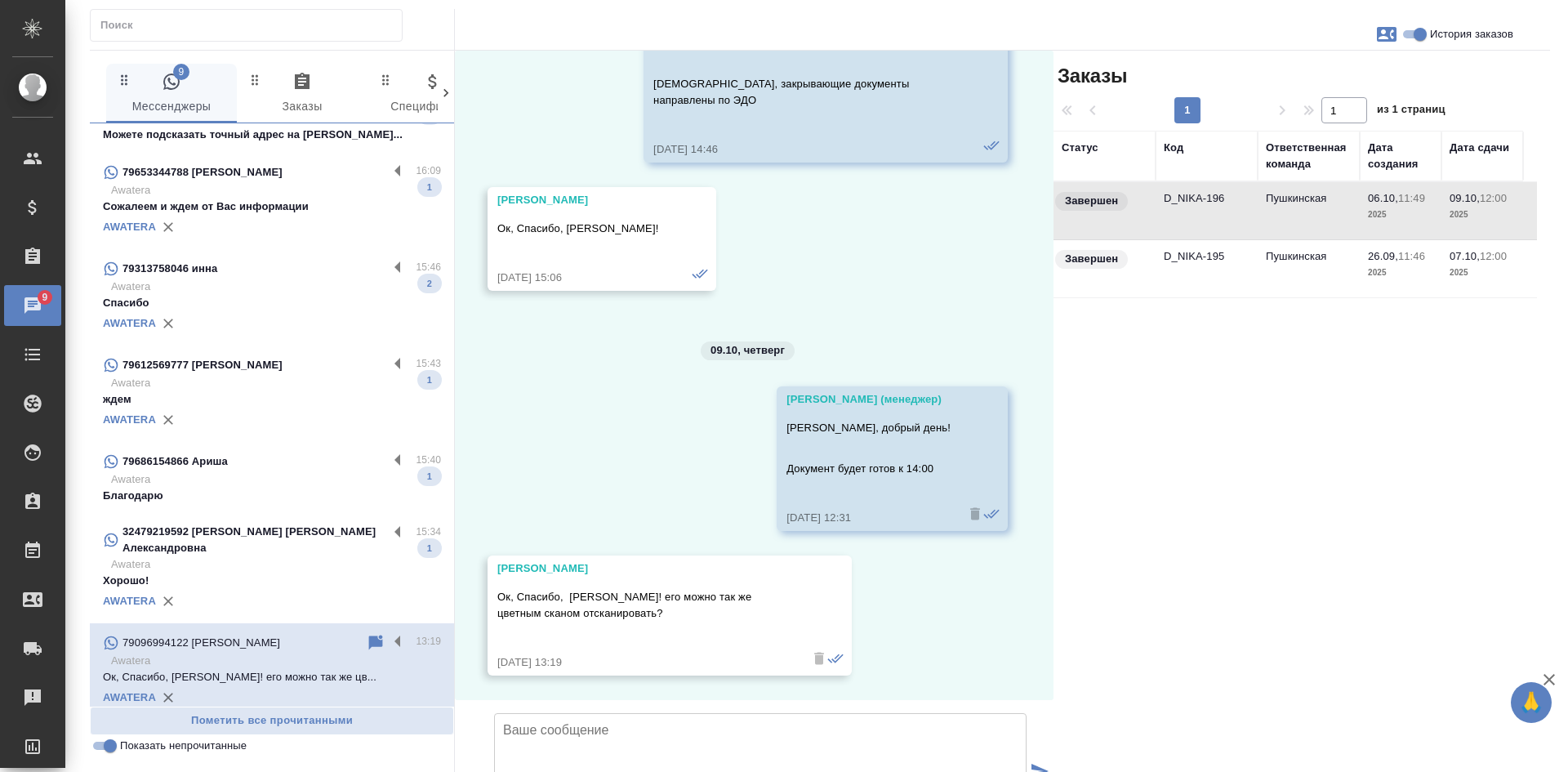
click at [1282, 204] on td "Пушкинская" at bounding box center [1308, 211] width 102 height 57
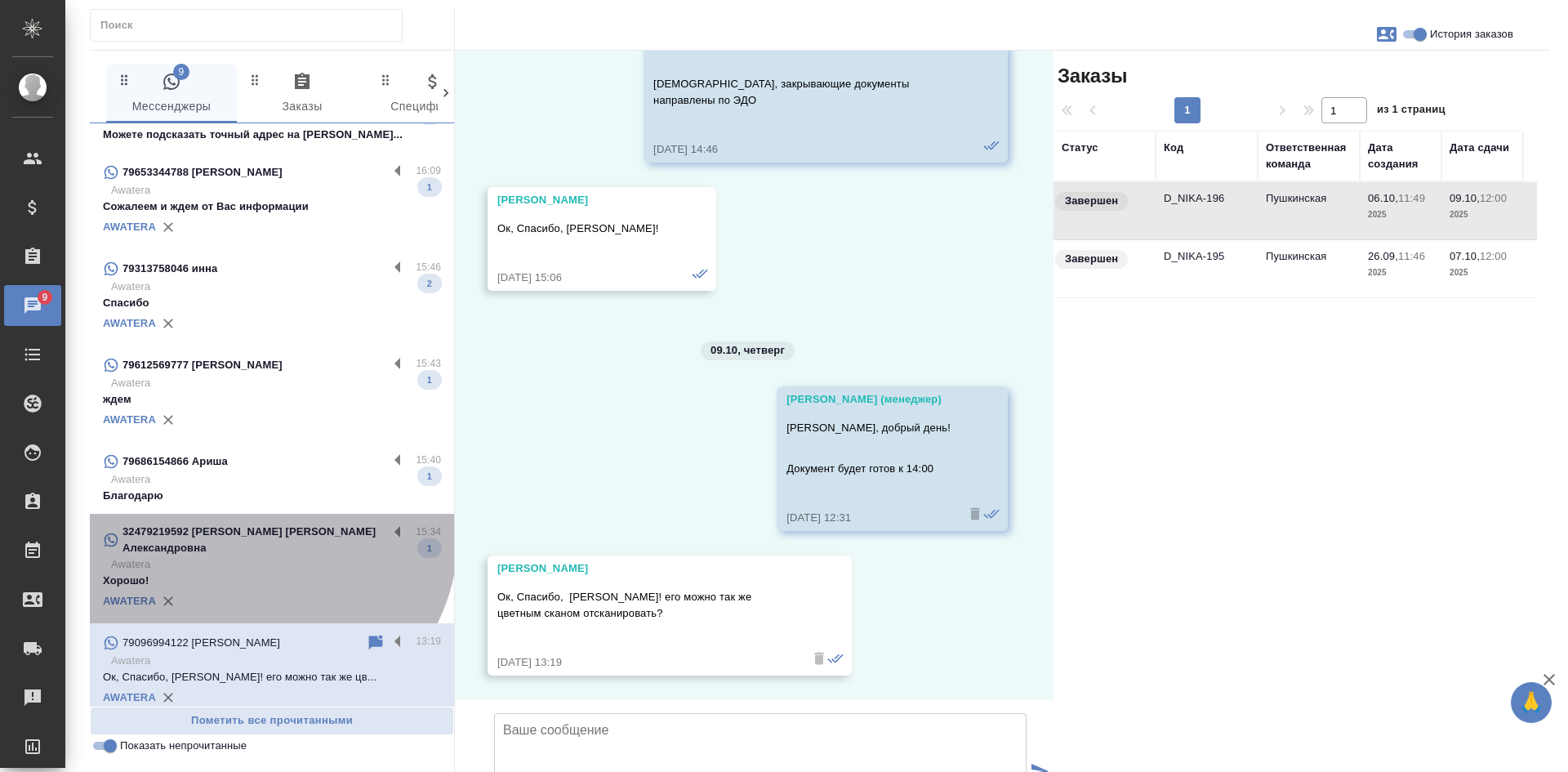
click at [260, 535] on p "32479219592 Денис Юлия Александровна" at bounding box center [256, 540] width 266 height 33
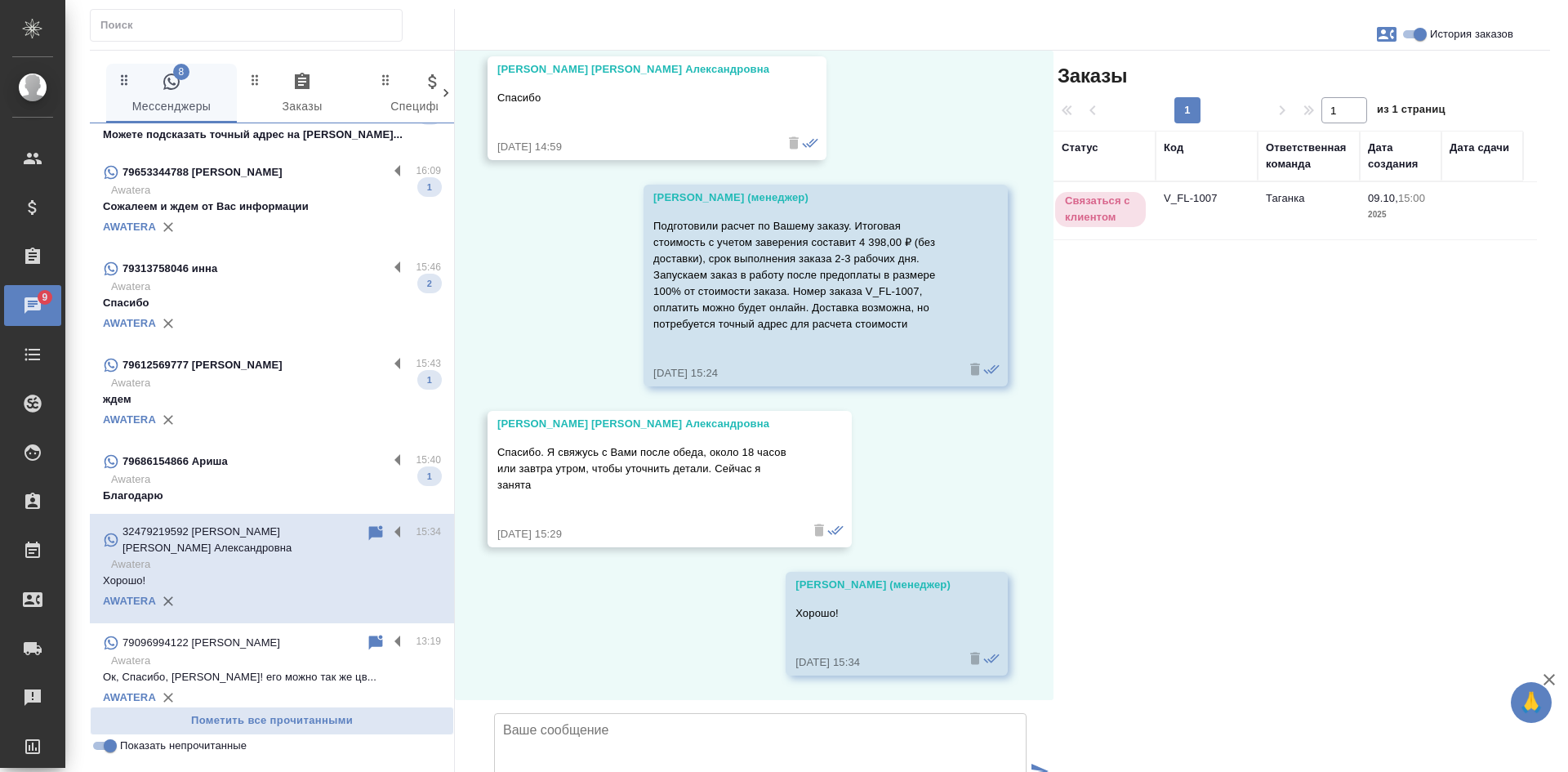
scroll to position [1362, 0]
click at [290, 481] on p "Awatera" at bounding box center [276, 480] width 330 height 17
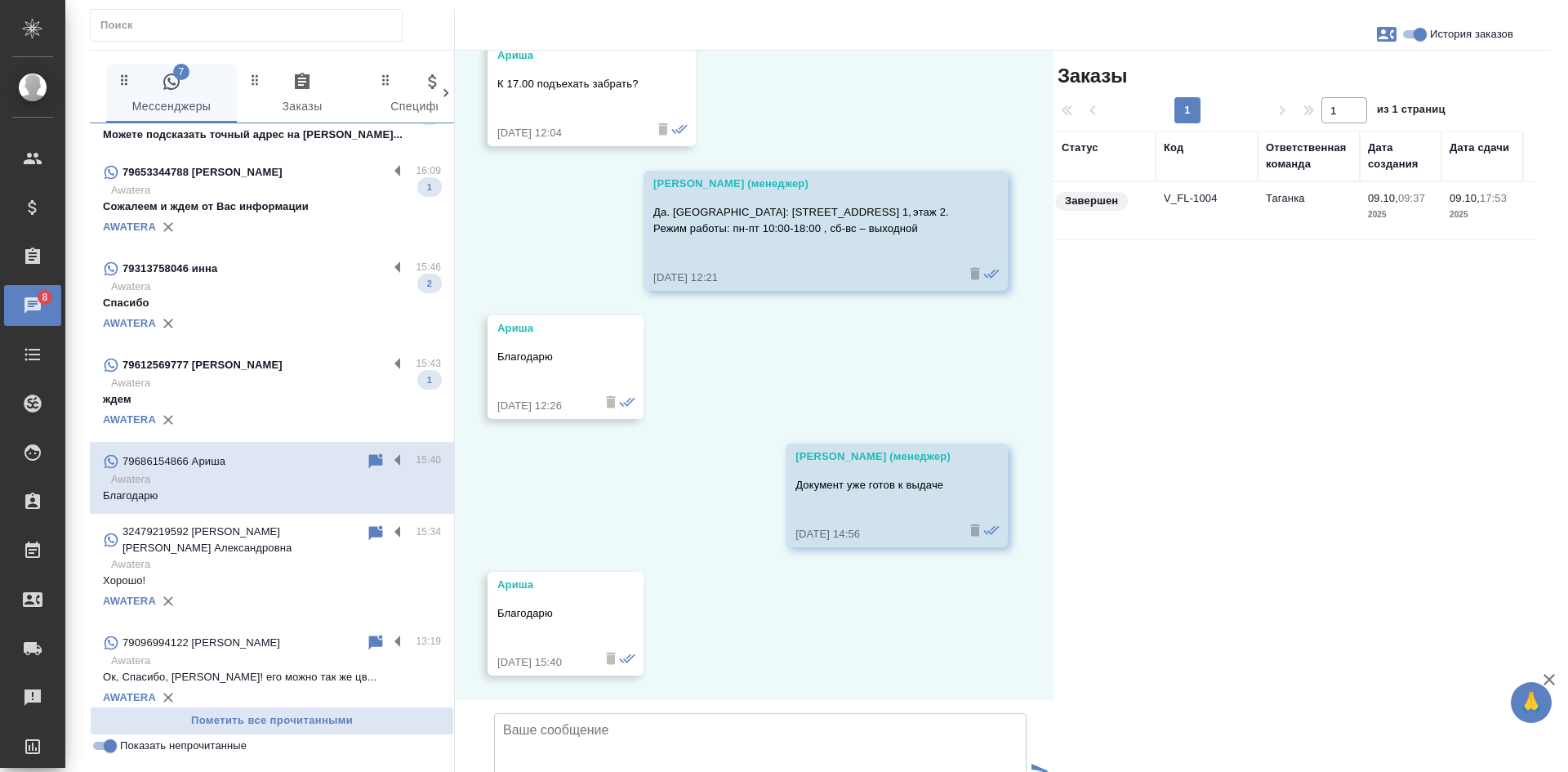
scroll to position [3377, 0]
click at [224, 392] on p "ждем" at bounding box center [271, 400] width 338 height 17
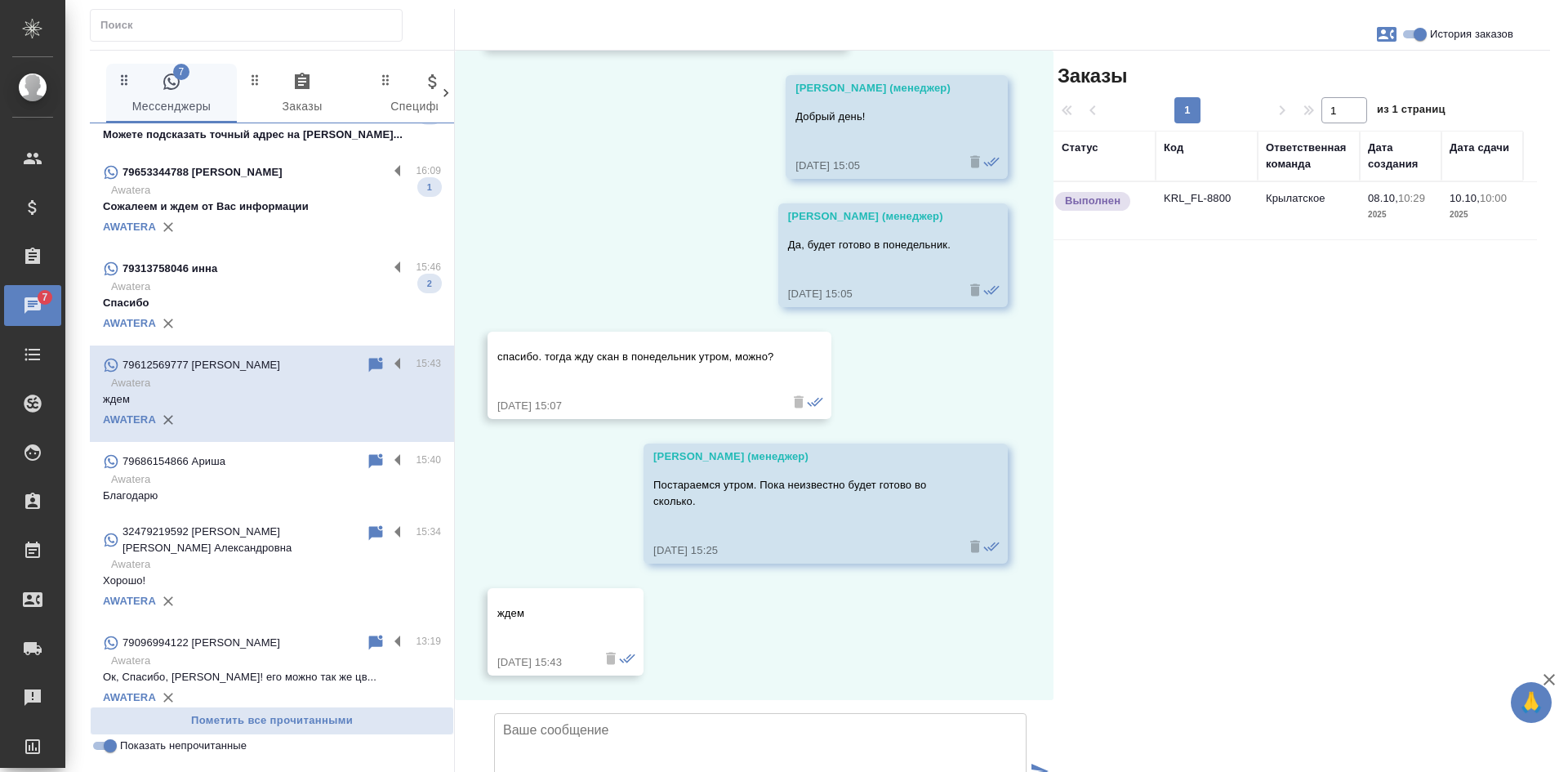
scroll to position [2616, 0]
click at [326, 304] on p "Спасибо" at bounding box center [271, 303] width 338 height 17
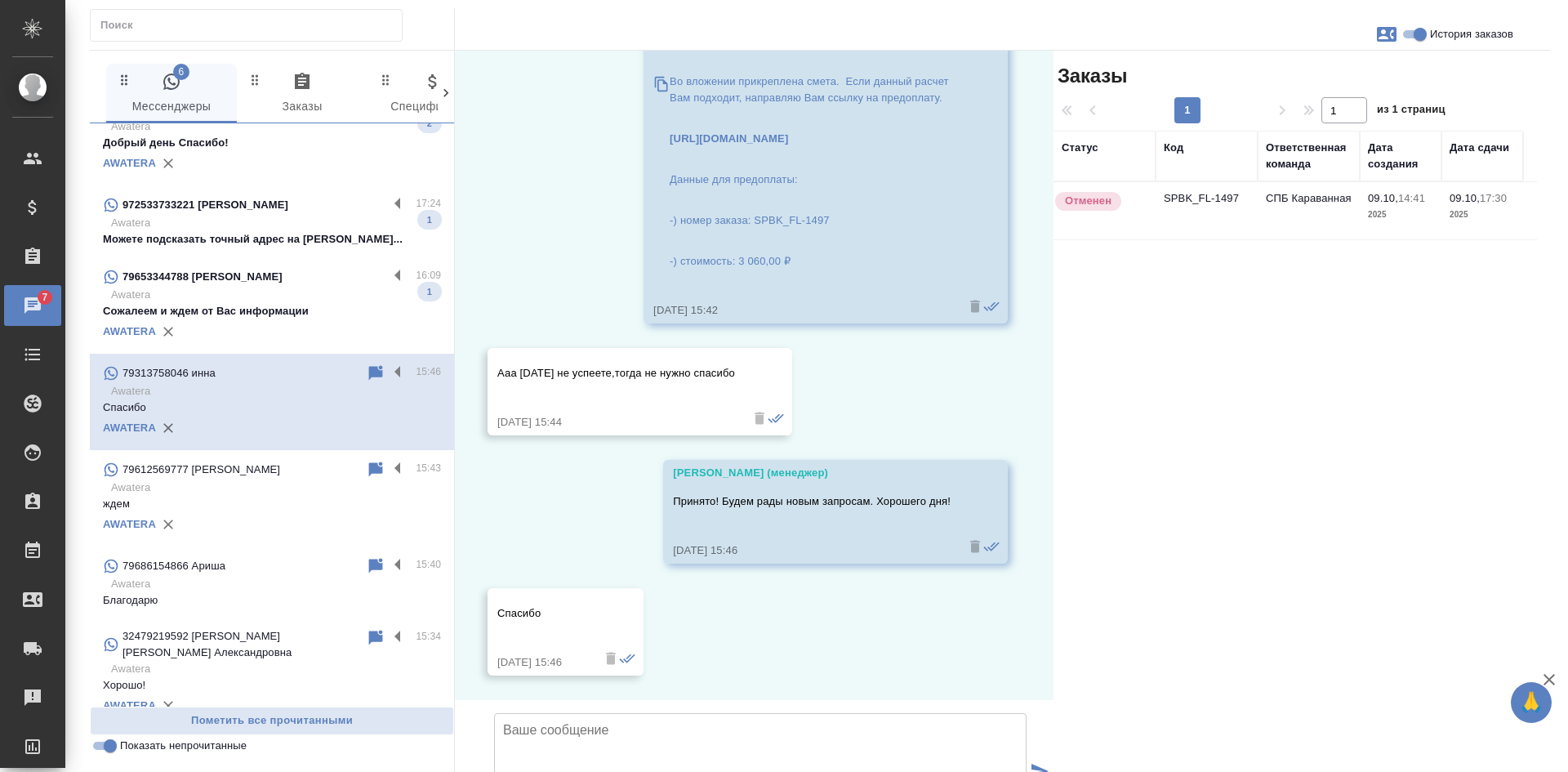
scroll to position [0, 0]
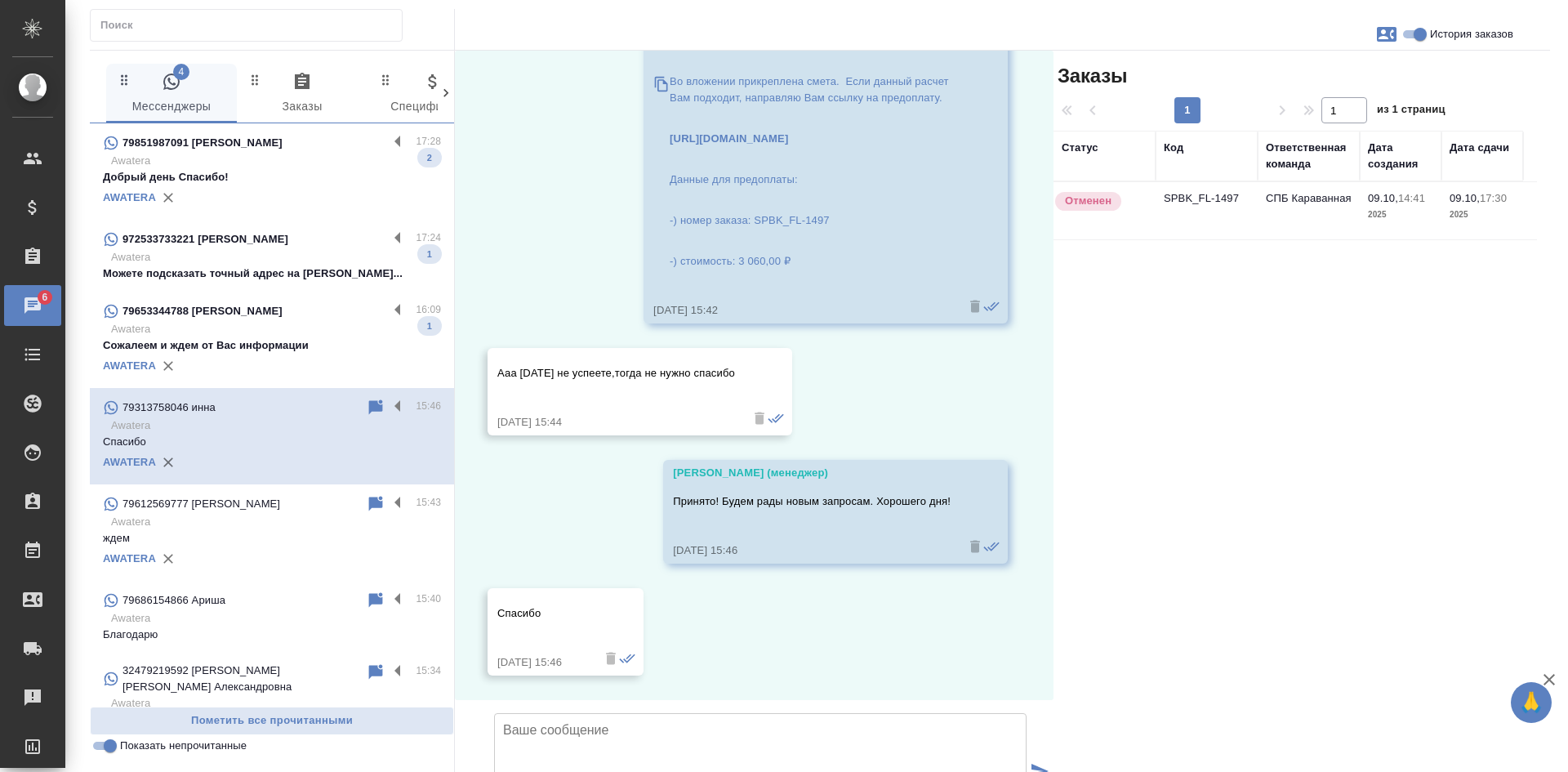
click at [281, 359] on div "AWATERA" at bounding box center [271, 366] width 338 height 25
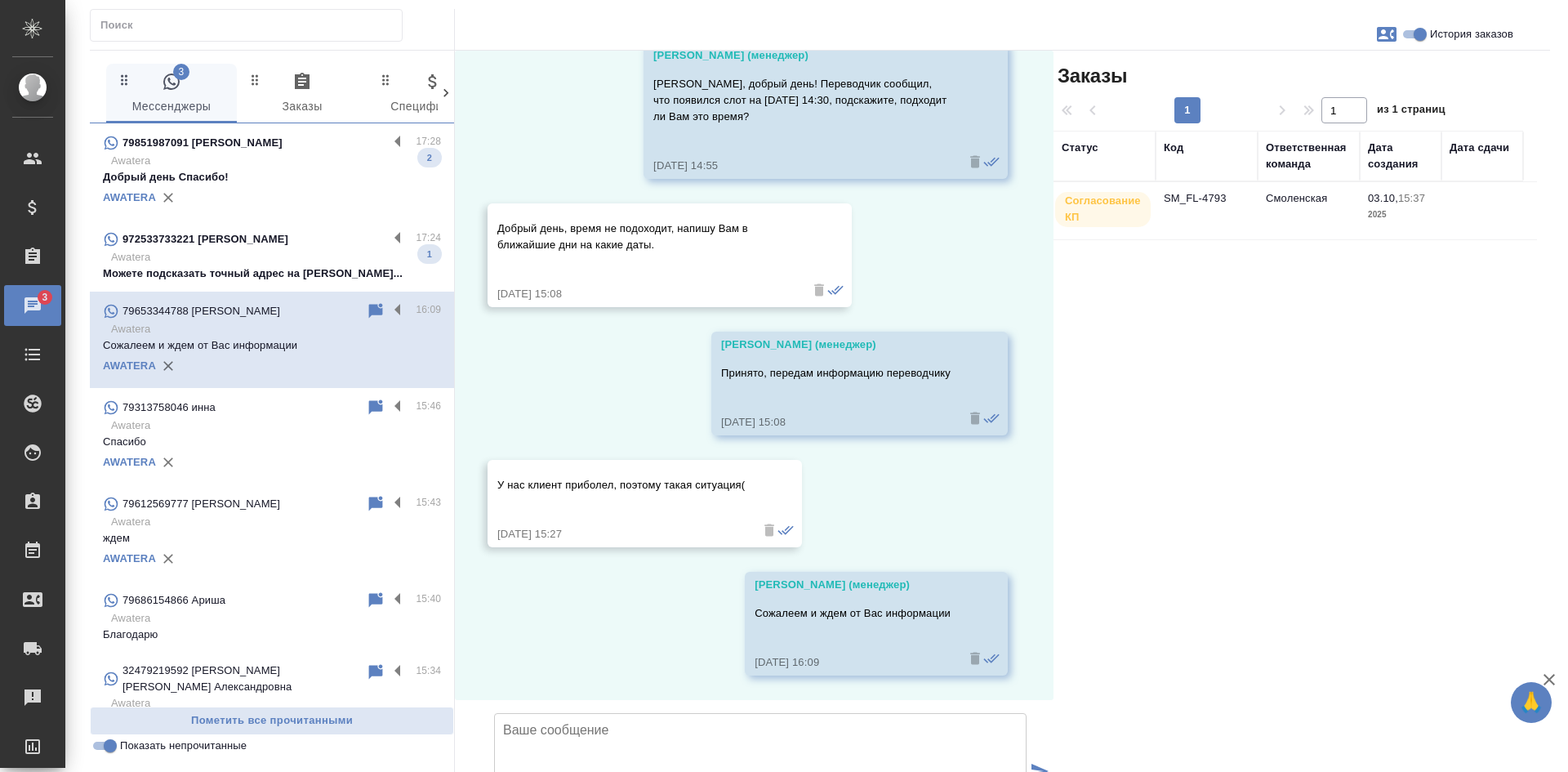
scroll to position [2910, 0]
click at [251, 248] on div "972533733221 Alexey Pospelov" at bounding box center [245, 238] width 285 height 19
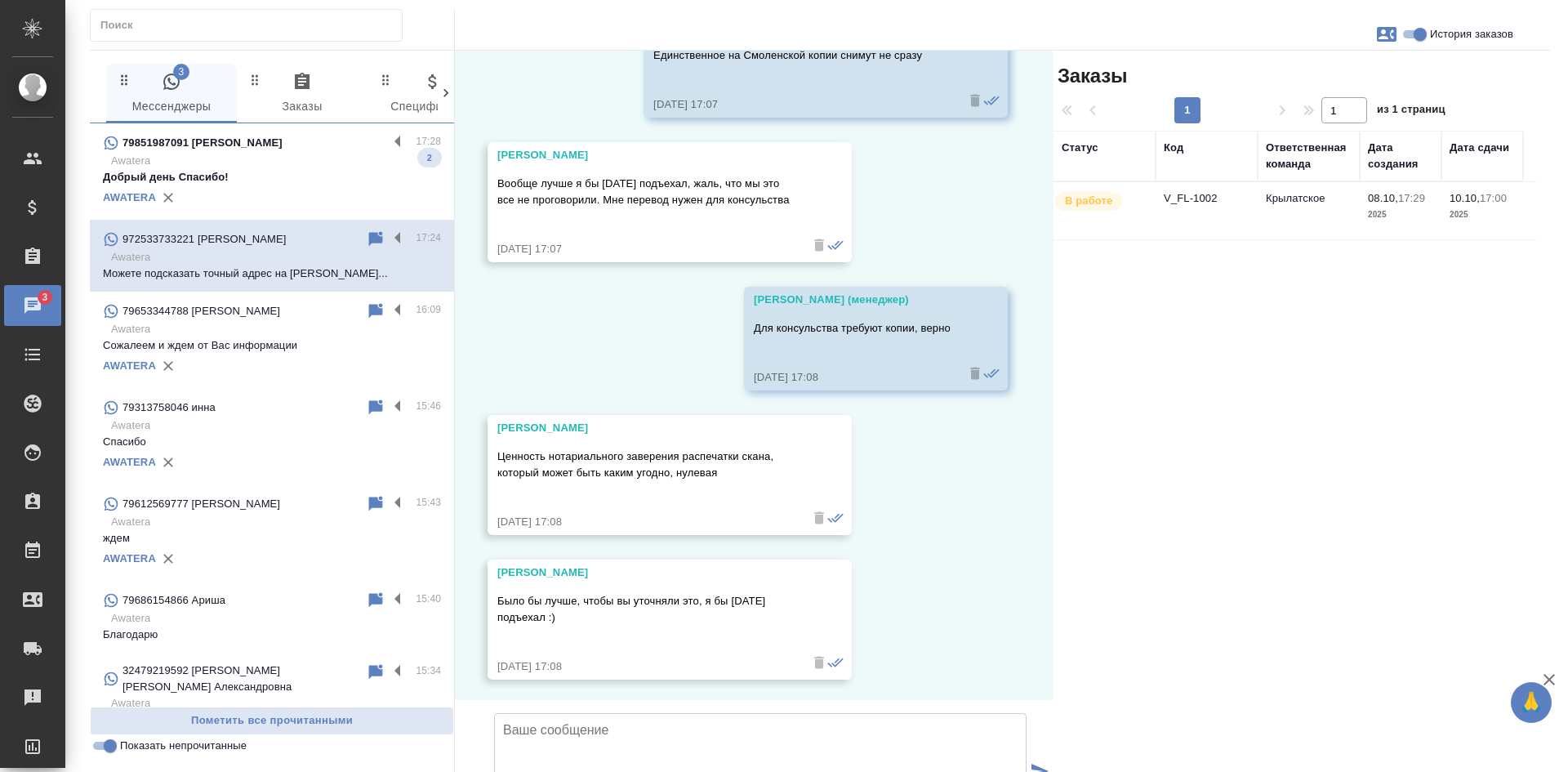
scroll to position [7610, 0]
click at [369, 238] on icon at bounding box center [376, 238] width 14 height 15
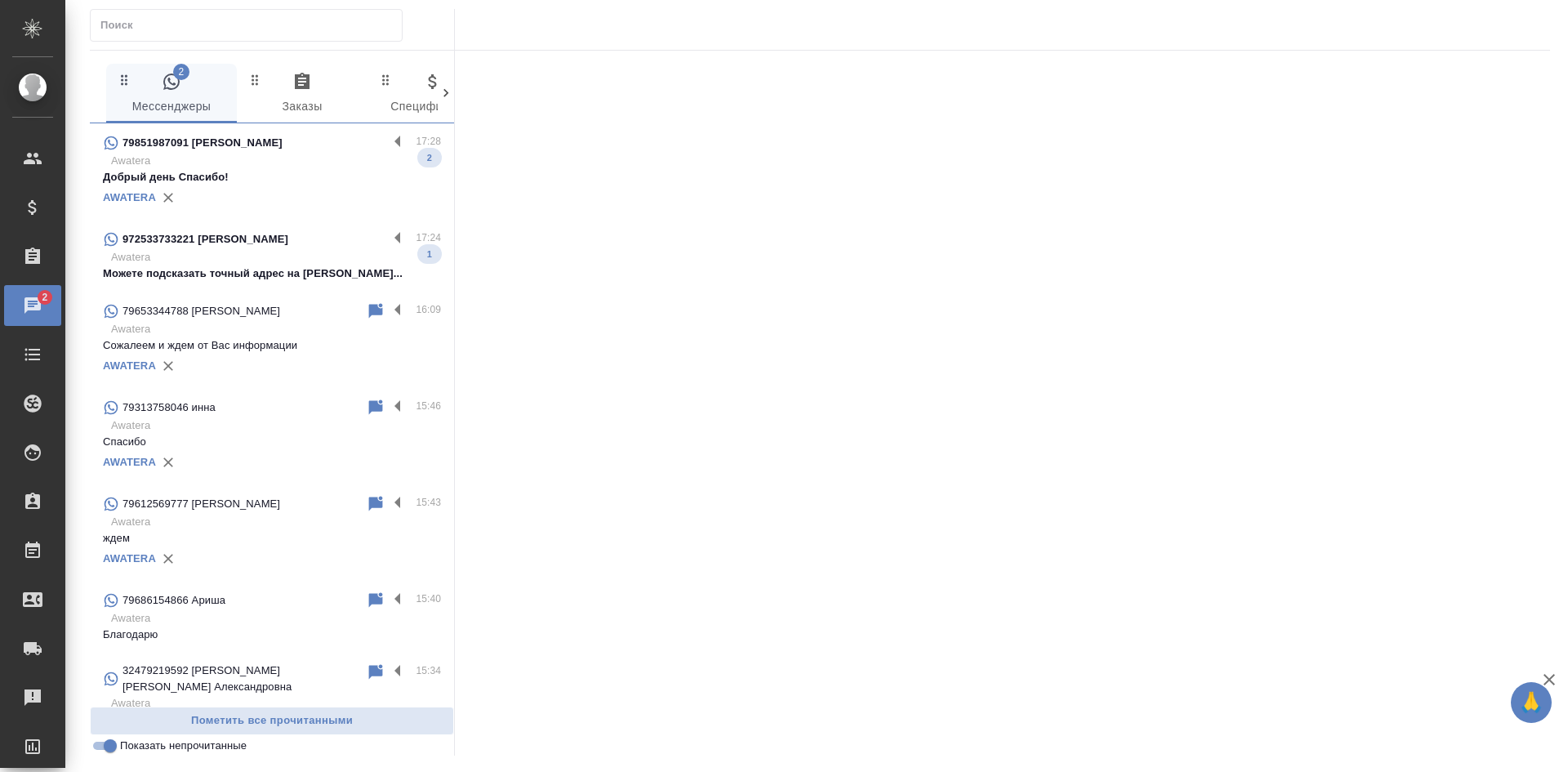
click at [274, 159] on p "Awatera" at bounding box center [276, 161] width 330 height 17
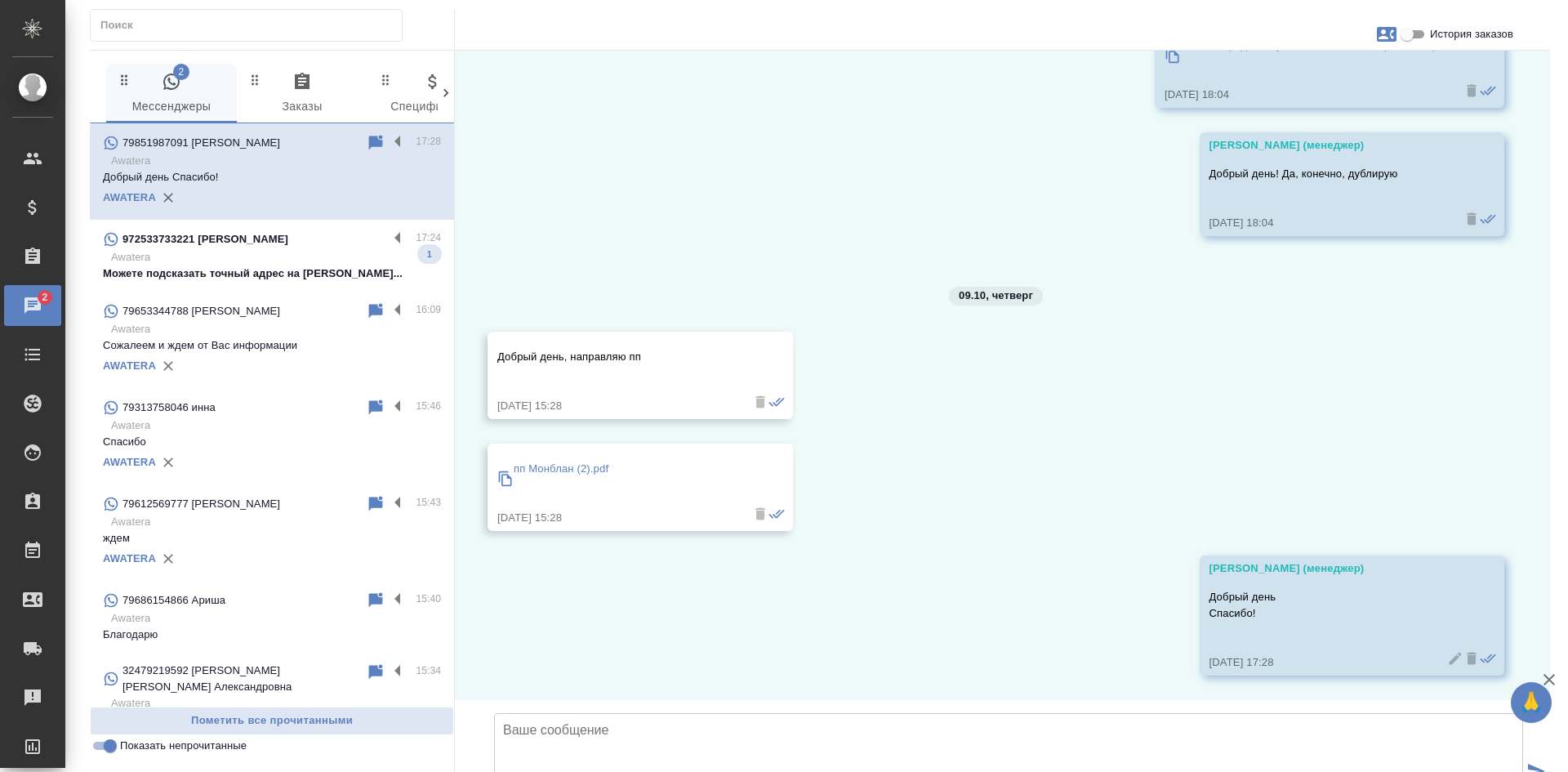
scroll to position [13176, 0]
click at [110, 743] on input "Показать непрочитанные" at bounding box center [110, 745] width 59 height 19
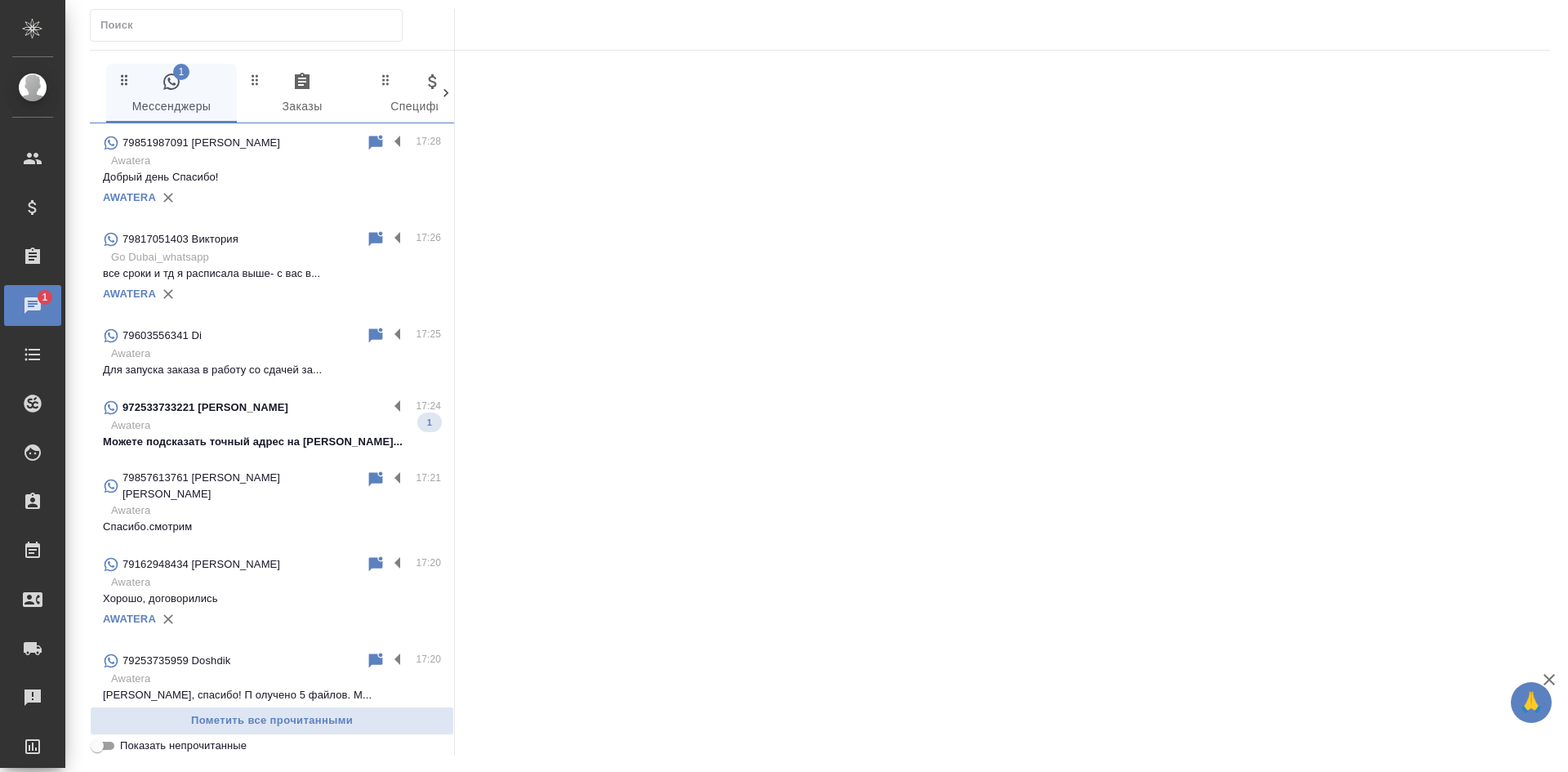
click at [110, 743] on input "Показать непрочитанные" at bounding box center [97, 745] width 59 height 19
checkbox input "true"
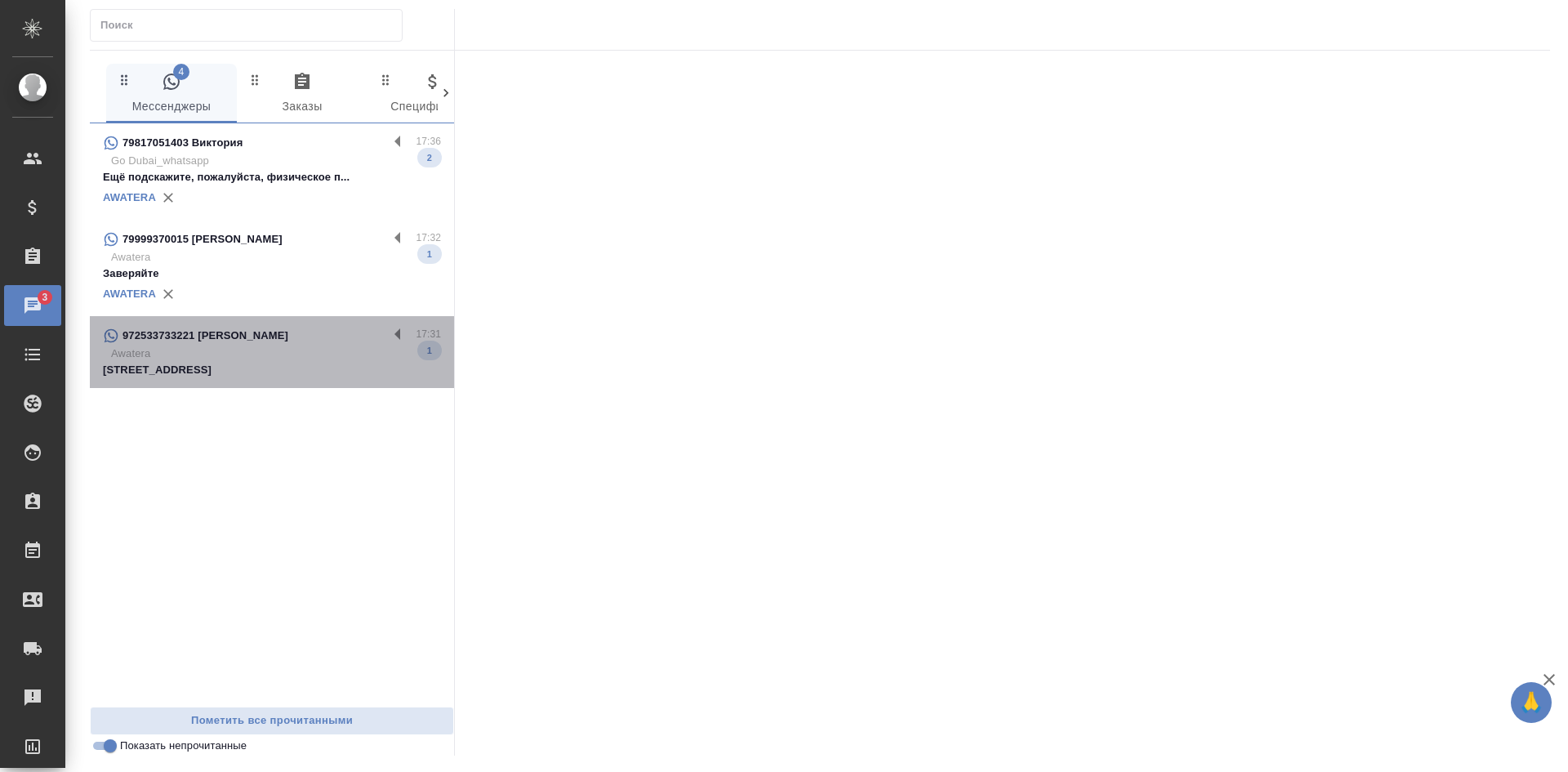
click at [285, 351] on p "Awatera" at bounding box center [276, 354] width 330 height 17
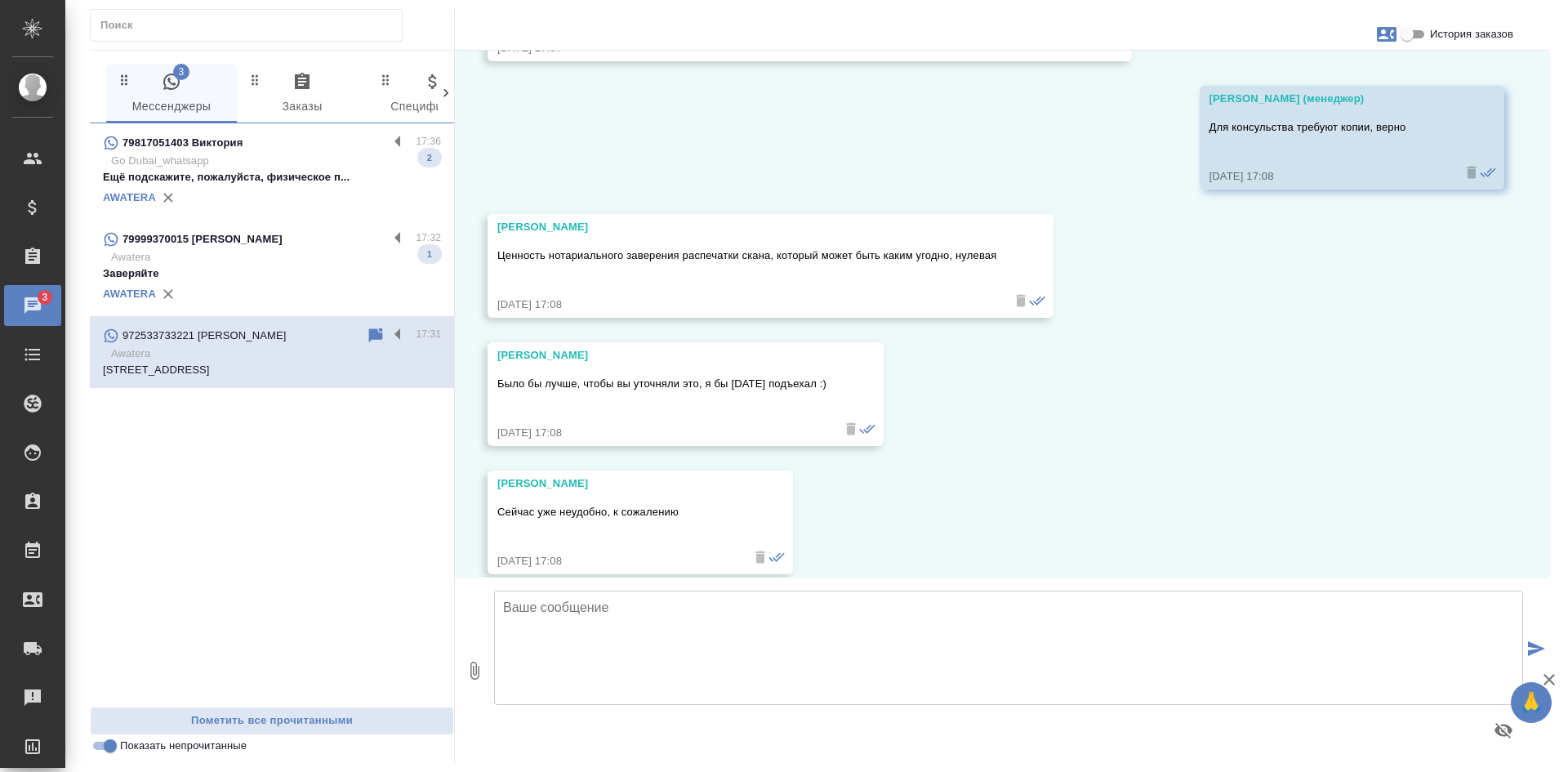
click at [279, 198] on div "AWATERA" at bounding box center [271, 197] width 338 height 25
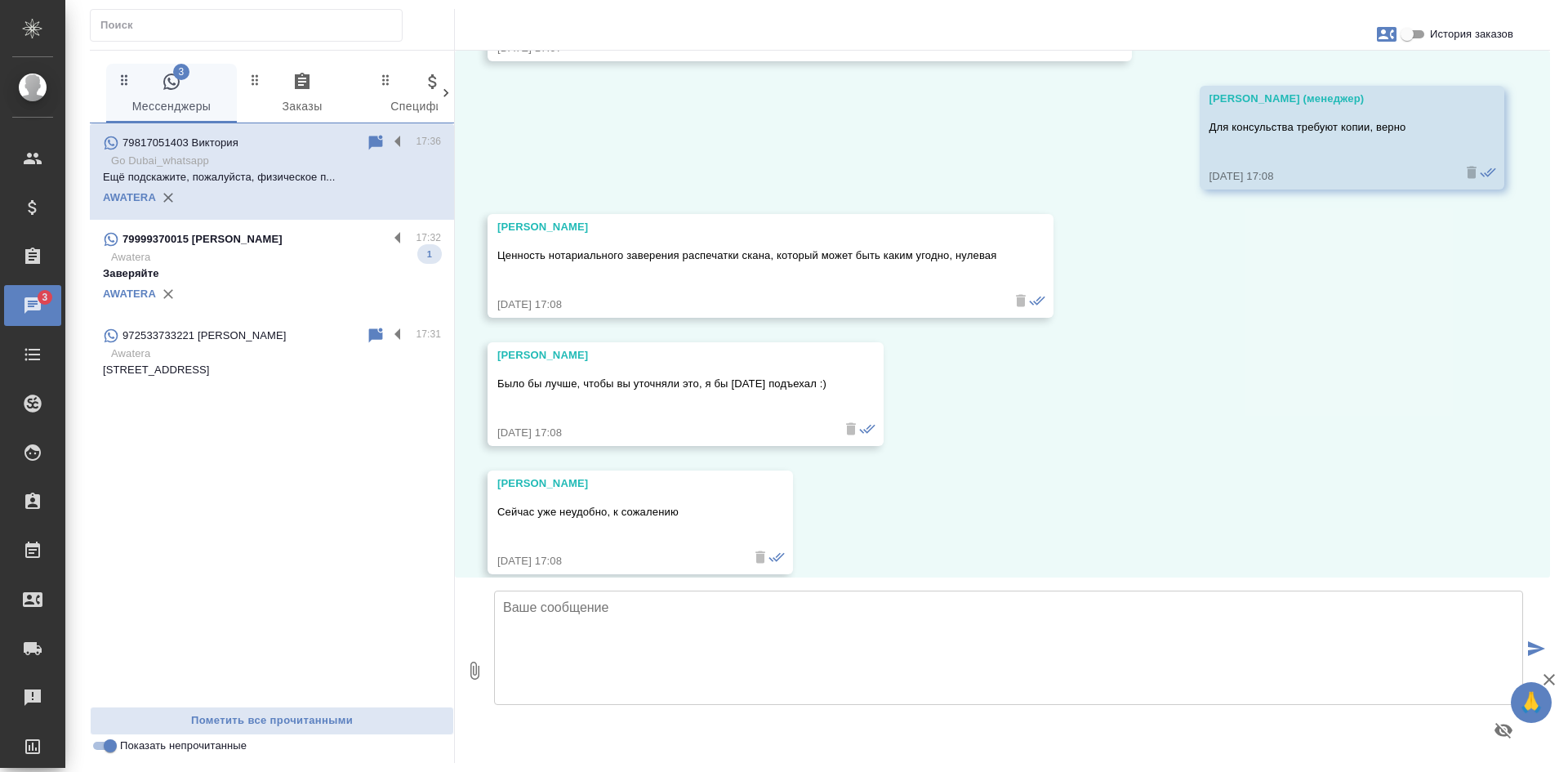
scroll to position [2726, 0]
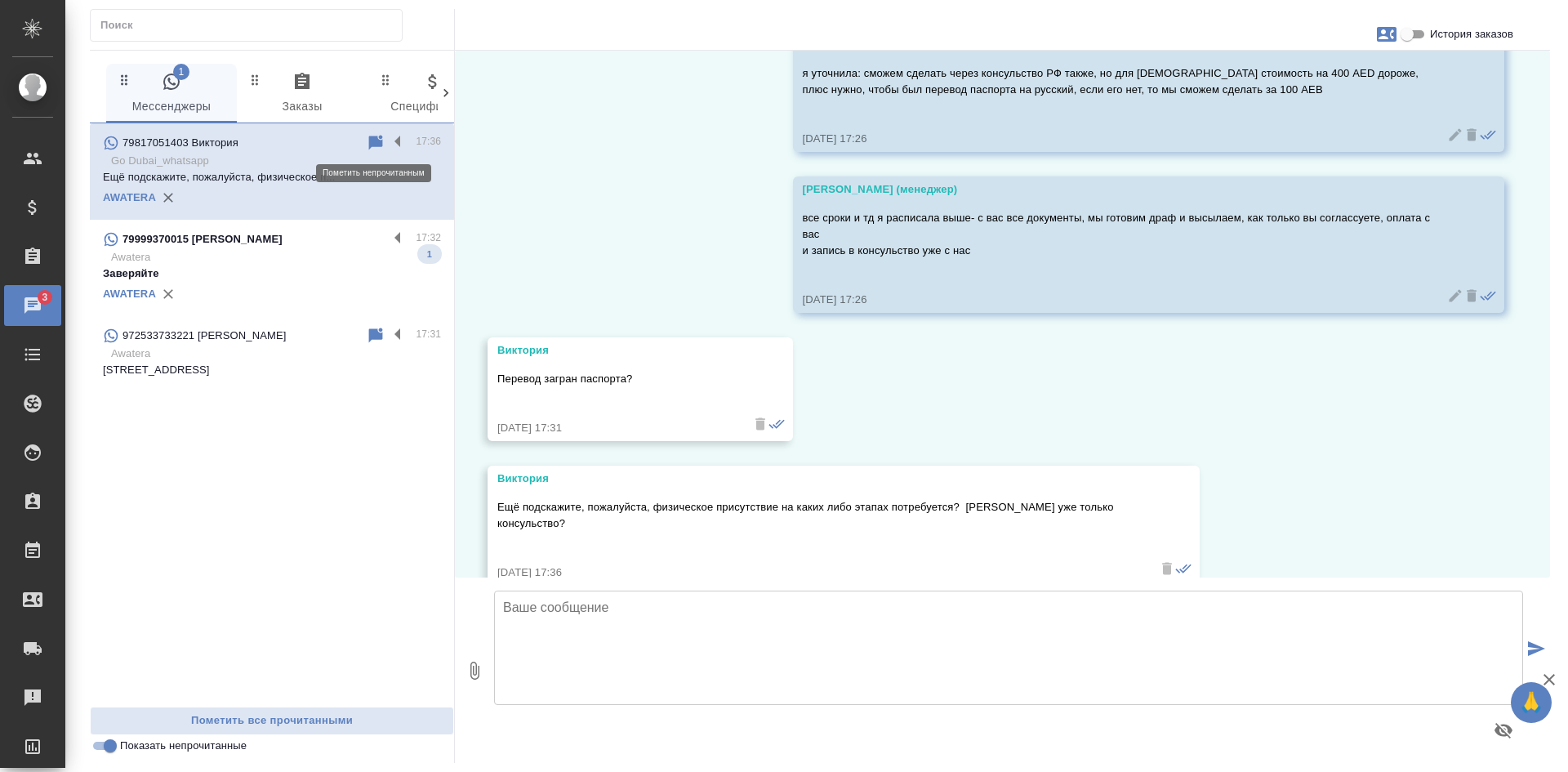
click at [376, 138] on icon at bounding box center [376, 142] width 14 height 15
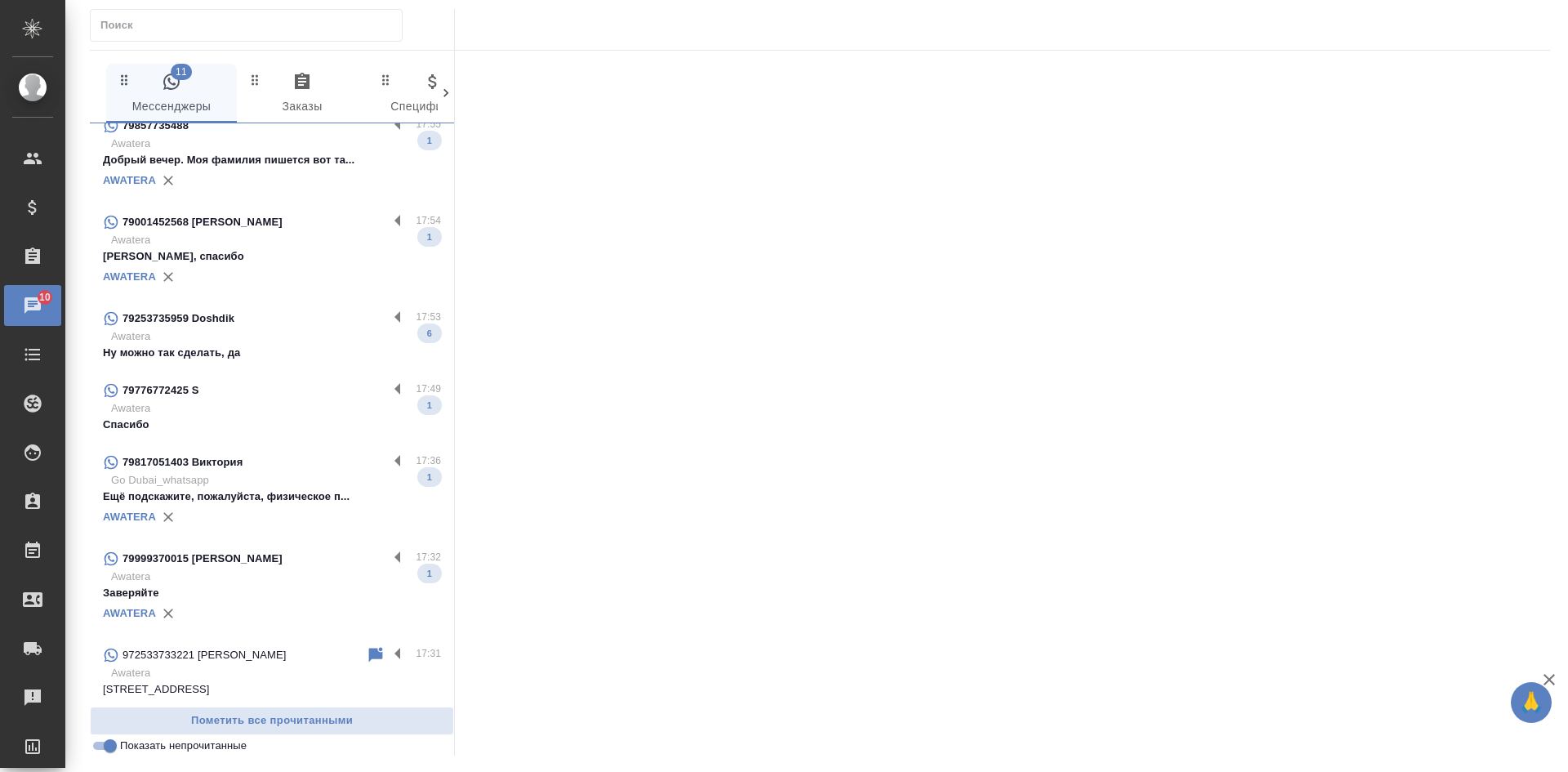
scroll to position [18, 0]
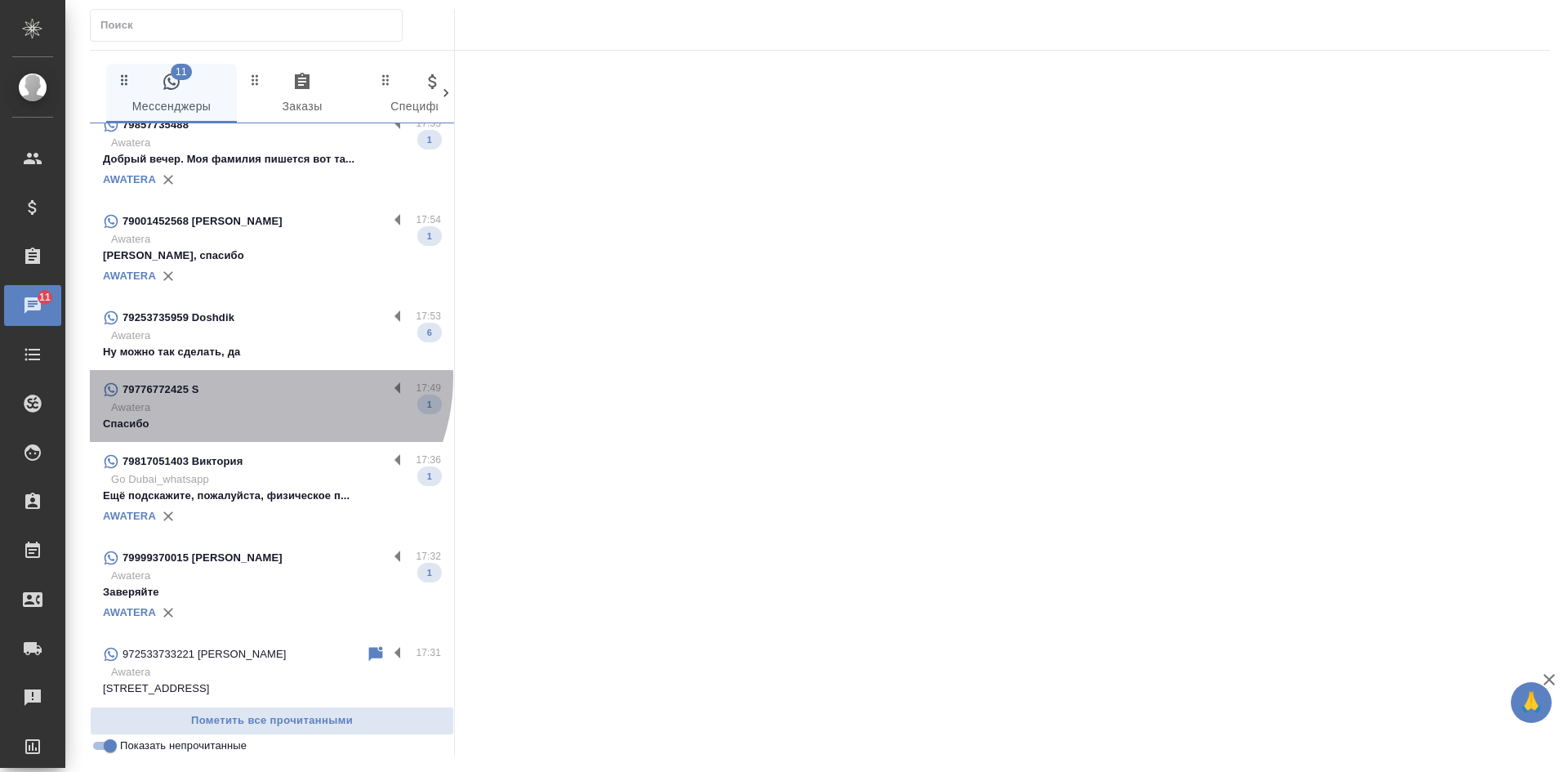
click at [248, 378] on div "79776772425 S 17:49 Awatera Спасибо 1" at bounding box center [271, 406] width 364 height 72
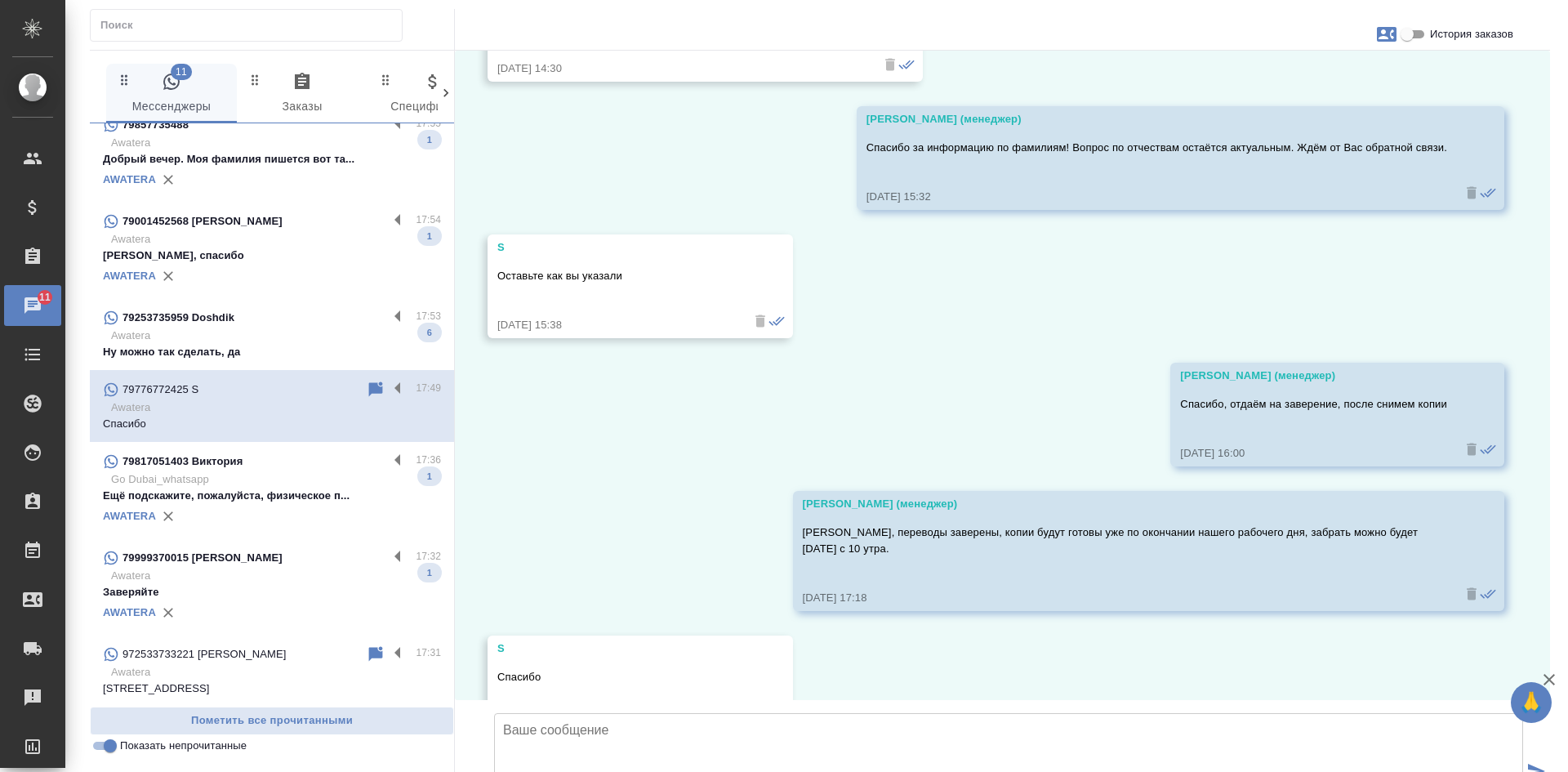
scroll to position [11610, 0]
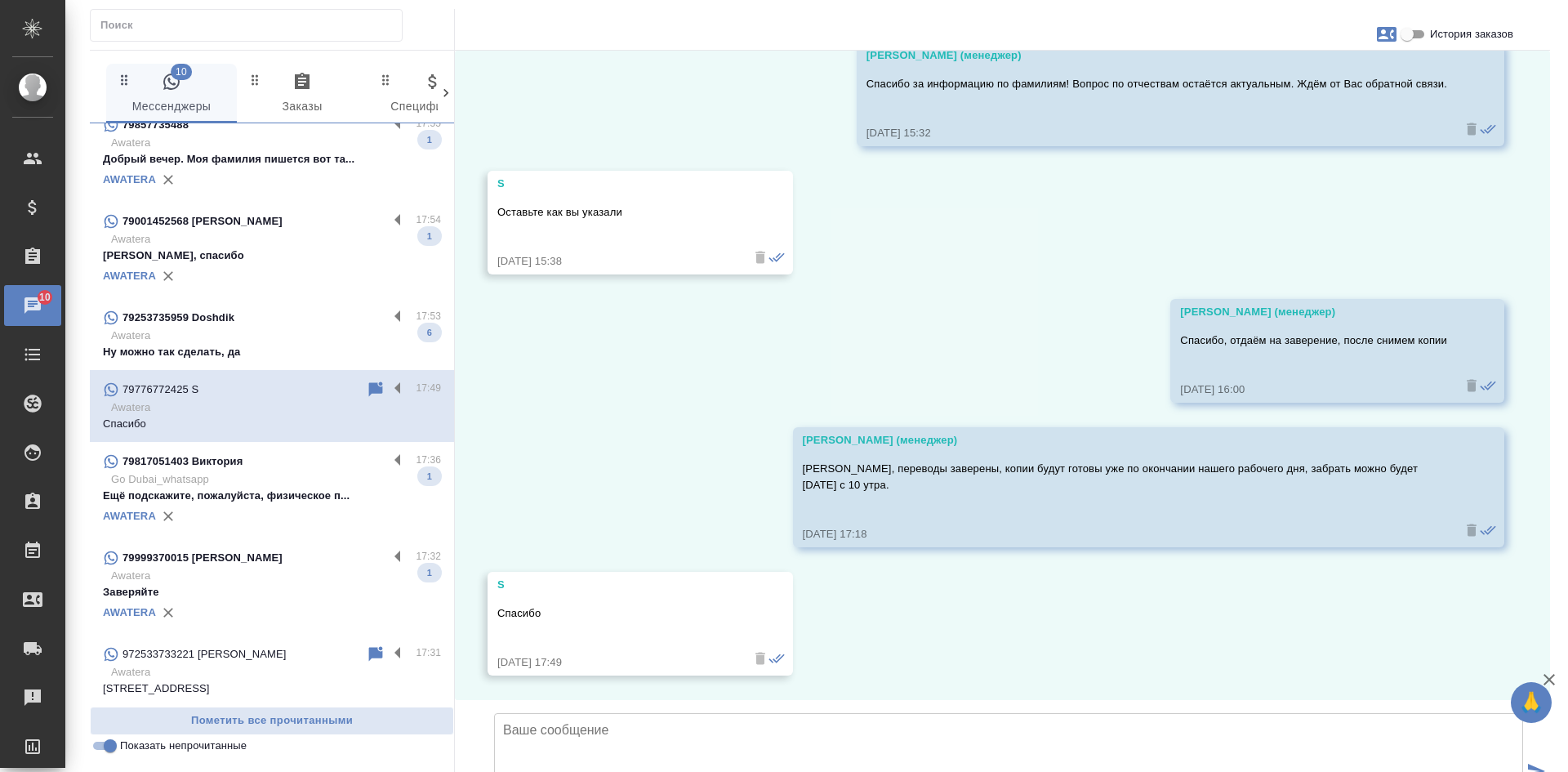
click at [306, 328] on p "Awatera" at bounding box center [276, 336] width 330 height 17
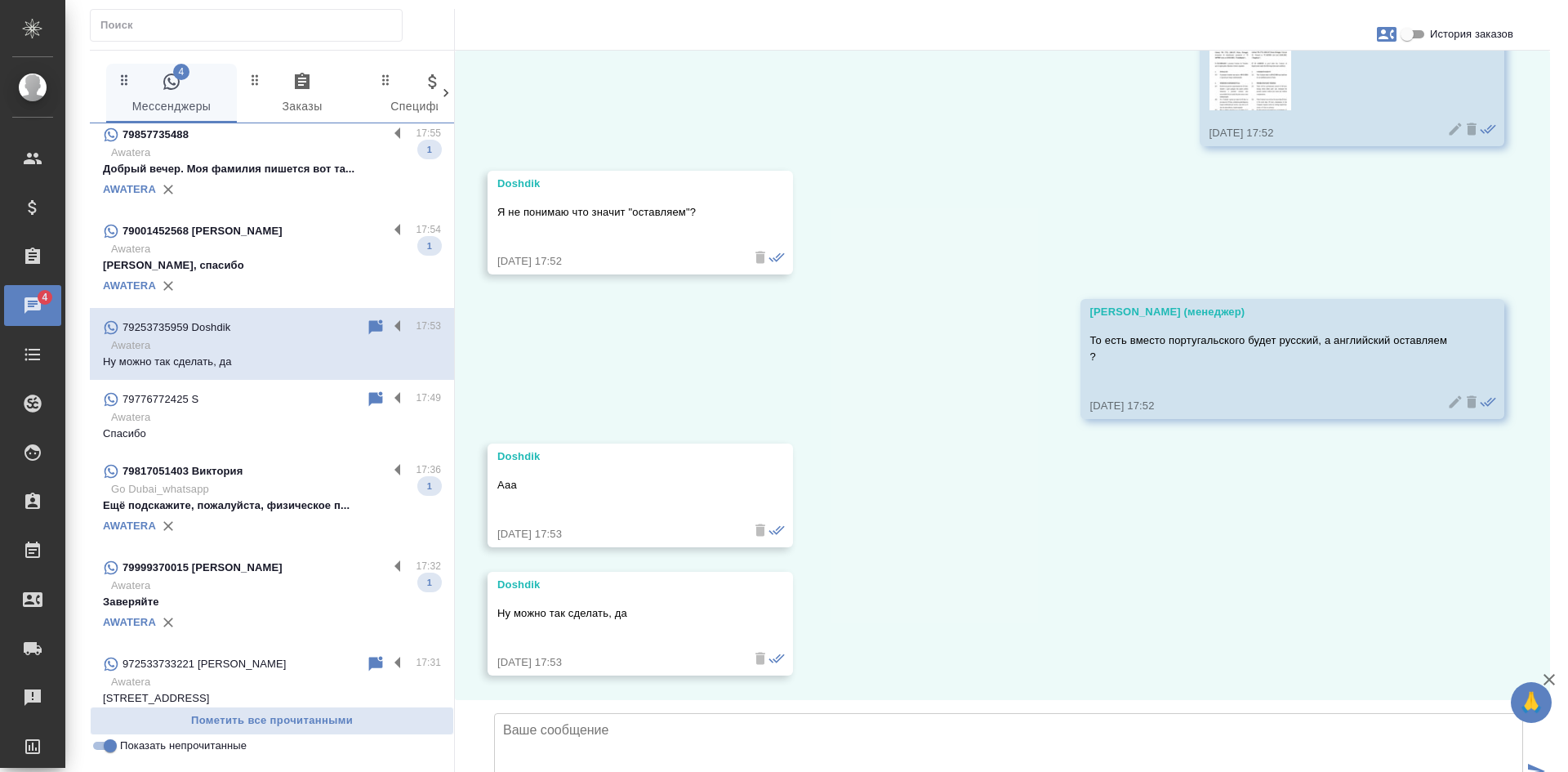
scroll to position [0, 0]
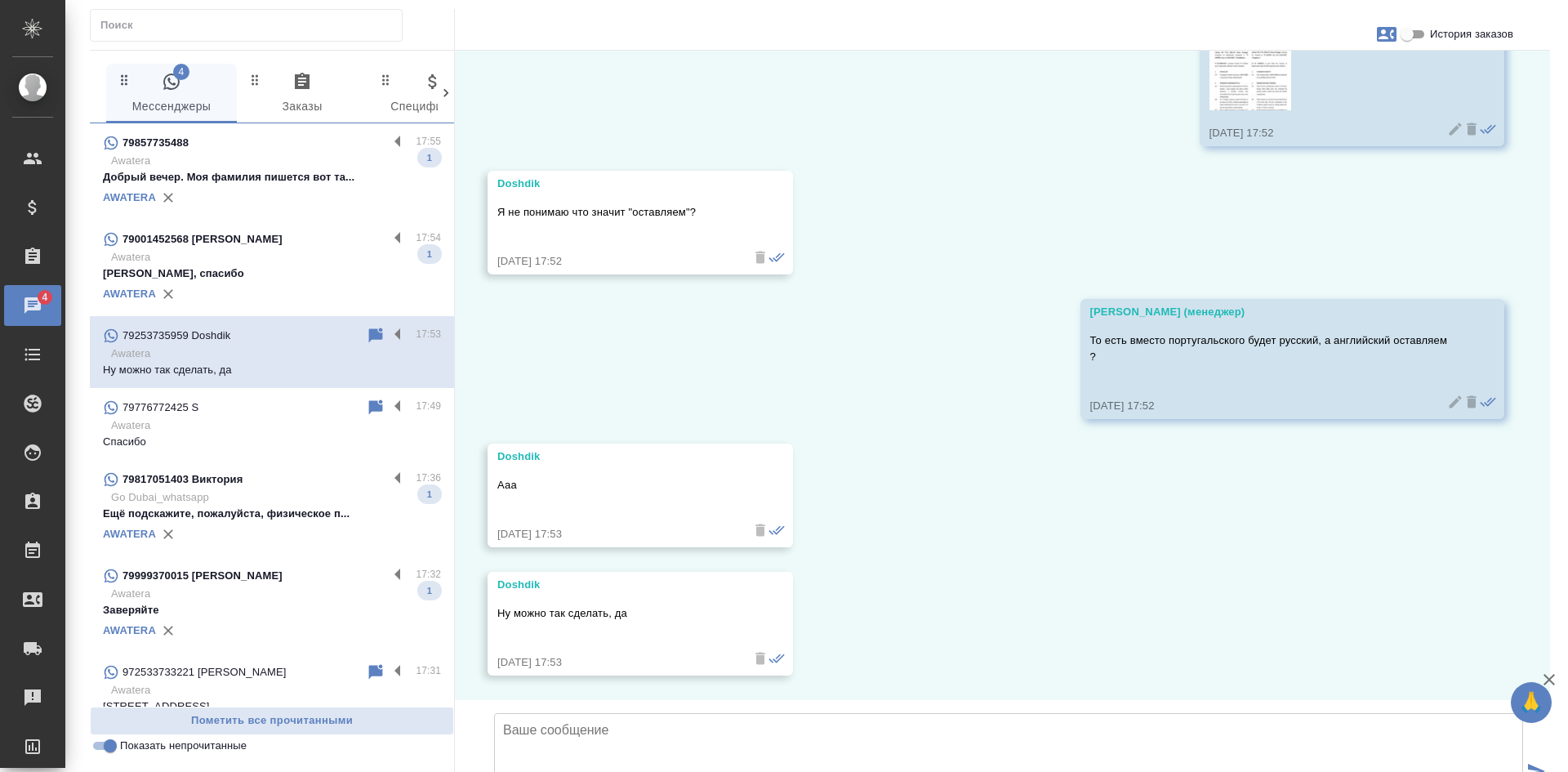
click at [264, 266] on p "Хорошо, спасибо" at bounding box center [271, 274] width 338 height 17
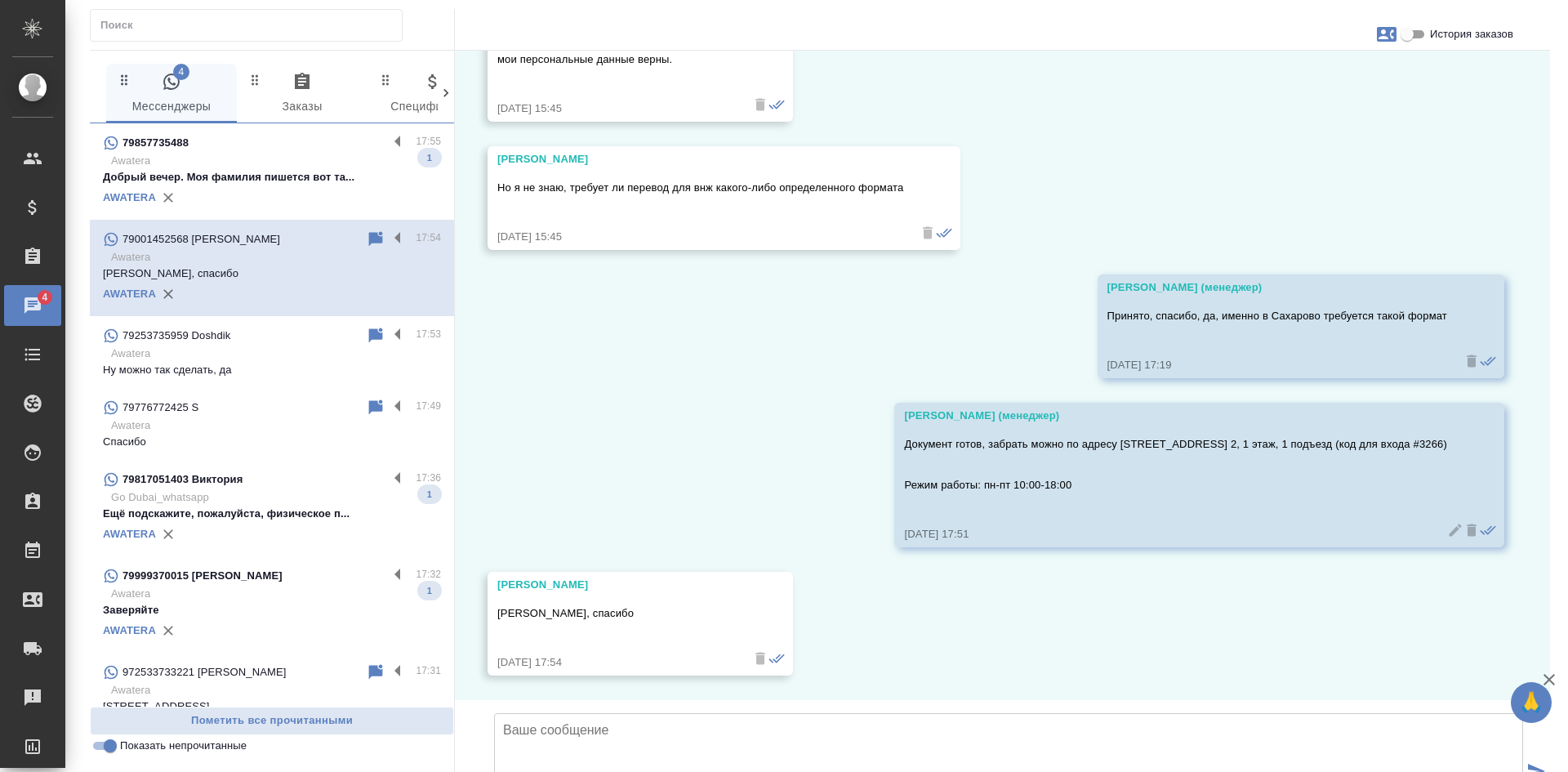
scroll to position [4015, 0]
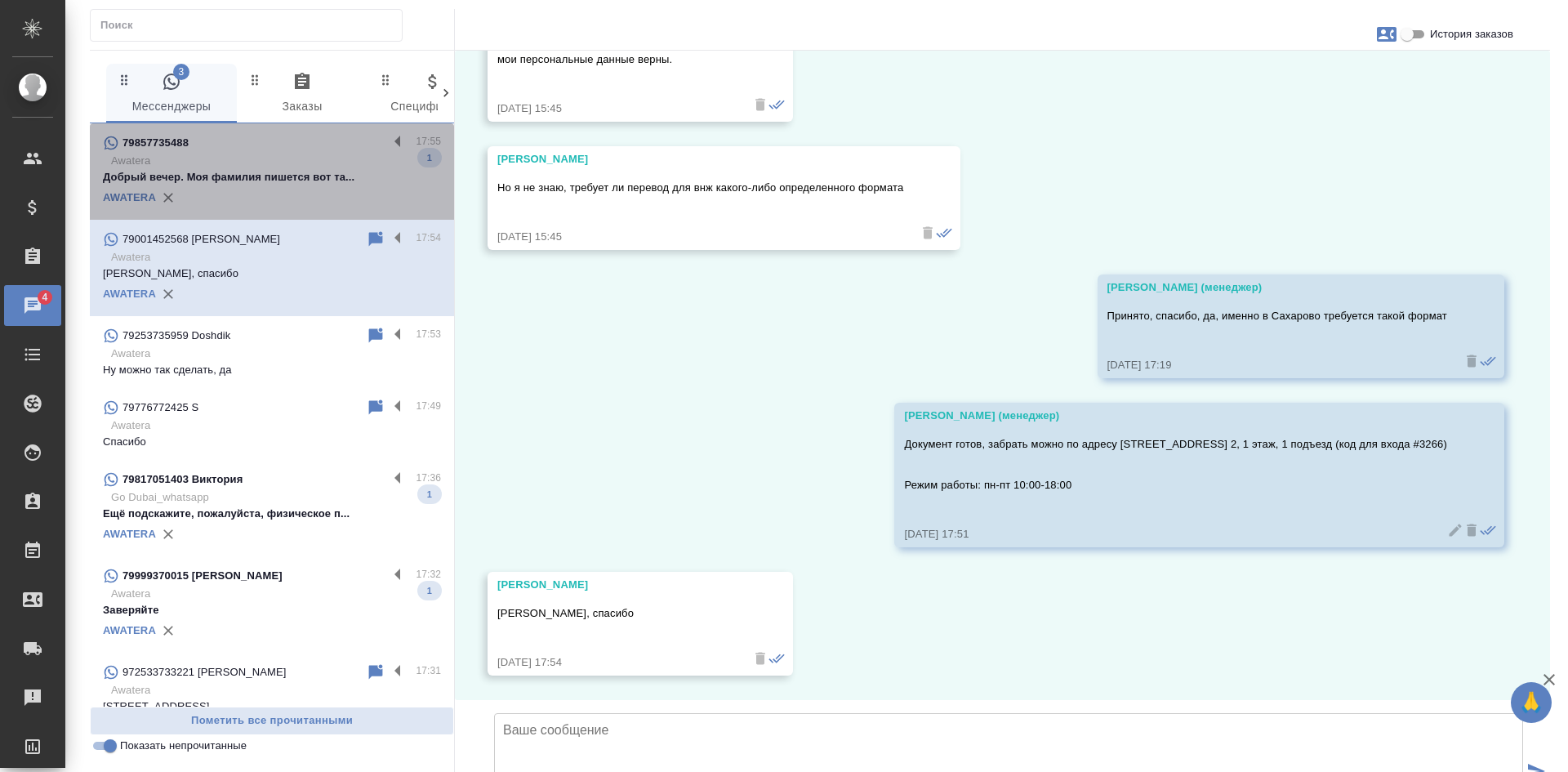
click at [305, 192] on div "AWATERA" at bounding box center [271, 197] width 338 height 25
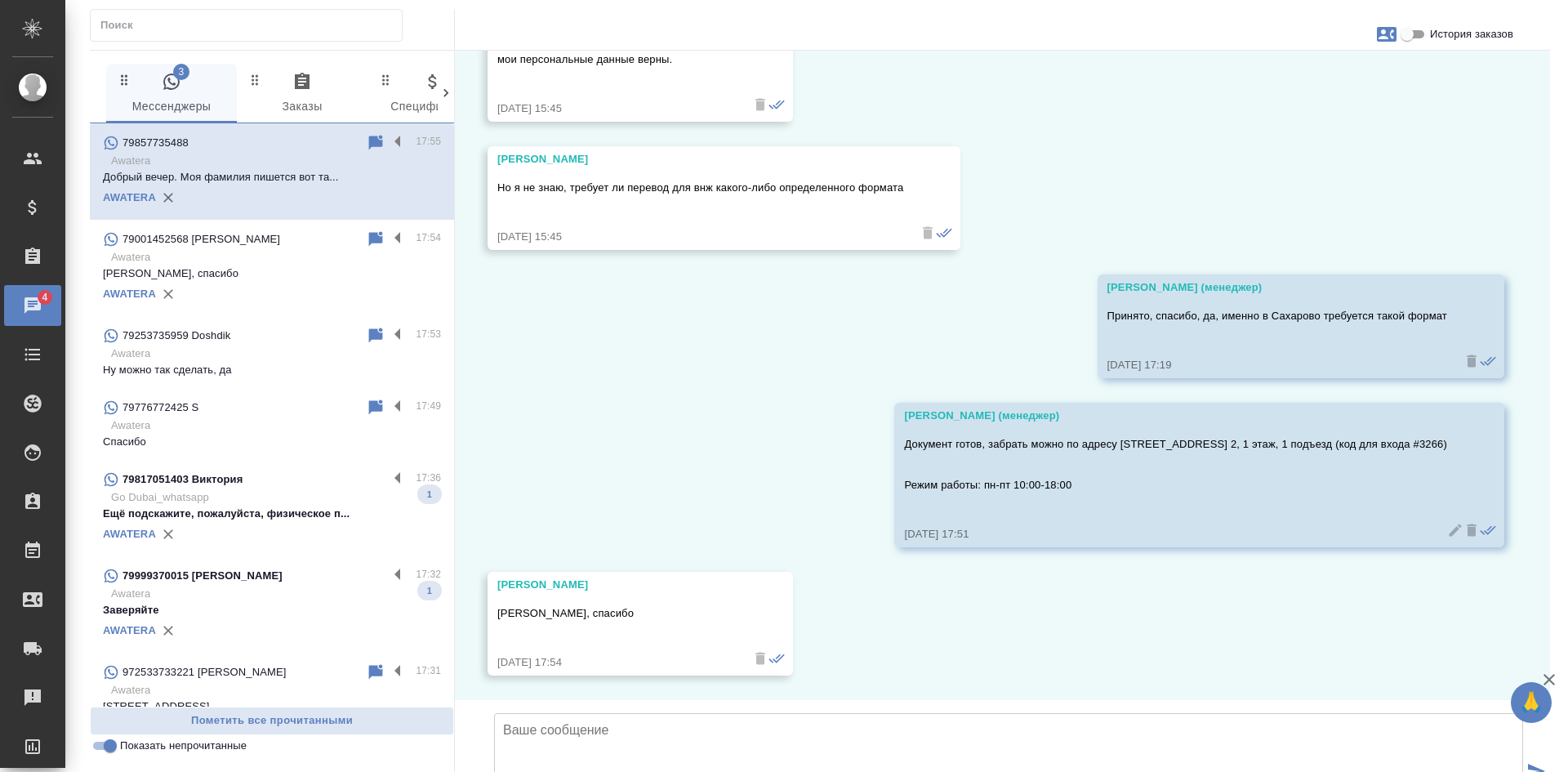
scroll to position [0, 0]
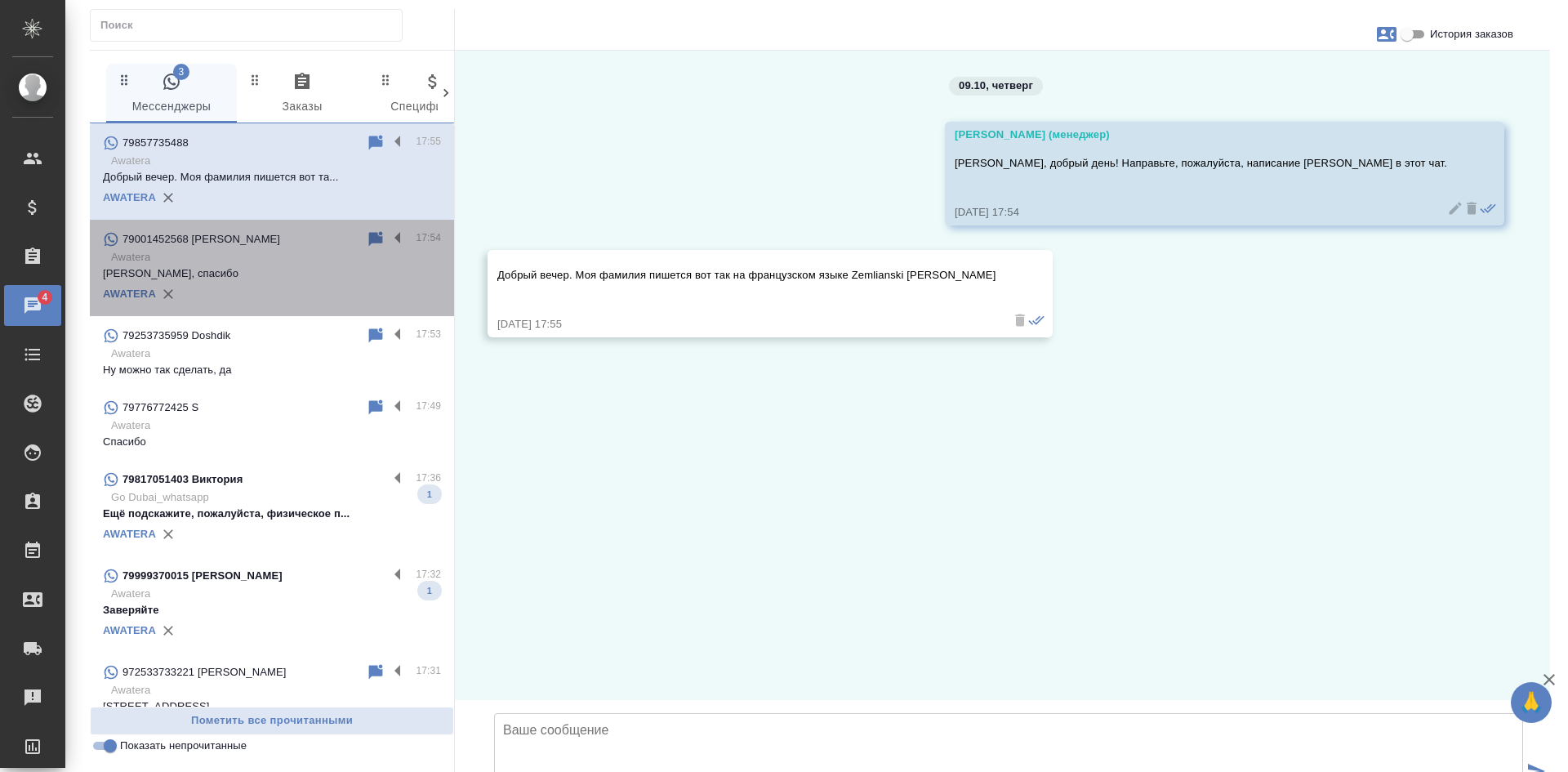
click at [300, 253] on p "Awatera" at bounding box center [276, 258] width 330 height 17
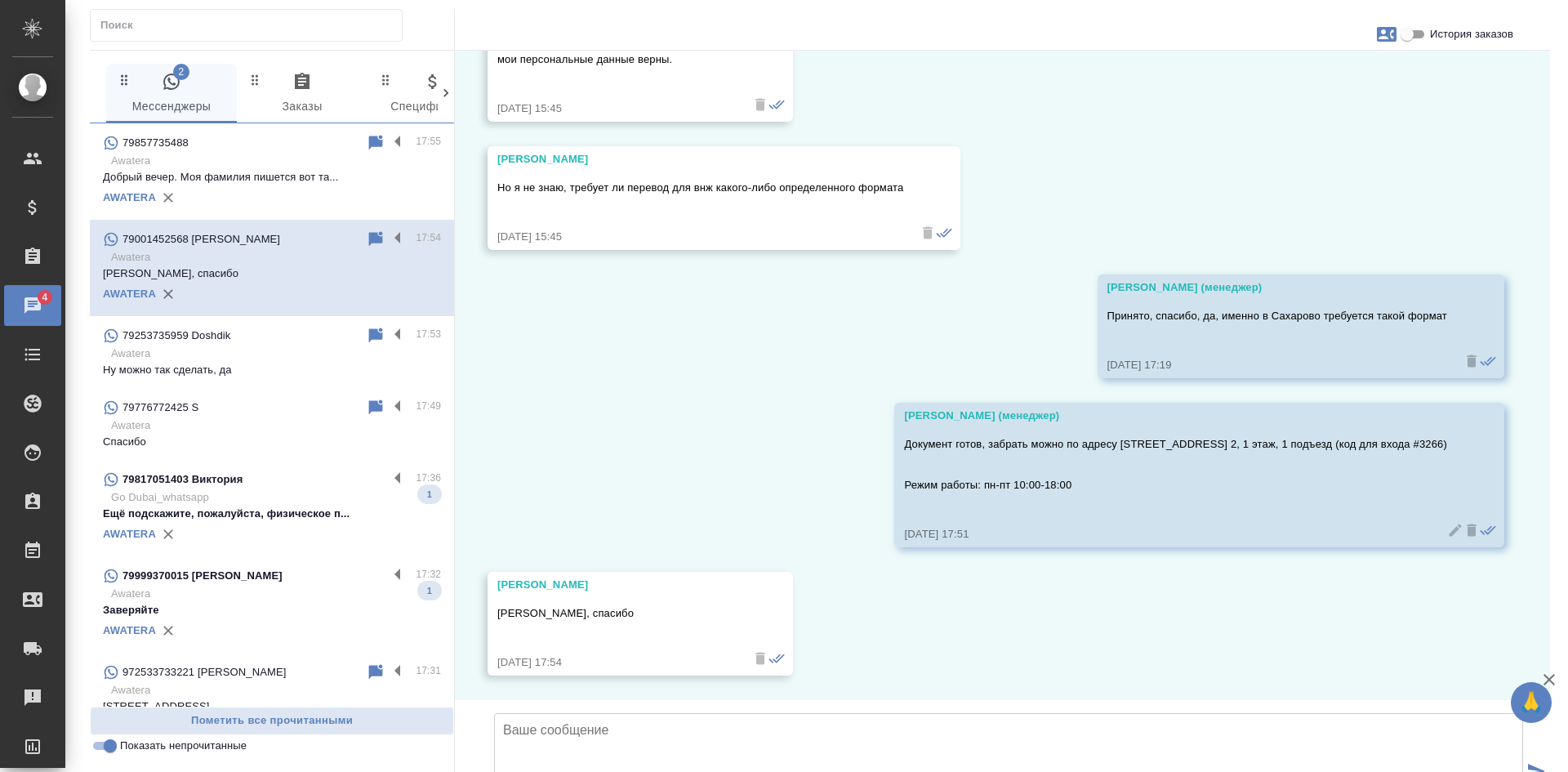
scroll to position [4015, 0]
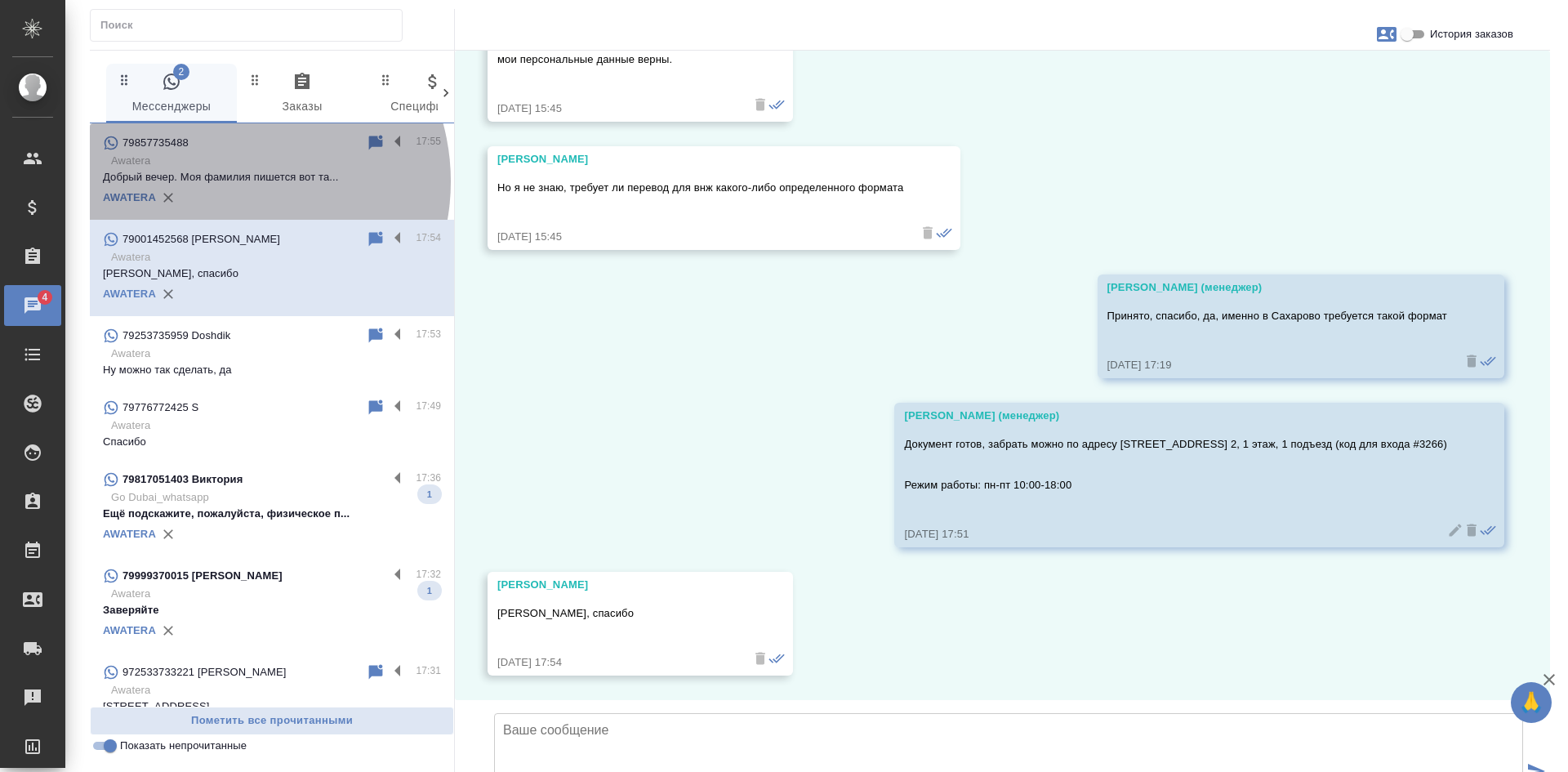
click at [229, 182] on p "Добрый вечер. Моя фамилия пишется вот та..." at bounding box center [271, 177] width 338 height 17
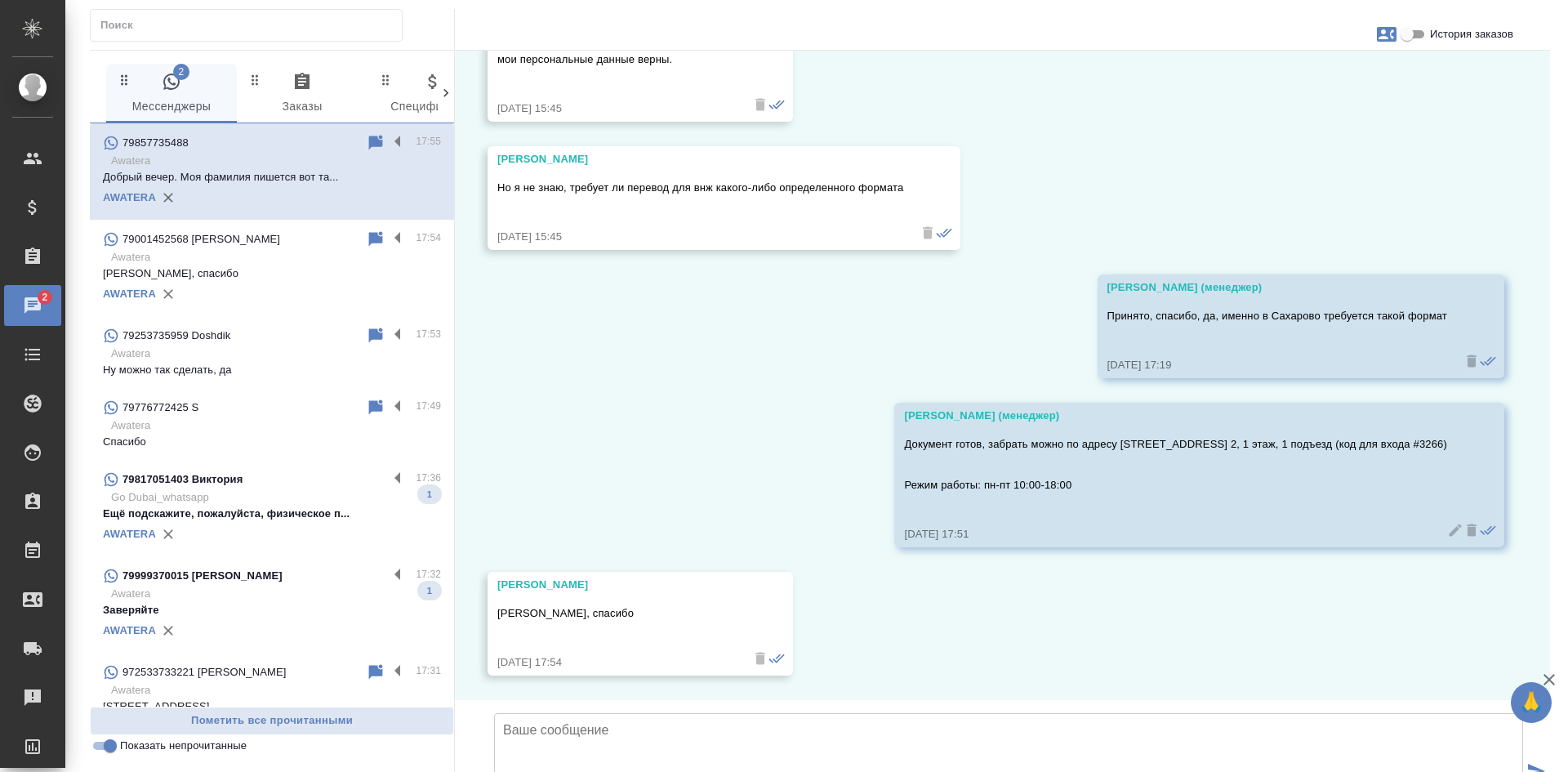
scroll to position [0, 0]
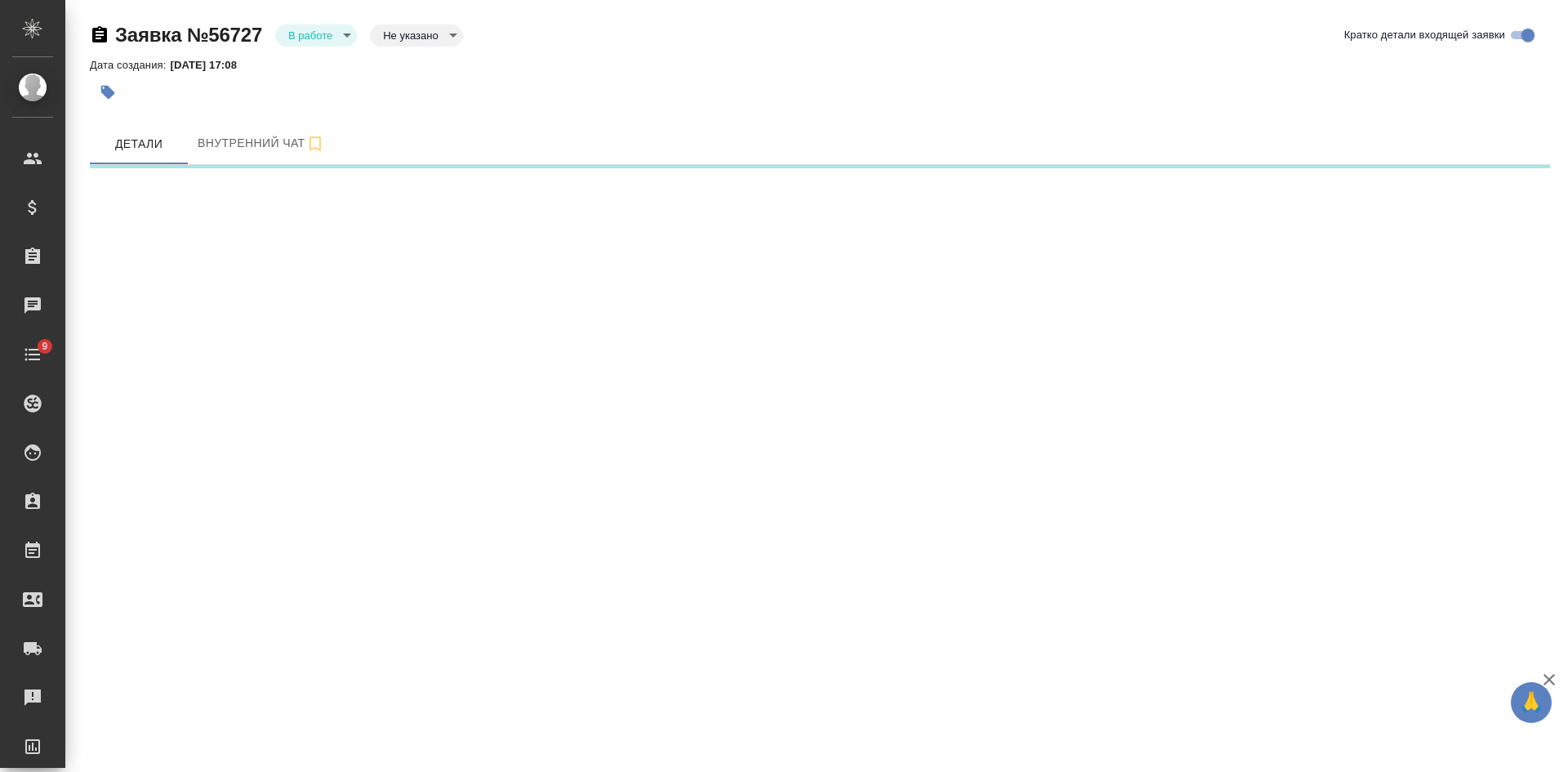
select select "RU"
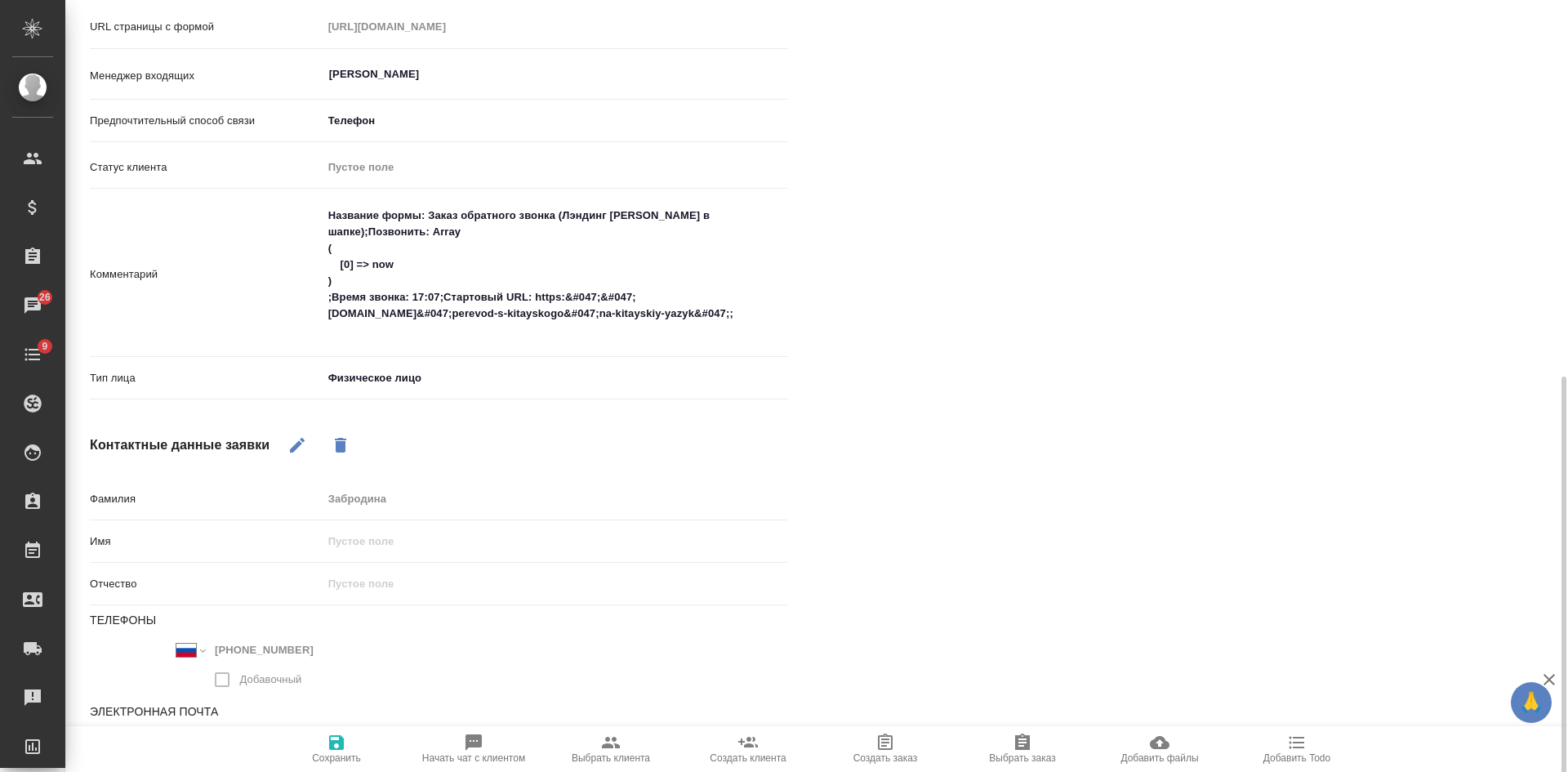
scroll to position [486, 0]
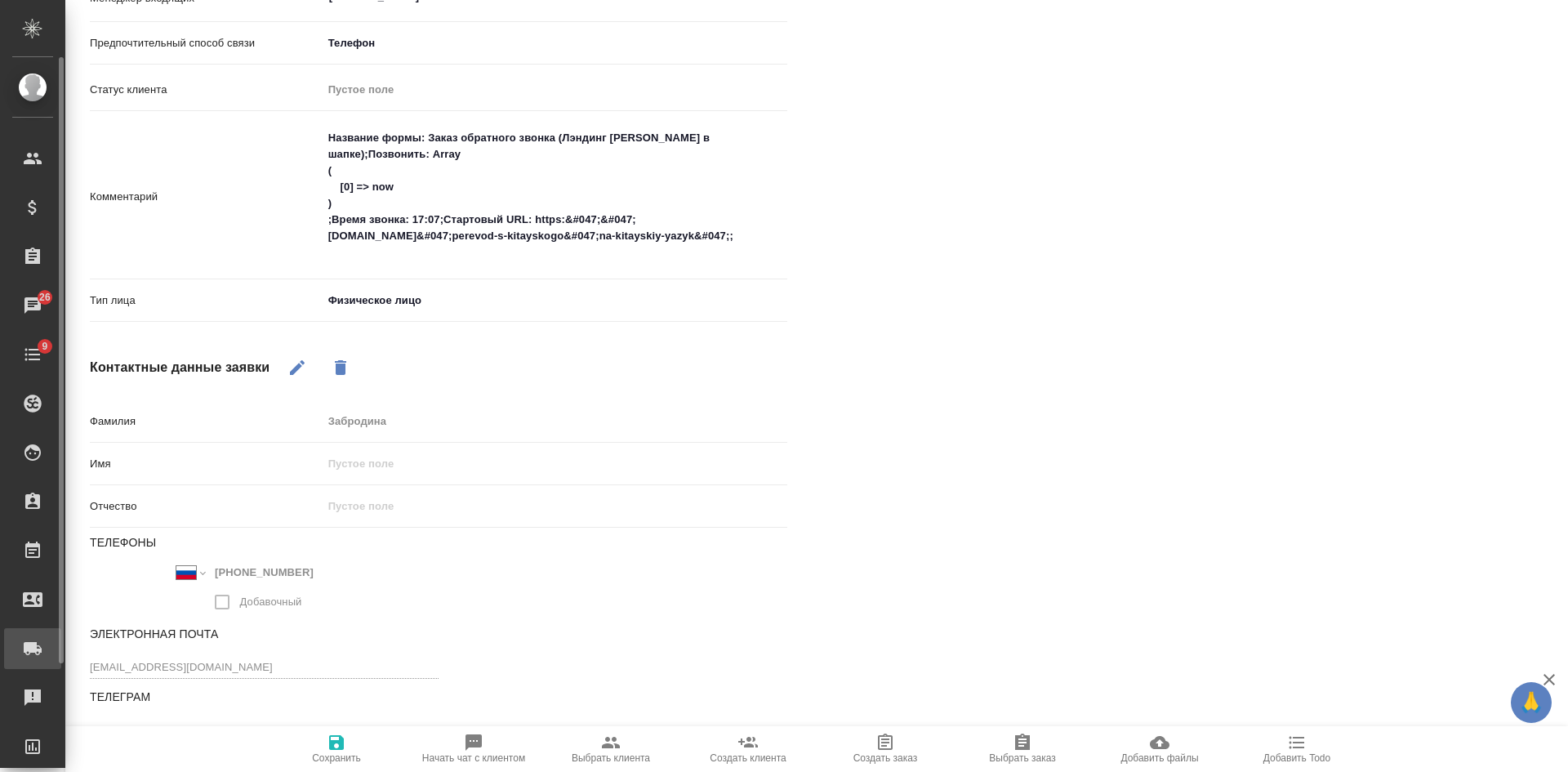
click at [63, 661] on div ".cls-1 fill:#fff; AWATERA Kasatkina Aleksandra Клиенты Спецификации Заказы 26 Ч…" at bounding box center [784, 386] width 1568 height 772
type textarea "x"
click at [446, 259] on textarea "Название формы: Заказ обратного звонка (Лэндинг Баннер в шапке);Позвонить: Arra…" at bounding box center [554, 195] width 463 height 142
type textarea "Название формы: Заказ обратного звонка (Лэндинг Баннер в шапке);Позвонить: Arra…"
type textarea "x"
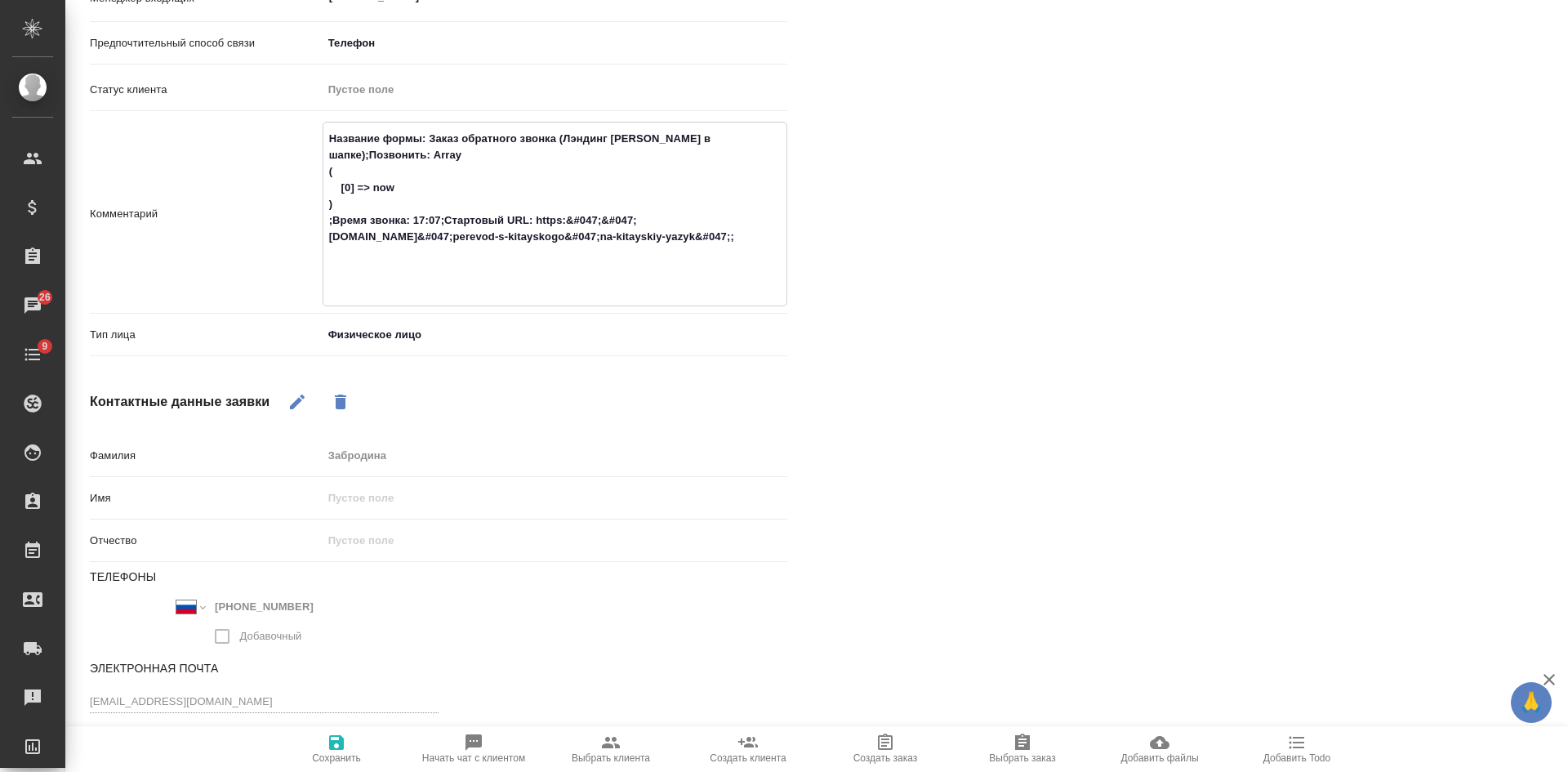
type textarea "Название формы: Заказ обратного звонка (Лэндинг Баннер в шапке);Позвонить: Arra…"
type textarea "x"
type textarea "Название формы: Заказ обратного звонка (Лэндинг Баннер в шапке);Позвонить: Arra…"
type textarea "x"
type textarea "Название формы: Заказ обратного звонка (Лэндинг Баннер в шапке);Позвонить: Arra…"
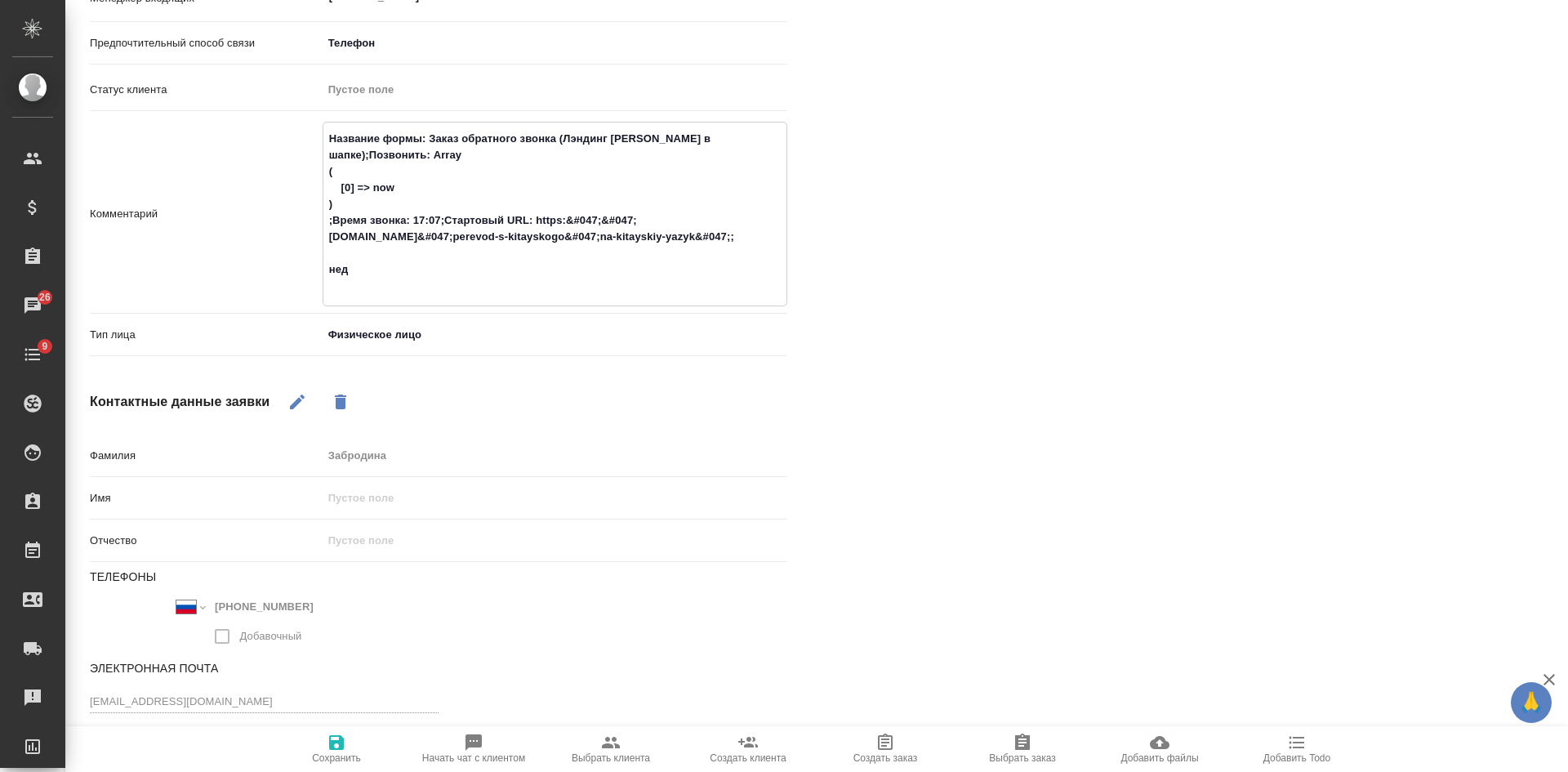
type textarea "x"
type textarea "Название формы: Заказ обратного звонка (Лэндинг Баннер в шапке);Позвонить: Arra…"
type textarea "x"
type textarea "Название формы: Заказ обратного звонка (Лэндинг Баннер в шапке);Позвонить: Arra…"
type textarea "x"
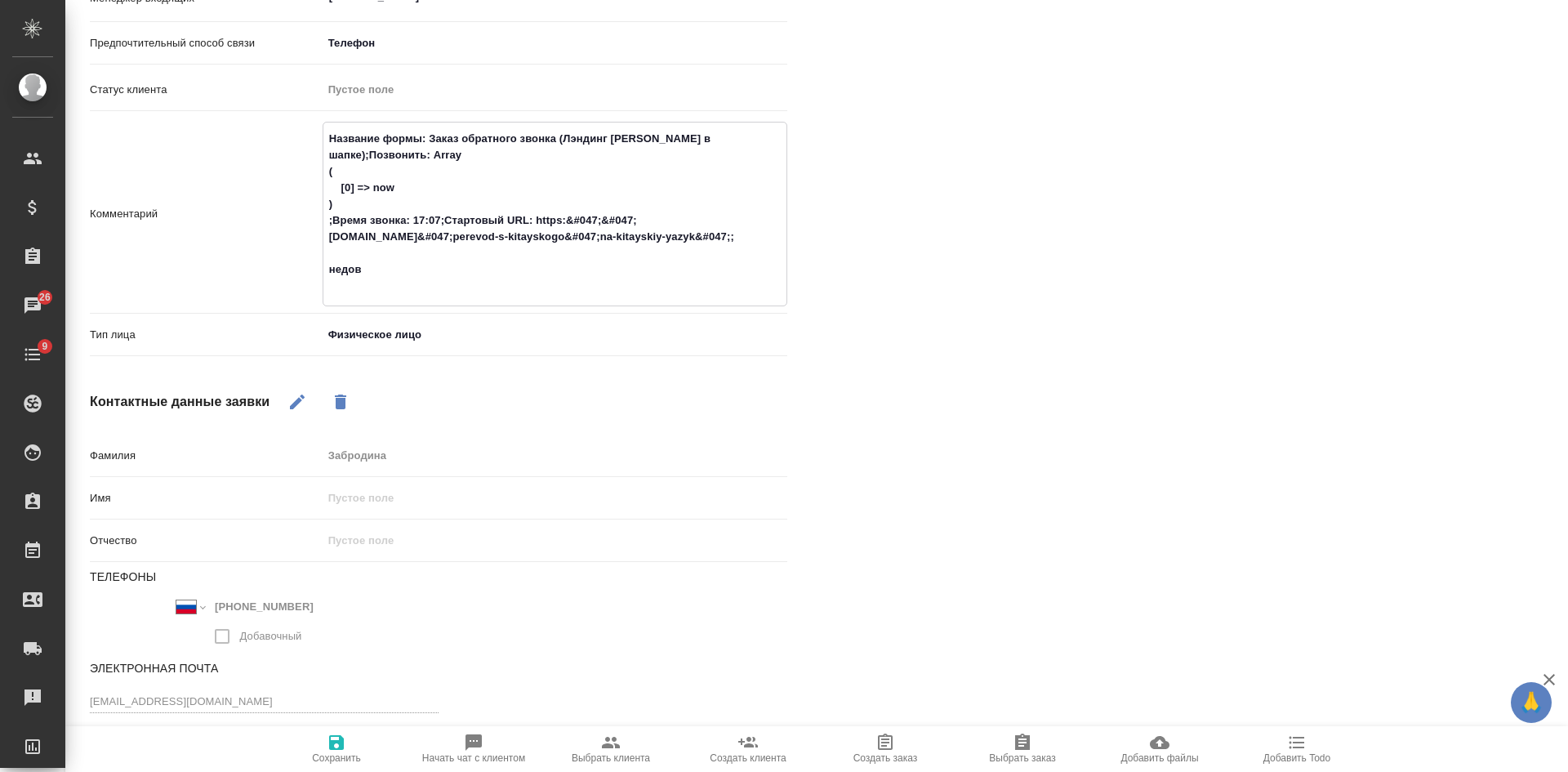
type textarea "Название формы: Заказ обратного звонка (Лэндинг Баннер в шапке);Позвонить: Arra…"
type textarea "x"
type textarea "Название формы: Заказ обратного звонка (Лэндинг Баннер в шапке);Позвонить: Arra…"
type textarea "x"
type textarea "Название формы: Заказ обратного звонка (Лэндинг Баннер в шапке);Позвонить: Arra…"
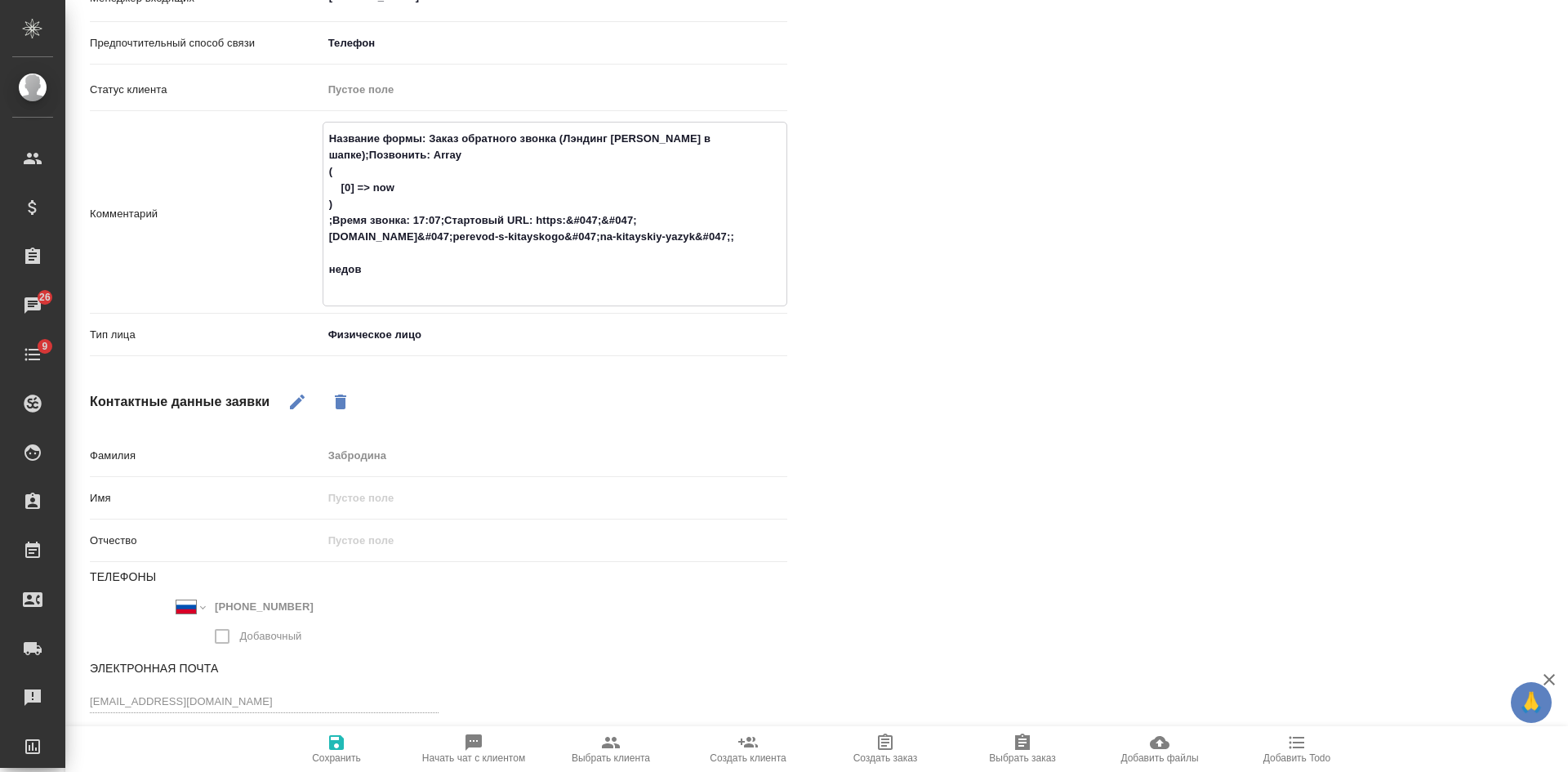
type textarea "x"
type textarea "Название формы: Заказ обратного звонка (Лэндинг Баннер в шапке);Позвонить: Arra…"
type textarea "x"
type textarea "Название формы: Заказ обратного звонка (Лэндинг Баннер в шапке);Позвонить: Arra…"
type textarea "x"
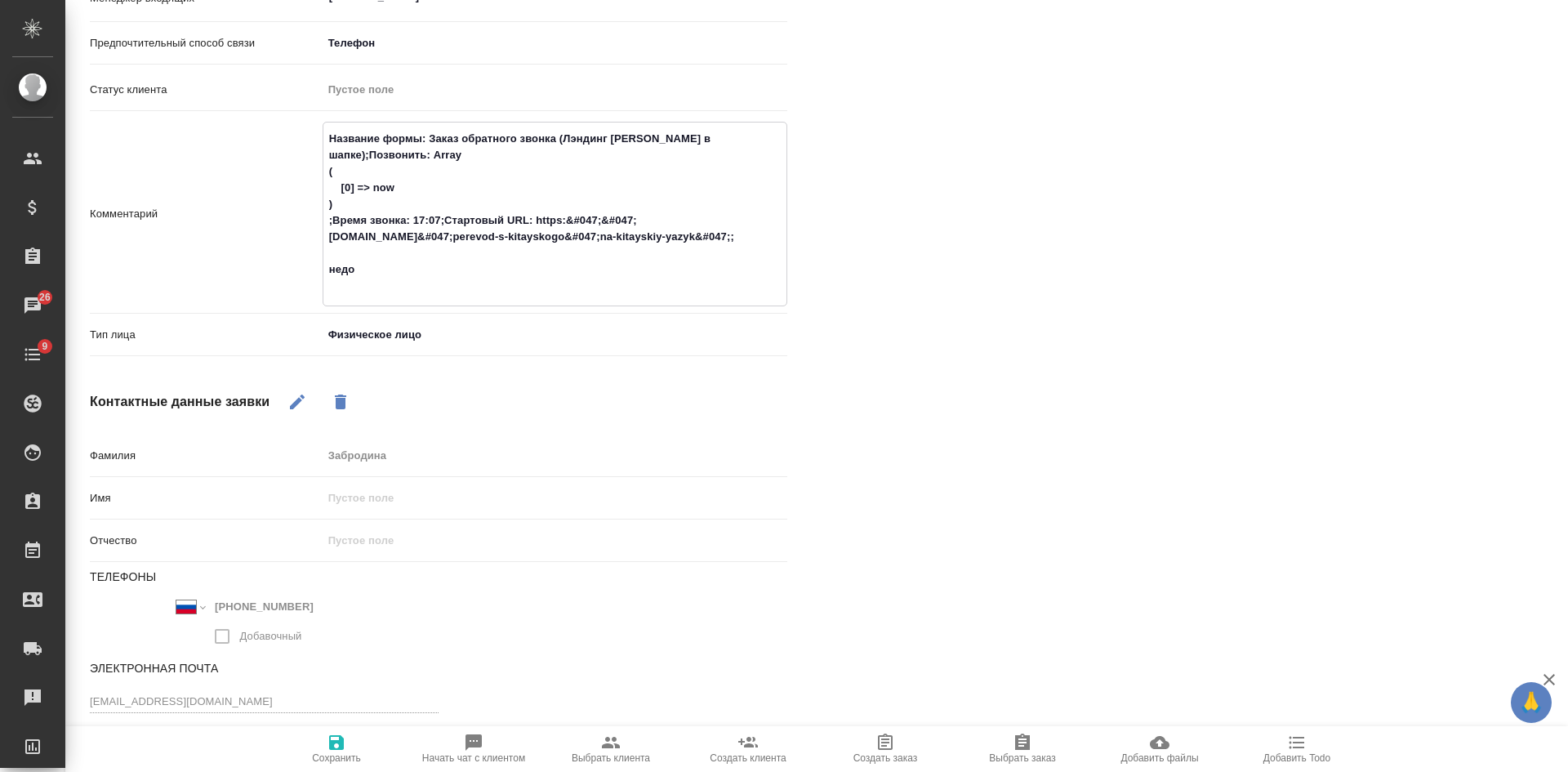
type textarea "Название формы: Заказ обратного звонка (Лэндинг Баннер в шапке);Позвонить: Arra…"
type textarea "x"
type textarea "Название формы: Заказ обратного звонка (Лэндинг Баннер в шапке);Позвонить: Arra…"
type textarea "x"
type textarea "Название формы: Заказ обратного звонка (Лэндинг Баннер в шапке);Позвонить: Arra…"
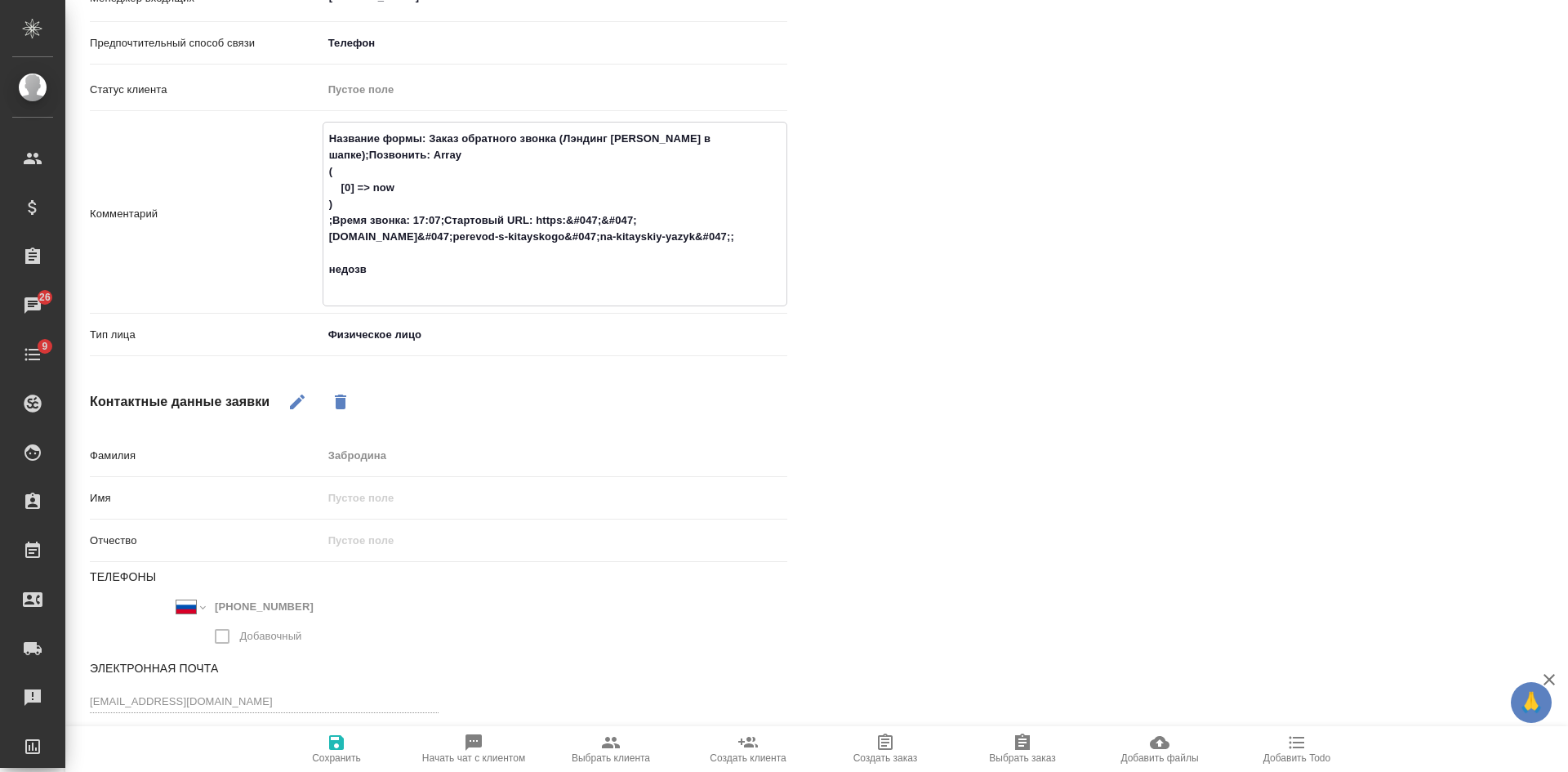
type textarea "x"
type textarea "Название формы: Заказ обратного звонка (Лэндинг Баннер в шапке);Позвонить: Arra…"
type textarea "x"
type textarea "Название формы: Заказ обратного звонка (Лэндинг Баннер в шапке);Позвонить: Arra…"
type textarea "x"
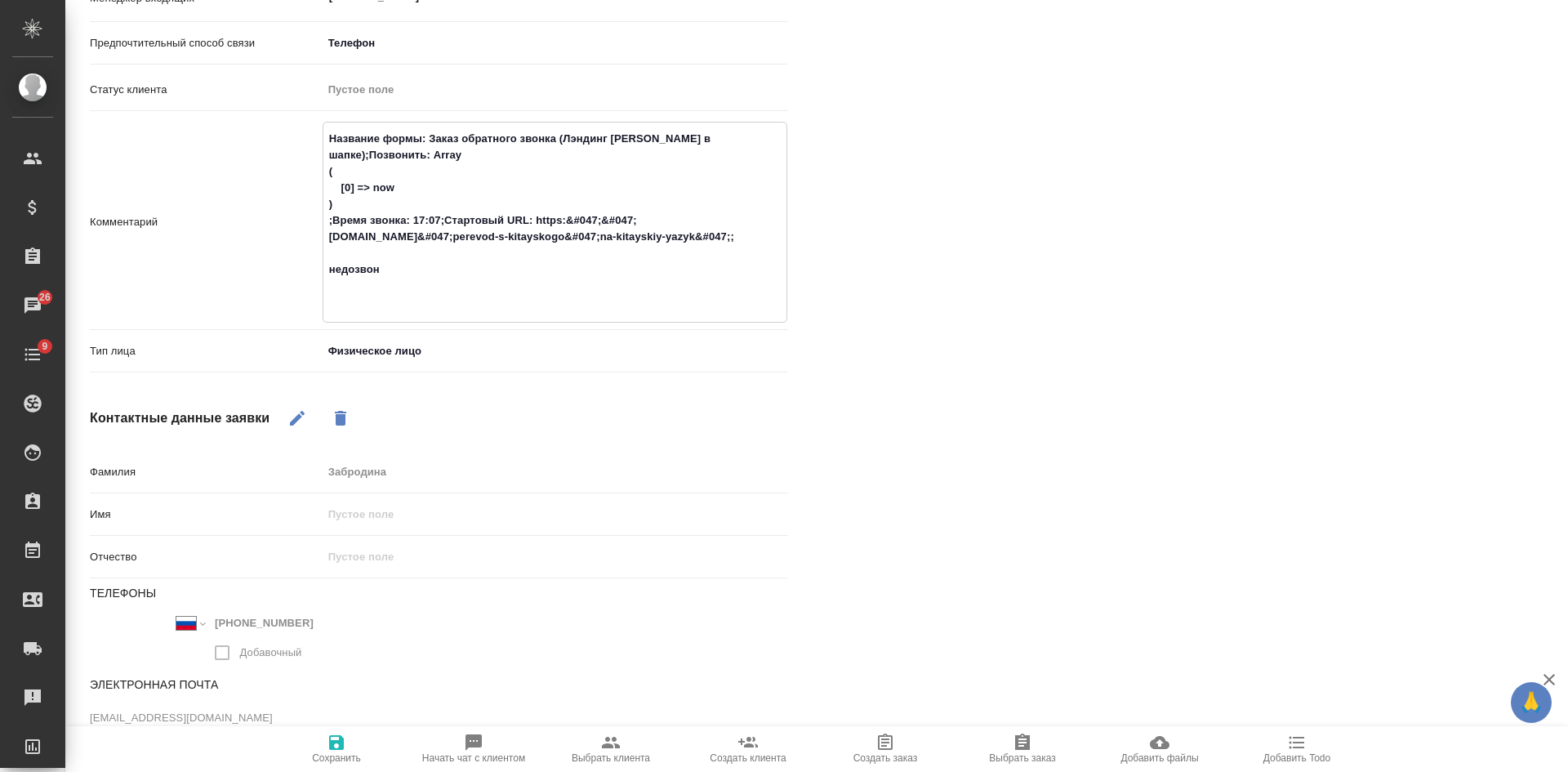
type textarea "Название формы: Заказ обратного звонка (Лэндинг Баннер в шапке);Позвонить: Arra…"
type textarea "x"
type textarea "Название формы: Заказ обратного звонка (Лэндинг Баннер в шапке);Позвонить: Arra…"
type textarea "x"
type textarea "Название формы: Заказ обратного звонка (Лэндинг Баннер в шапке);Позвонить: Arra…"
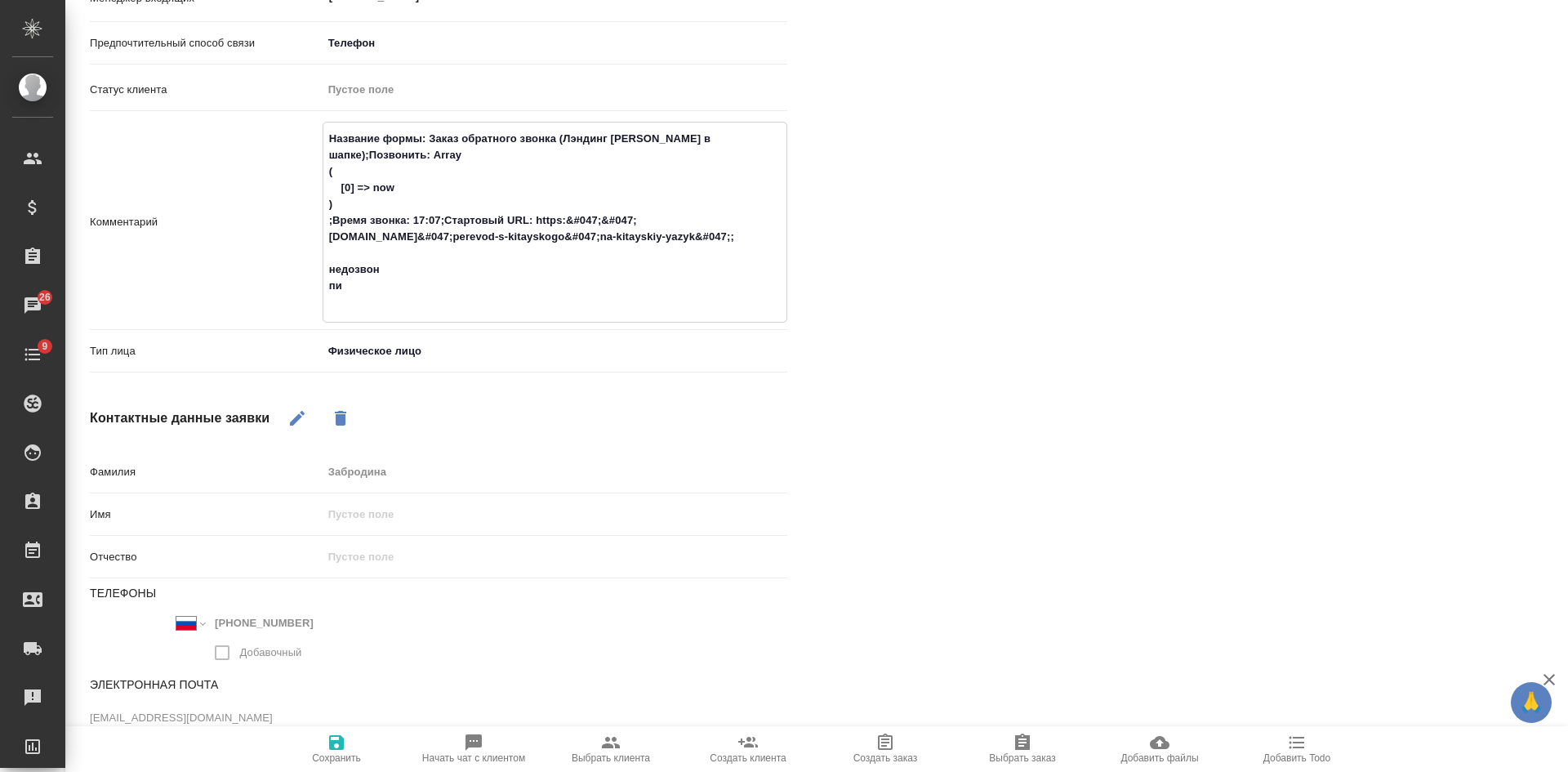
type textarea "x"
type textarea "Название формы: Заказ обратного звонка (Лэндинг Баннер в шапке);Позвонить: Arra…"
type textarea "x"
type textarea "Название формы: Заказ обратного звонка (Лэндинг Баннер в шапке);Позвонить: Arra…"
type textarea "x"
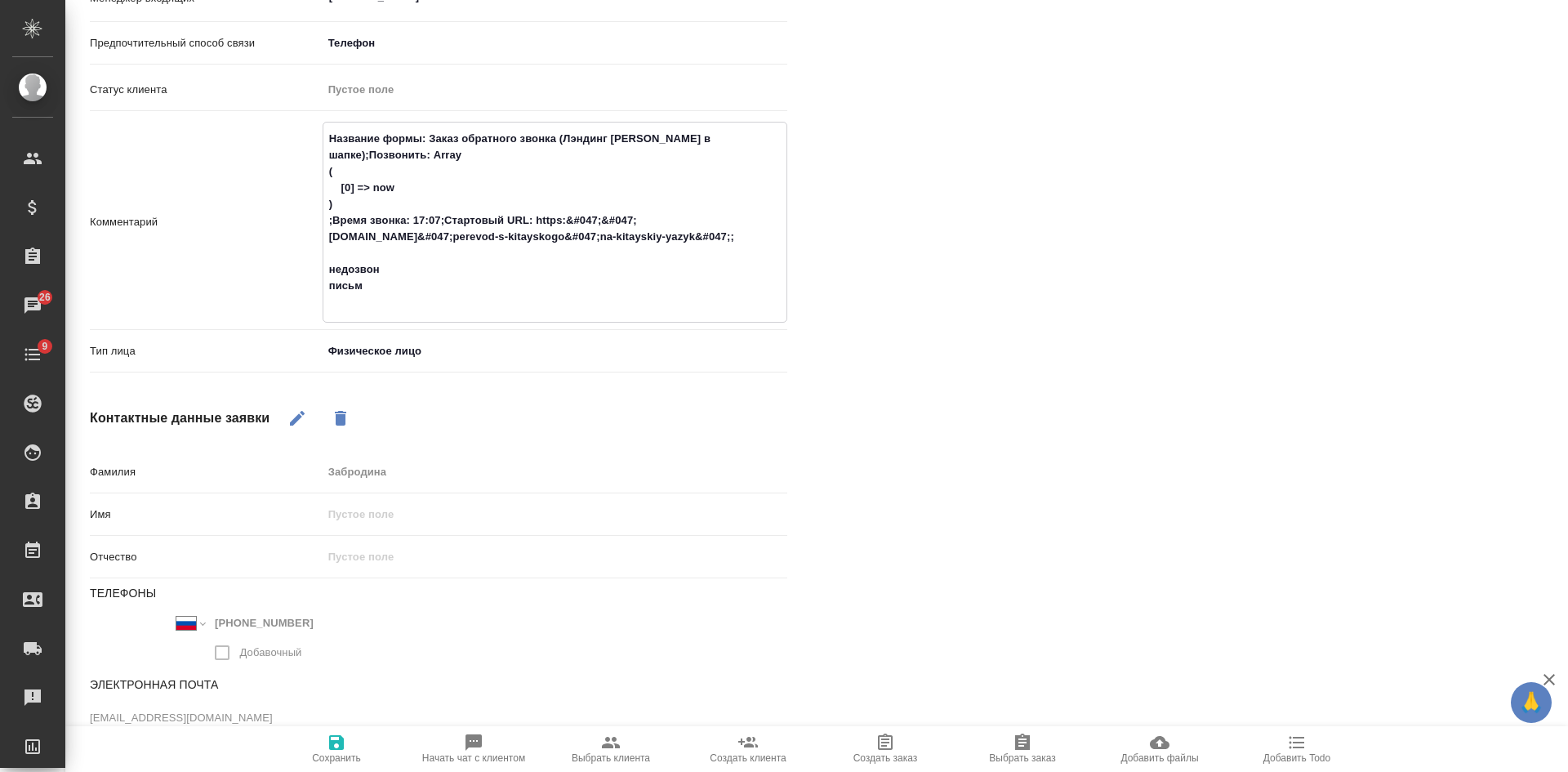
type textarea "Название формы: Заказ обратного звонка (Лэндинг Баннер в шапке);Позвонить: Arra…"
type textarea "x"
type textarea "Название формы: Заказ обратного звонка (Лэндинг Баннер в шапке);Позвонить: Arra…"
type textarea "x"
click at [335, 755] on span "Сохранить" at bounding box center [335, 758] width 49 height 11
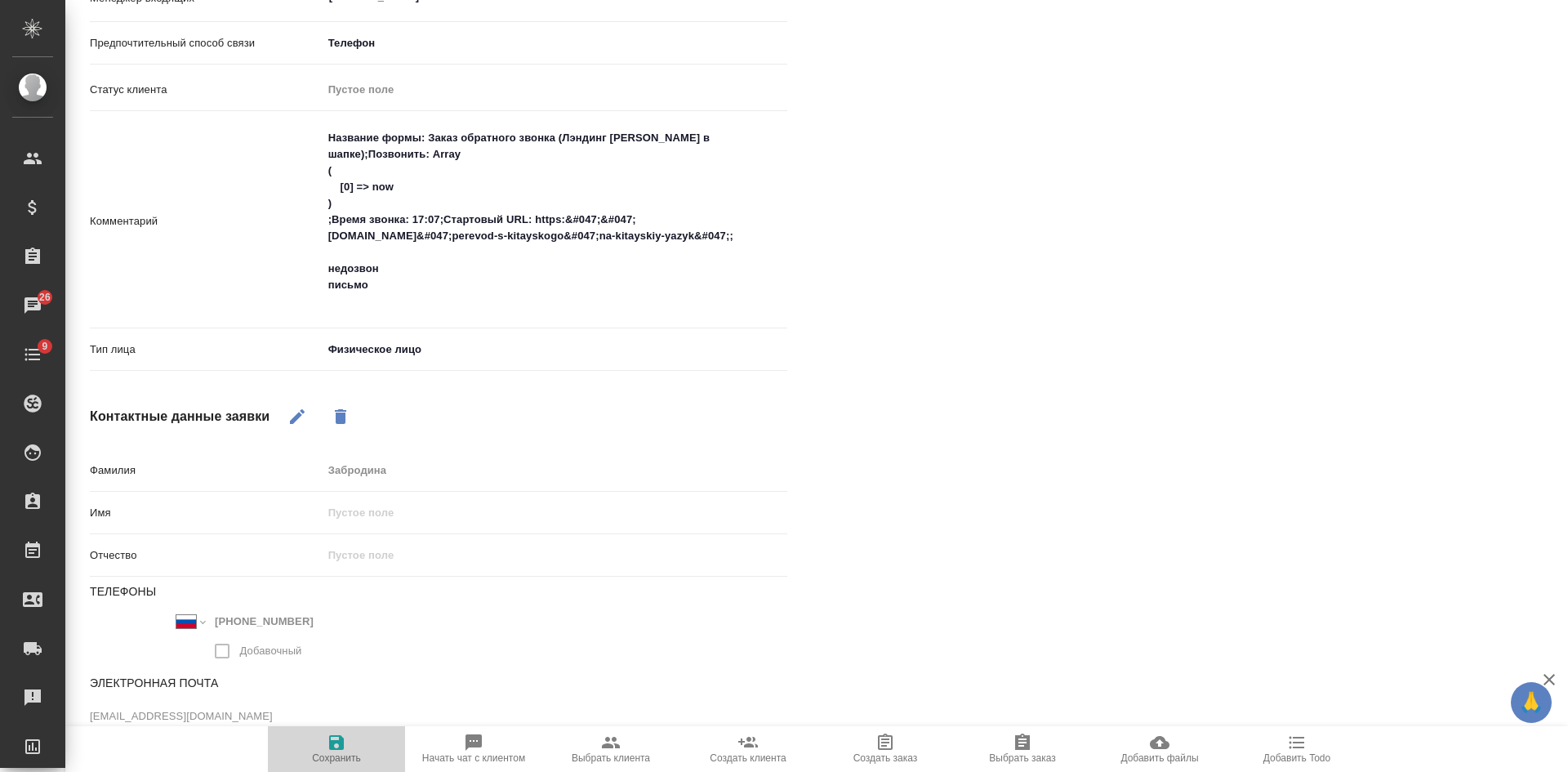
scroll to position [0, 0]
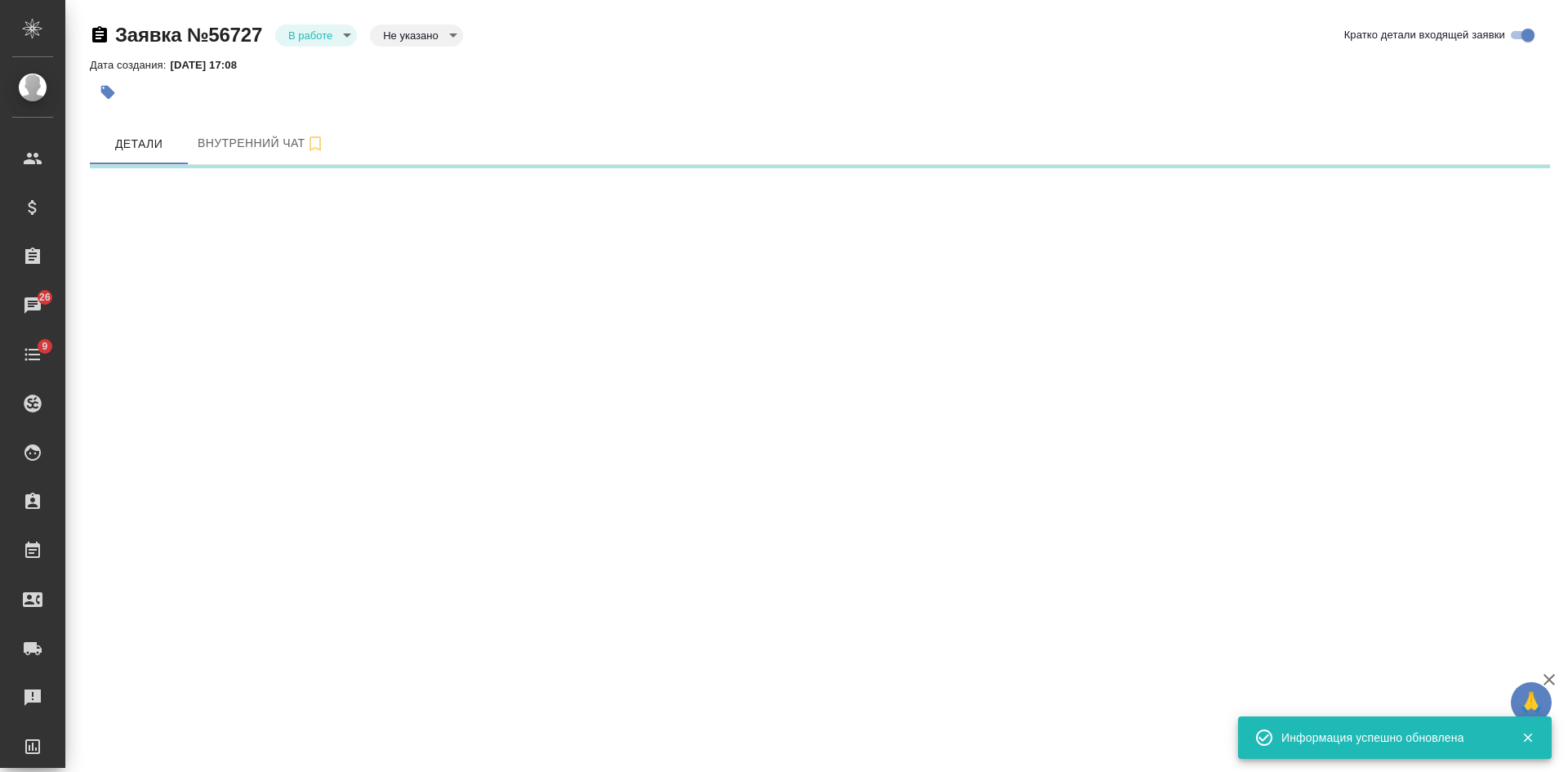
select select "RU"
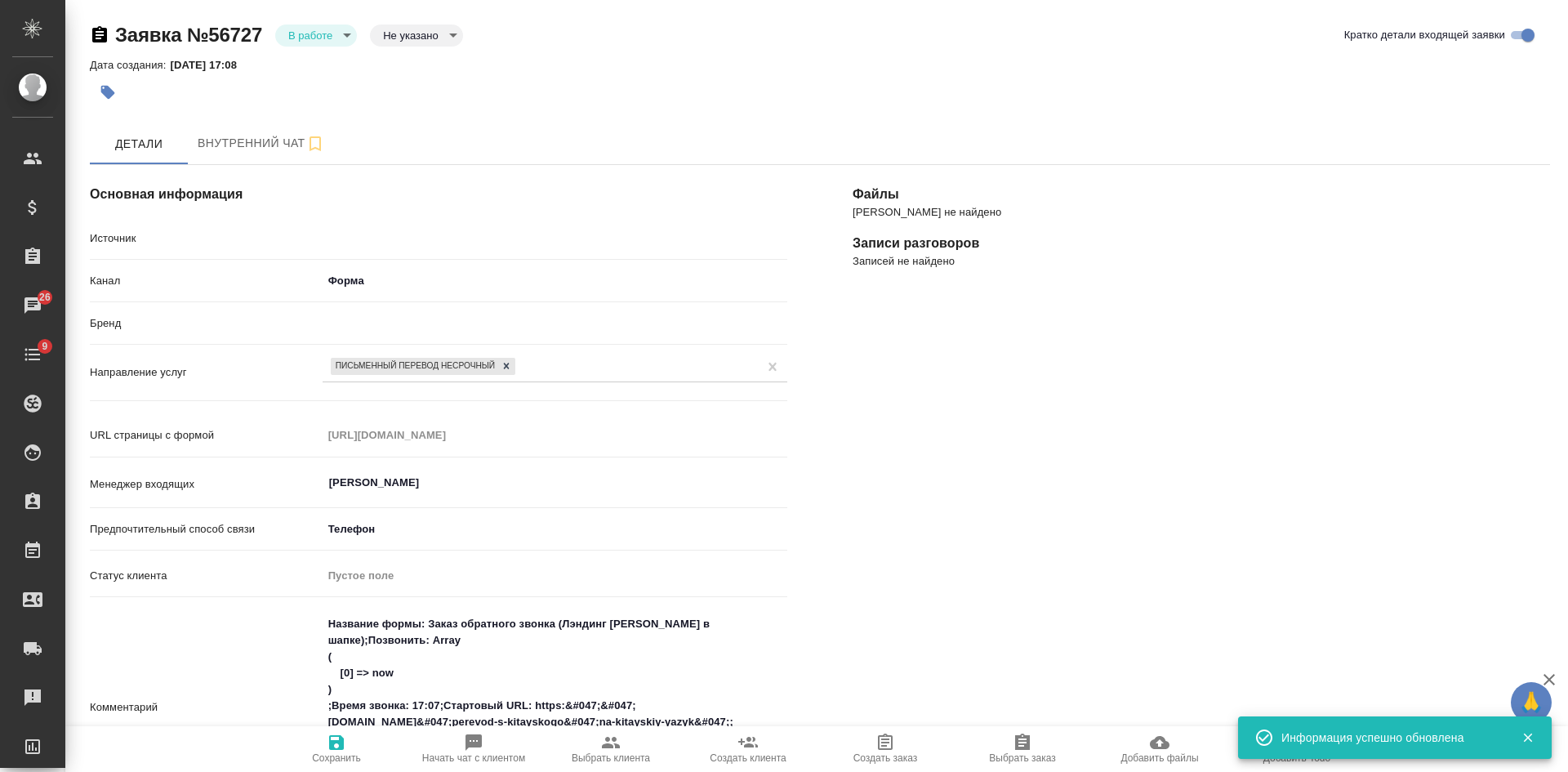
type textarea "x"
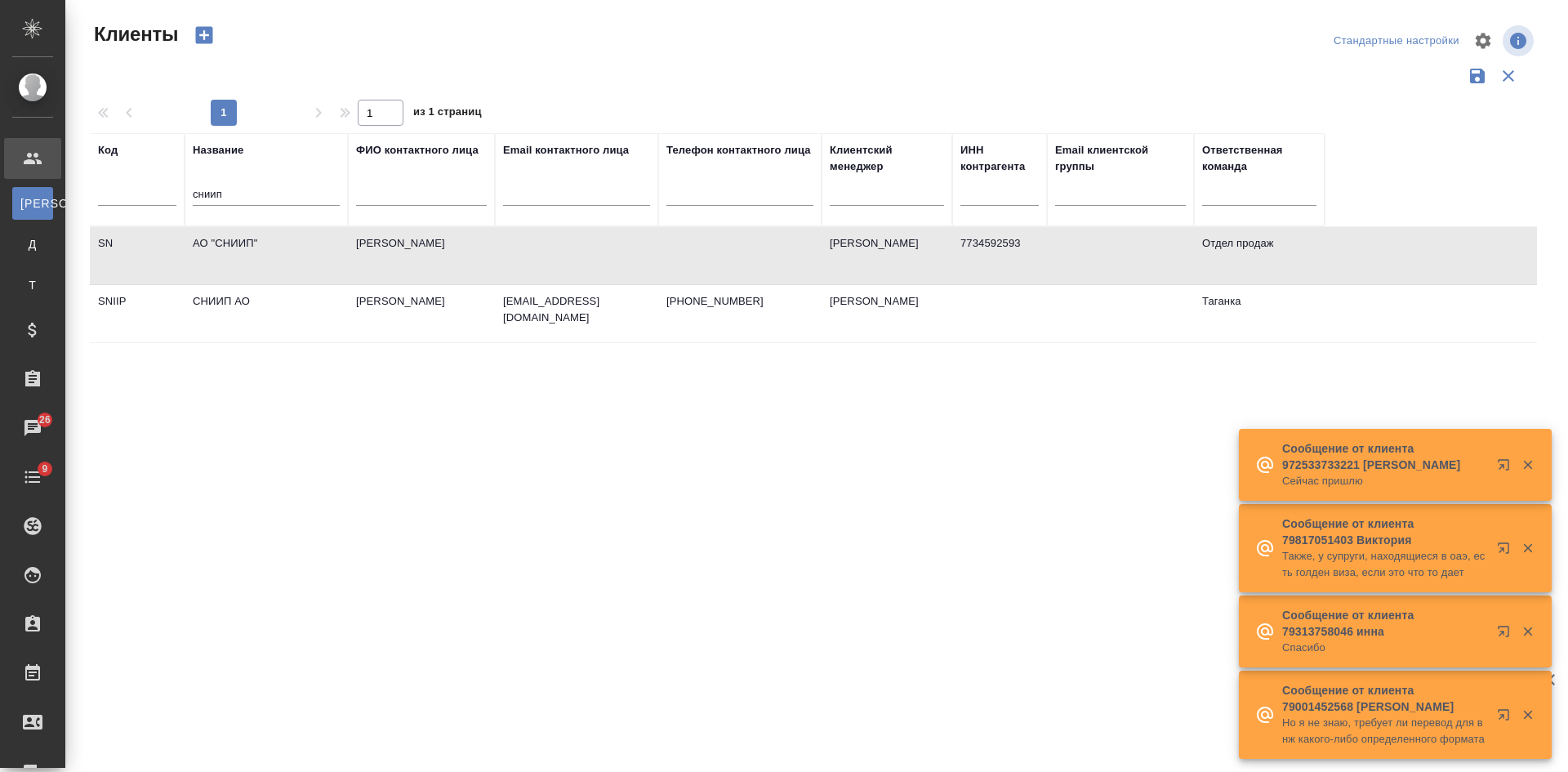
select select "RU"
drag, startPoint x: 244, startPoint y: 193, endPoint x: 43, endPoint y: 192, distance: 201.0
click at [47, 193] on div ".cls-1 fill:#fff; AWATERA [PERSON_NAME] К Клиенты Д Договоры Т Тендеры Специфик…" at bounding box center [784, 386] width 1568 height 772
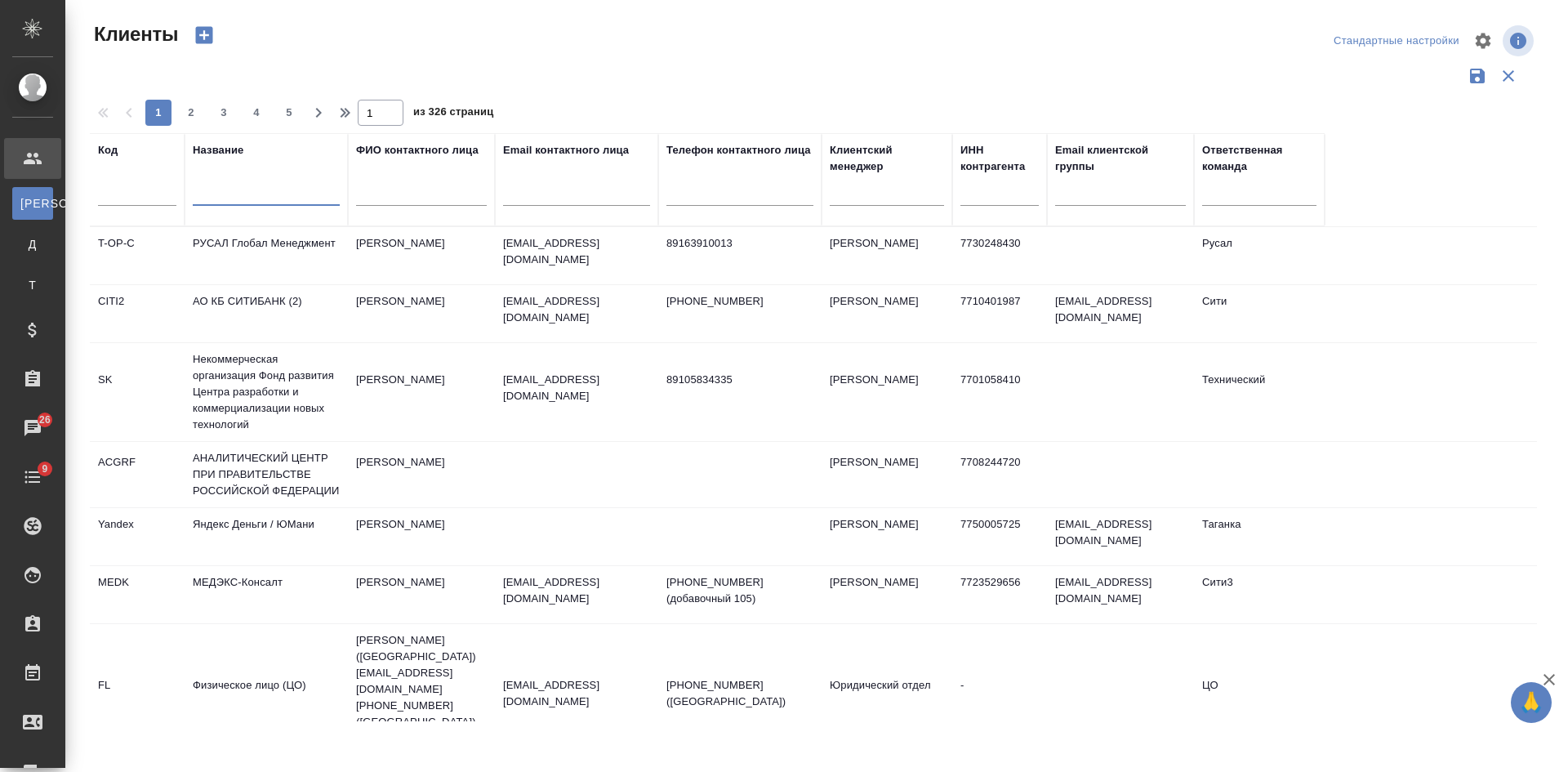
click at [592, 201] on input "text" at bounding box center [576, 195] width 147 height 20
paste input "[EMAIL_ADDRESS][DOMAIN_NAME]"
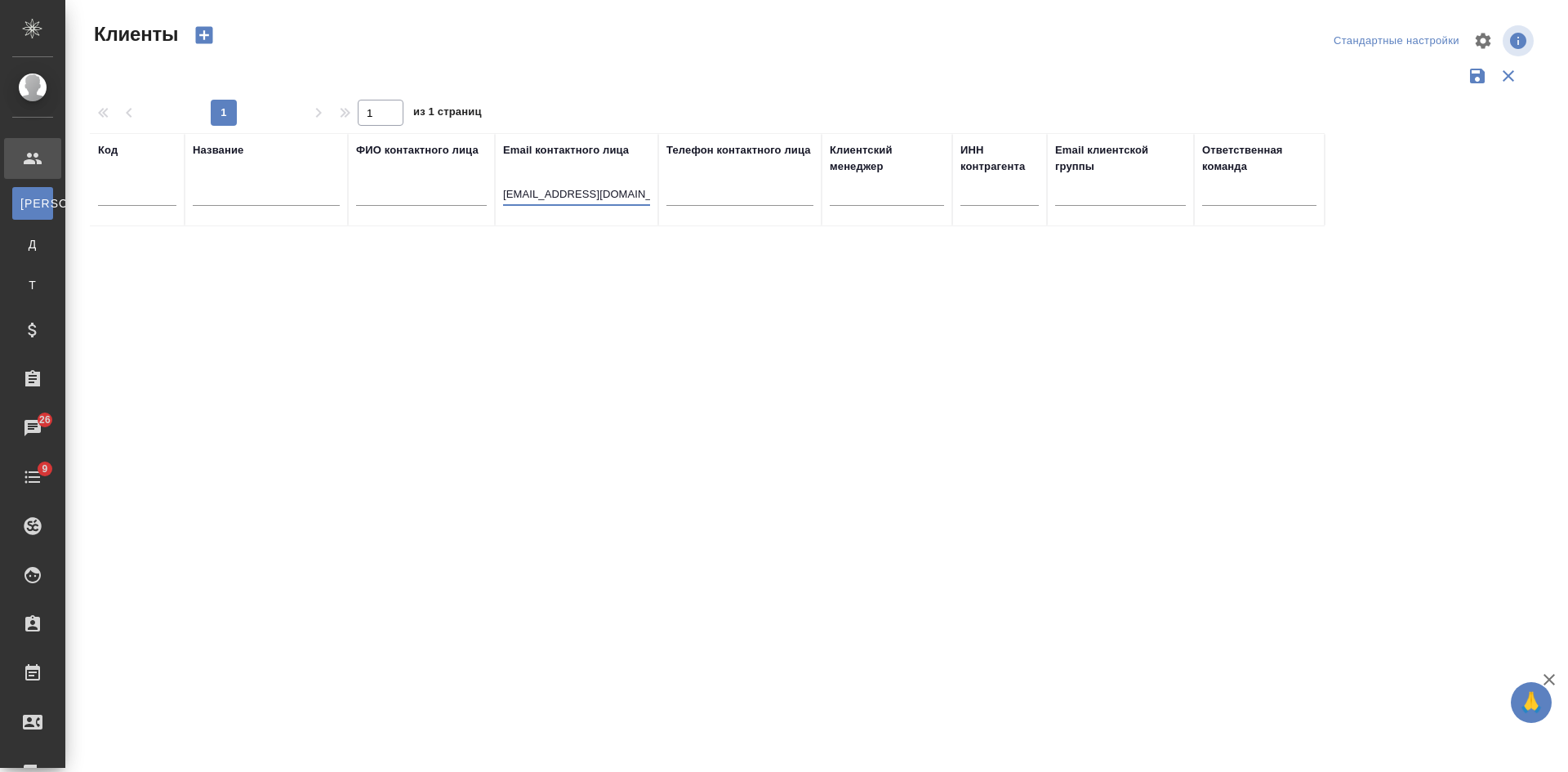
drag, startPoint x: 554, startPoint y: 199, endPoint x: 435, endPoint y: 200, distance: 119.0
click at [444, 200] on tr "Код Название ФИО контактного лица Email контактного лица [EMAIL_ADDRESS][DOMAIN…" at bounding box center [707, 180] width 1234 height 94
type input "@[DOMAIN_NAME]"
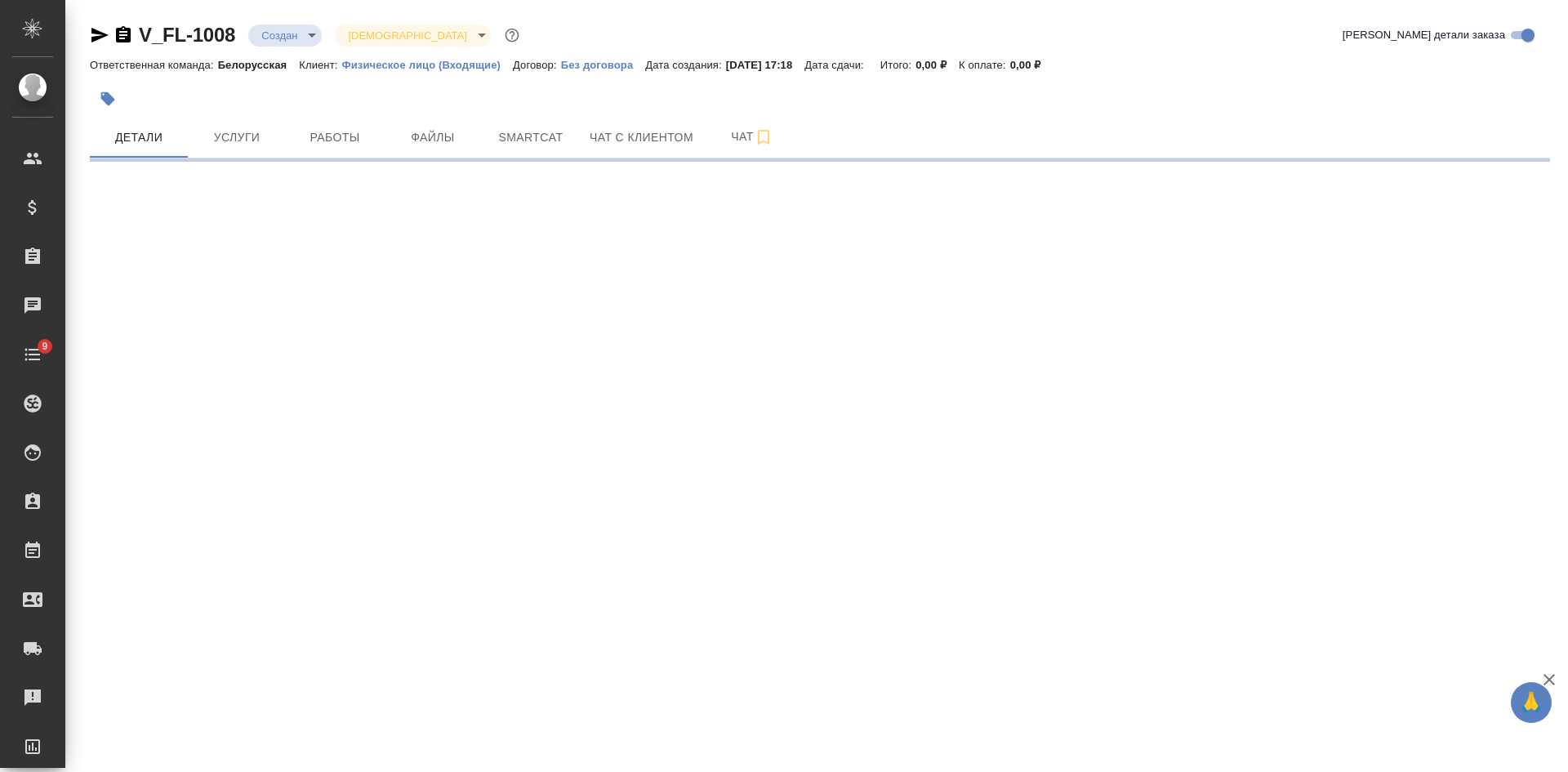
select select "RU"
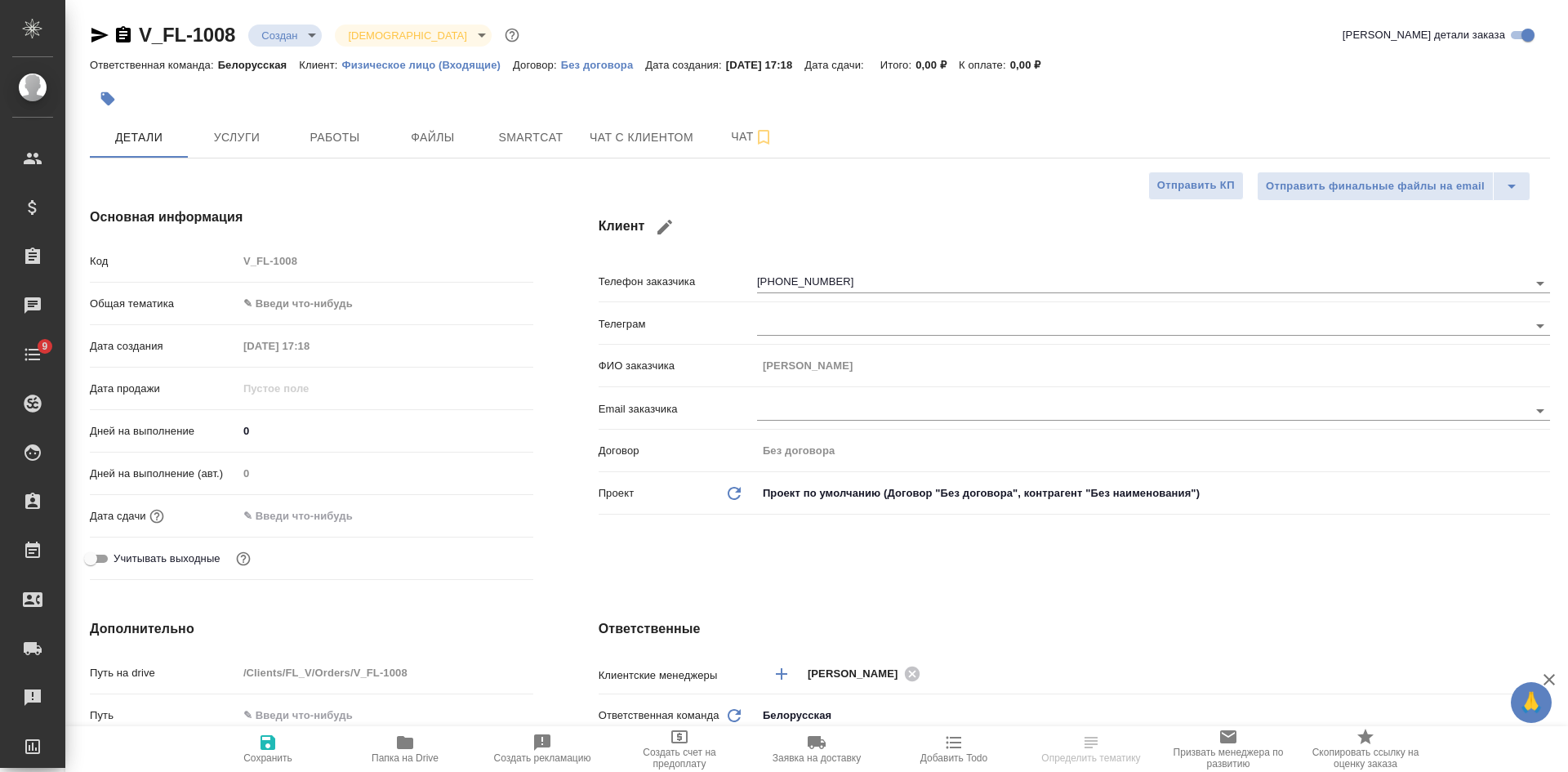
type textarea "x"
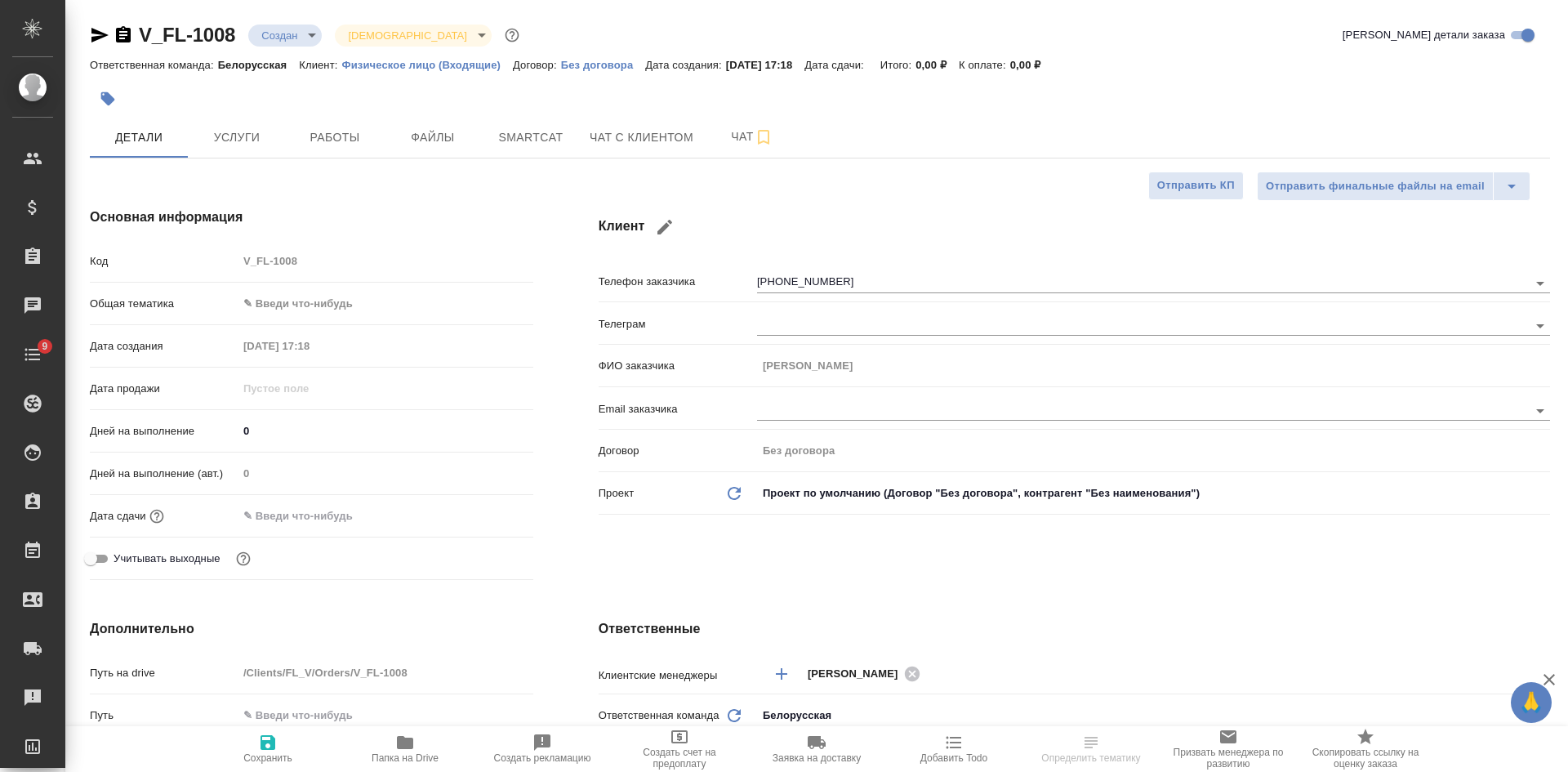
type textarea "x"
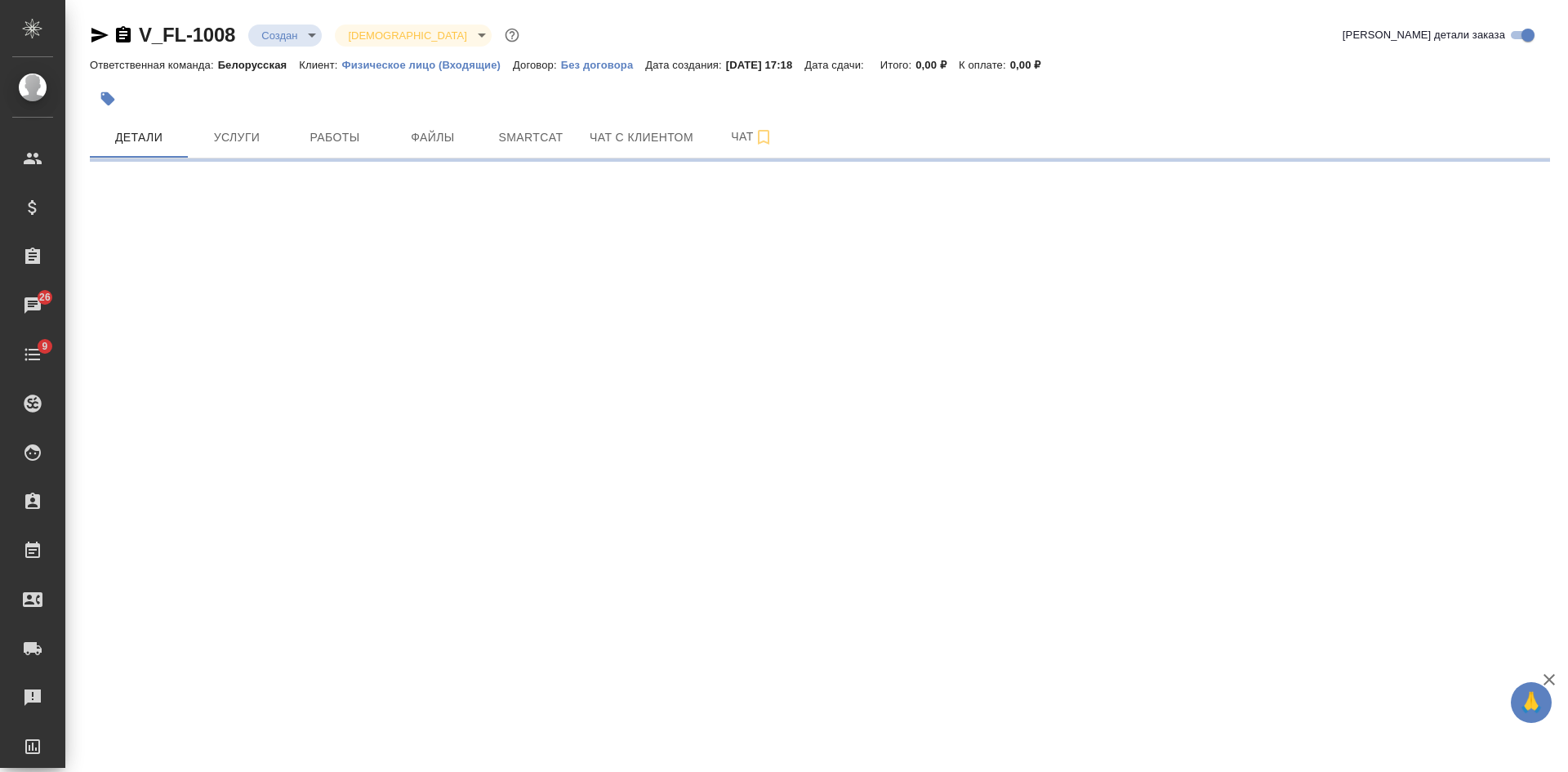
select select "RU"
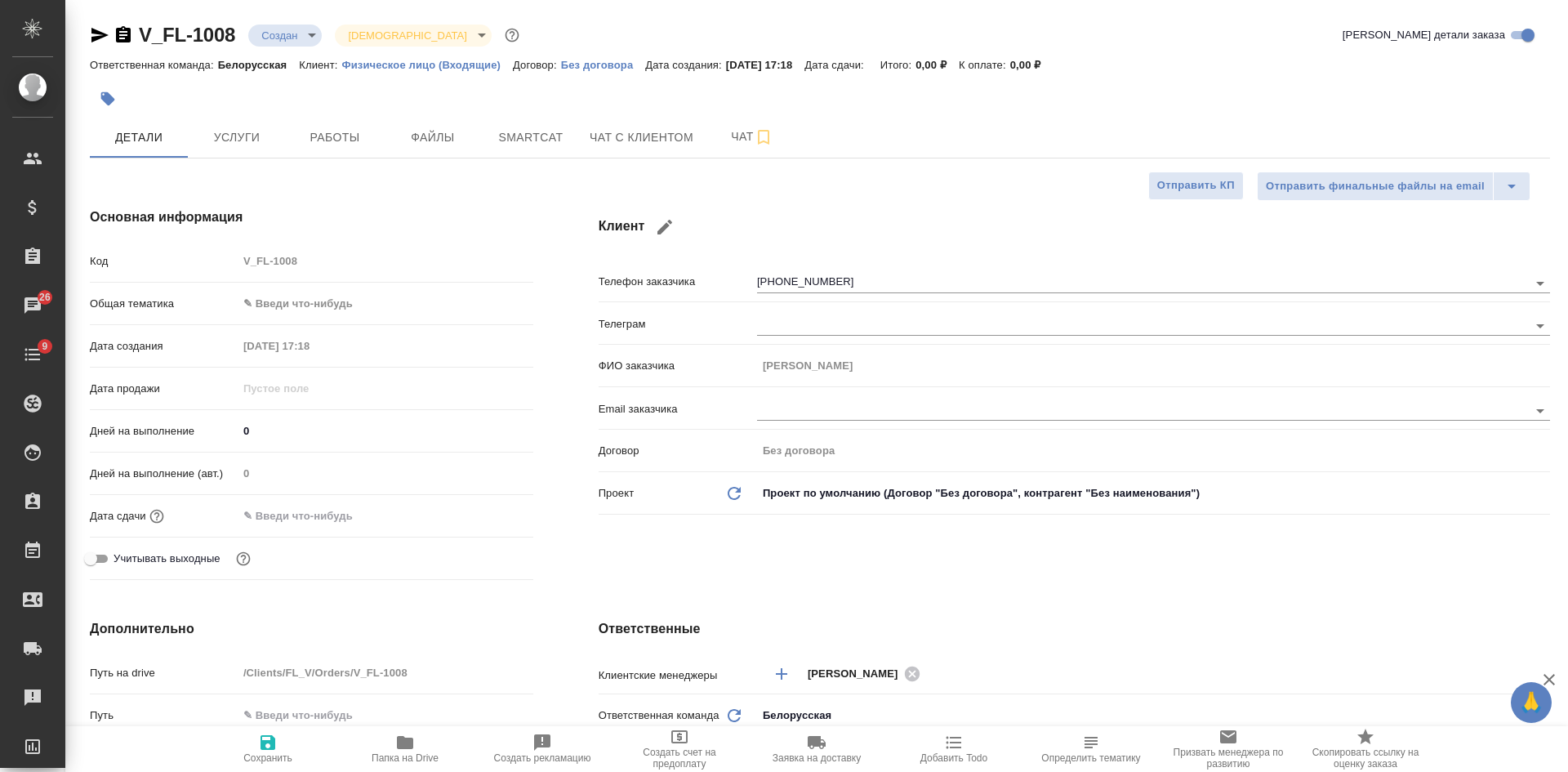
type textarea "x"
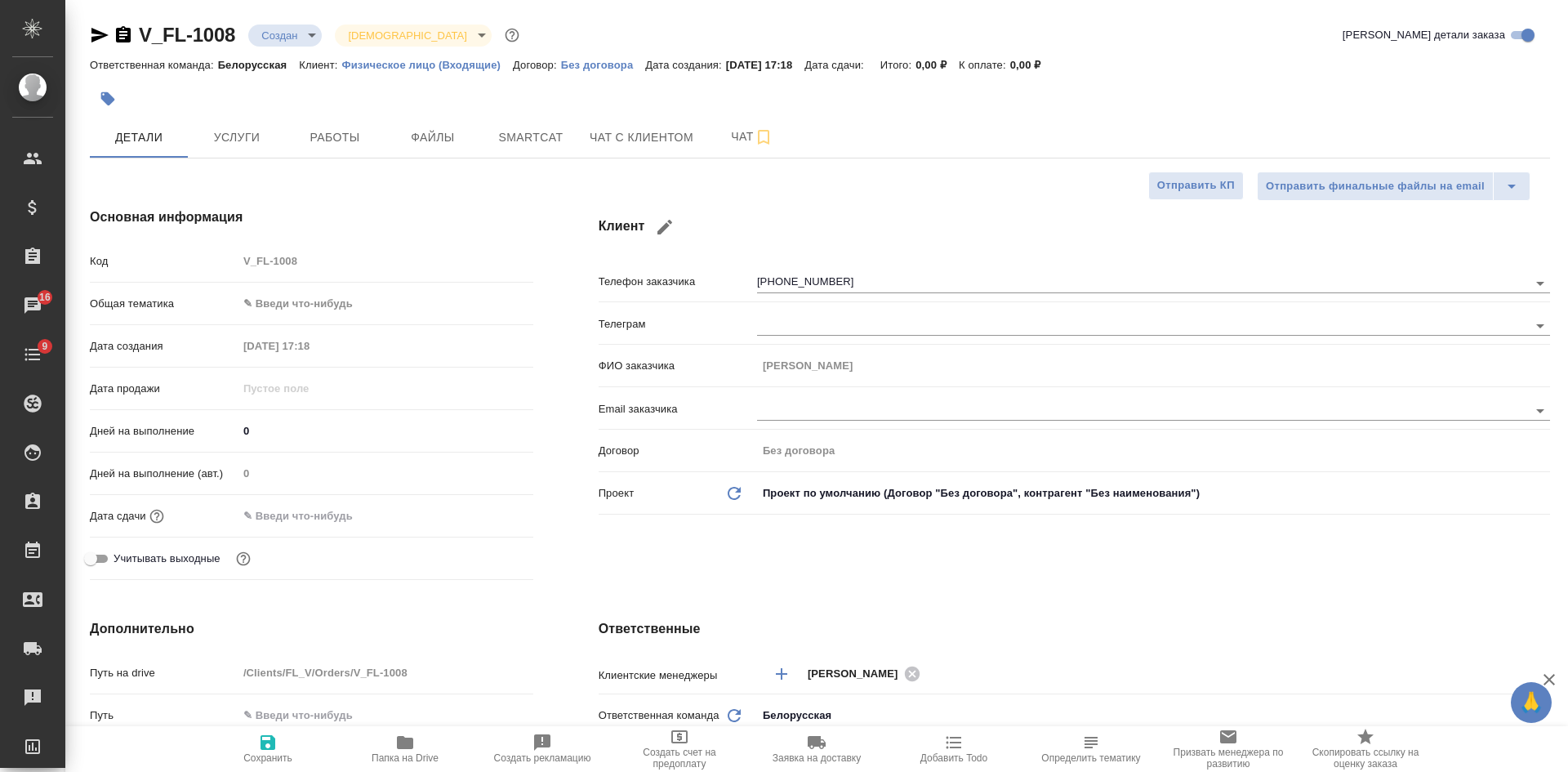
type textarea "x"
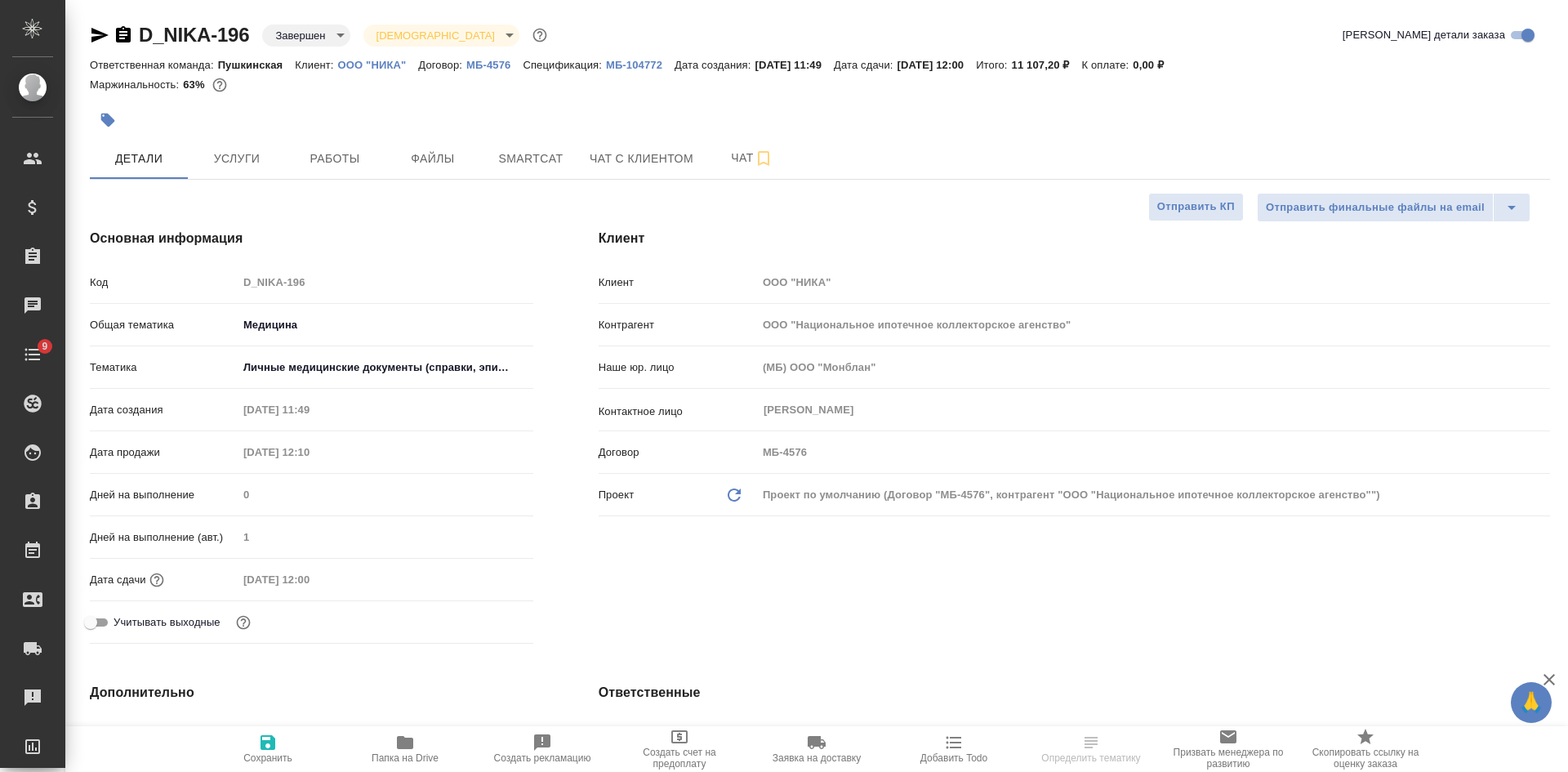
select select "RU"
click at [126, 34] on icon "button" at bounding box center [124, 35] width 15 height 17
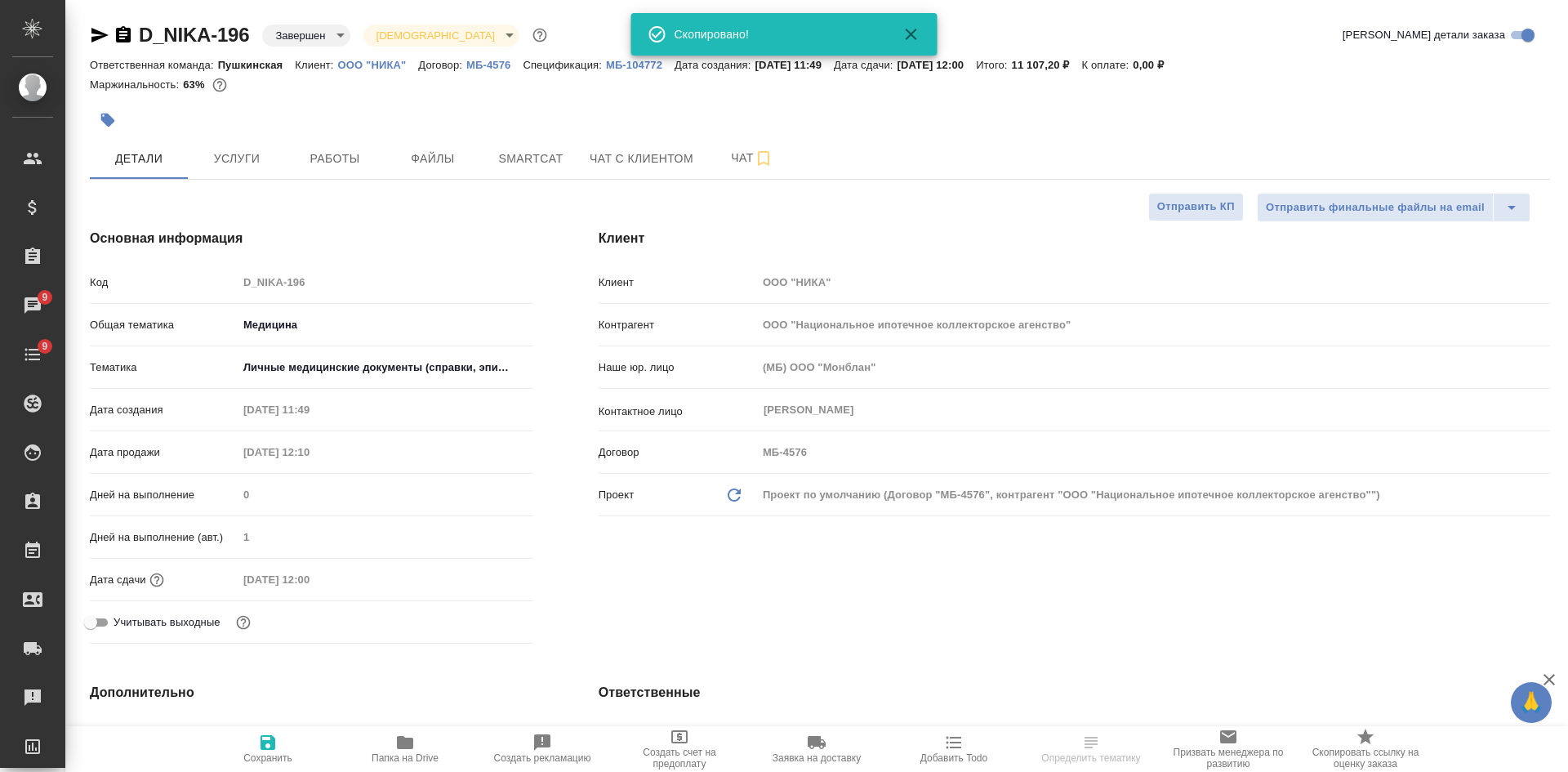
select select "RU"
type textarea "x"
